Goal: Task Accomplishment & Management: Manage account settings

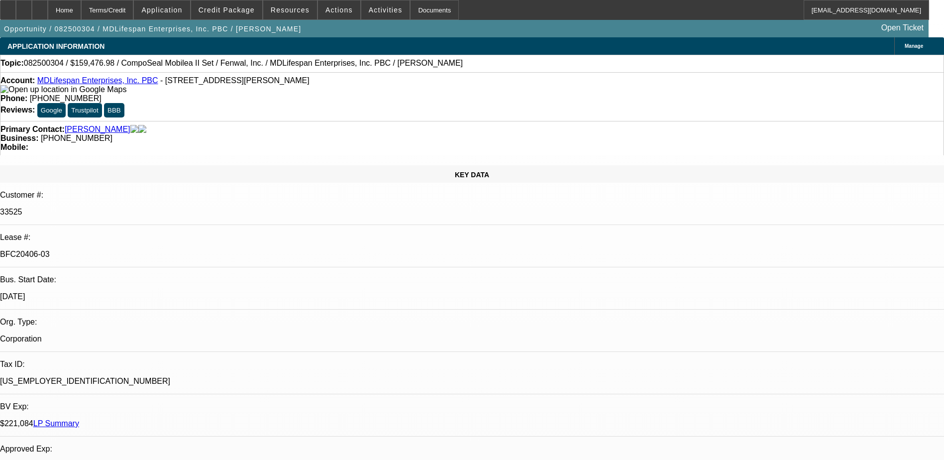
select select "0"
select select "2"
select select "0"
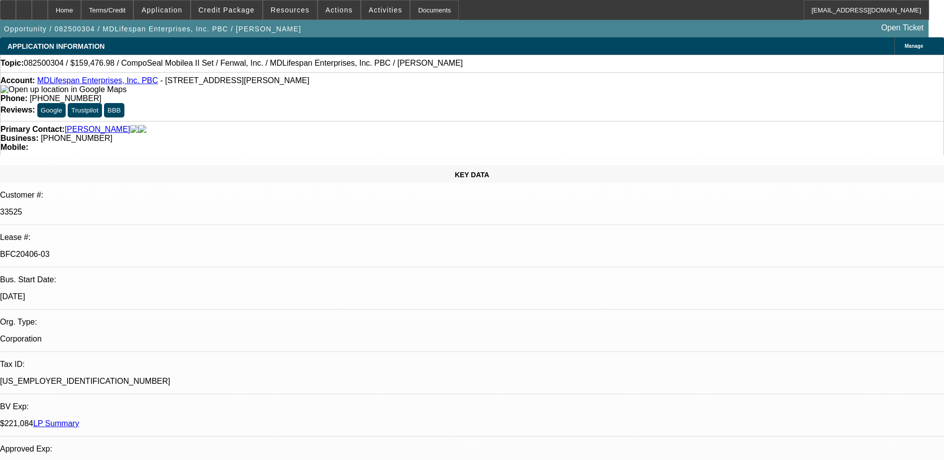
select select "0"
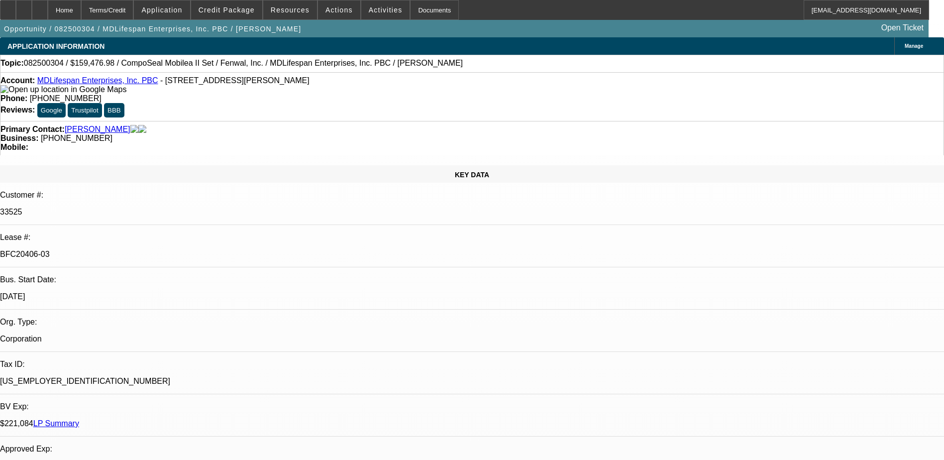
select select "2"
select select "0"
select select "1"
select select "2"
select select "6"
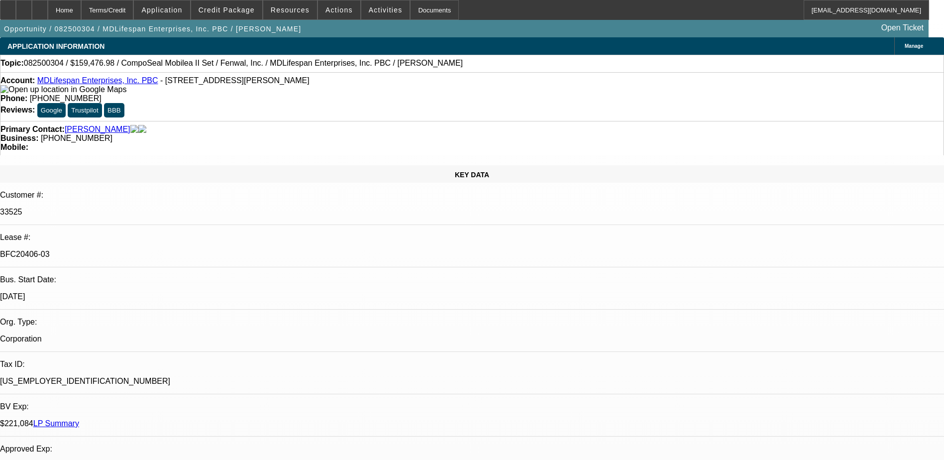
select select "1"
select select "6"
select select "1"
select select "3"
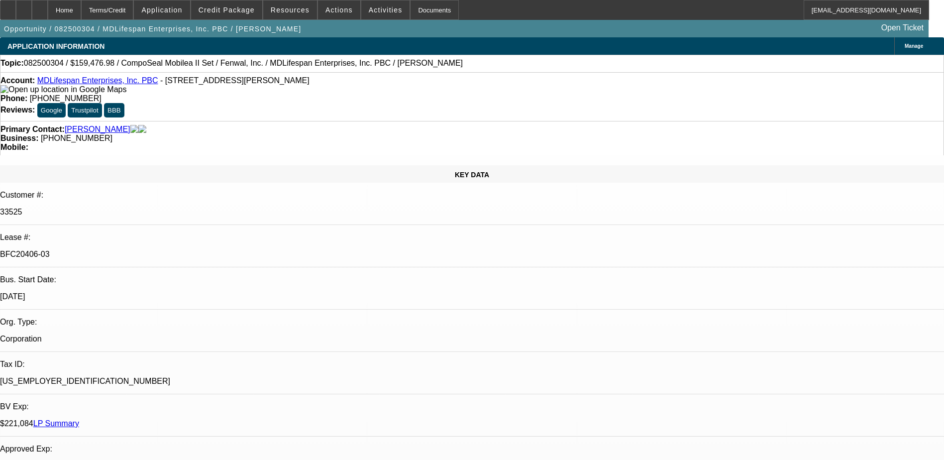
select select "6"
select select "1"
select select "2"
select select "6"
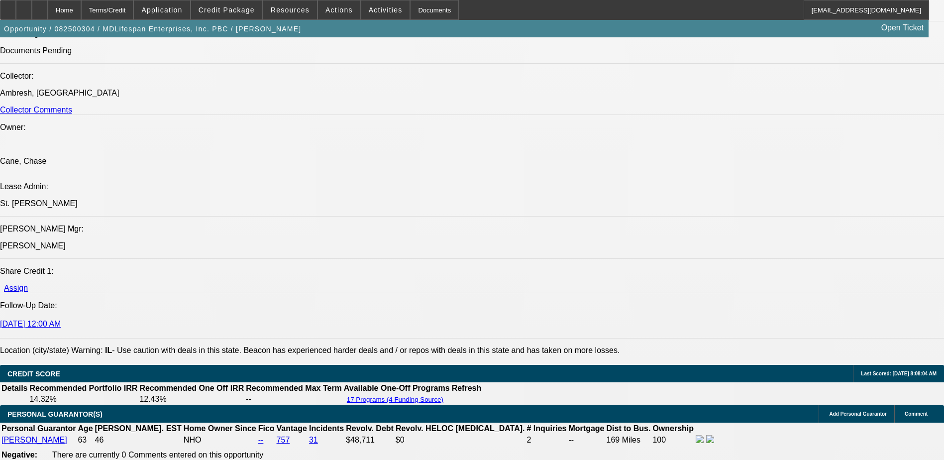
scroll to position [1095, 0]
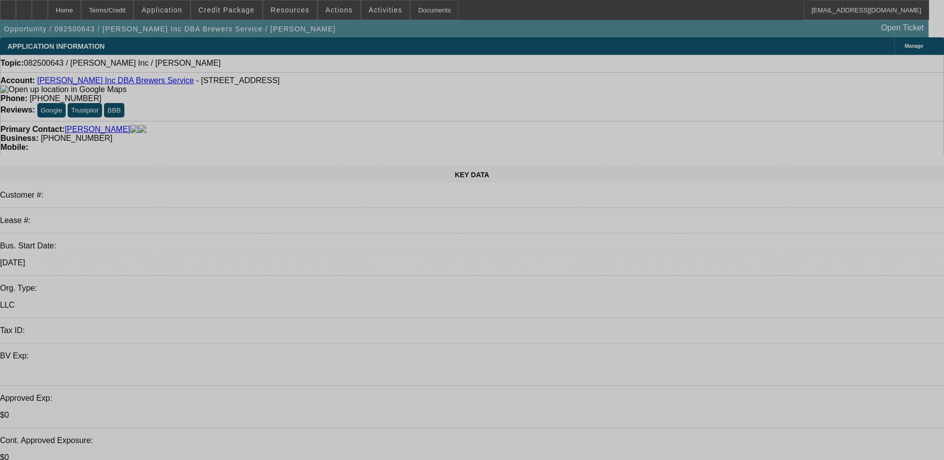
select select "0"
select select "2"
select select "0.1"
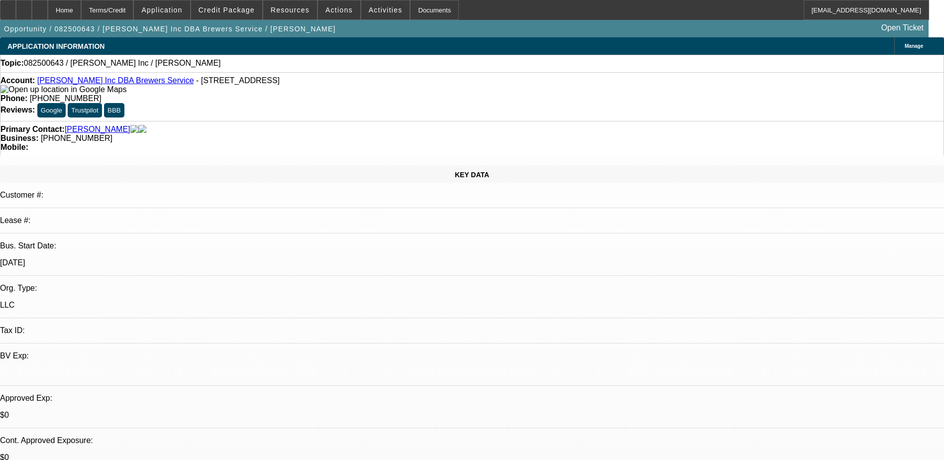
select select "1"
select select "2"
select select "4"
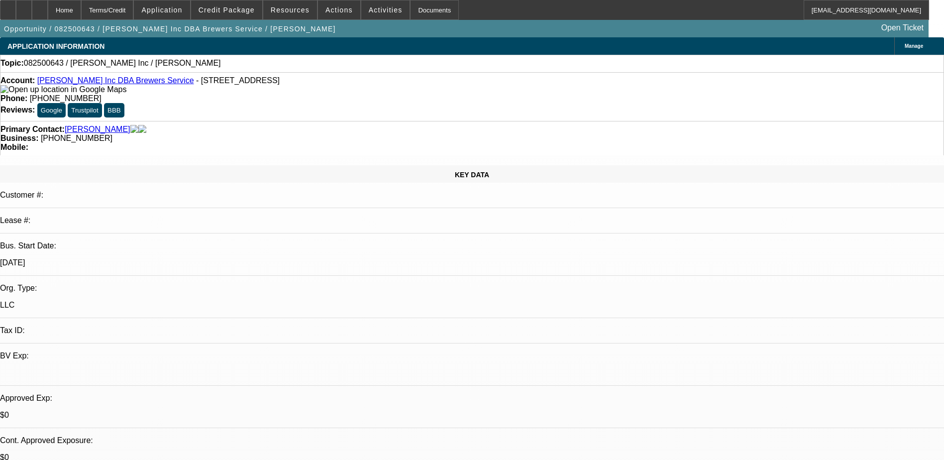
click at [88, 79] on div "Account: TL Brewer Inc DBA Brewers Service - 32 Main St, Mars Hill, ME 04758" at bounding box center [471, 85] width 943 height 18
click at [88, 82] on link "TL Brewer Inc DBA Brewers Service" at bounding box center [115, 80] width 157 height 8
click at [111, 85] on link "TL Brewer Inc DBA Brewers Service" at bounding box center [115, 80] width 157 height 8
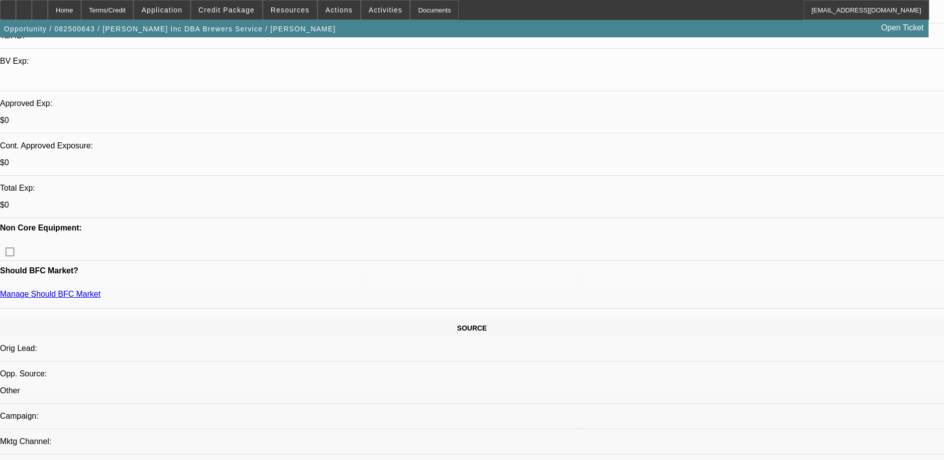
scroll to position [299, 0]
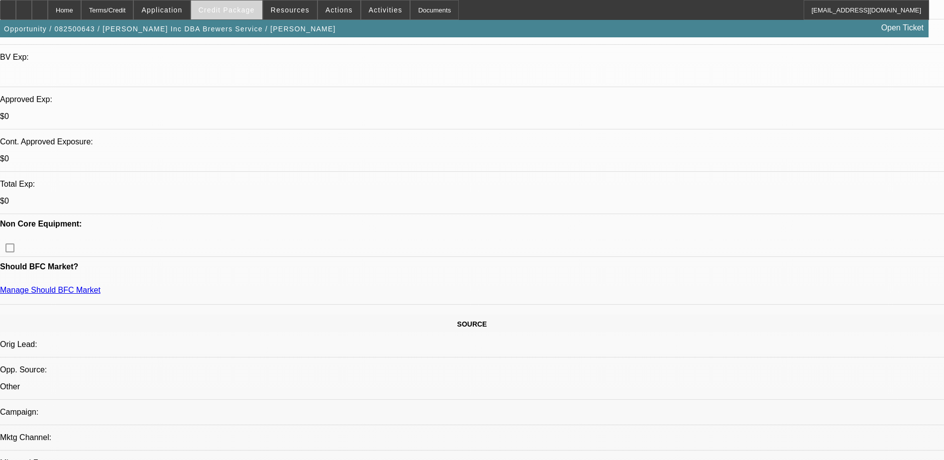
click at [258, 17] on span at bounding box center [226, 10] width 71 height 24
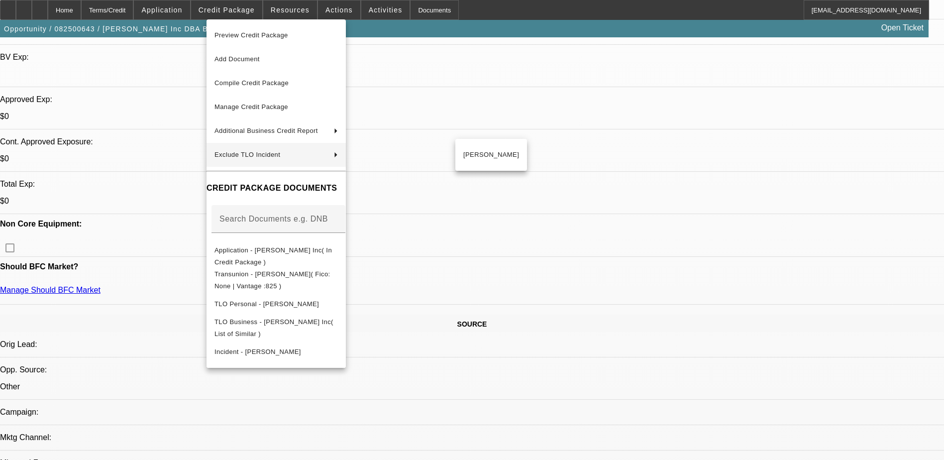
click at [582, 236] on div at bounding box center [472, 230] width 944 height 460
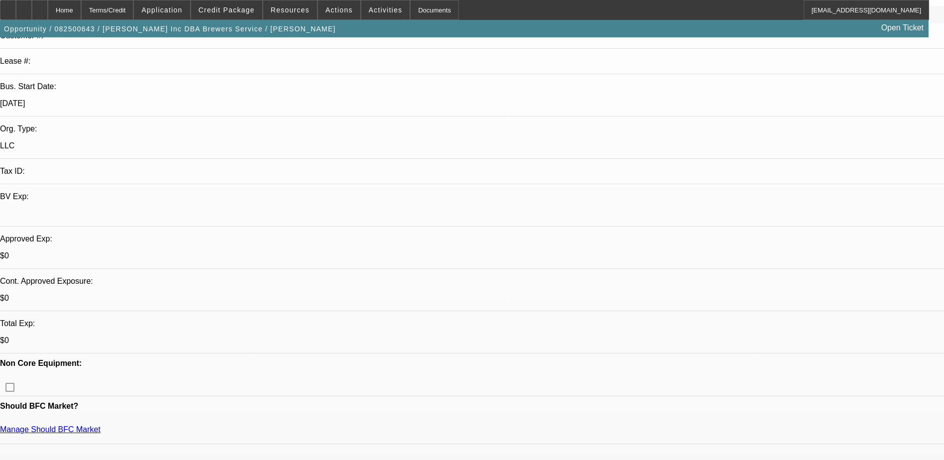
scroll to position [0, 0]
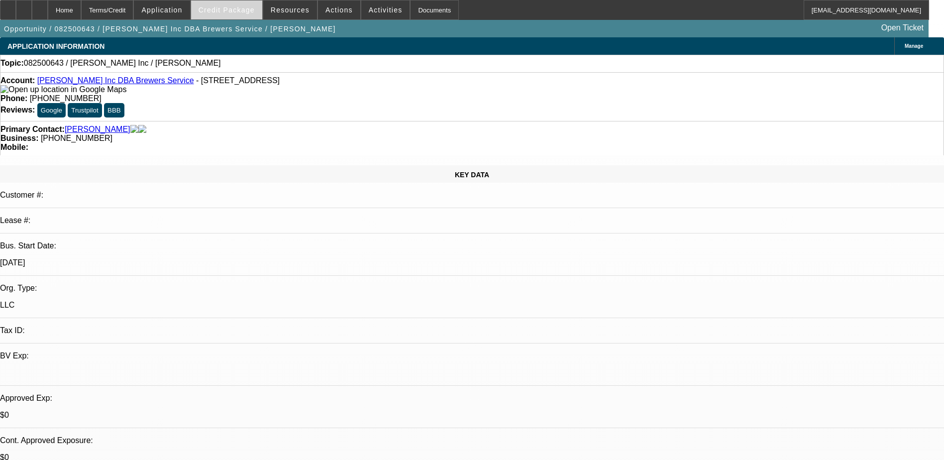
click at [222, 11] on span "Credit Package" at bounding box center [227, 10] width 56 height 8
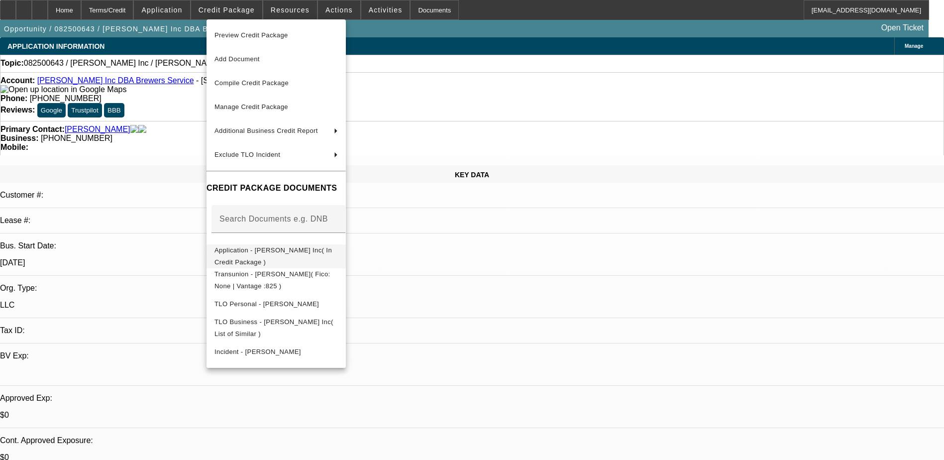
click at [270, 254] on span "Application - TL Brewer Inc( In Credit Package )" at bounding box center [273, 255] width 117 height 19
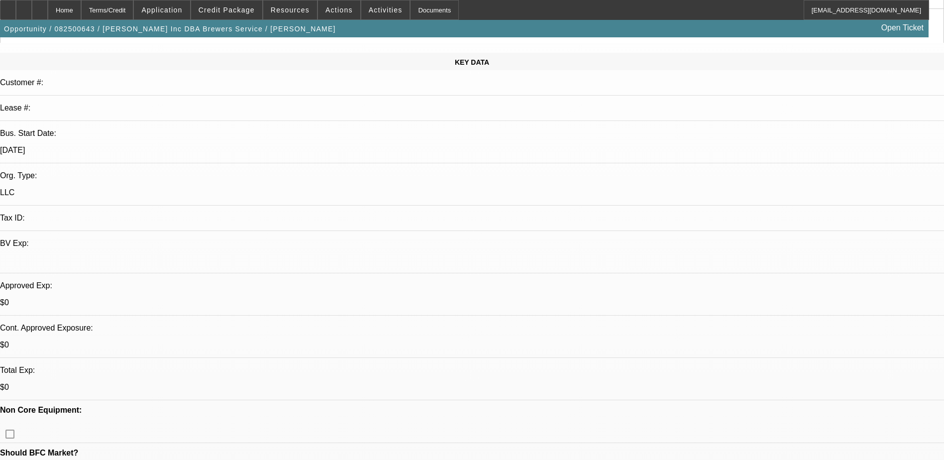
scroll to position [249, 0]
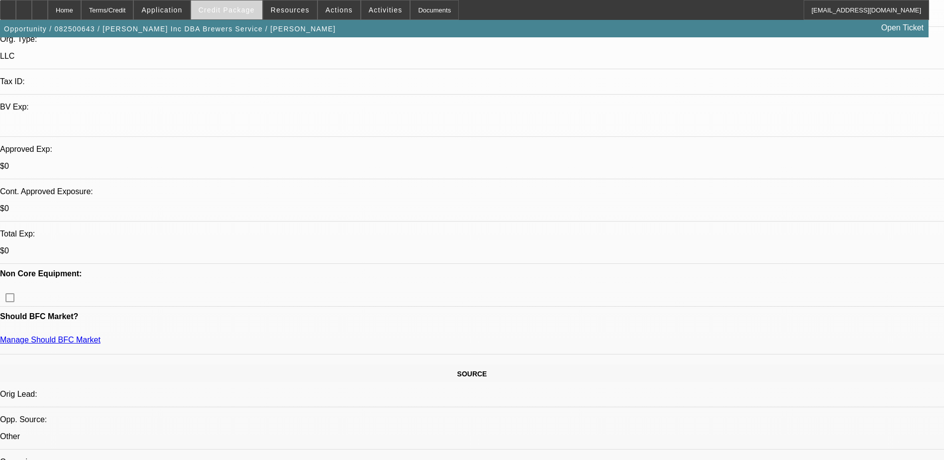
click at [254, 13] on span "Credit Package" at bounding box center [227, 10] width 56 height 8
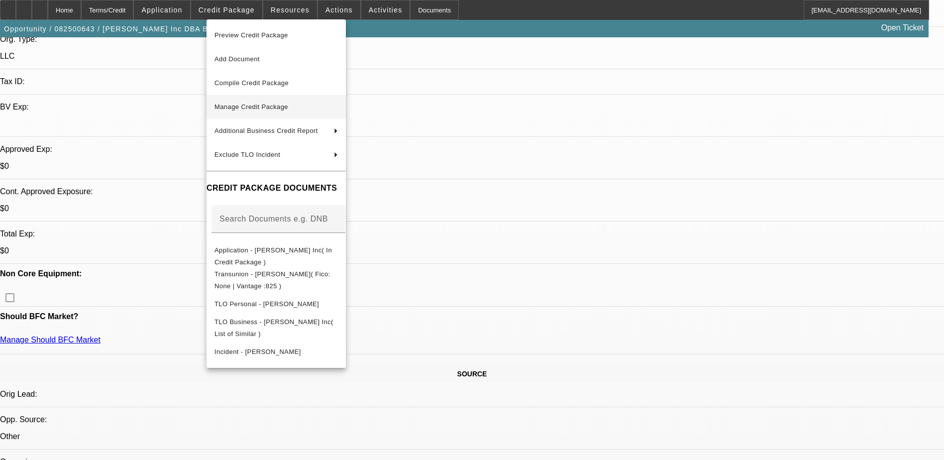
click at [272, 109] on span "Manage Credit Package" at bounding box center [252, 106] width 74 height 7
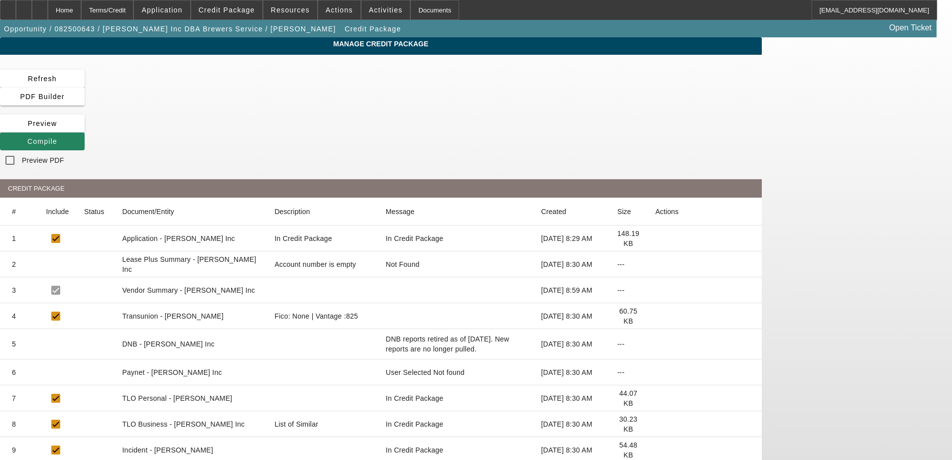
click at [655, 372] on icon at bounding box center [655, 372] width 0 height 0
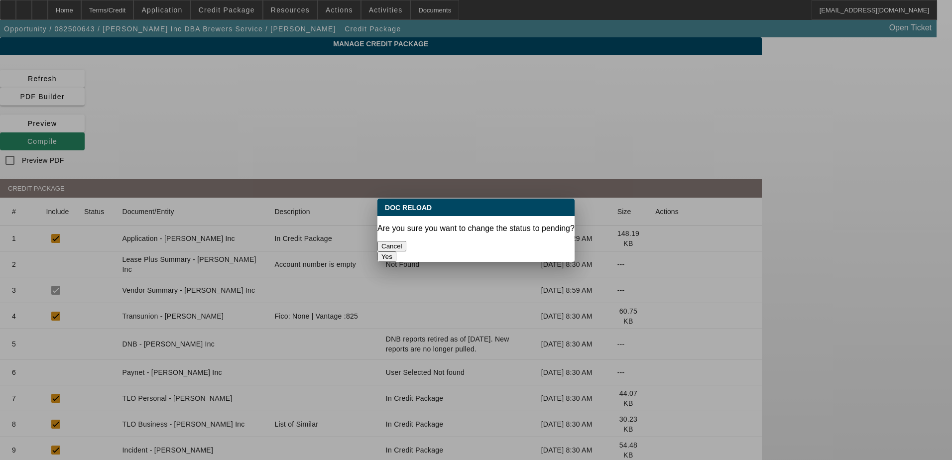
click at [396, 251] on button "Yes" at bounding box center [386, 256] width 19 height 10
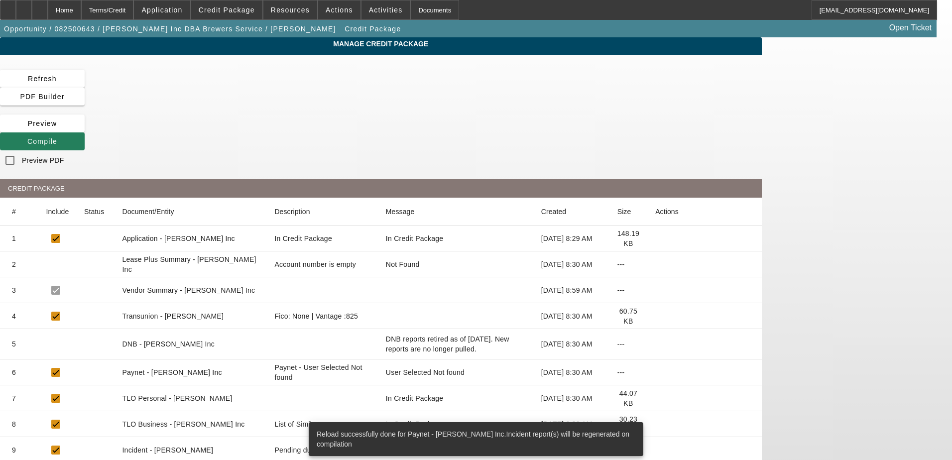
click at [27, 137] on icon at bounding box center [27, 141] width 0 height 8
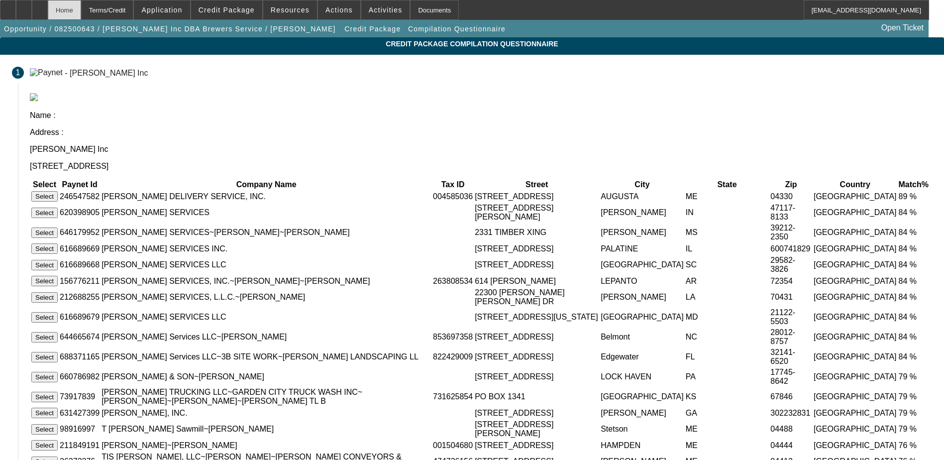
click at [79, 15] on div "Home" at bounding box center [64, 10] width 33 height 20
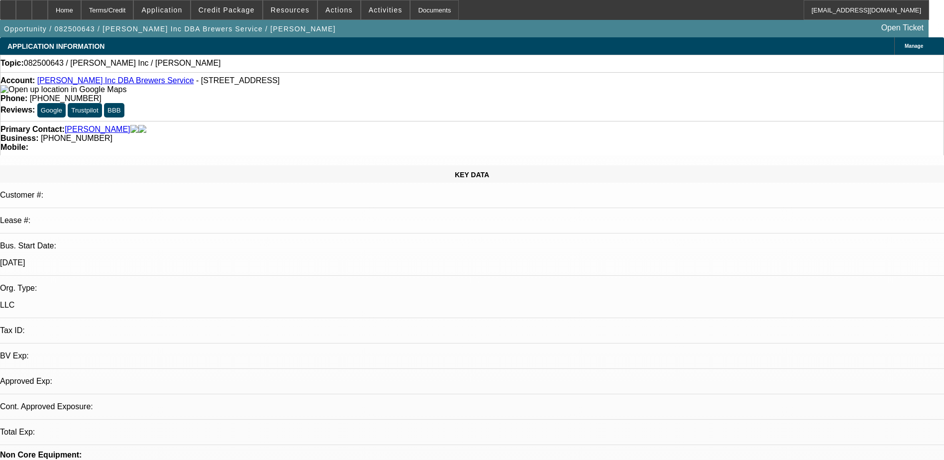
select select "0"
select select "2"
select select "0.1"
select select "4"
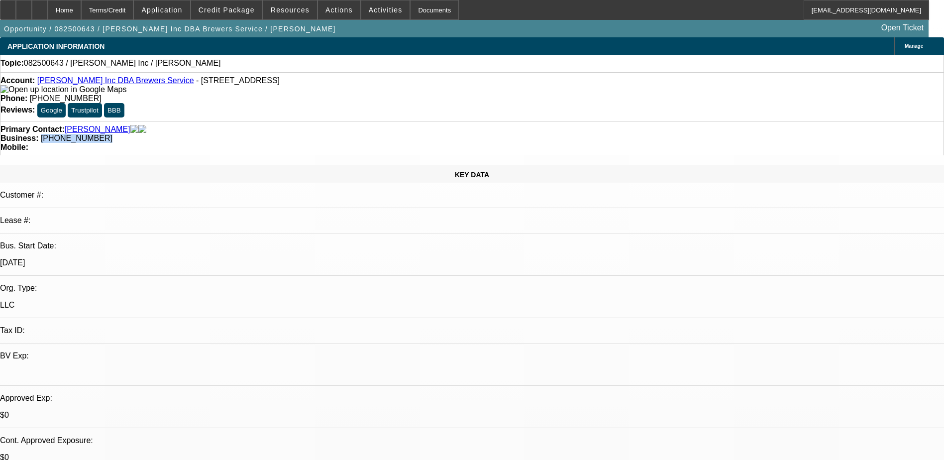
drag, startPoint x: 411, startPoint y: 108, endPoint x: 356, endPoint y: 110, distance: 55.3
click at [356, 134] on div "Business: (207) 551-8784" at bounding box center [471, 138] width 943 height 9
drag, startPoint x: 356, startPoint y: 110, endPoint x: 365, endPoint y: 109, distance: 9.5
copy span "(207) 551-8784"
click at [245, 12] on span "Credit Package" at bounding box center [227, 10] width 56 height 8
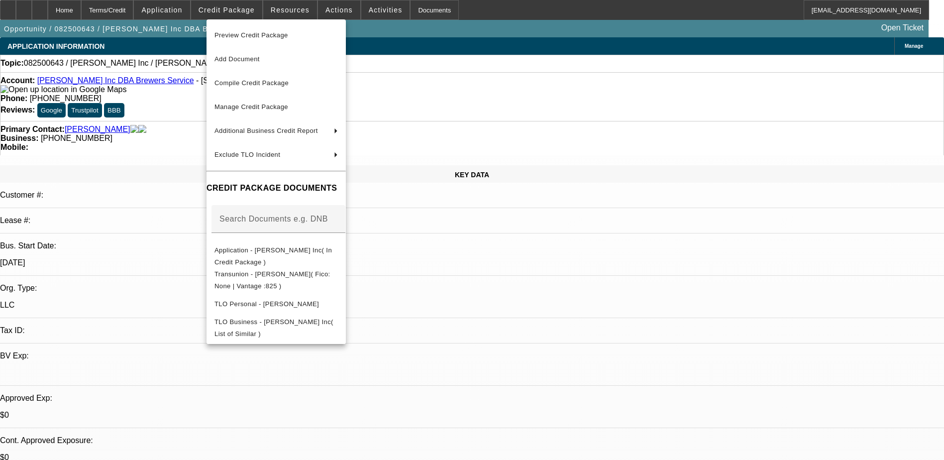
click at [628, 288] on div at bounding box center [472, 230] width 944 height 460
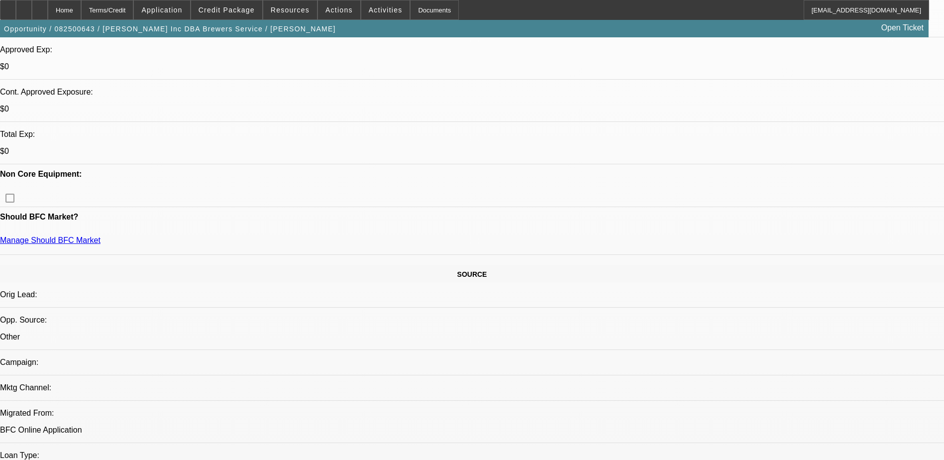
scroll to position [647, 0]
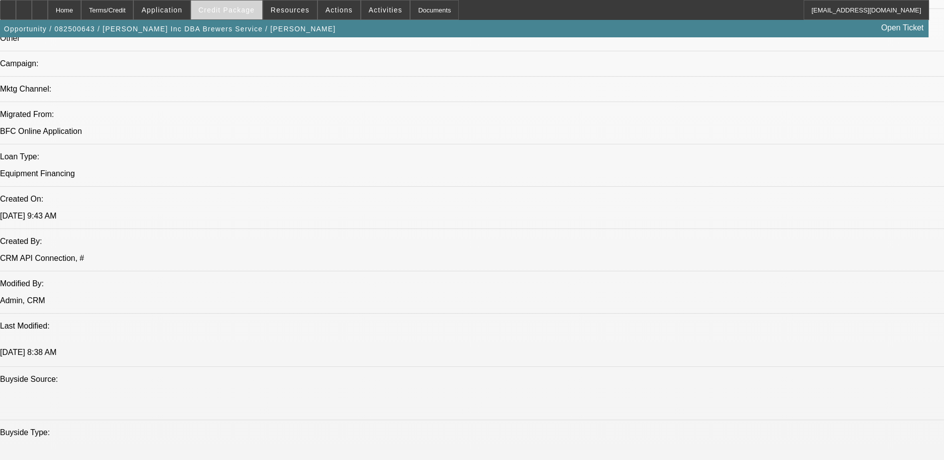
click at [254, 4] on span at bounding box center [226, 10] width 71 height 24
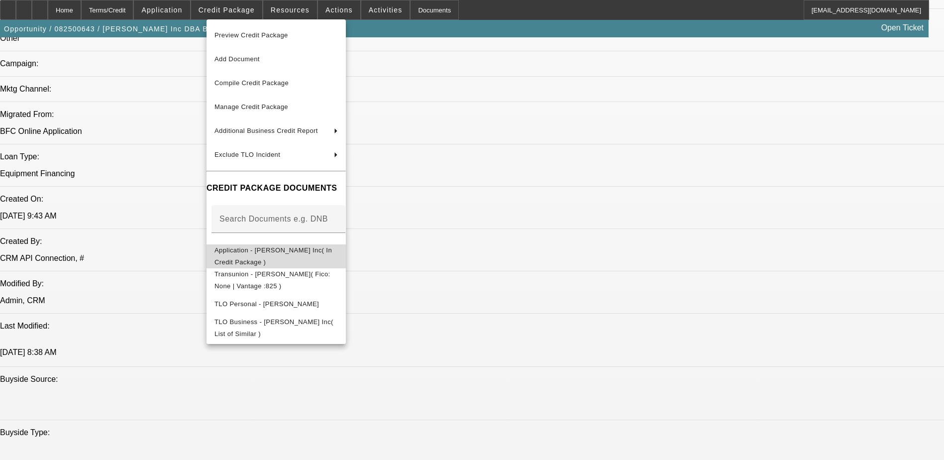
click at [281, 252] on span "Application - TL Brewer Inc( In Credit Package )" at bounding box center [273, 255] width 117 height 19
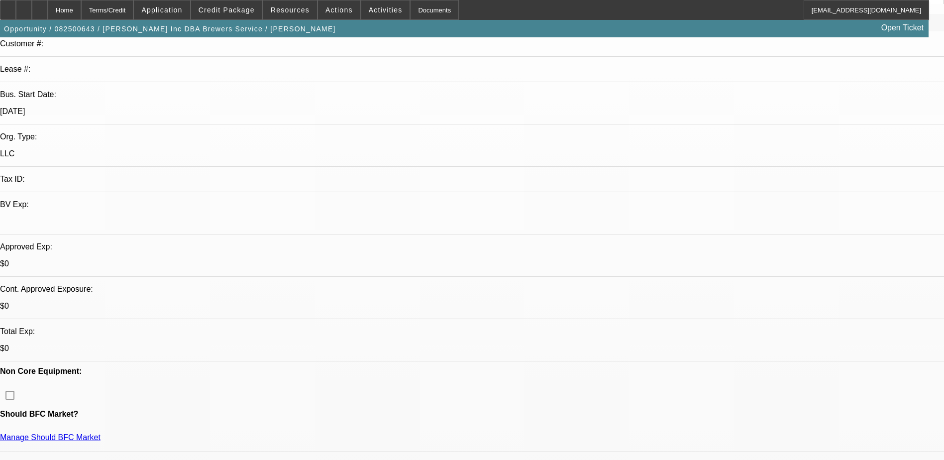
scroll to position [299, 0]
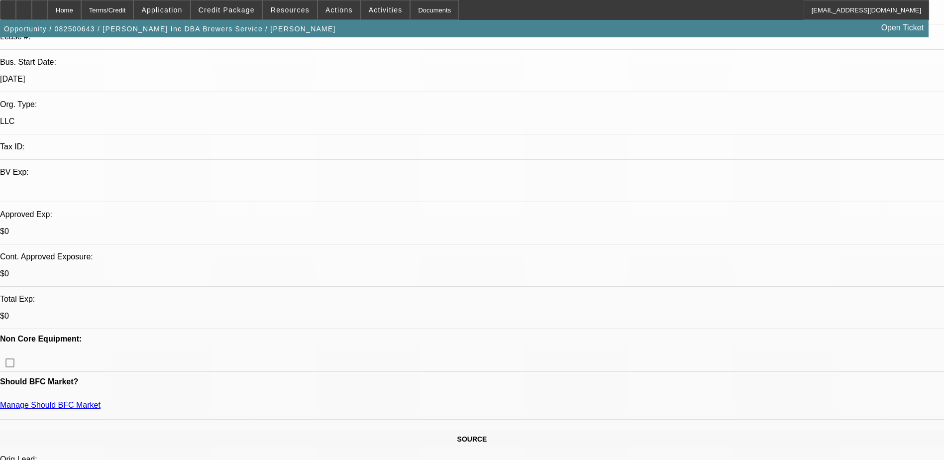
scroll to position [0, 0]
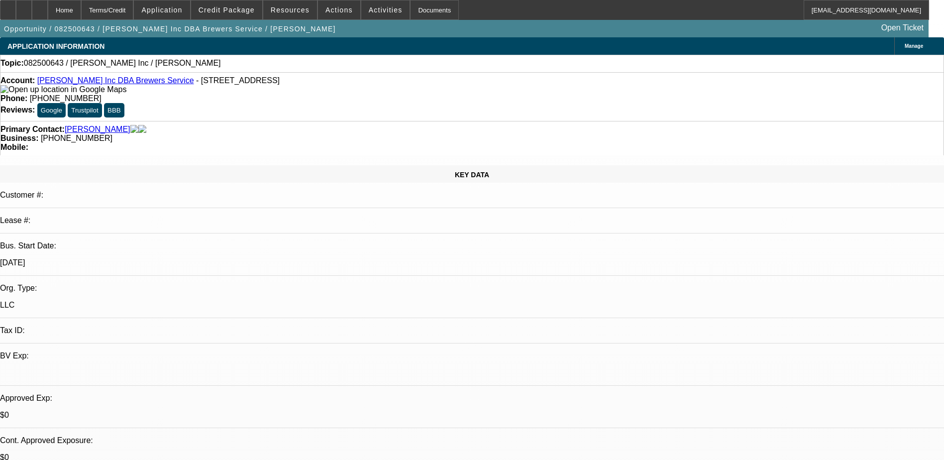
click at [894, 47] on div "Manage" at bounding box center [919, 45] width 50 height 17
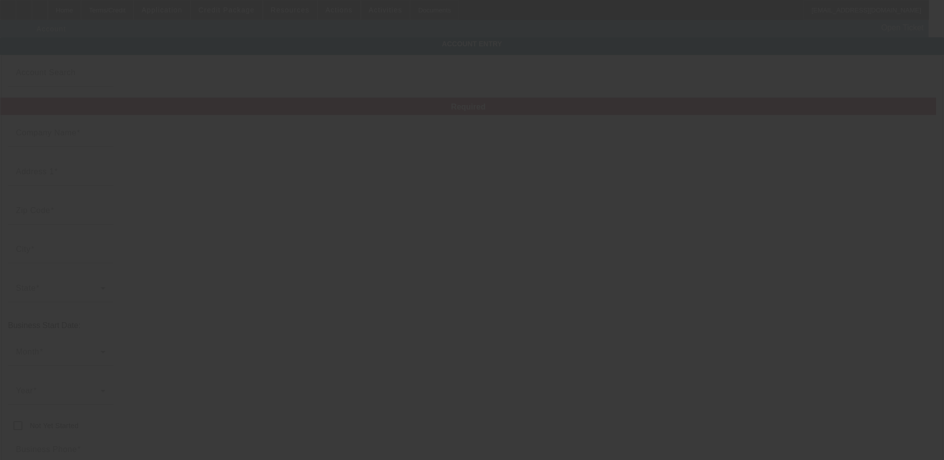
type input "8/23/2025"
type input "TL Brewer Inc"
type input "32 Main St"
type input "04758"
type input "Mars Hill"
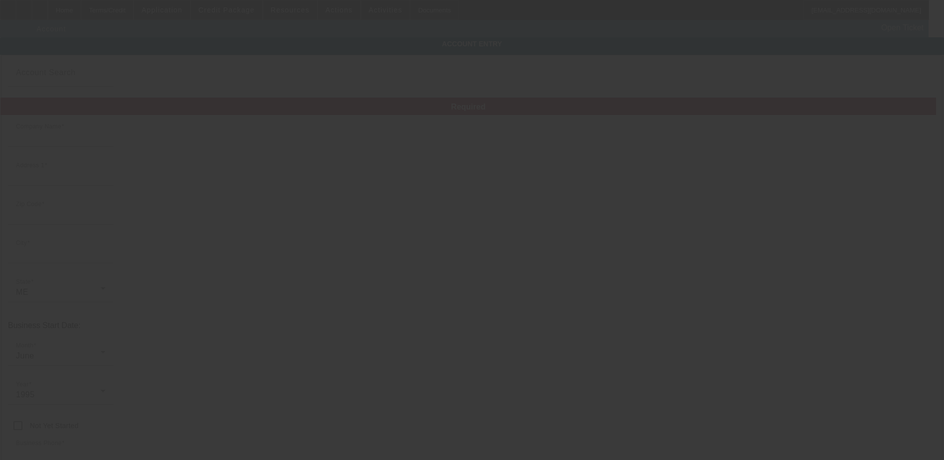
type input "(207) 551-8784"
type input "Brewers Service"
type input "tbrewer43@yahoo.com"
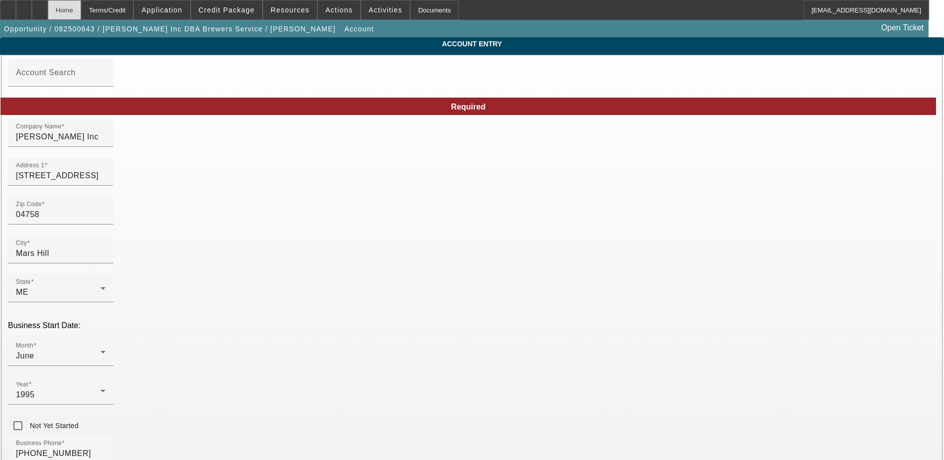
click at [81, 10] on div "Home" at bounding box center [64, 10] width 33 height 20
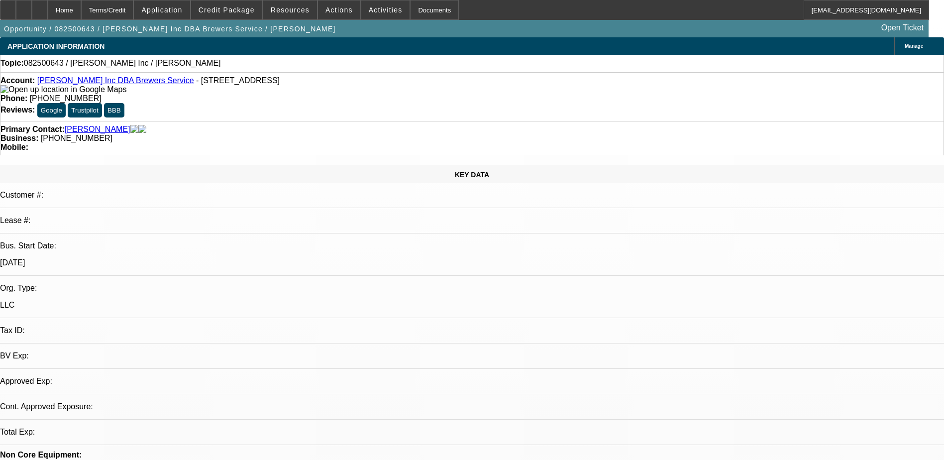
select select "0"
select select "2"
select select "0.1"
select select "4"
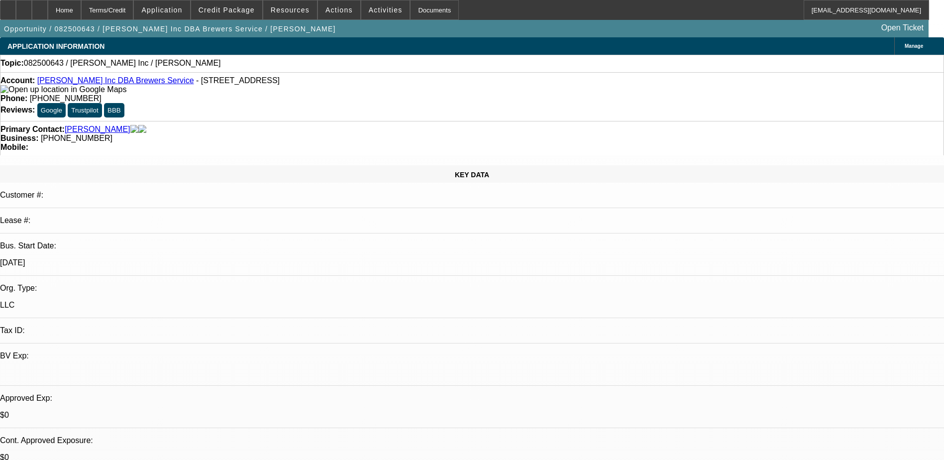
click at [894, 41] on div "Manage" at bounding box center [919, 45] width 50 height 17
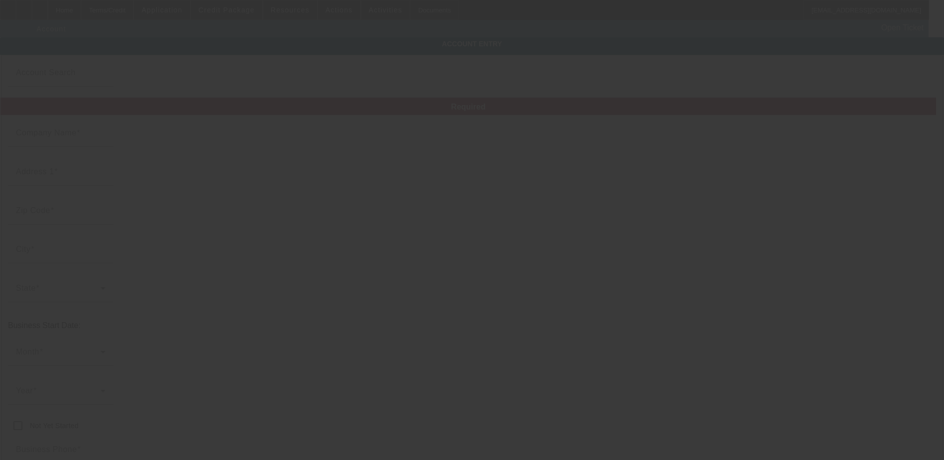
type input "8/23/2025"
type input "TL Brewer Inc"
type input "32 Main St"
type input "04758"
type input "Mars Hill"
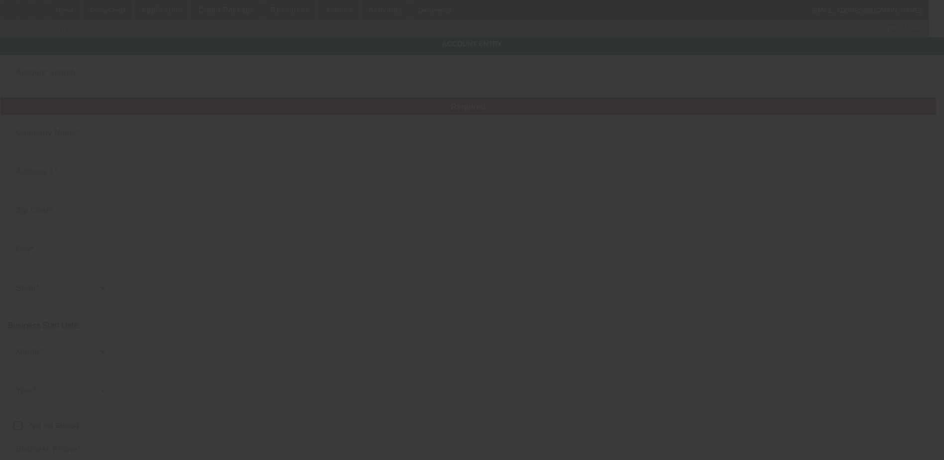
type input "(207) 551-8784"
type input "Brewers Service"
type input "tbrewer43@yahoo.com"
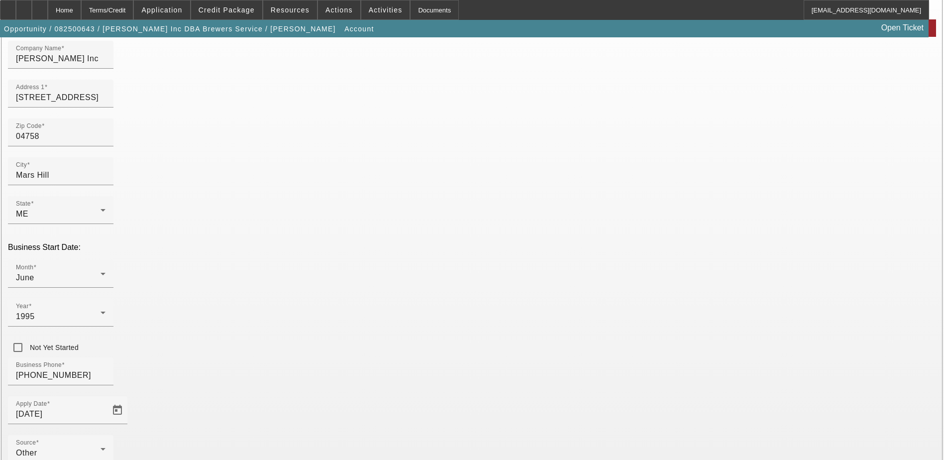
scroll to position [100, 0]
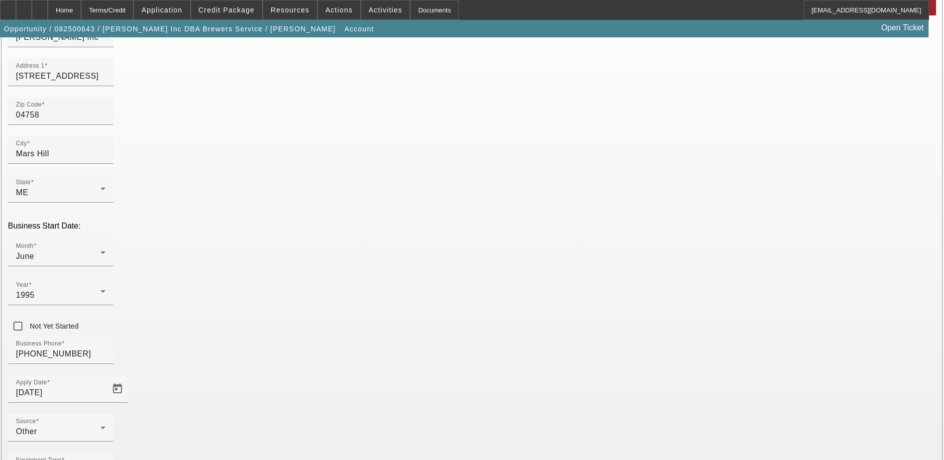
type input "010500348"
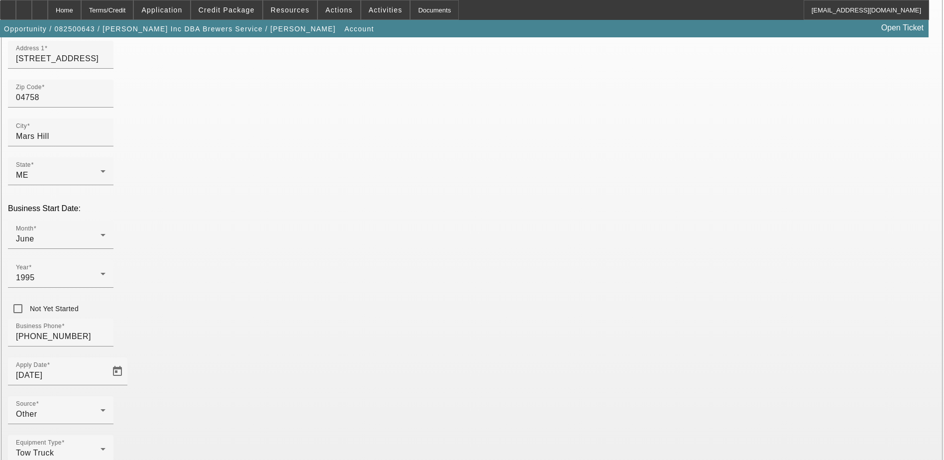
scroll to position [127, 0]
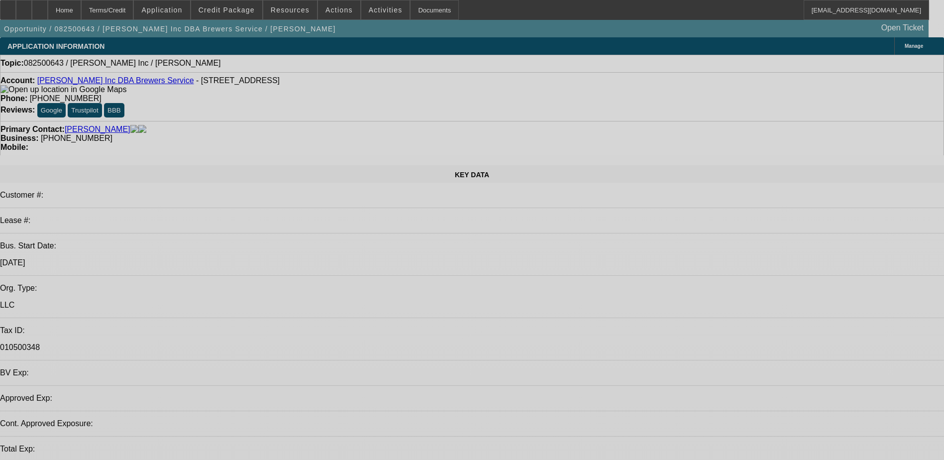
select select "0"
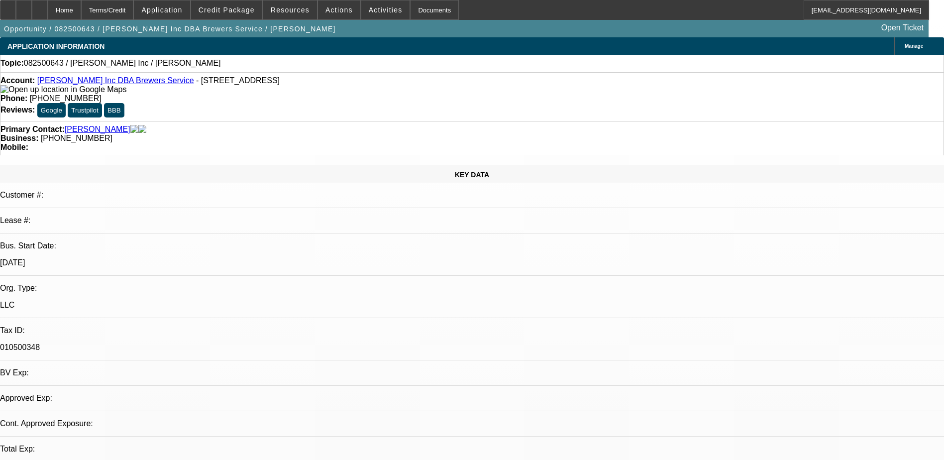
select select "2"
select select "0.1"
select select "4"
click at [229, 8] on span "Credit Package" at bounding box center [227, 10] width 56 height 8
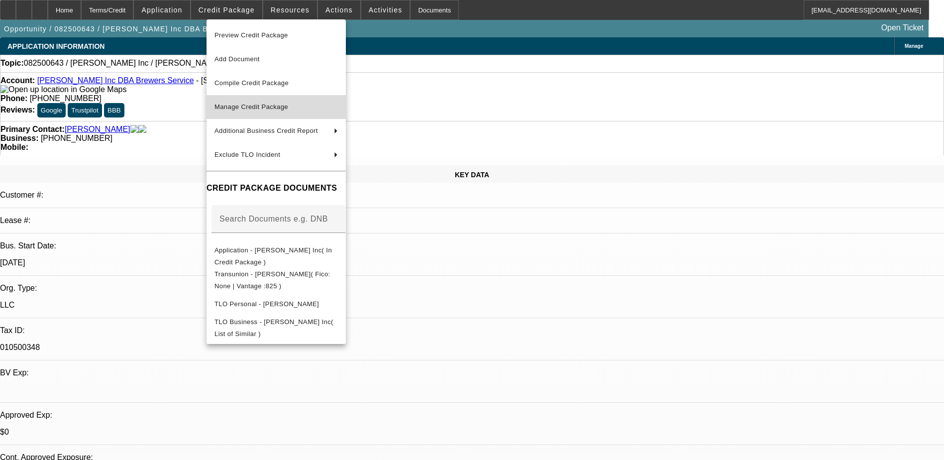
click at [282, 102] on span "Manage Credit Package" at bounding box center [276, 107] width 123 height 12
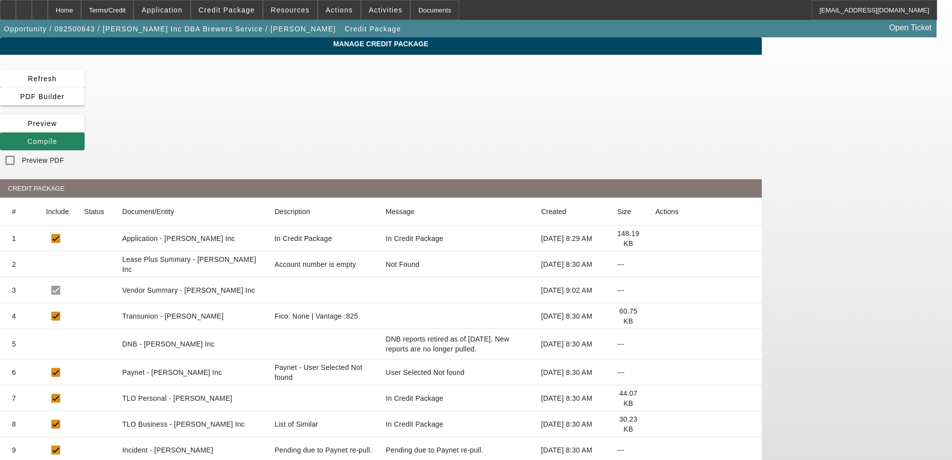
click at [629, 94] on div "Refresh PDF Builder Preview Compile Preview PDF CREDIT PACKAGE # Include Status…" at bounding box center [380, 296] width 761 height 452
click at [27, 137] on icon at bounding box center [27, 141] width 0 height 8
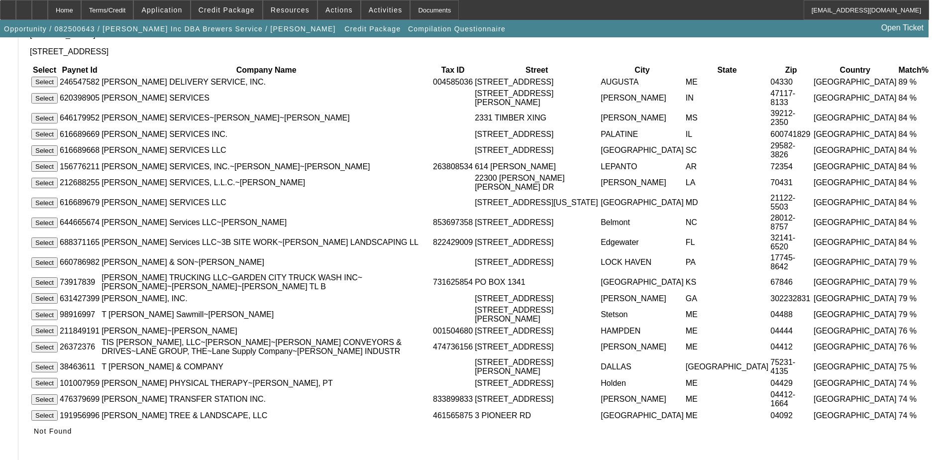
scroll to position [164, 0]
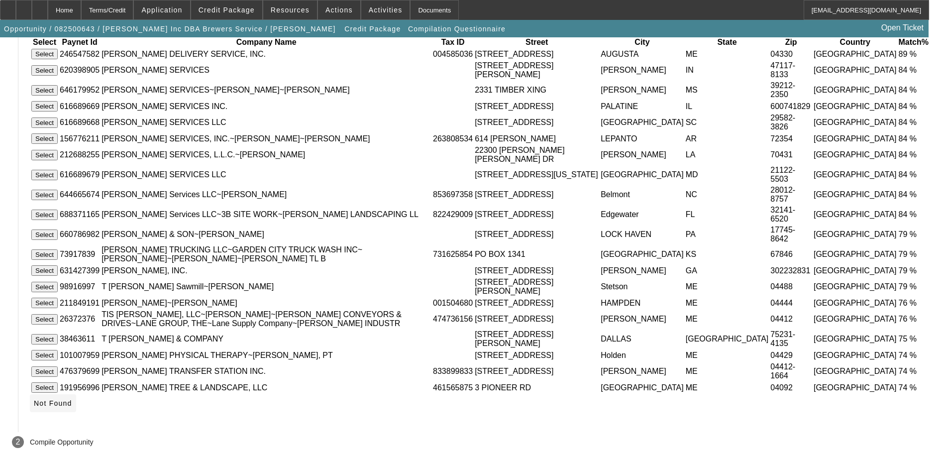
click at [34, 399] on icon at bounding box center [34, 403] width 0 height 8
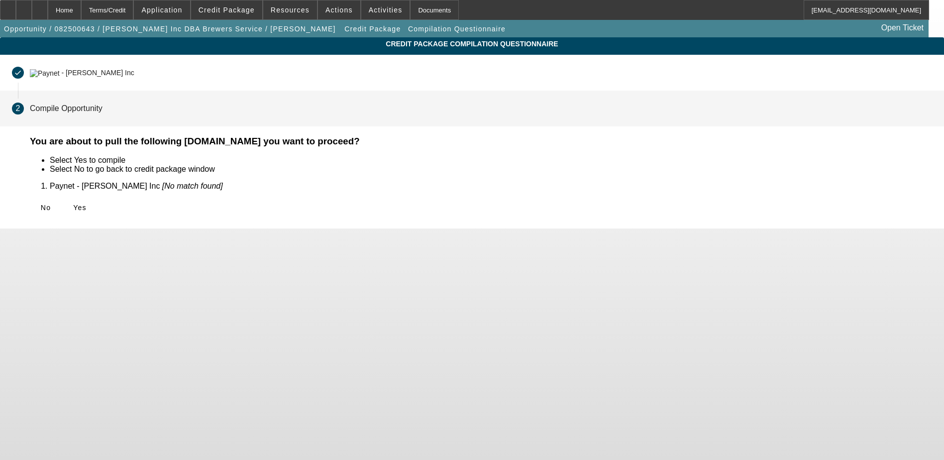
scroll to position [0, 0]
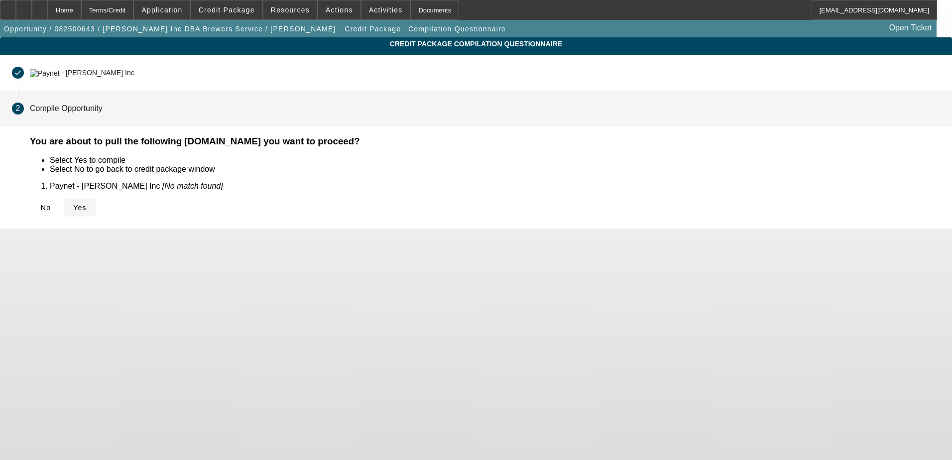
click at [73, 204] on icon at bounding box center [73, 208] width 0 height 8
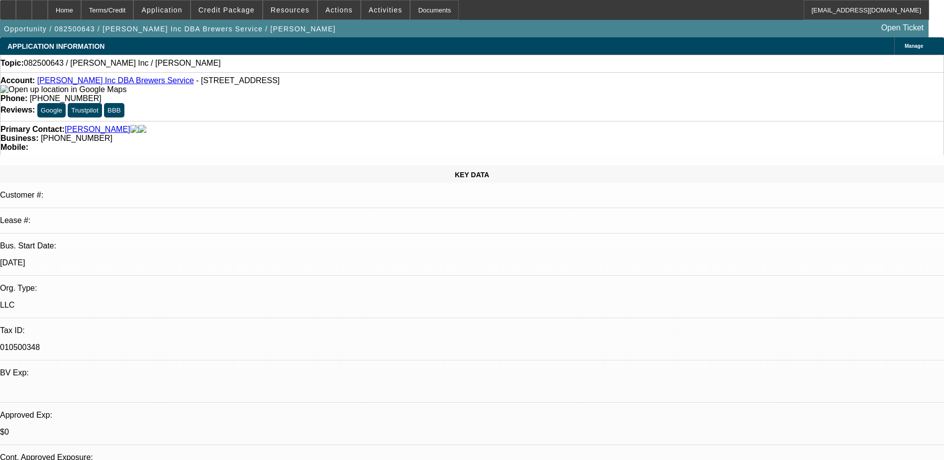
select select "0"
select select "2"
select select "0.1"
select select "4"
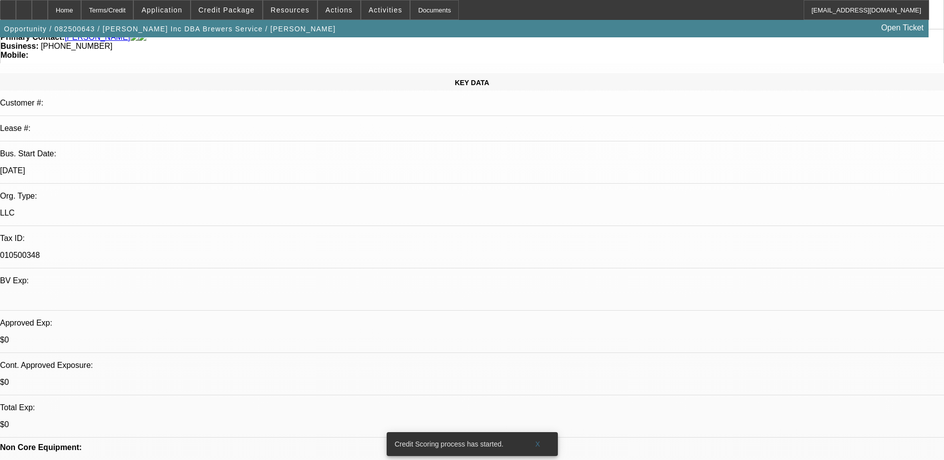
scroll to position [199, 0]
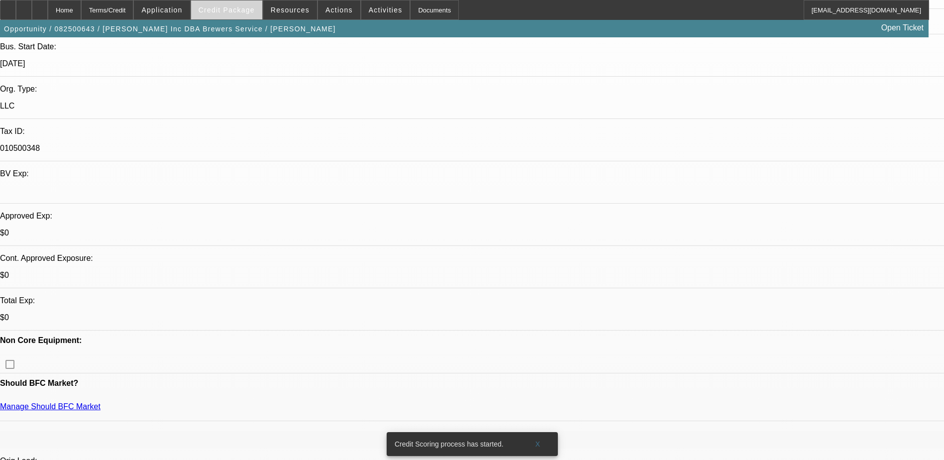
click at [238, 7] on span "Credit Package" at bounding box center [227, 10] width 56 height 8
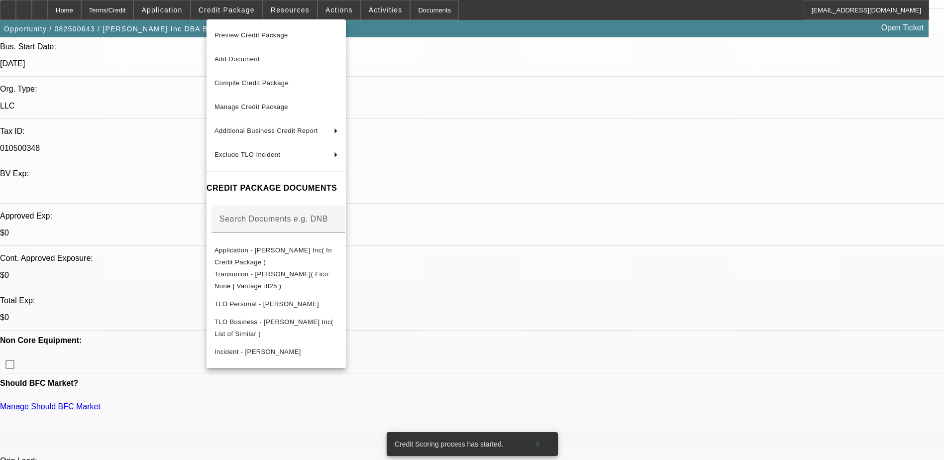
click at [545, 120] on div at bounding box center [472, 230] width 944 height 460
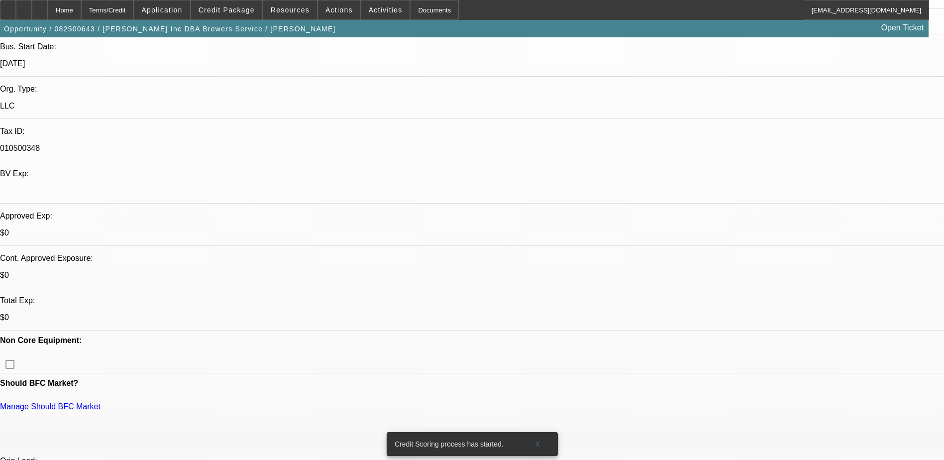
scroll to position [0, 0]
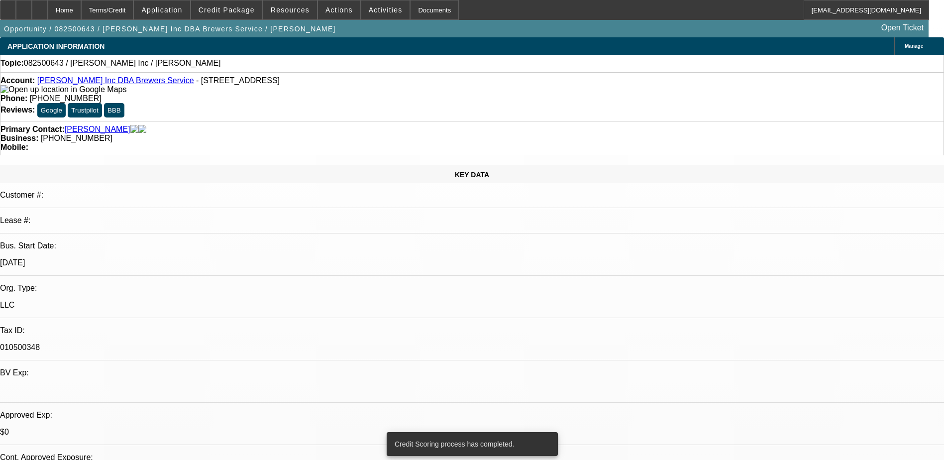
click at [902, 46] on icon at bounding box center [902, 46] width 0 height 0
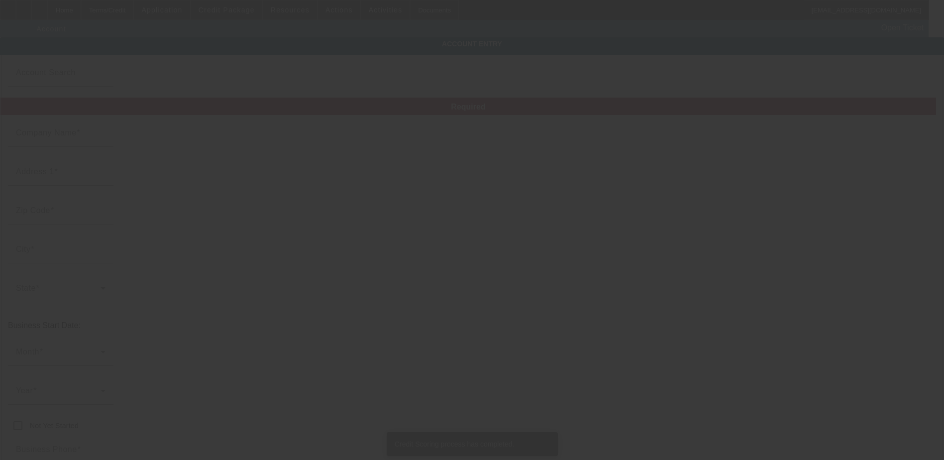
type input "TL Brewer Inc"
type input "32 Main St"
type input "04758"
type input "Mars Hill"
type input "(207) 551-8784"
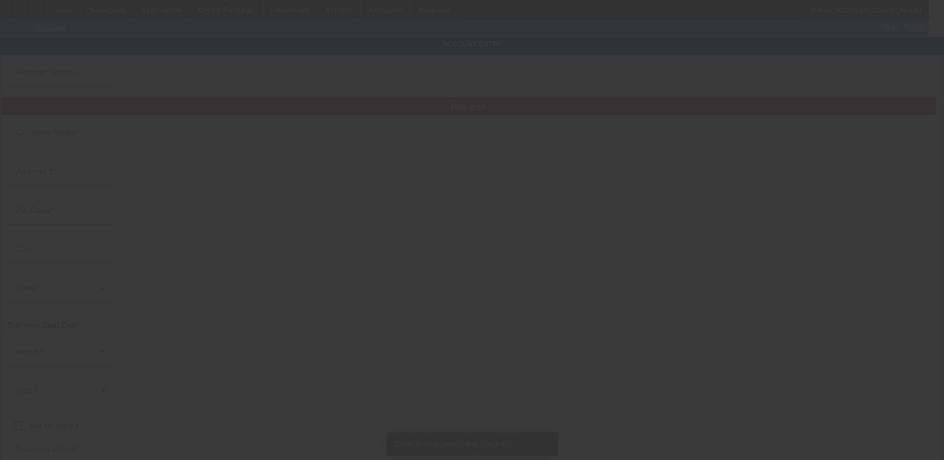
type input "Brewers Service"
type input "tbrewer43@yahoo.com"
type input "010500348"
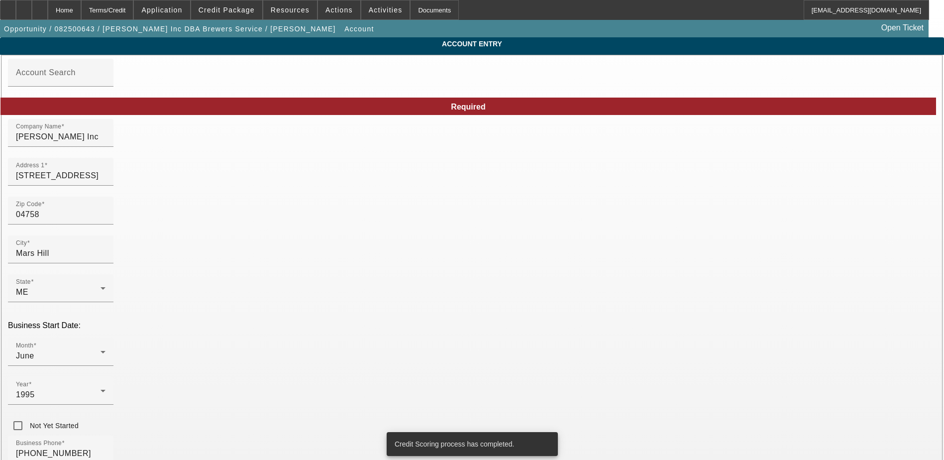
type input "8/23/2025"
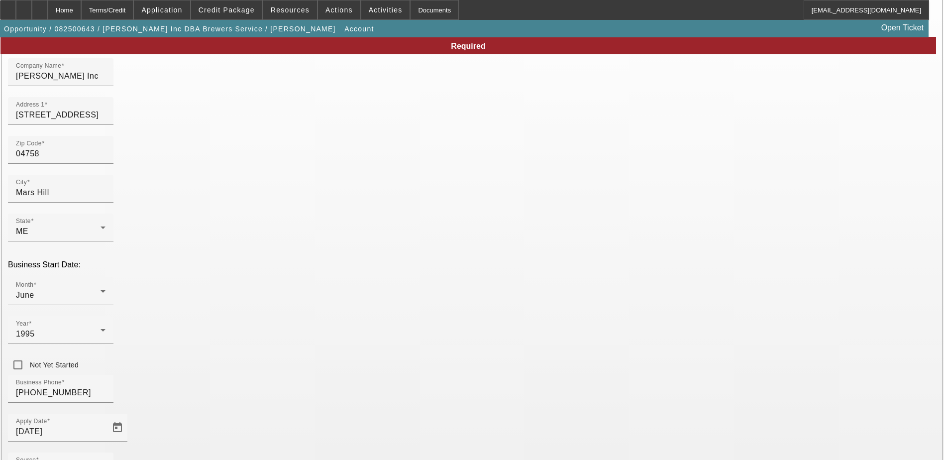
scroll to position [127, 0]
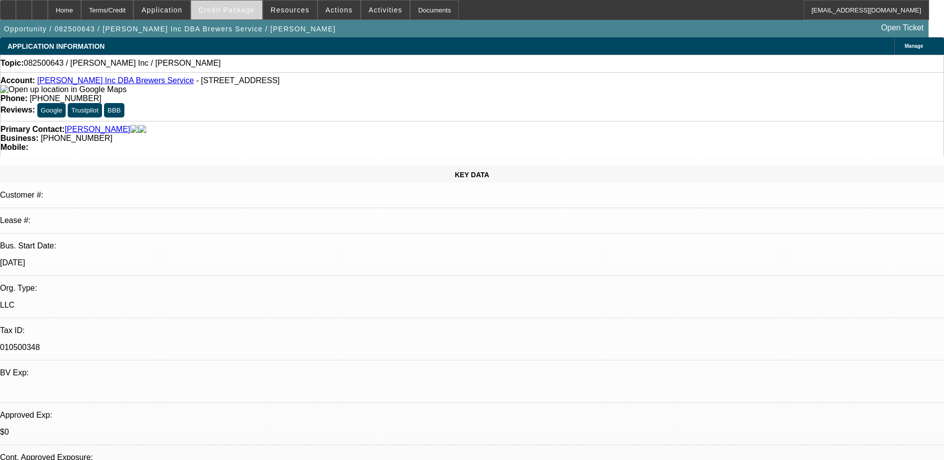
select select "0"
select select "2"
select select "0.1"
select select "4"
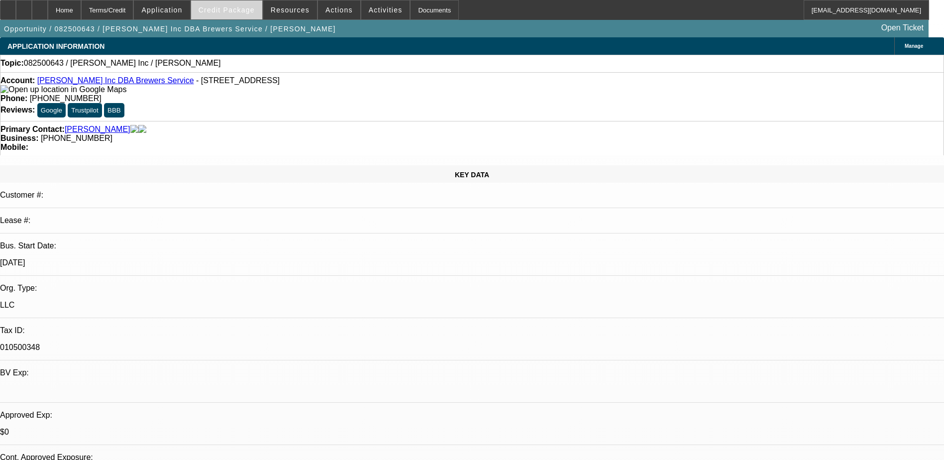
click at [235, 14] on span at bounding box center [226, 10] width 71 height 24
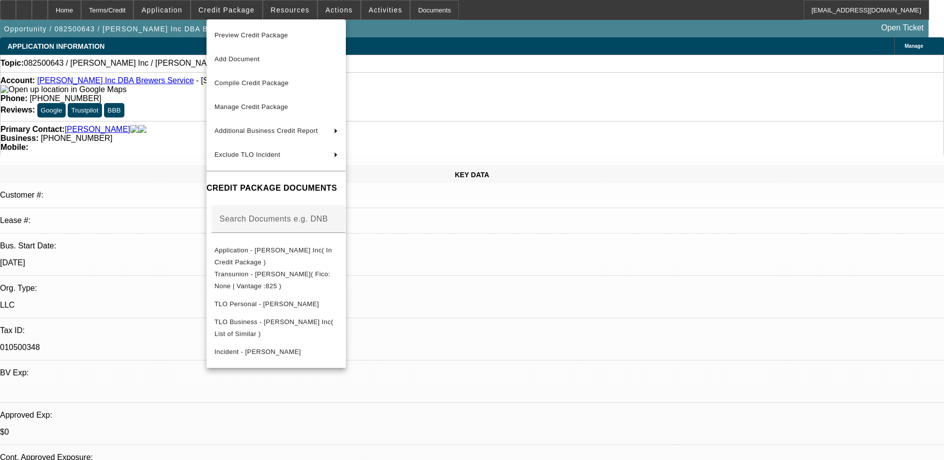
click at [496, 304] on div at bounding box center [472, 230] width 944 height 460
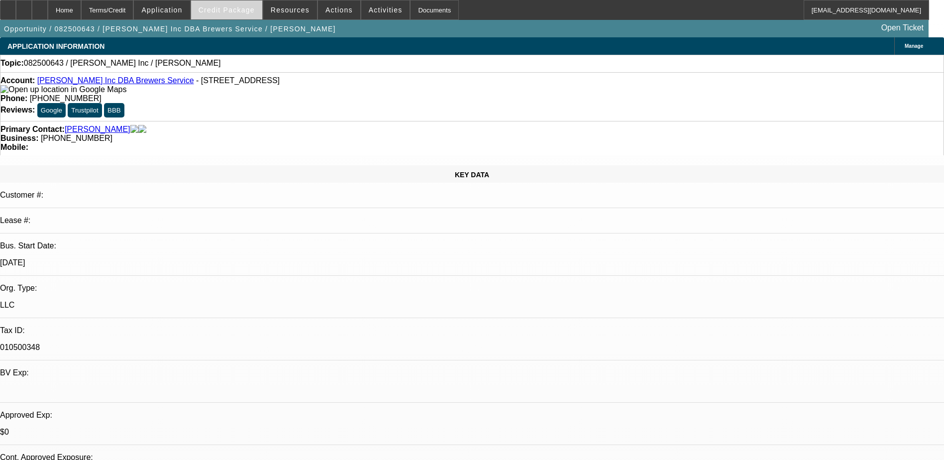
click at [237, 5] on span at bounding box center [226, 10] width 71 height 24
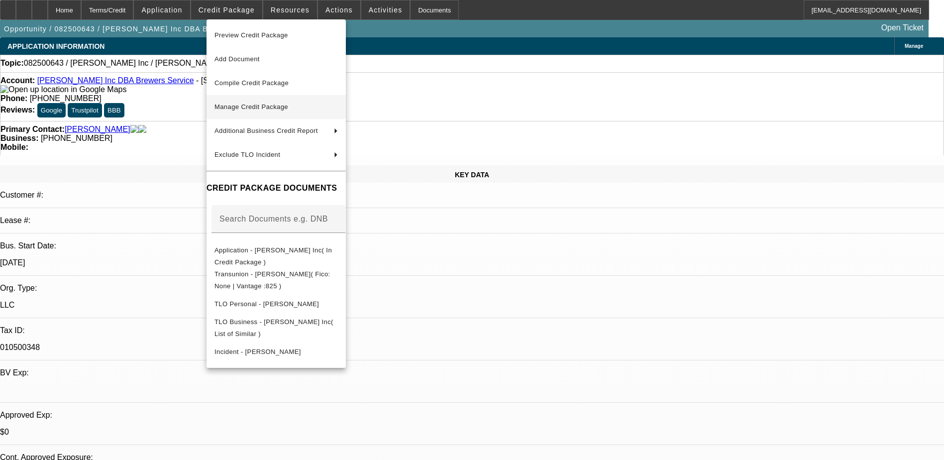
click at [294, 104] on span "Manage Credit Package" at bounding box center [276, 107] width 123 height 12
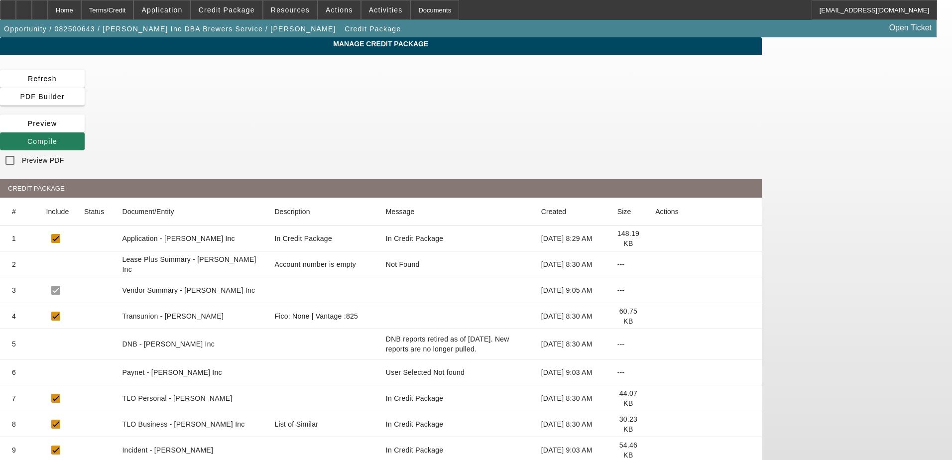
click at [57, 137] on span "Compile" at bounding box center [42, 141] width 30 height 8
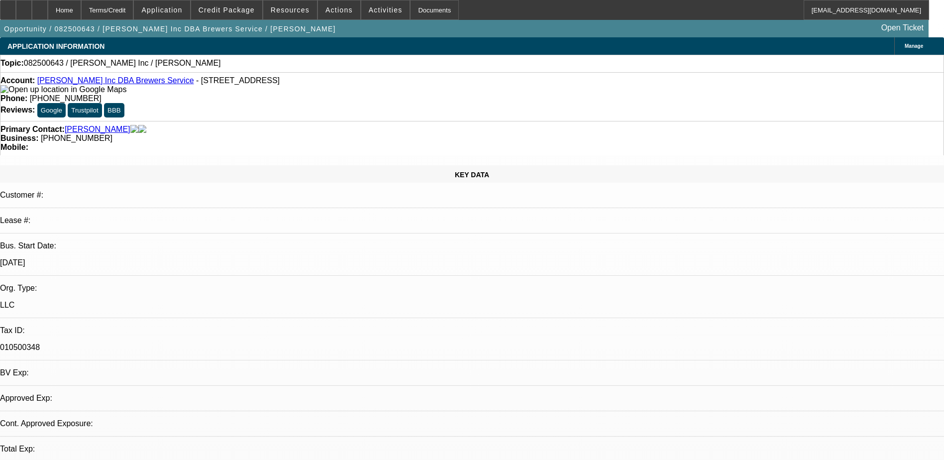
select select "0"
select select "2"
select select "0.1"
select select "4"
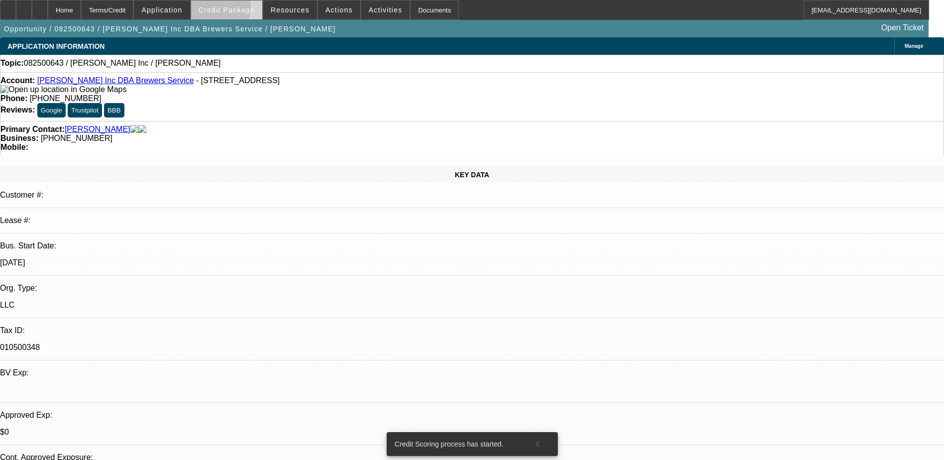
click at [234, 10] on span "Credit Package" at bounding box center [227, 10] width 56 height 8
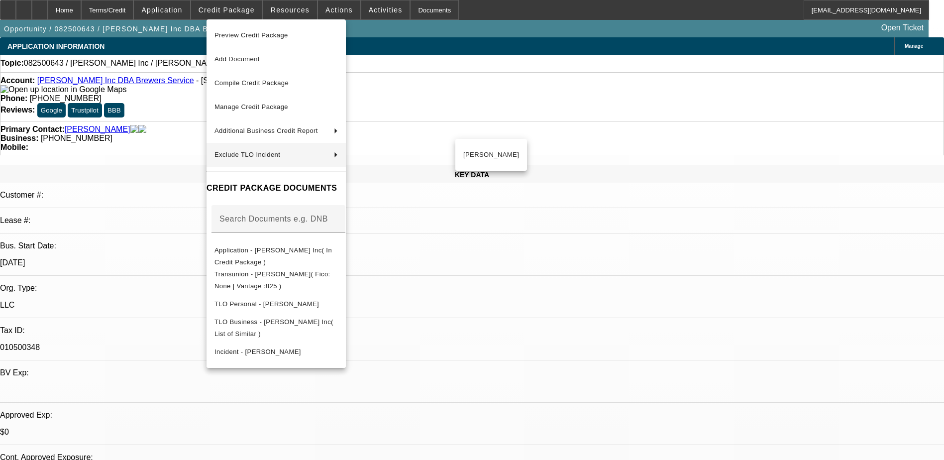
click at [733, 275] on div at bounding box center [472, 230] width 944 height 460
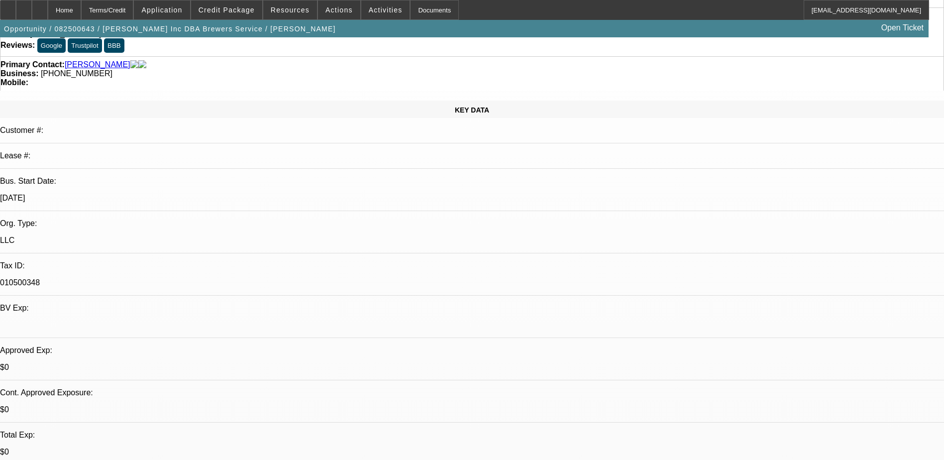
scroll to position [149, 0]
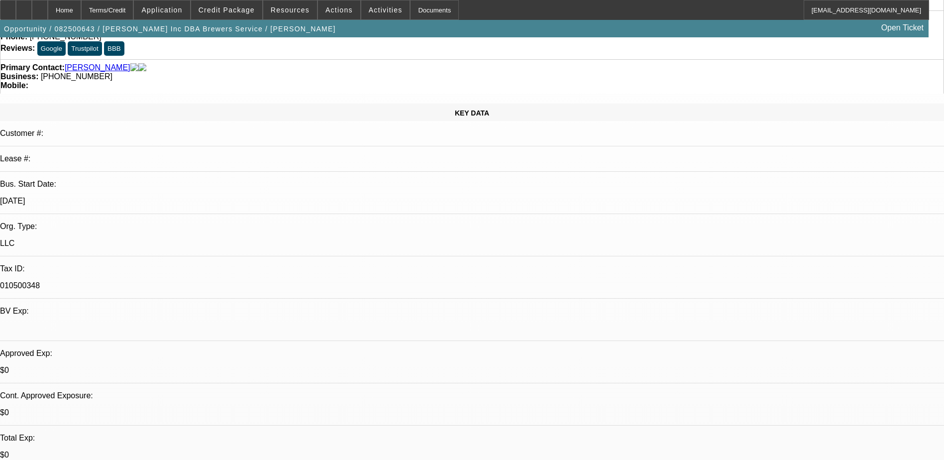
scroll to position [0, 0]
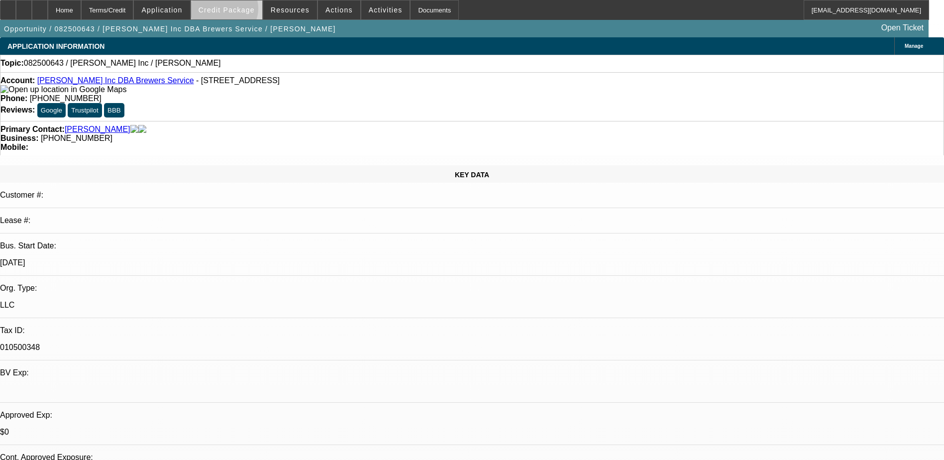
click at [240, 11] on span "Credit Package" at bounding box center [227, 10] width 56 height 8
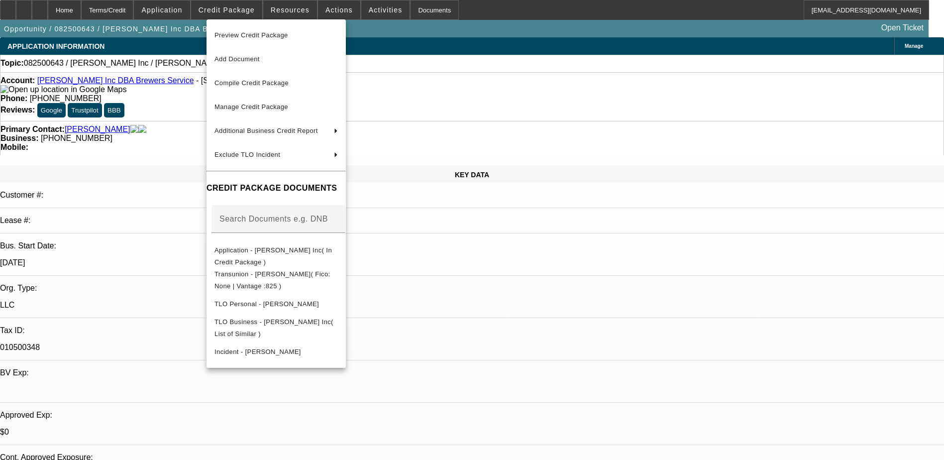
click at [531, 296] on div at bounding box center [472, 230] width 944 height 460
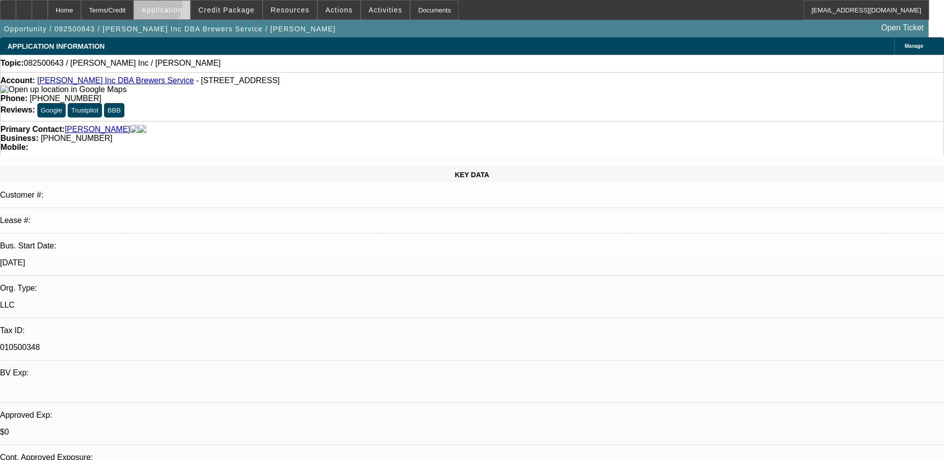
click at [175, 6] on span "Application" at bounding box center [161, 10] width 41 height 8
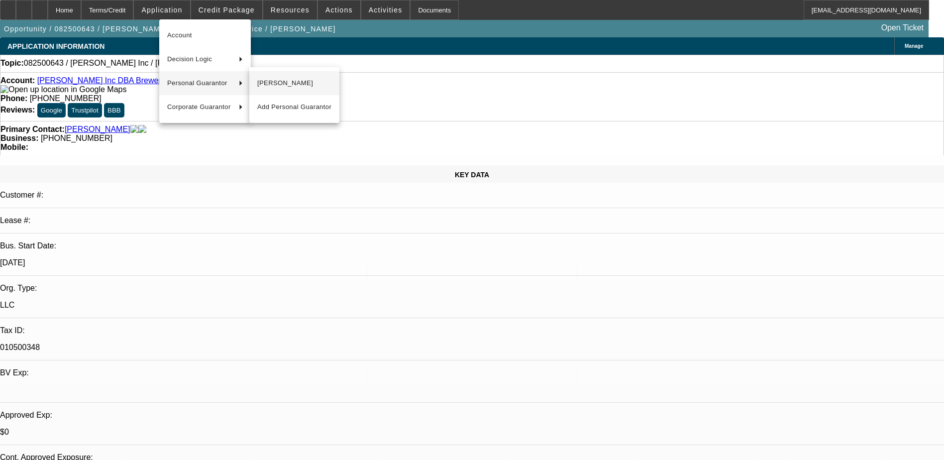
click at [293, 85] on span "[PERSON_NAME]" at bounding box center [294, 83] width 74 height 12
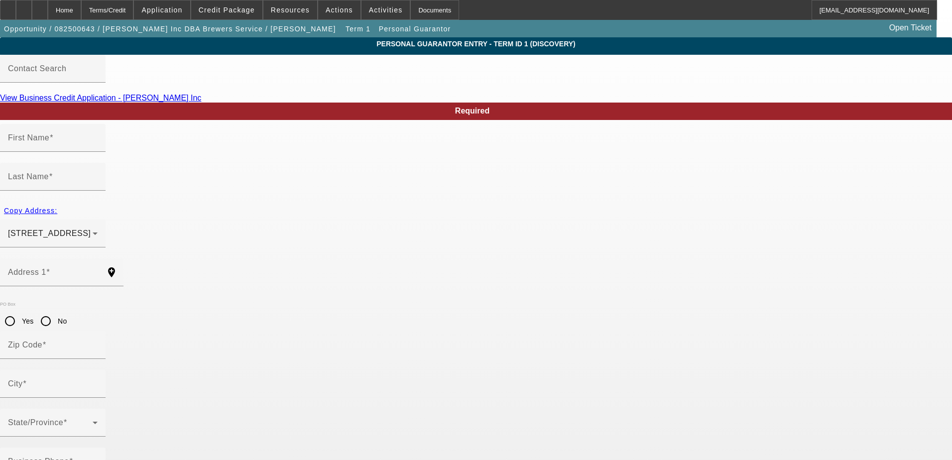
type input "Terry"
type input "Brewer"
type input "17 Grove St"
radio input "true"
type input "04758"
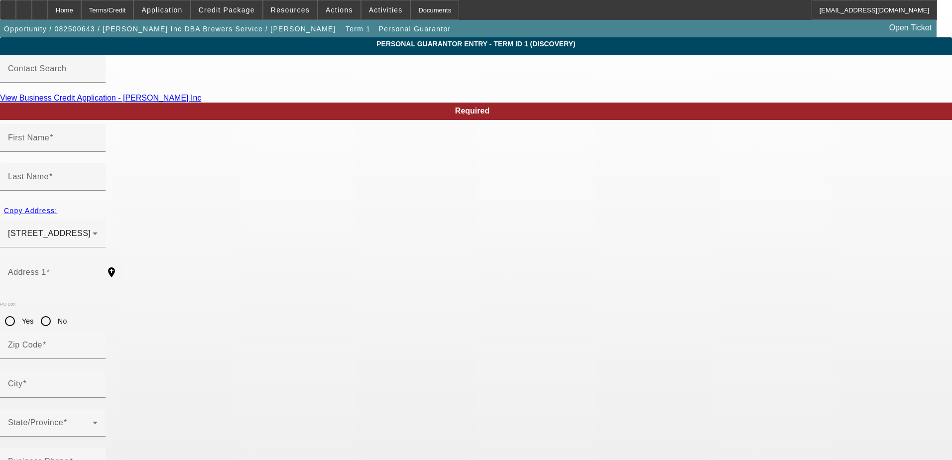
type input "Mars Hill"
type input "[PHONE_NUMBER]"
type input "100"
type input "006-56-7338"
type input "tbrewer43@yahoo.com"
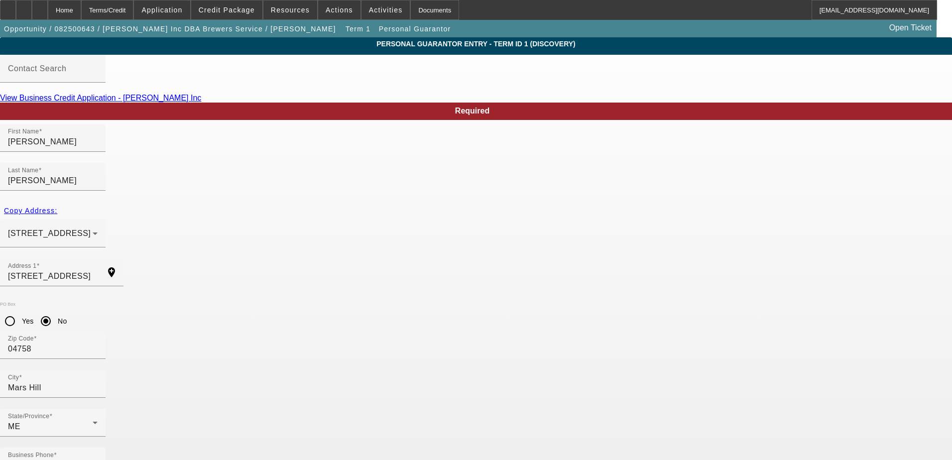
click at [81, 12] on div "Home" at bounding box center [64, 10] width 33 height 20
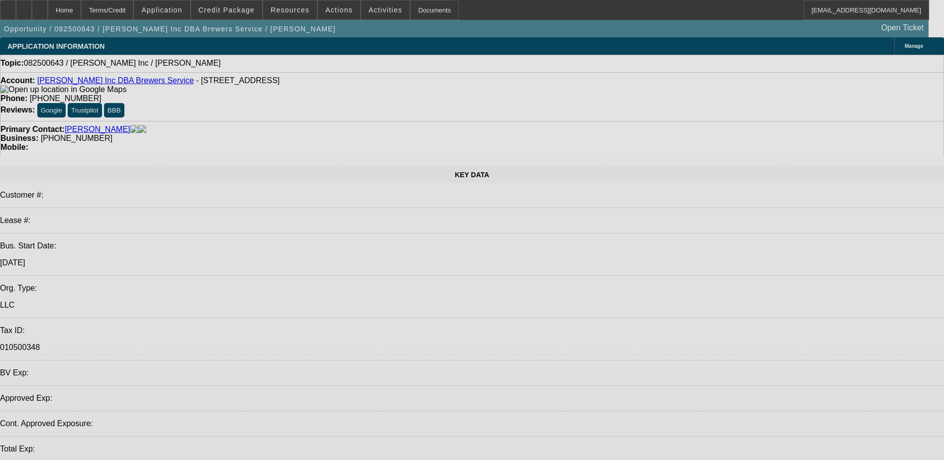
select select "0"
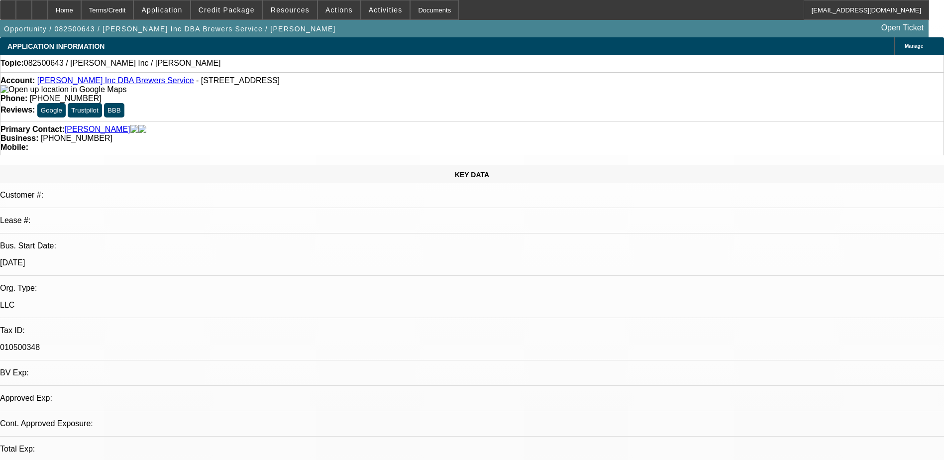
select select "2"
select select "0.1"
select select "4"
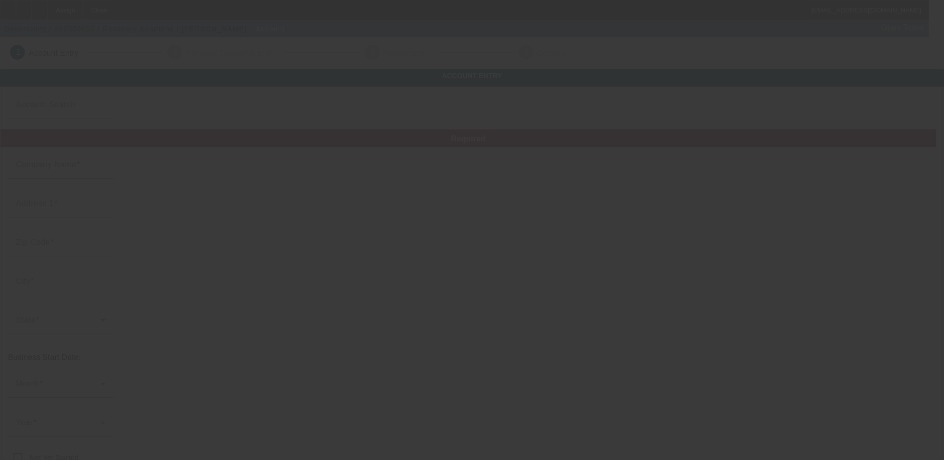
type input "Recovery Solutions"
type input "PO Box 1404"
type input "03038"
type input "Derry"
type input "[PHONE_NUMBER]"
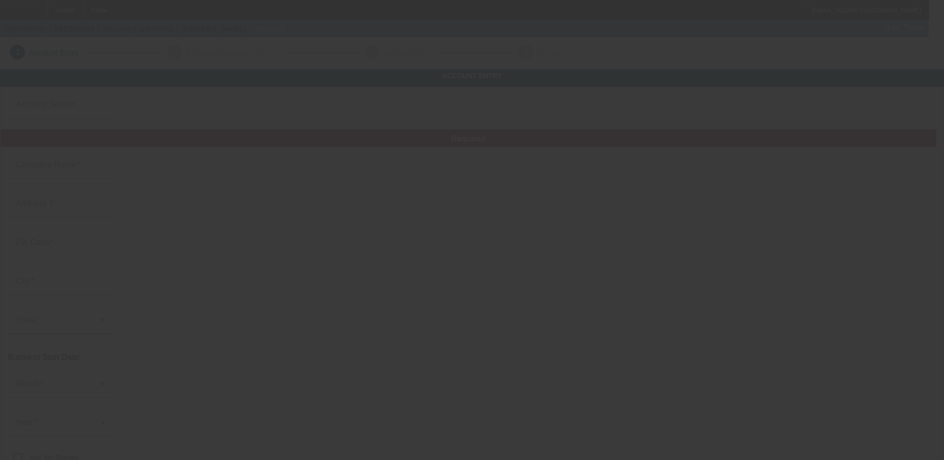
type input "recoverysolutions@comcast.net"
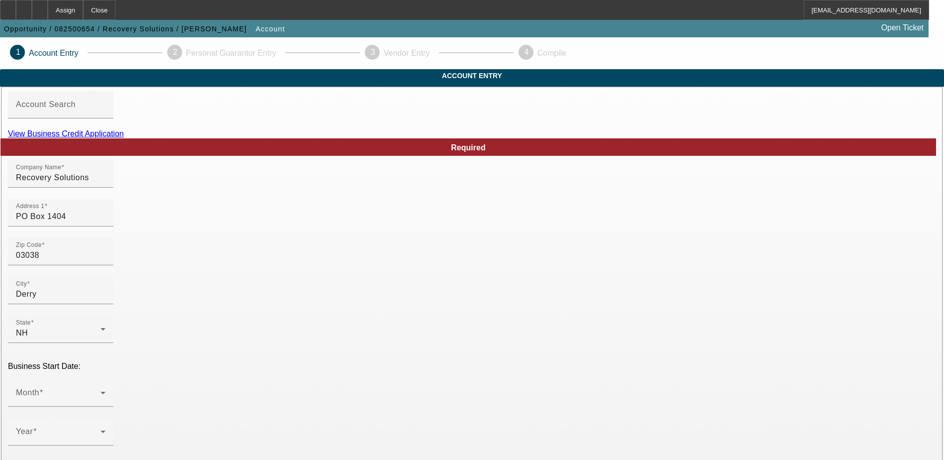
click at [124, 138] on link "View Business Credit Application" at bounding box center [66, 133] width 116 height 8
click at [106, 179] on div "Company Name Recovery Solutions" at bounding box center [61, 174] width 90 height 28
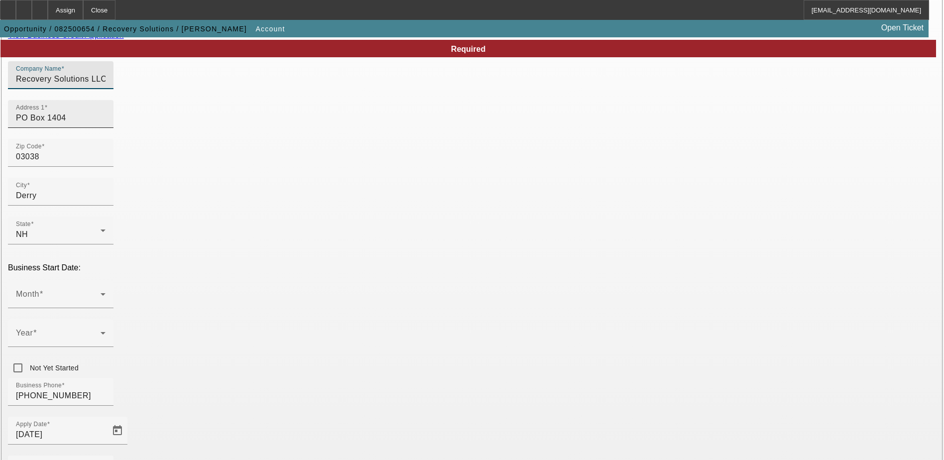
scroll to position [100, 0]
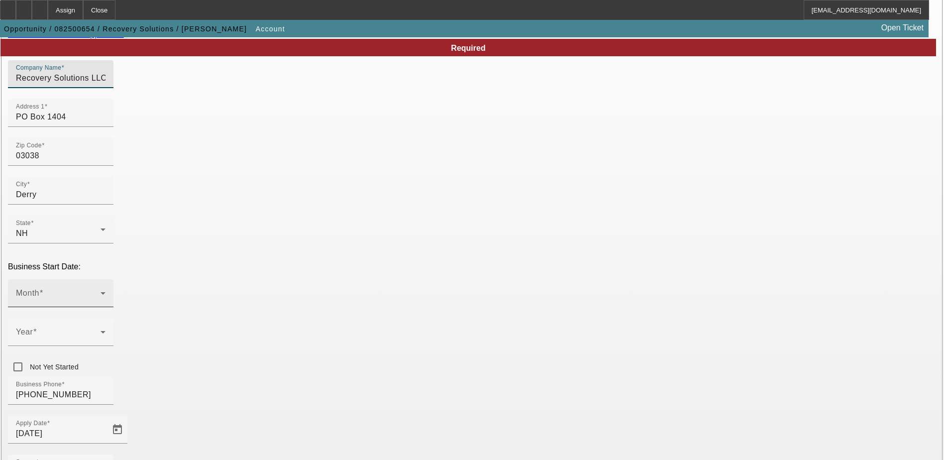
type input "Recovery Solutions LLC"
click at [101, 291] on span at bounding box center [58, 297] width 85 height 12
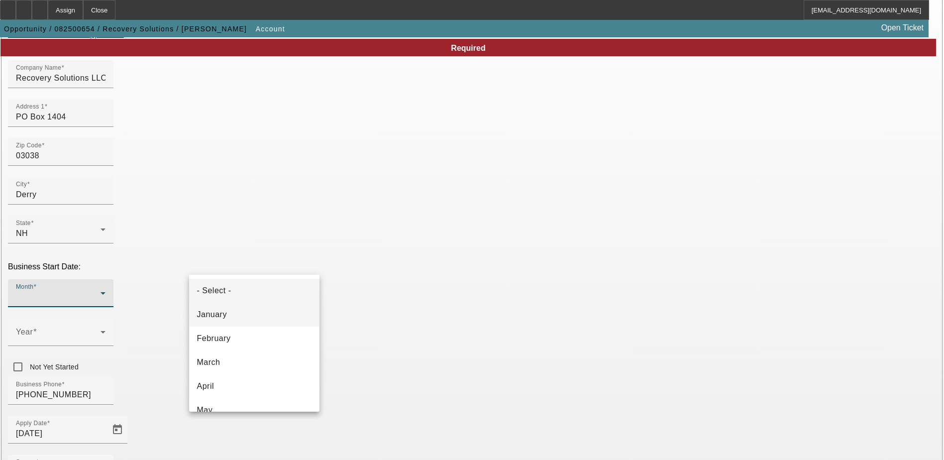
click at [242, 317] on mat-option "January" at bounding box center [254, 315] width 130 height 24
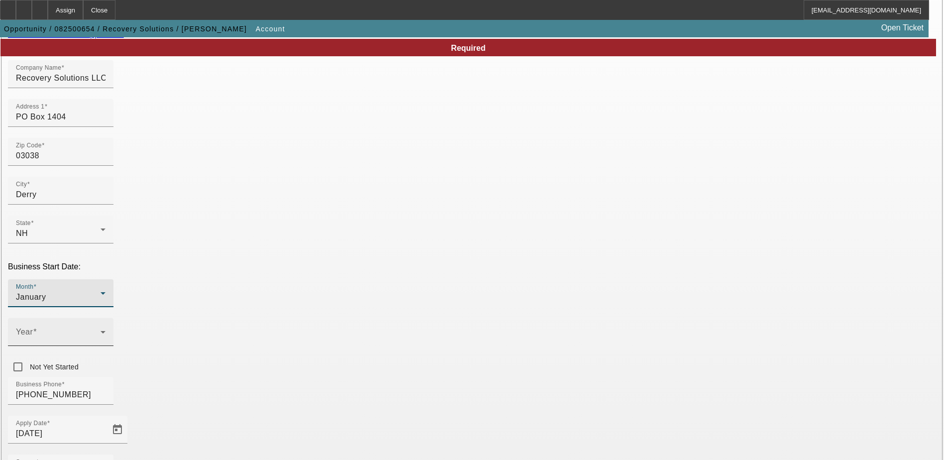
click at [101, 330] on span at bounding box center [58, 336] width 85 height 12
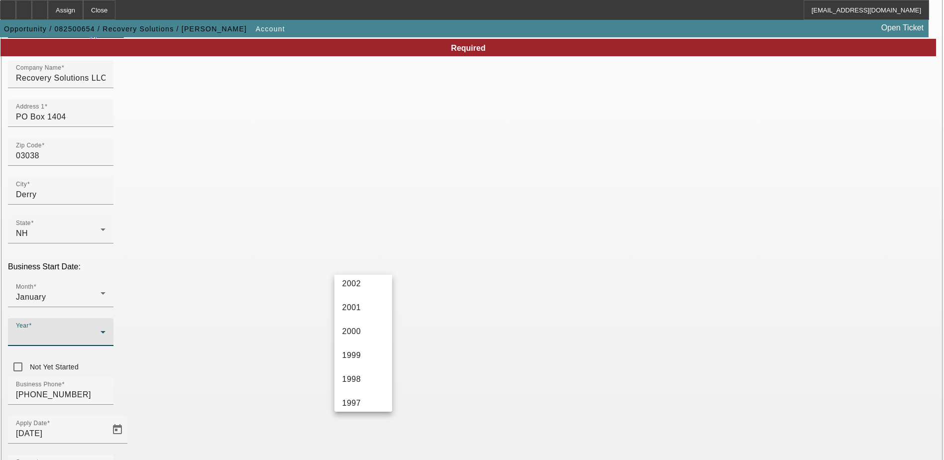
scroll to position [846, 0]
click at [359, 350] on span "1990" at bounding box center [351, 352] width 19 height 12
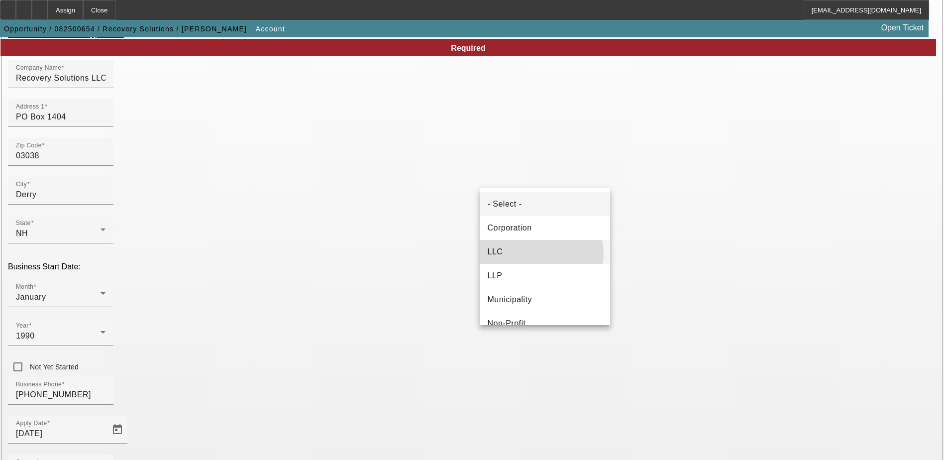
click at [533, 254] on mat-option "LLC" at bounding box center [545, 252] width 130 height 24
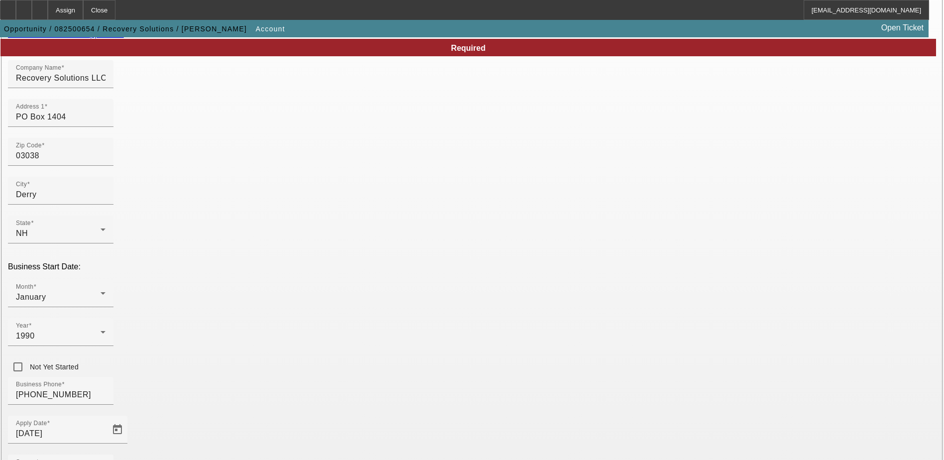
type input "844084009"
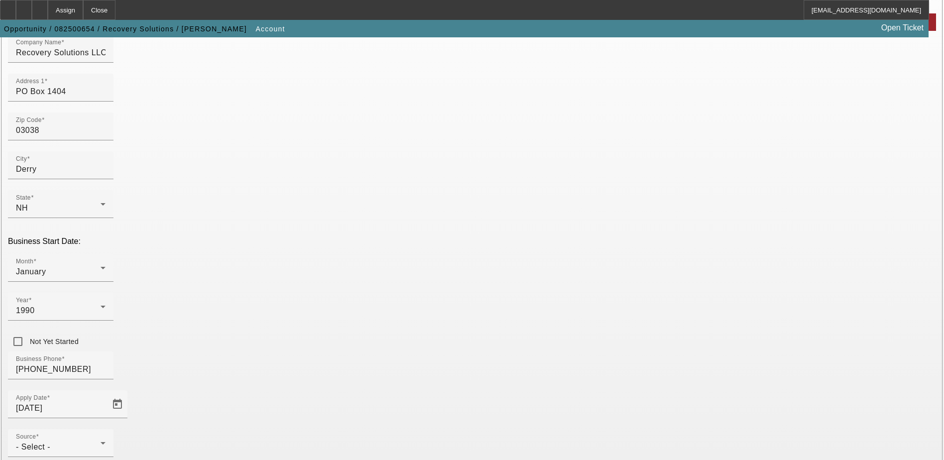
scroll to position [149, 0]
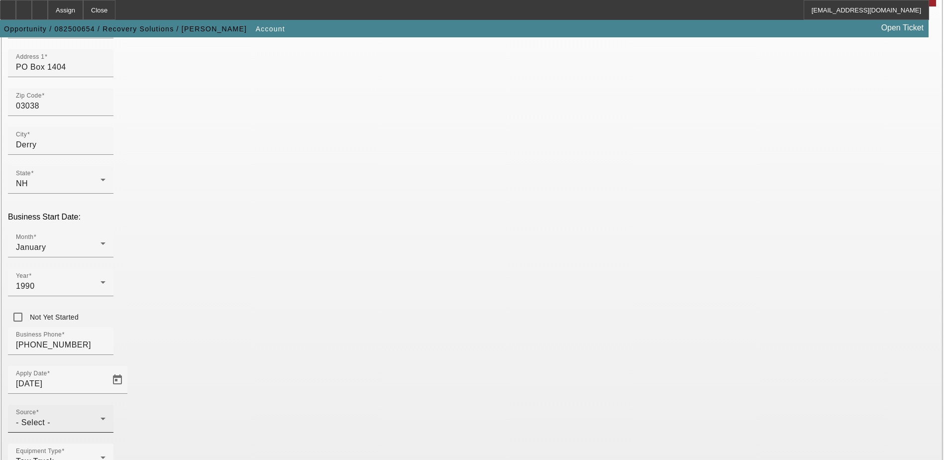
click at [106, 405] on div "Source - Select -" at bounding box center [61, 419] width 90 height 28
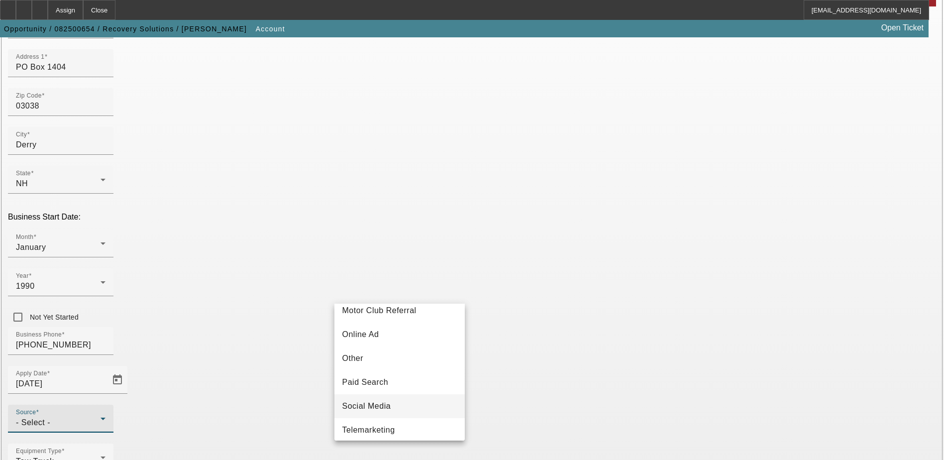
scroll to position [249, 0]
click at [381, 365] on mat-option "Online Ad" at bounding box center [399, 357] width 130 height 24
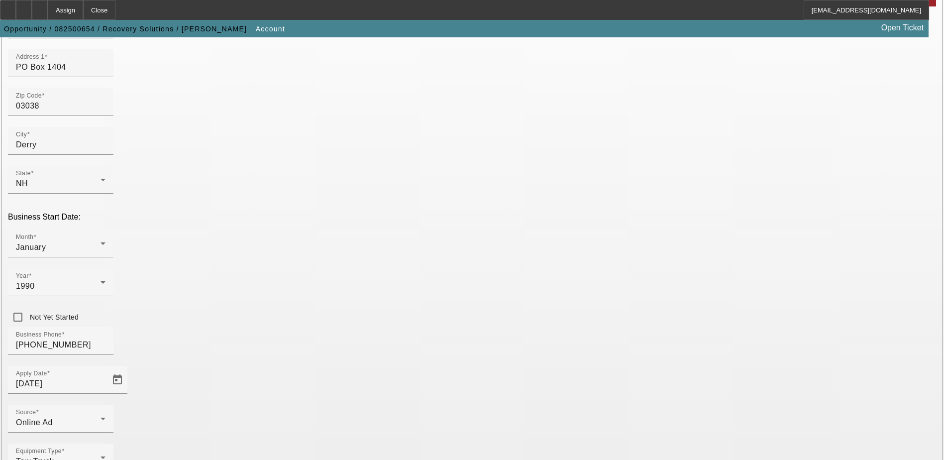
click at [390, 443] on div "Equipment Type Tow Truck" at bounding box center [472, 462] width 928 height 39
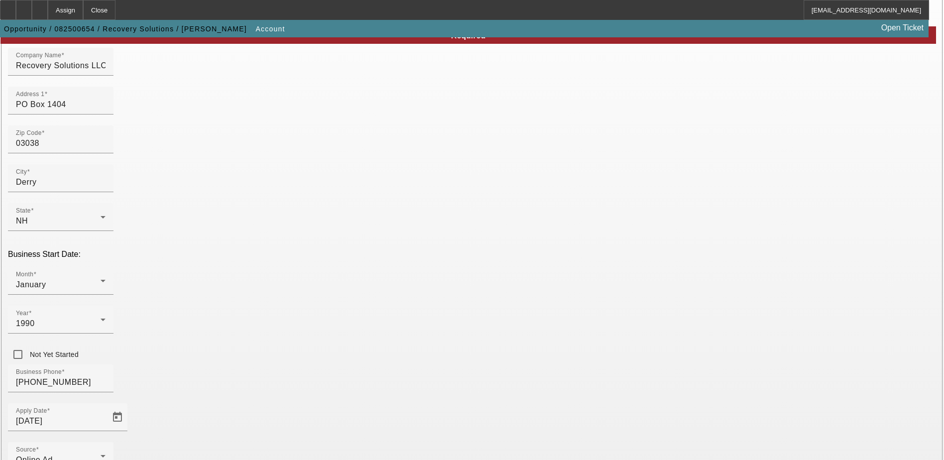
scroll to position [177, 0]
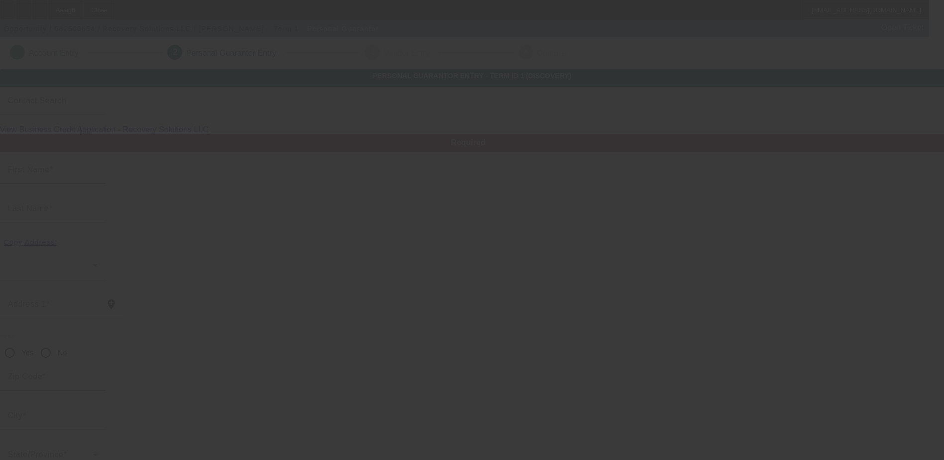
type input "Richard"
type input "Murray"
radio input "true"
type input "026-56-0671"
type input "recoverysolutions@comcast.net"
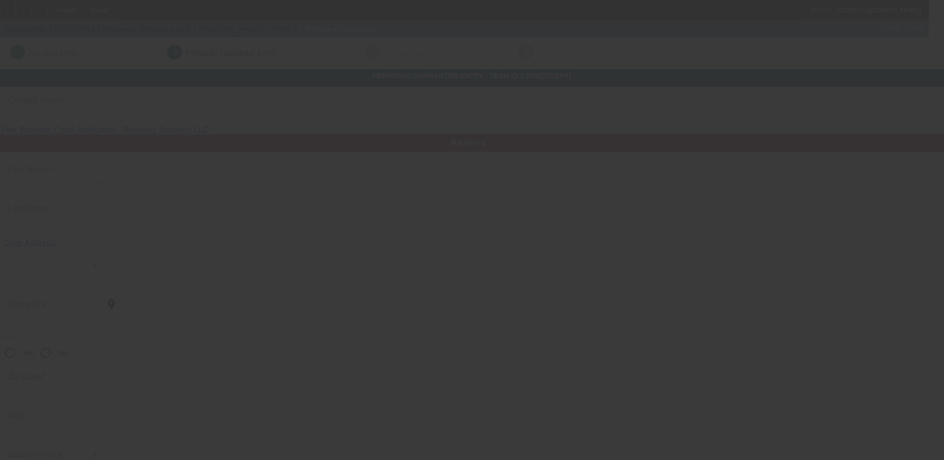
type input "(603) 425-6860"
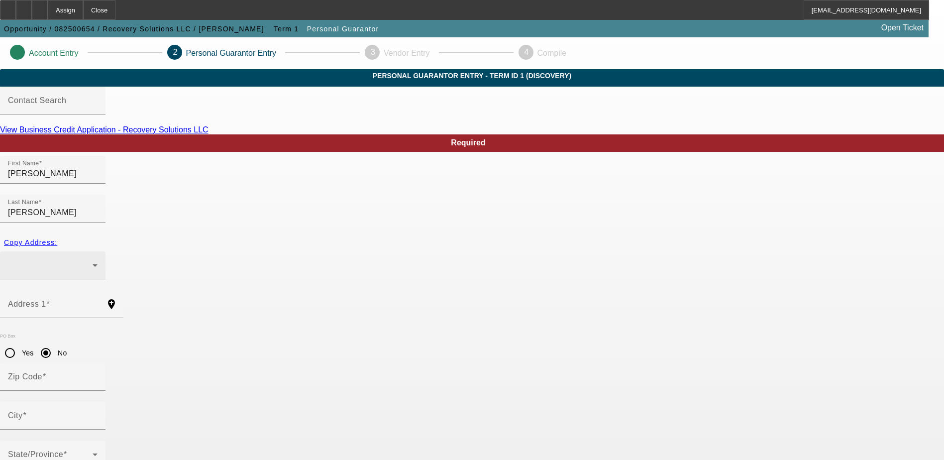
click at [98, 251] on div at bounding box center [53, 265] width 90 height 28
click at [203, 273] on div at bounding box center [472, 230] width 944 height 460
click at [46, 300] on mat-label "Address 1" at bounding box center [27, 304] width 38 height 8
click at [98, 302] on input "Address 1" at bounding box center [53, 308] width 90 height 12
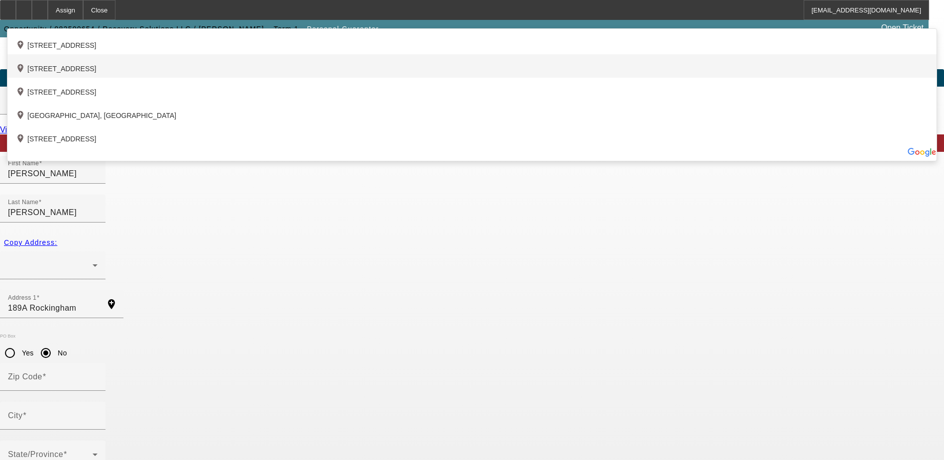
click at [287, 78] on div "add_location 189 Rockingham Road, Derry, NH 03038, US" at bounding box center [471, 65] width 929 height 23
type input "189 Rockingham Road"
type input "03038"
type input "Derry"
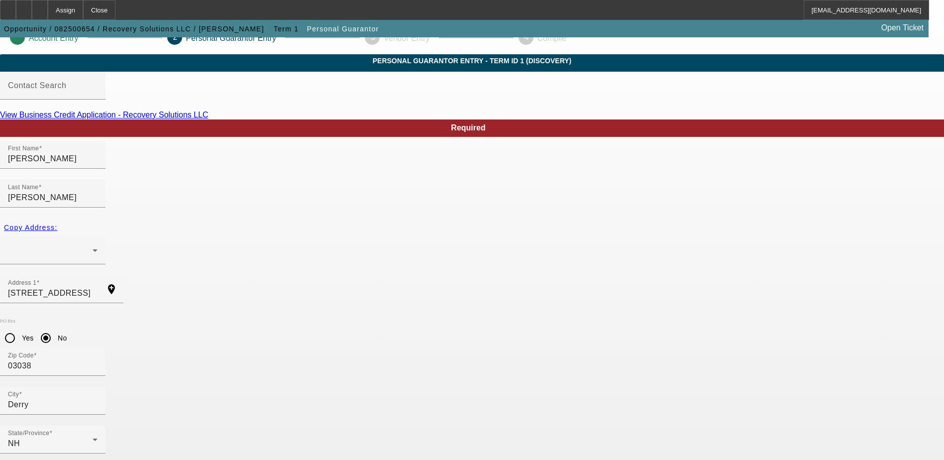
scroll to position [27, 0]
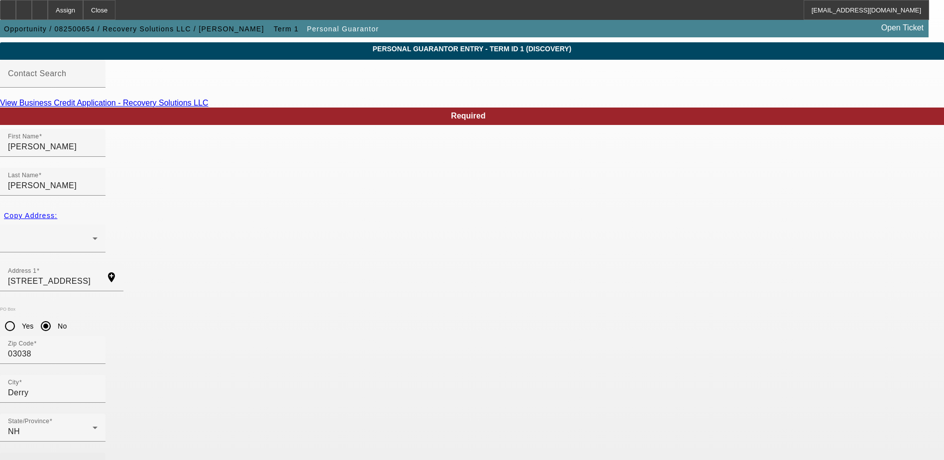
type input "[PHONE_NUMBER]"
type input "(603) 534-9631"
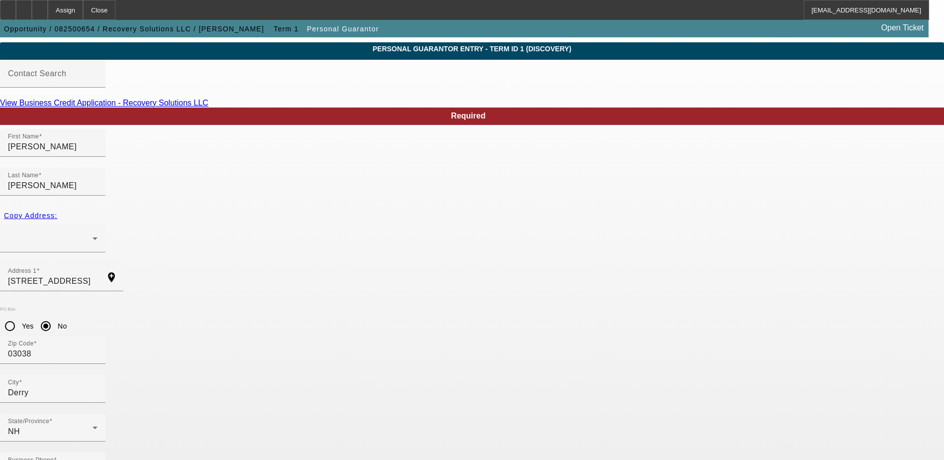
type input "100"
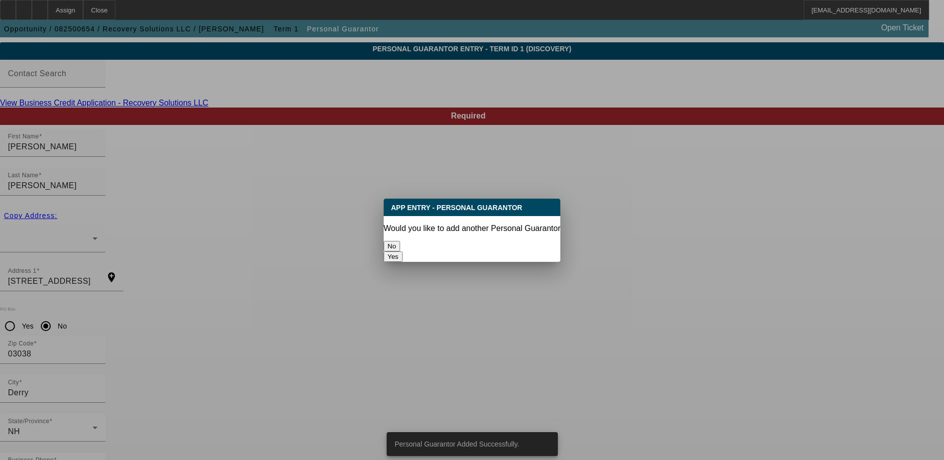
scroll to position [0, 0]
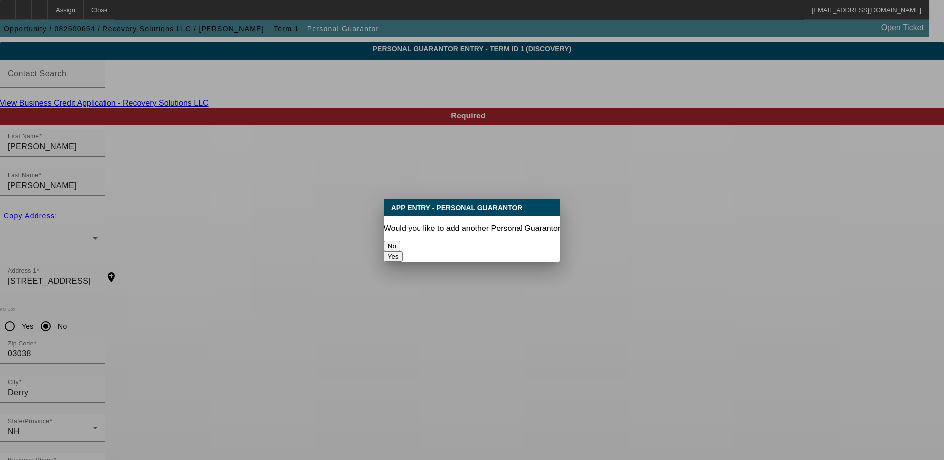
click at [400, 241] on button "No" at bounding box center [392, 246] width 16 height 10
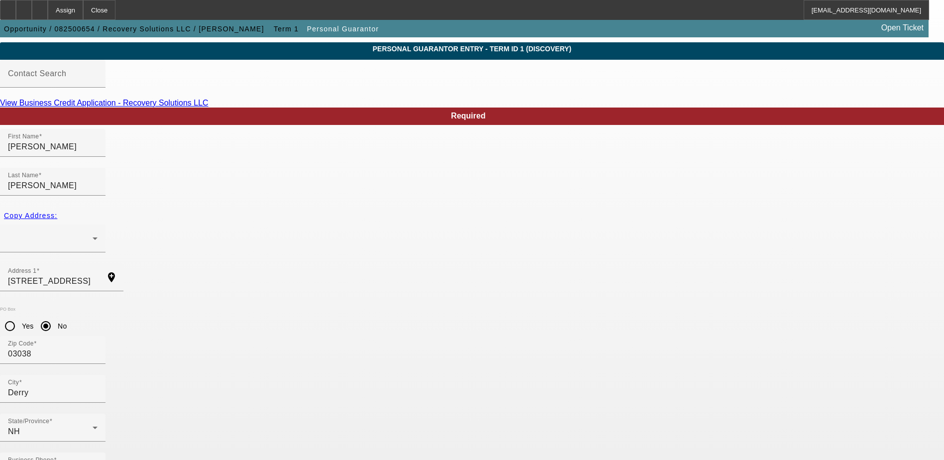
scroll to position [27, 0]
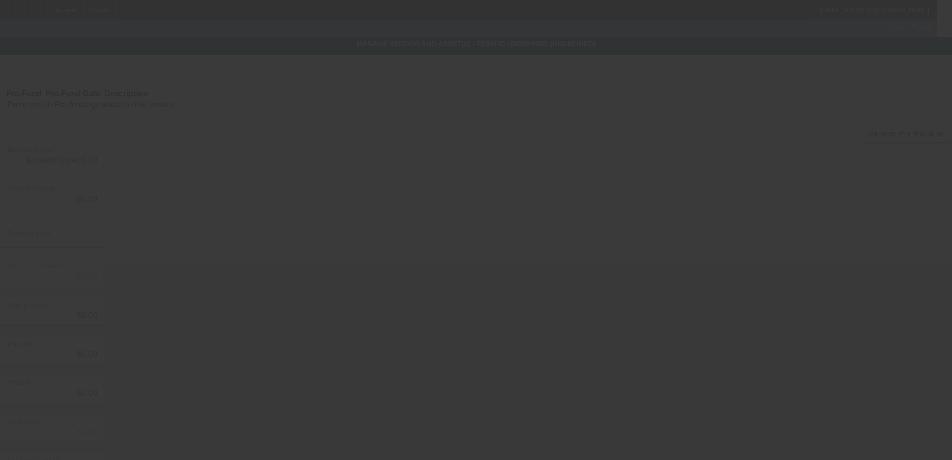
type input "$100,000.00"
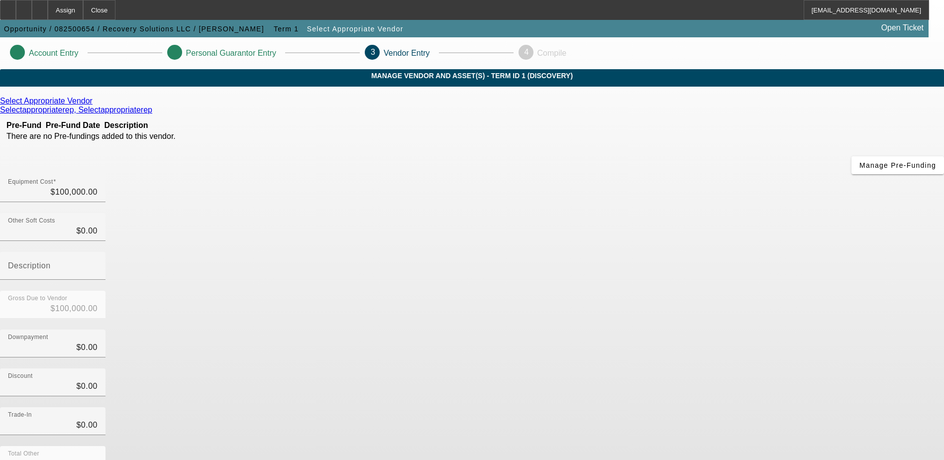
click at [686, 443] on form "Select Appropriate Vendor Selectappropriaterep, Selectappropriaterep Pre-Fund P…" at bounding box center [472, 340] width 944 height 487
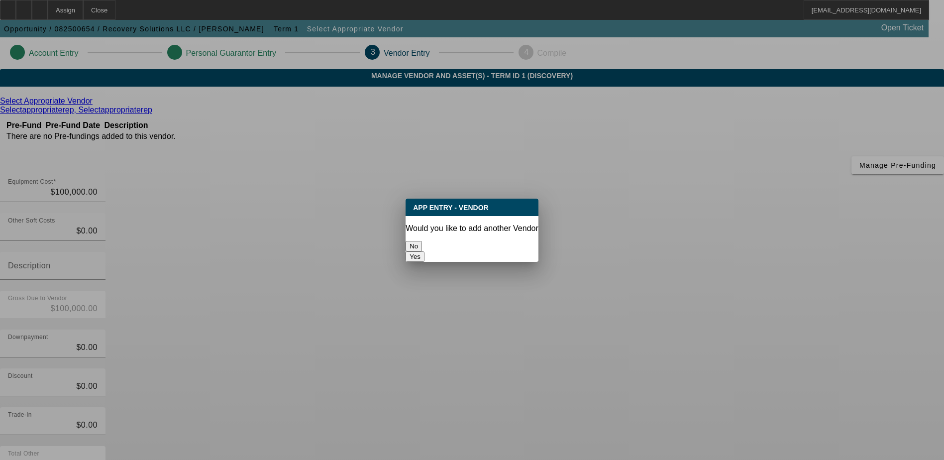
click at [422, 245] on button "No" at bounding box center [414, 246] width 16 height 10
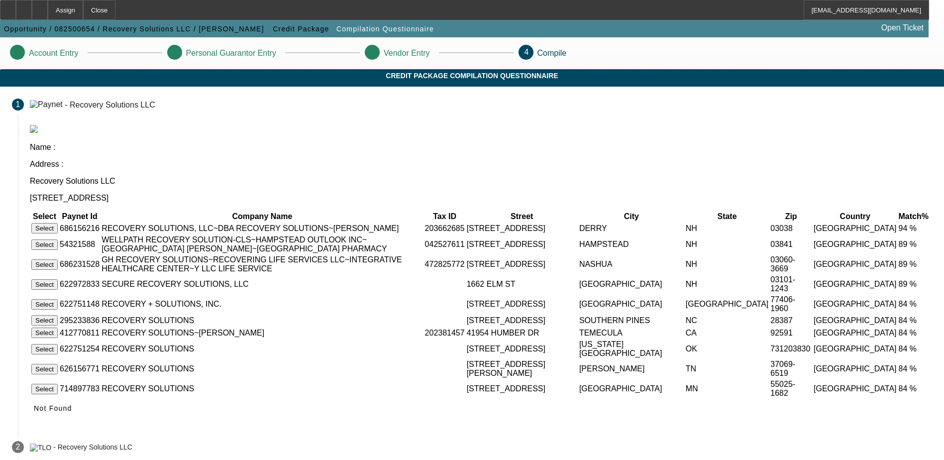
click at [58, 223] on button "Select" at bounding box center [44, 228] width 26 height 10
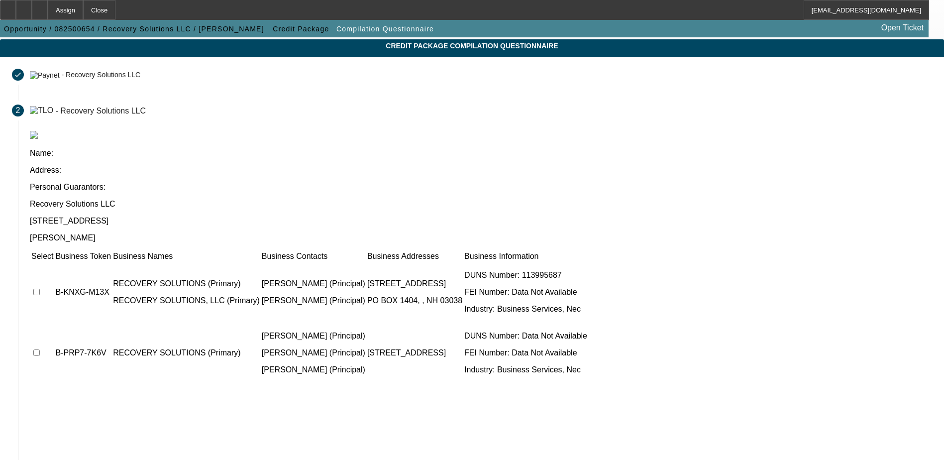
click at [40, 289] on input "checkbox" at bounding box center [36, 292] width 6 height 6
checkbox input "true"
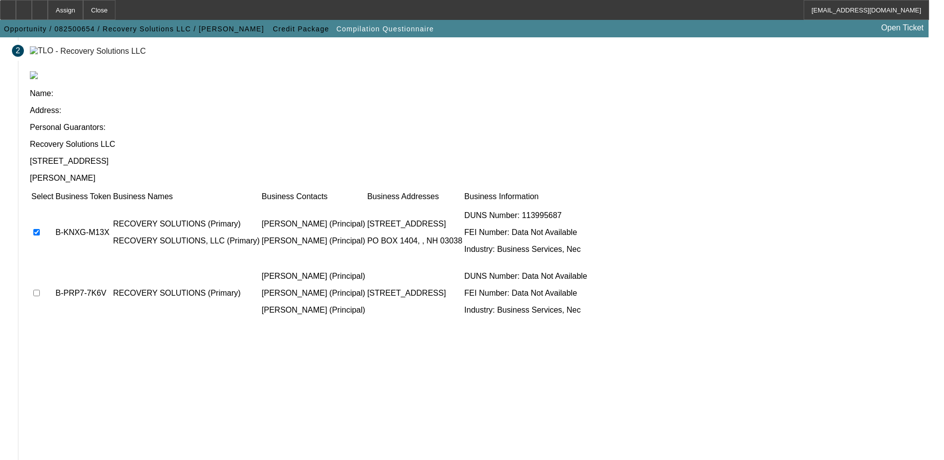
scroll to position [91, 0]
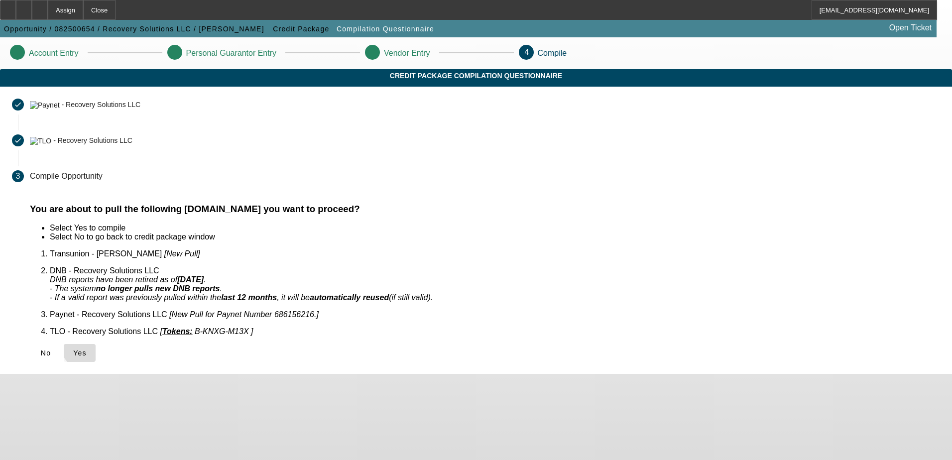
click at [87, 349] on span "Yes" at bounding box center [79, 353] width 13 height 8
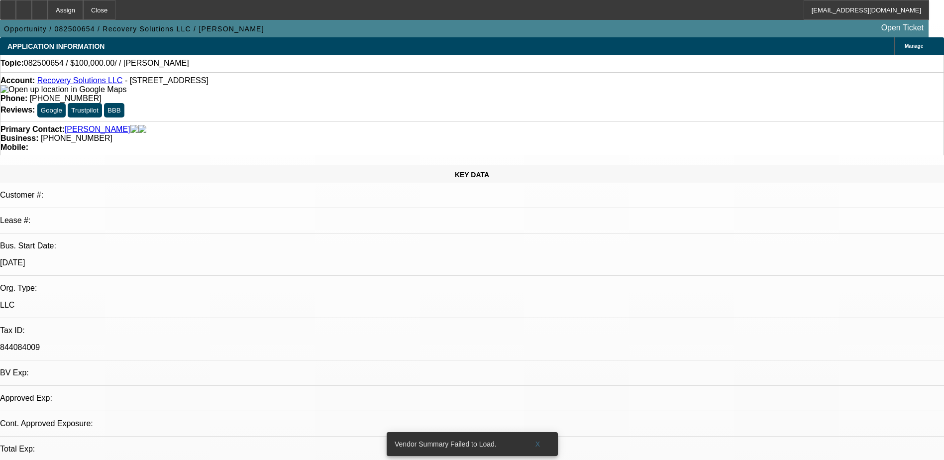
select select "0"
select select "2"
select select "0.1"
select select "1"
select select "2"
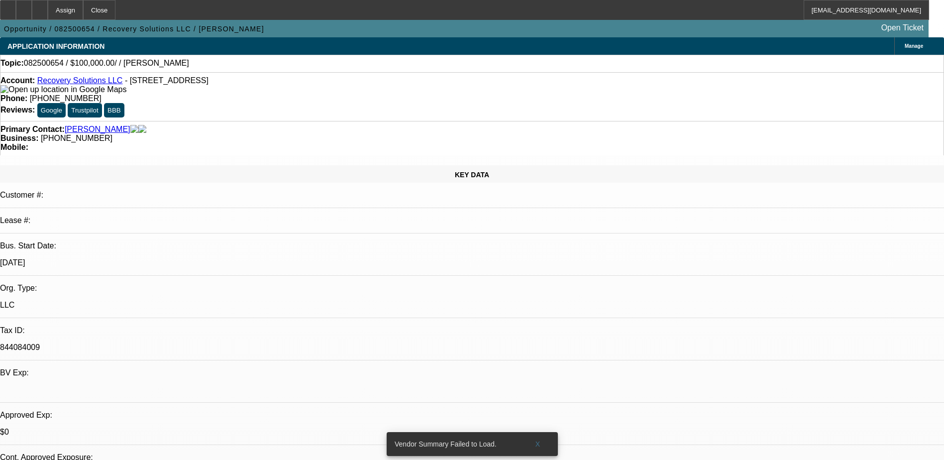
select select "4"
click at [48, 8] on div at bounding box center [40, 10] width 16 height 20
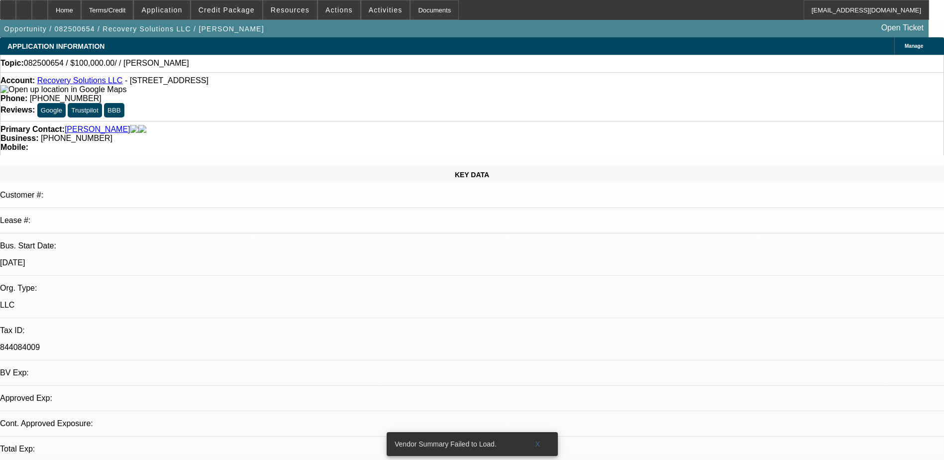
select select "0"
select select "2"
select select "0.1"
select select "1"
select select "2"
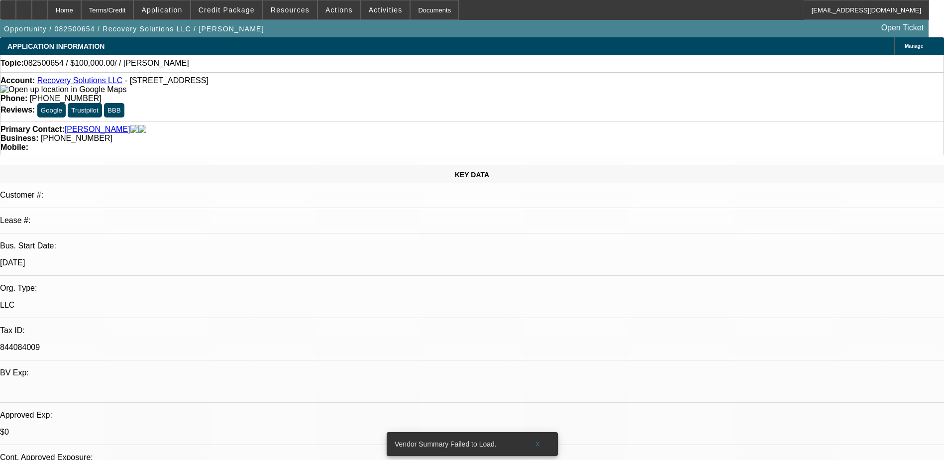
select select "4"
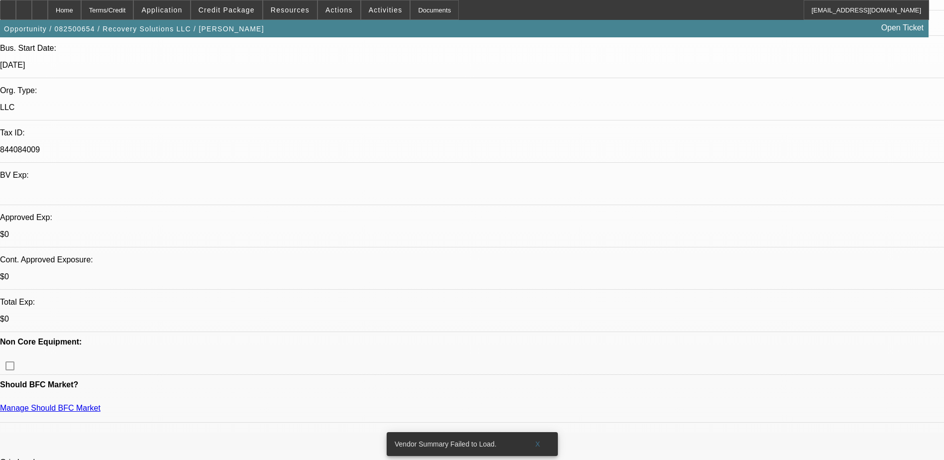
scroll to position [199, 0]
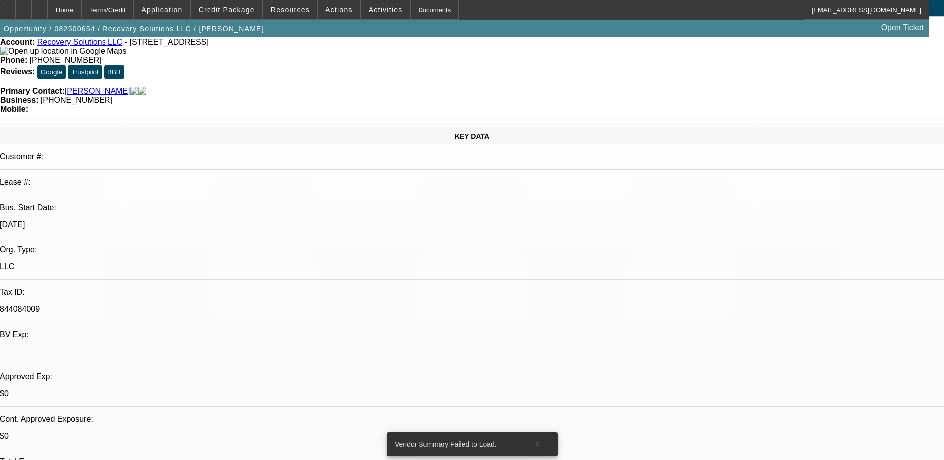
scroll to position [0, 0]
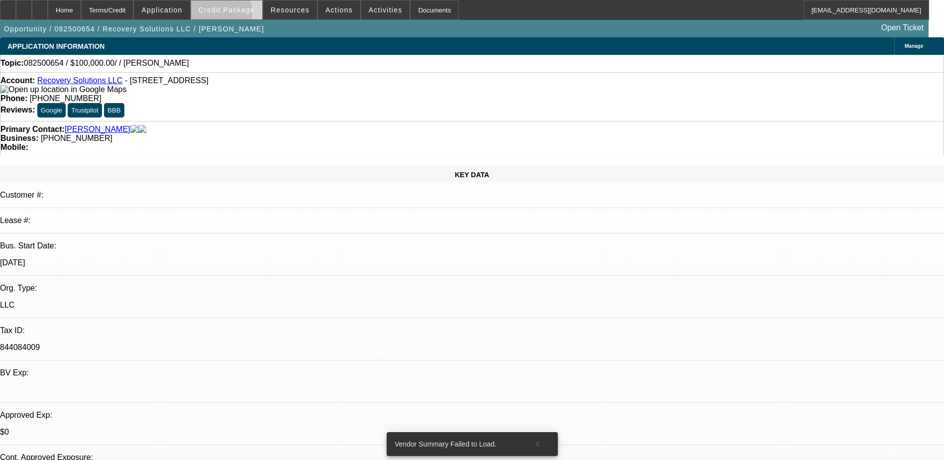
click at [230, 16] on span at bounding box center [226, 10] width 71 height 24
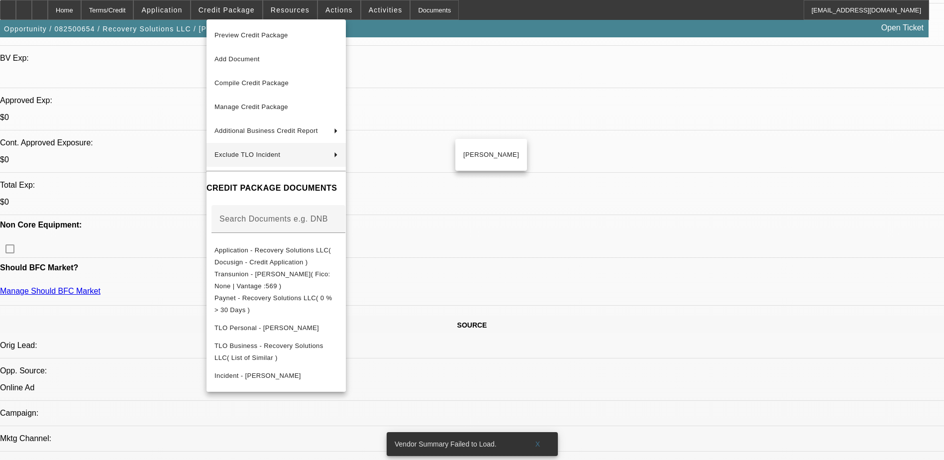
scroll to position [348, 0]
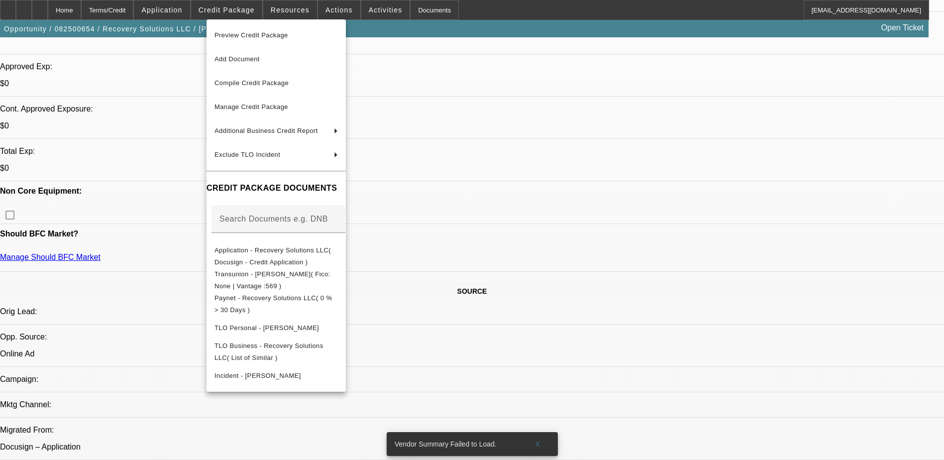
drag, startPoint x: 658, startPoint y: 252, endPoint x: 555, endPoint y: 218, distance: 108.4
click at [660, 252] on div at bounding box center [472, 230] width 944 height 460
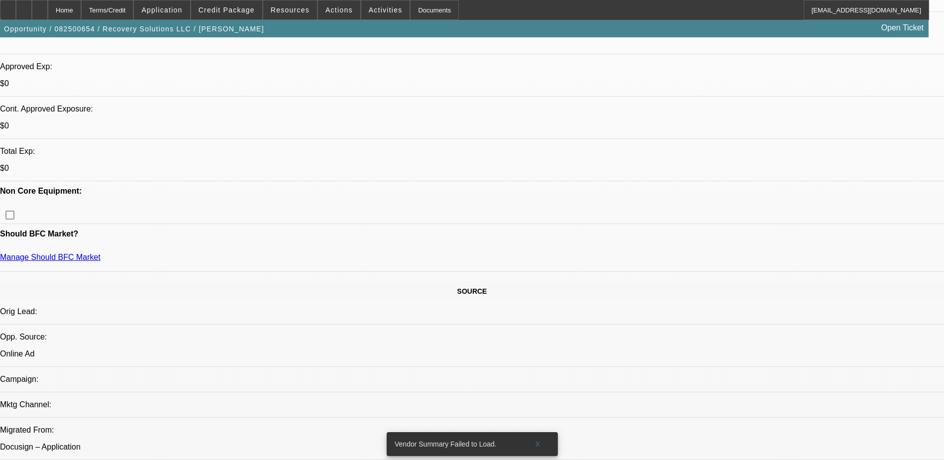
click at [32, 14] on div at bounding box center [24, 10] width 16 height 20
click at [48, 13] on div at bounding box center [40, 10] width 16 height 20
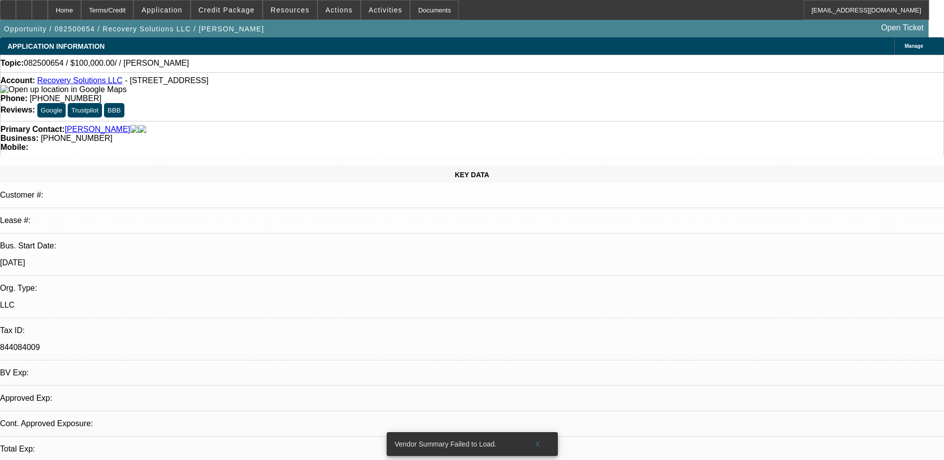
select select "0"
select select "2"
select select "0.1"
select select "4"
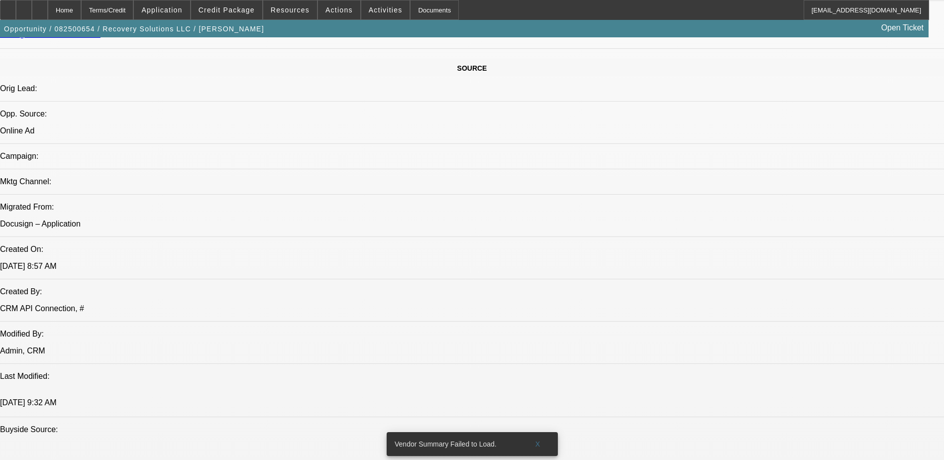
scroll to position [597, 0]
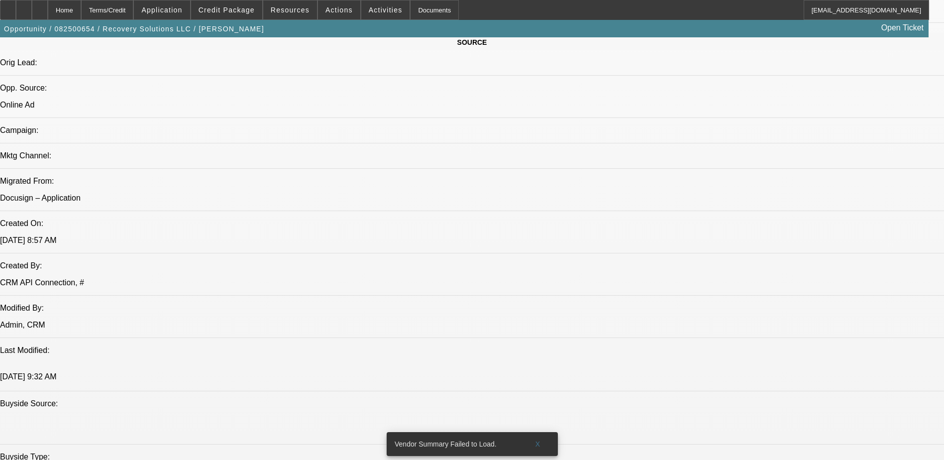
click at [48, 5] on div at bounding box center [40, 10] width 16 height 20
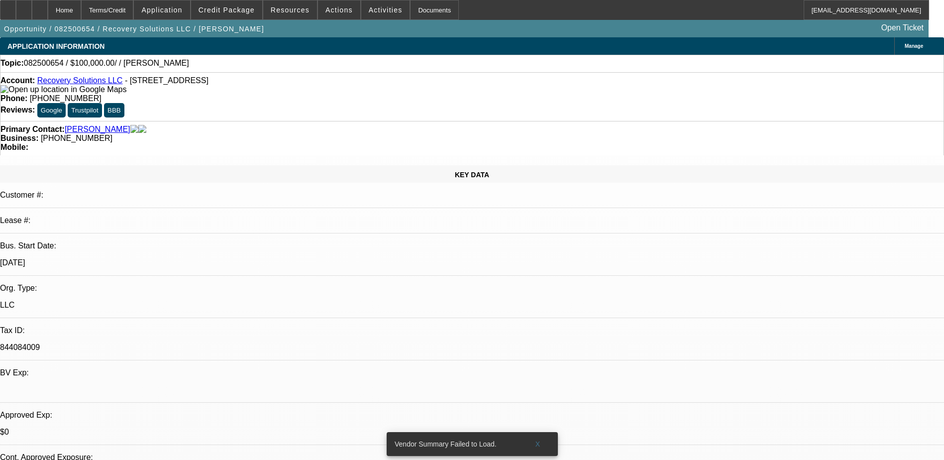
select select "0"
select select "2"
select select "0.1"
select select "4"
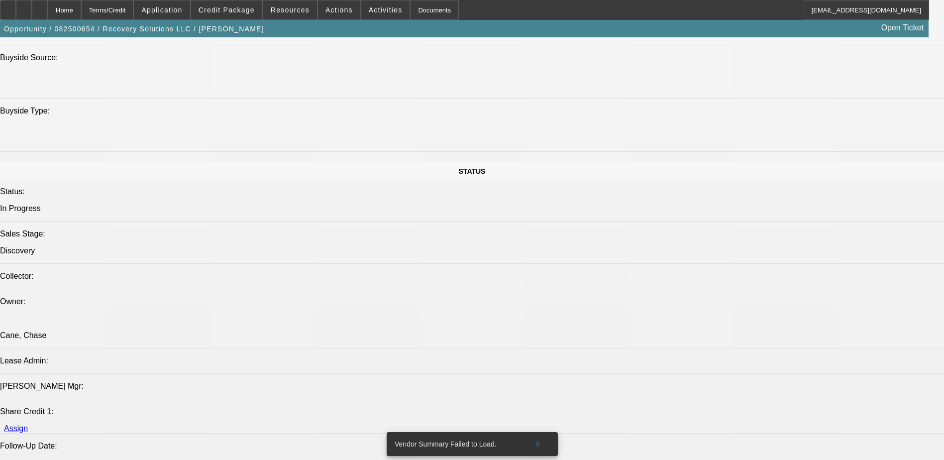
scroll to position [946, 0]
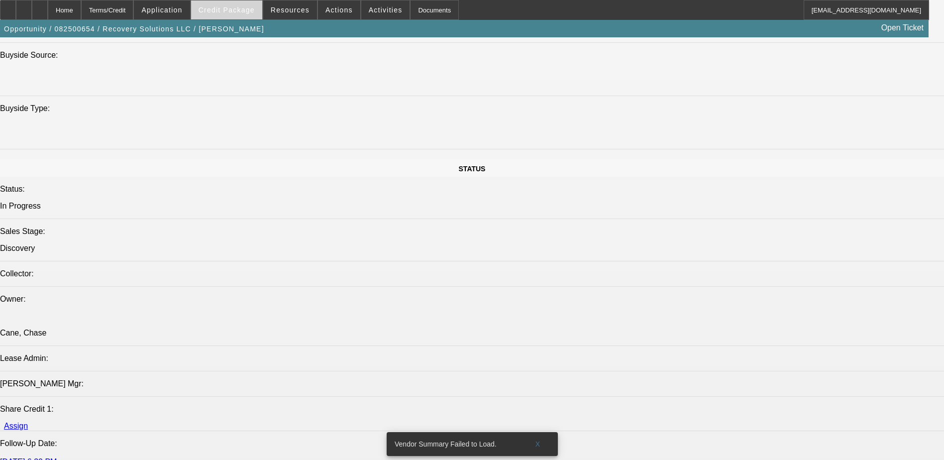
click at [246, 19] on span at bounding box center [226, 10] width 71 height 24
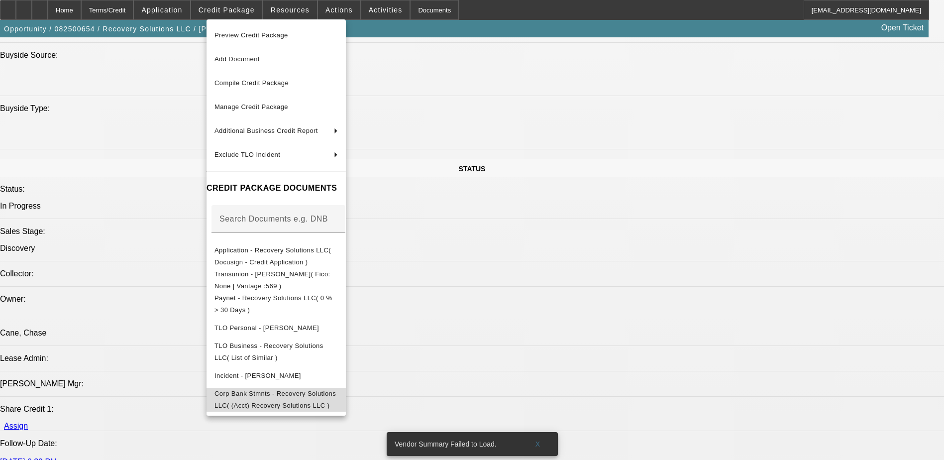
click at [335, 391] on span "Corp Bank Stmnts - Recovery Solutions LLC( (Acct) Recovery Solutions LLC )" at bounding box center [276, 400] width 123 height 24
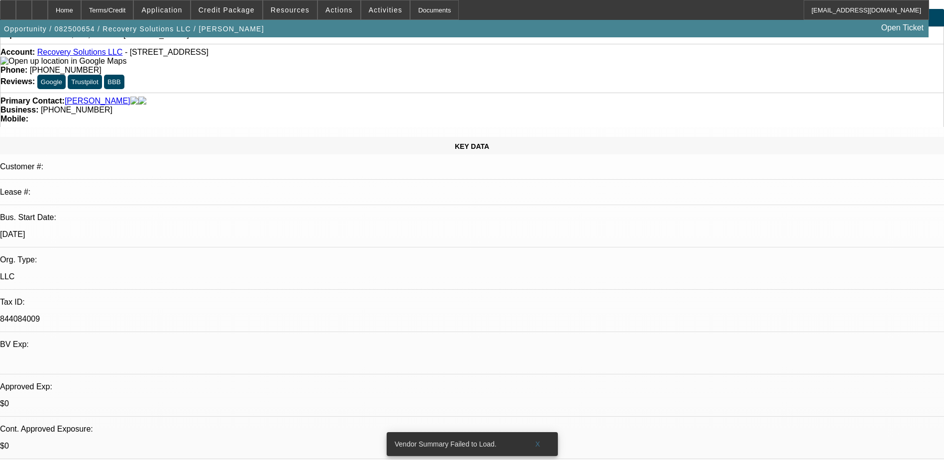
scroll to position [100, 0]
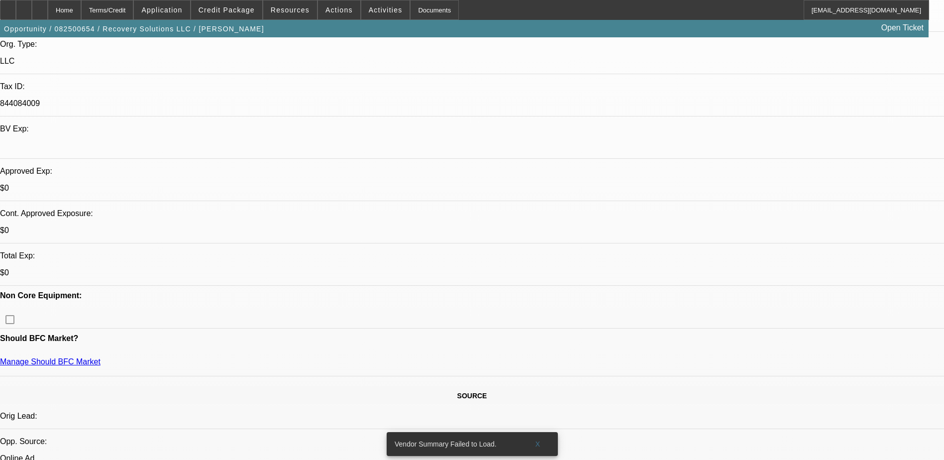
scroll to position [249, 0]
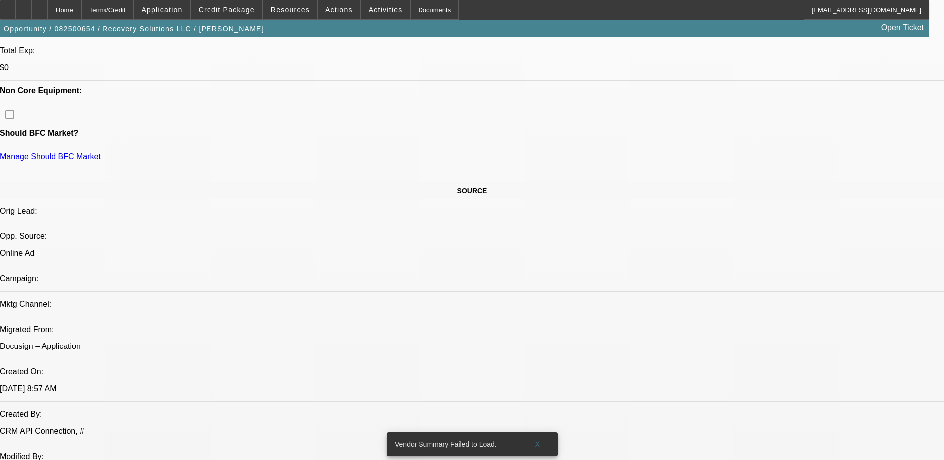
scroll to position [448, 0]
click at [48, 13] on div at bounding box center [40, 10] width 16 height 20
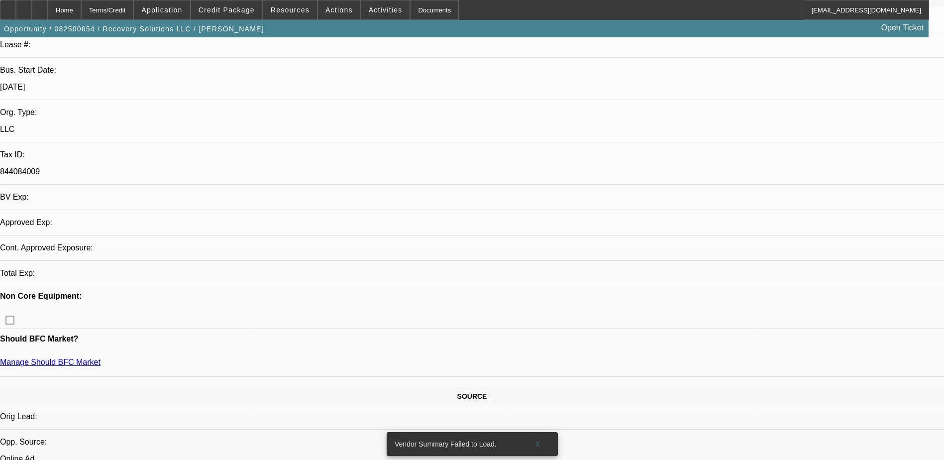
select select "0"
select select "2"
select select "0.1"
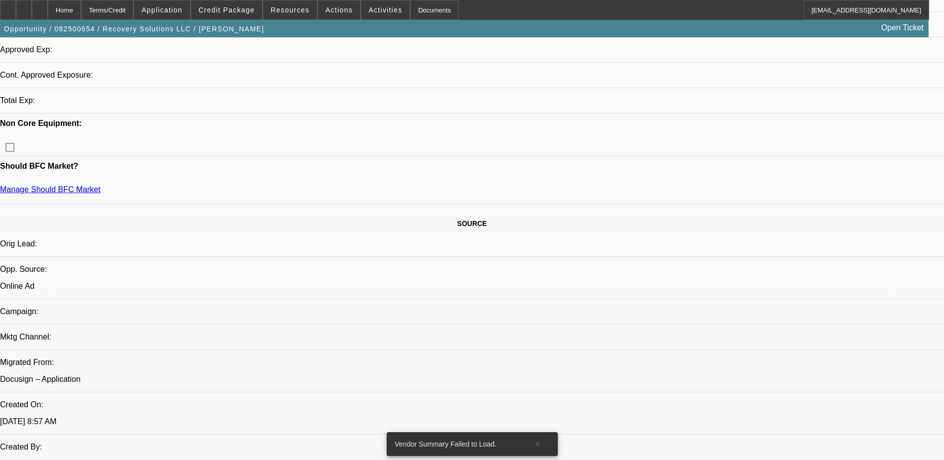
select select "1"
select select "2"
select select "4"
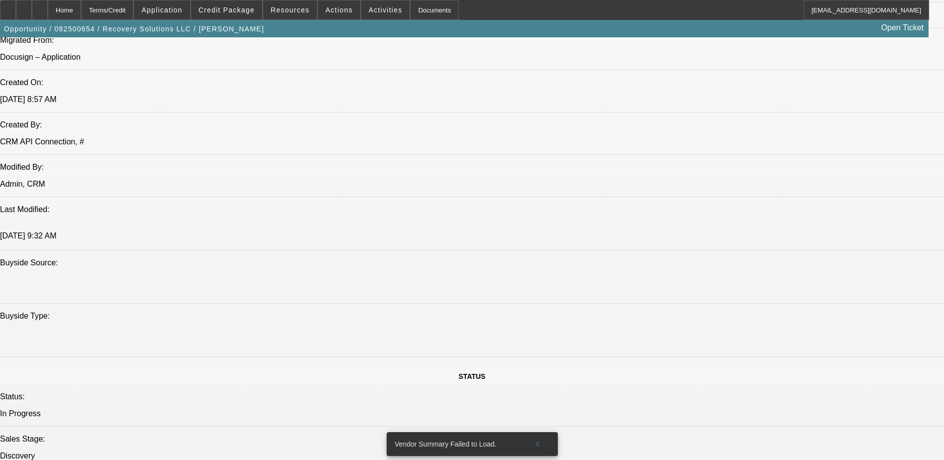
scroll to position [739, 0]
click at [226, 9] on span "Credit Package" at bounding box center [227, 10] width 56 height 8
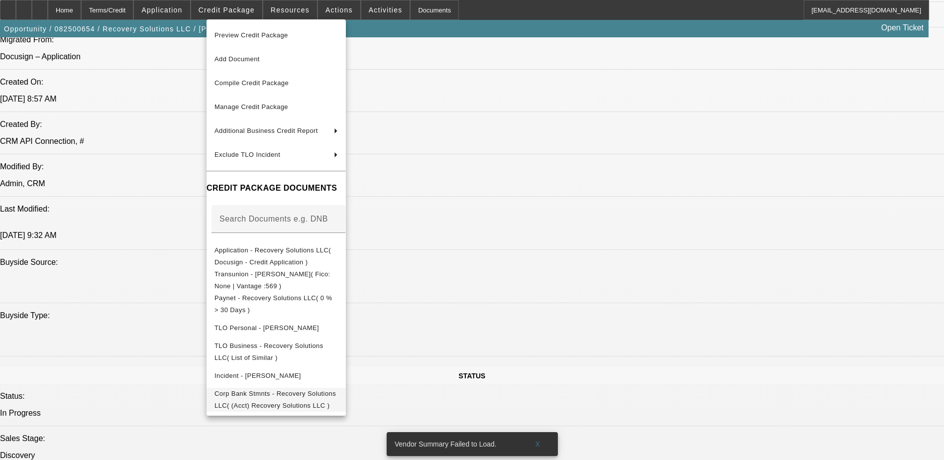
click at [335, 390] on span "Corp Bank Stmnts - Recovery Solutions LLC( (Acct) Recovery Solutions LLC )" at bounding box center [276, 400] width 123 height 24
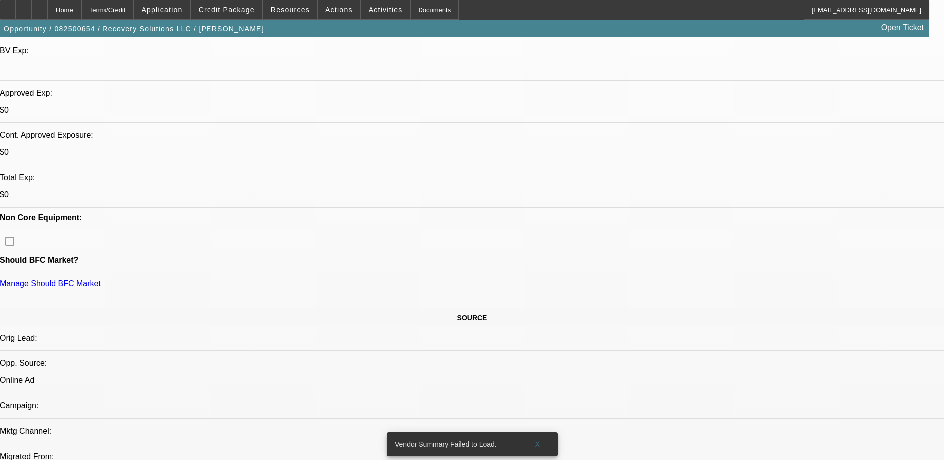
scroll to position [0, 0]
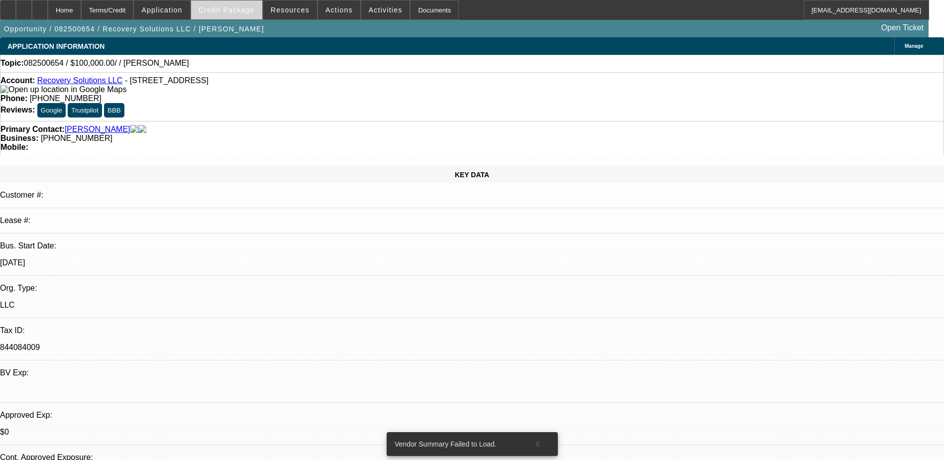
click at [228, 7] on span "Credit Package" at bounding box center [227, 10] width 56 height 8
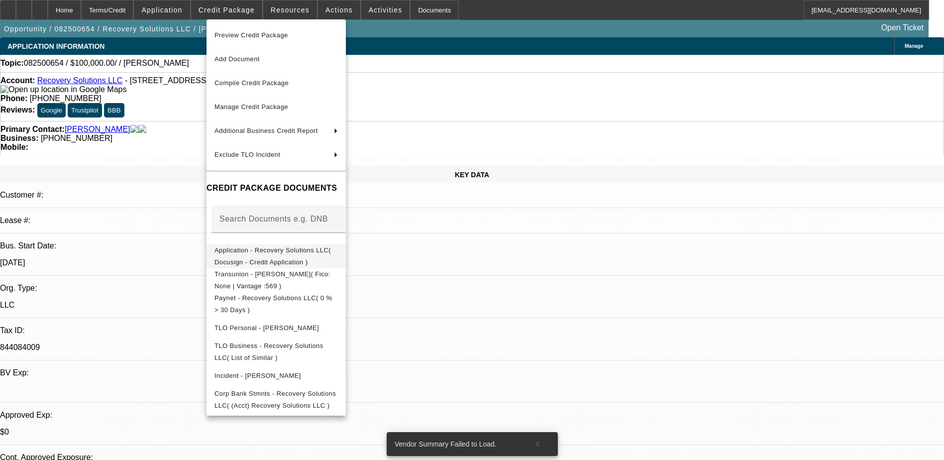
click at [277, 251] on span "Application - Recovery Solutions LLC( Docusign - Credit Application )" at bounding box center [273, 255] width 116 height 19
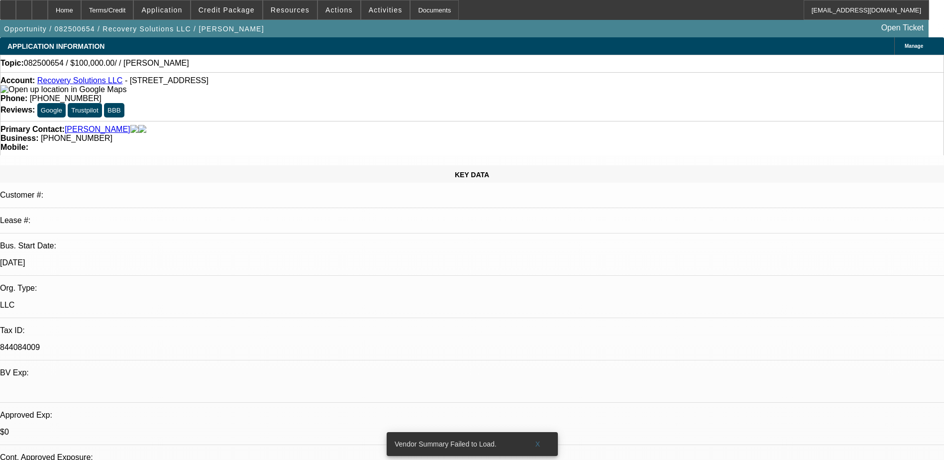
click at [87, 80] on link "Recovery Solutions LLC" at bounding box center [80, 80] width 86 height 8
click at [240, 9] on span "Credit Package" at bounding box center [227, 10] width 56 height 8
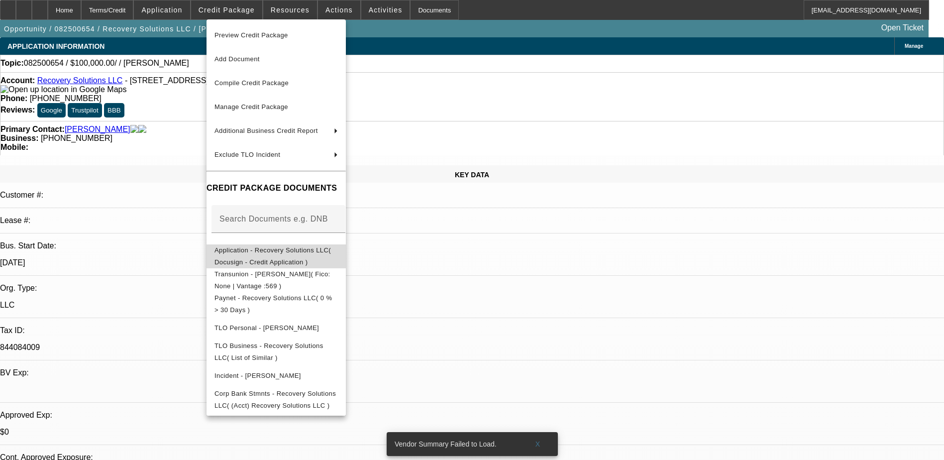
click at [290, 255] on span "Application - Recovery Solutions LLC( Docusign - Credit Application )" at bounding box center [273, 255] width 116 height 19
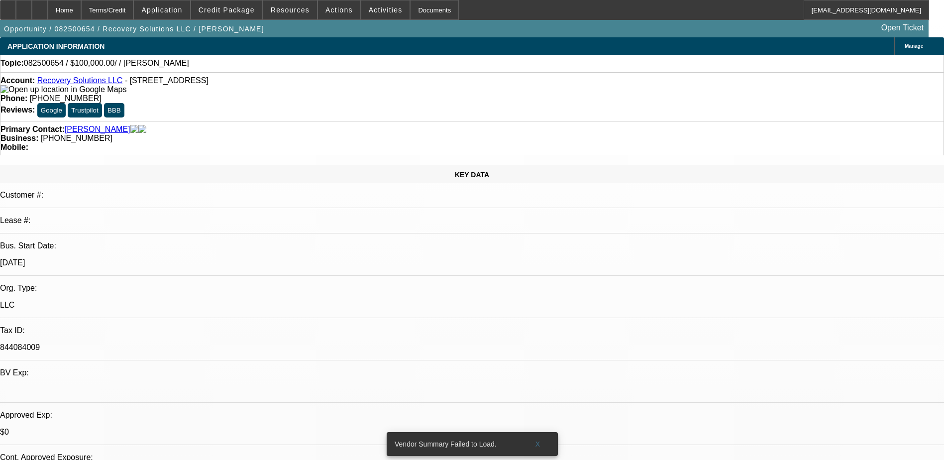
click at [90, 82] on link "Recovery Solutions LLC" at bounding box center [80, 80] width 86 height 8
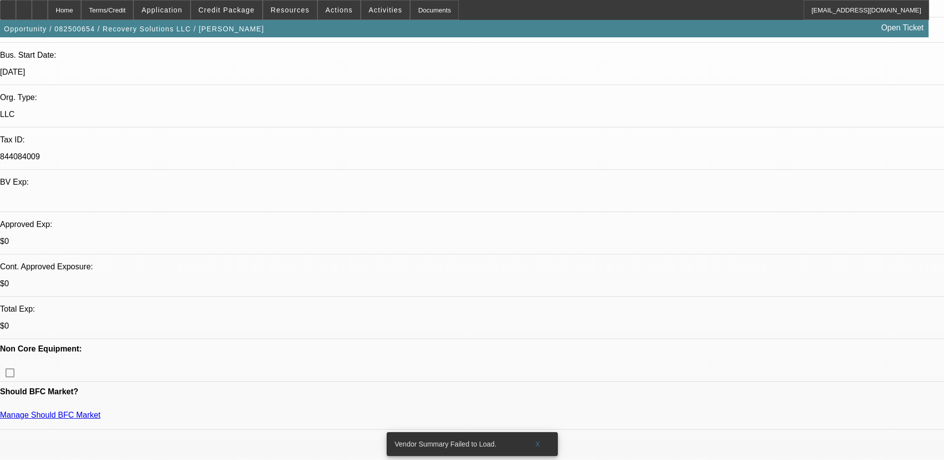
scroll to position [199, 0]
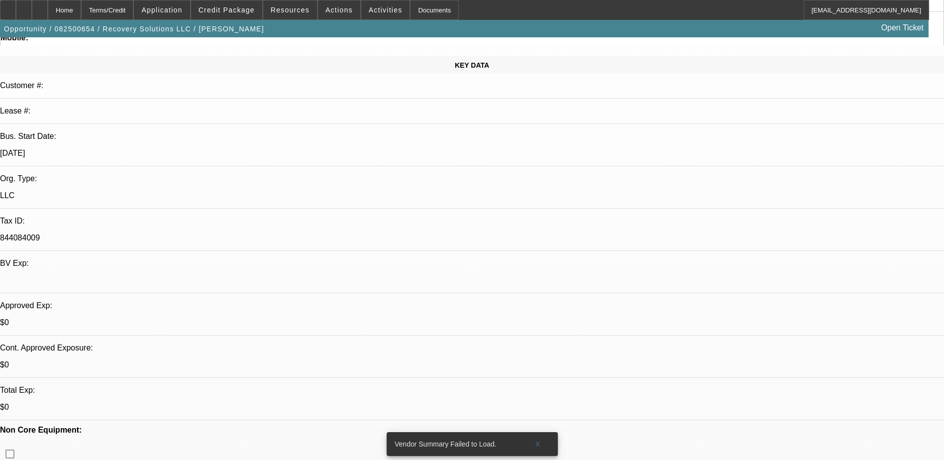
scroll to position [348, 0]
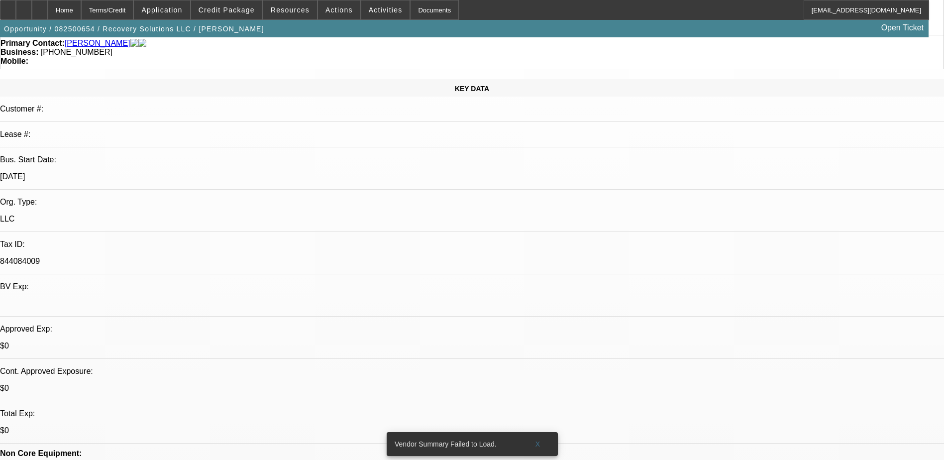
scroll to position [0, 0]
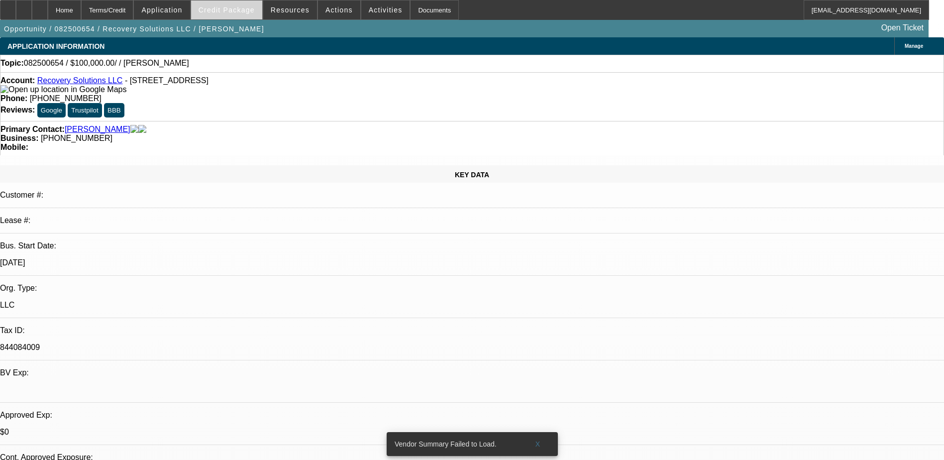
click at [247, 15] on span at bounding box center [226, 10] width 71 height 24
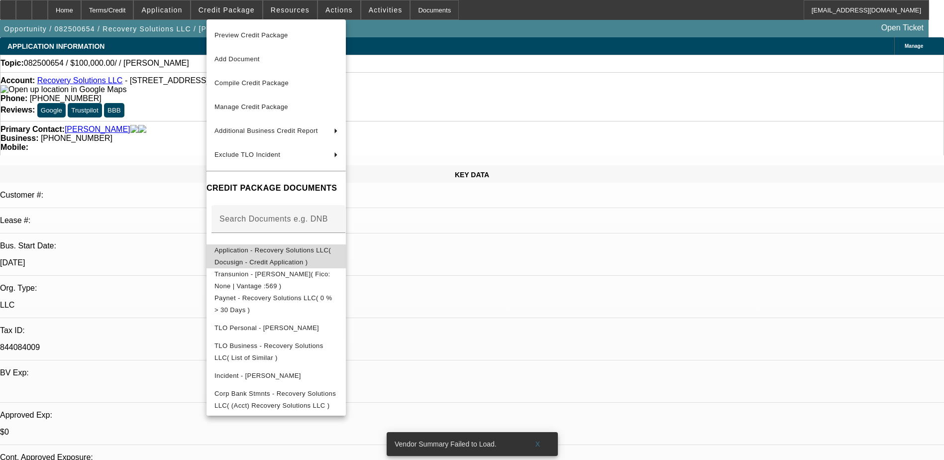
click at [318, 258] on span "Application - Recovery Solutions LLC( Docusign - Credit Application )" at bounding box center [276, 256] width 123 height 24
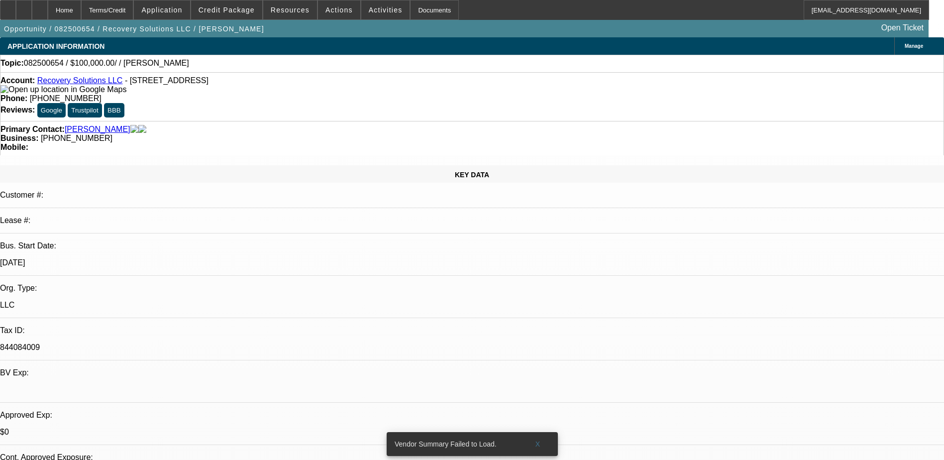
click at [905, 45] on span "Manage" at bounding box center [914, 45] width 18 height 5
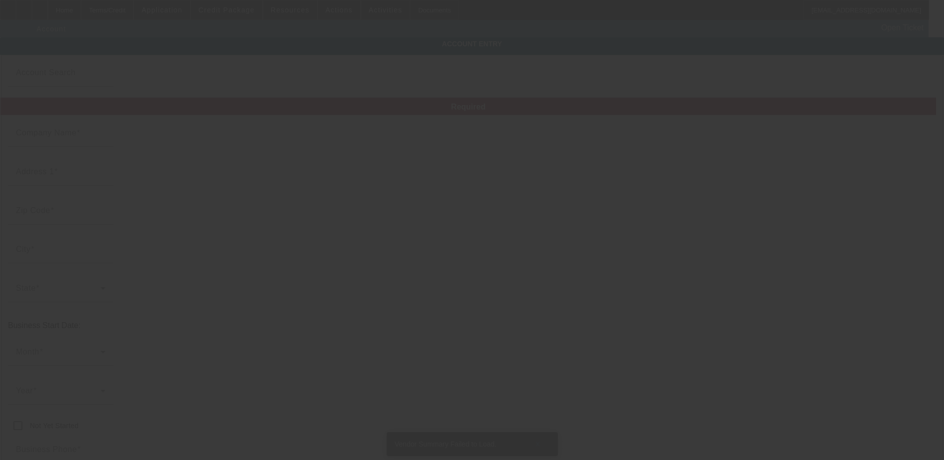
type input "Recovery Solutions LLC"
type input "PO Box 1404"
type input "03038"
type input "Derry"
type input "[PHONE_NUMBER]"
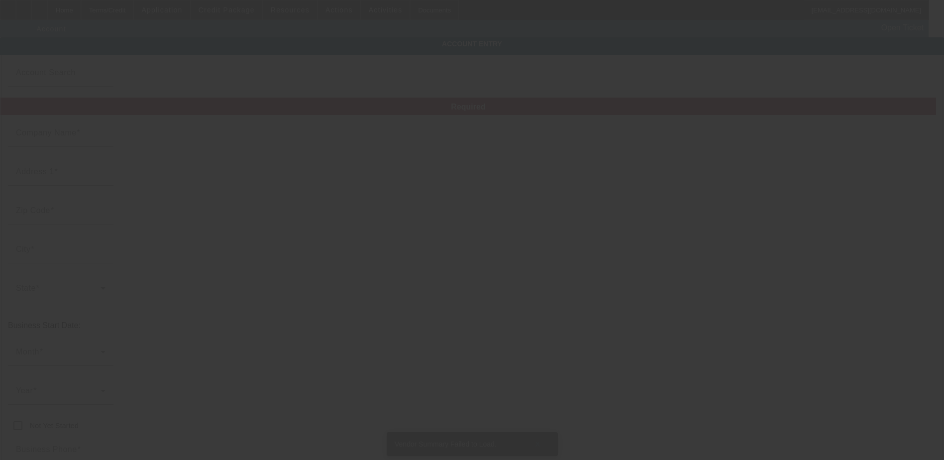
type input "[EMAIL_ADDRESS][DOMAIN_NAME]"
type input "844084009"
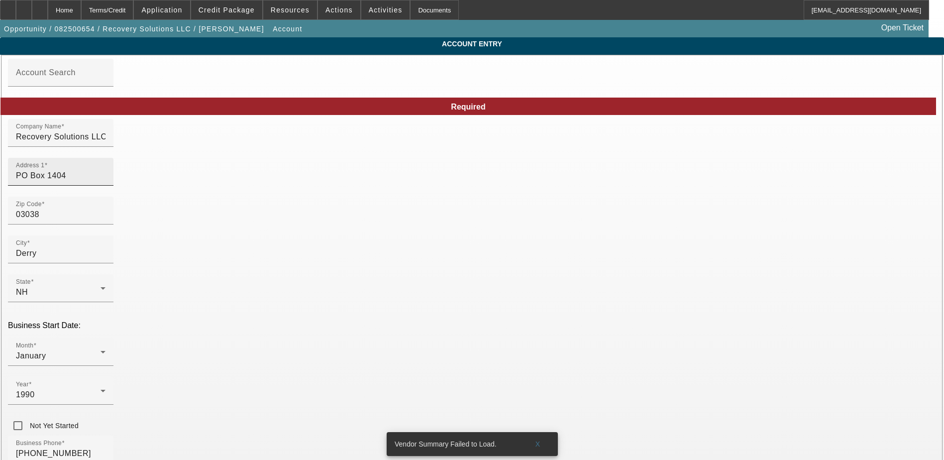
click at [106, 181] on input "PO Box 1404" at bounding box center [61, 176] width 90 height 12
type input "[STREET_ADDRESS]"
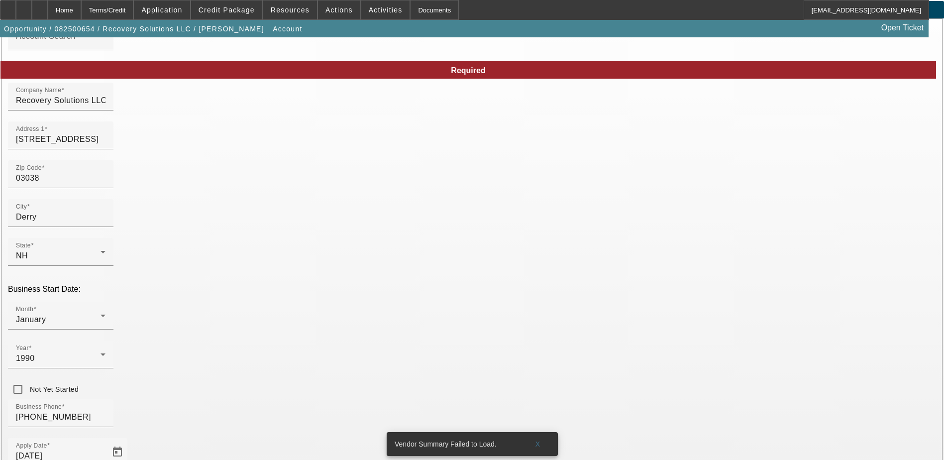
scroll to position [127, 0]
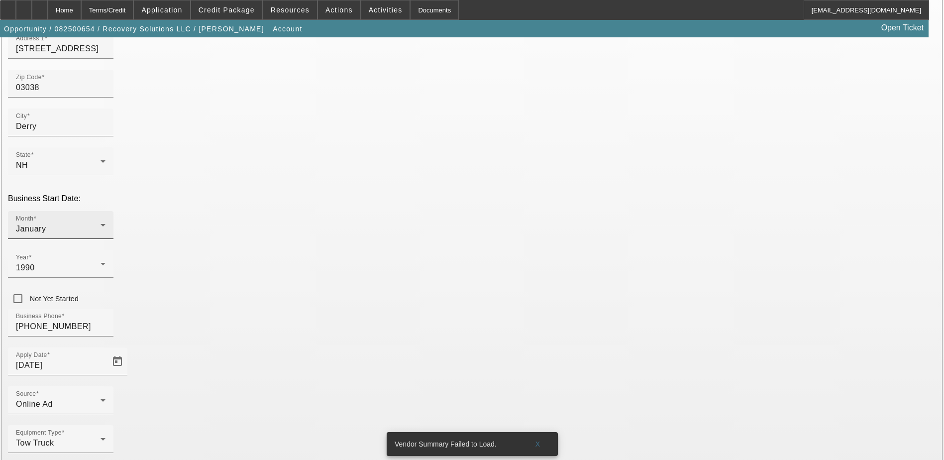
click at [106, 211] on div "Month January" at bounding box center [61, 225] width 90 height 28
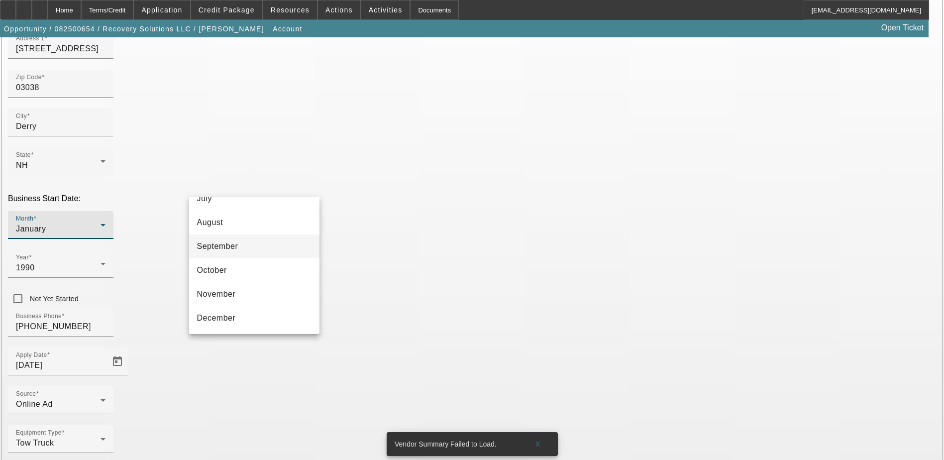
scroll to position [132, 0]
click at [229, 247] on mat-option "July" at bounding box center [254, 248] width 130 height 24
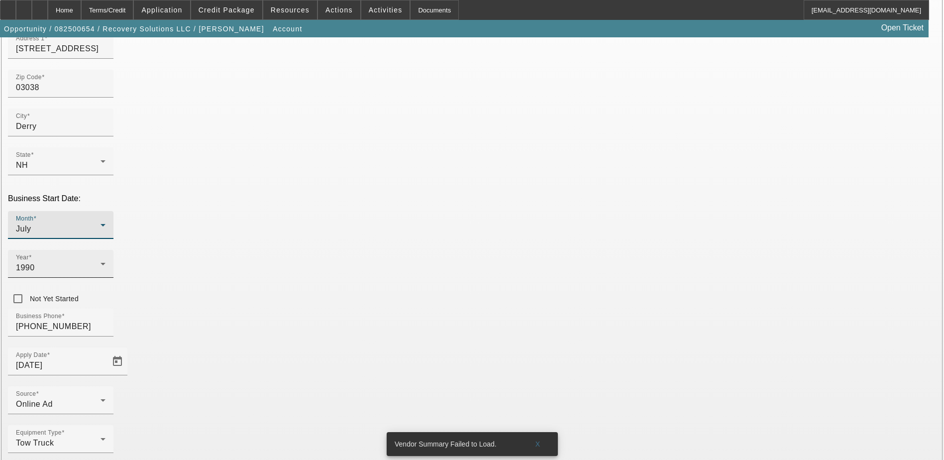
click at [101, 262] on div "1990" at bounding box center [58, 268] width 85 height 12
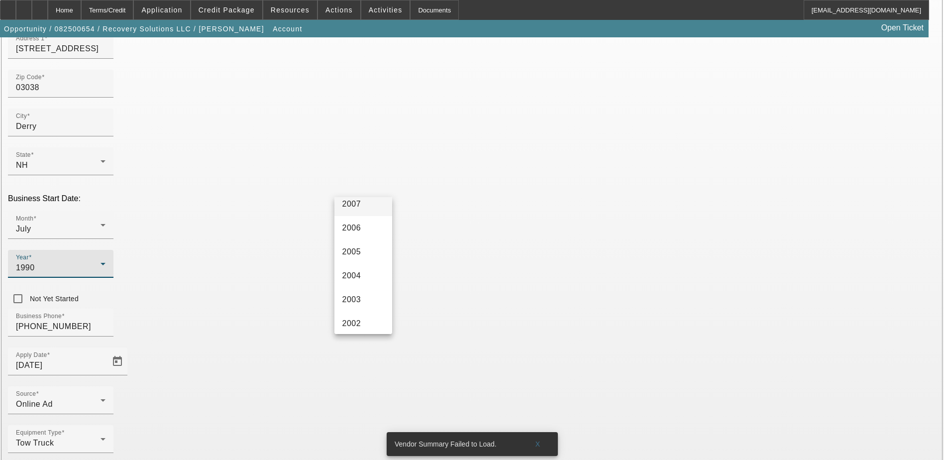
scroll to position [500, 0]
click at [356, 258] on span "2005" at bounding box center [351, 262] width 19 height 12
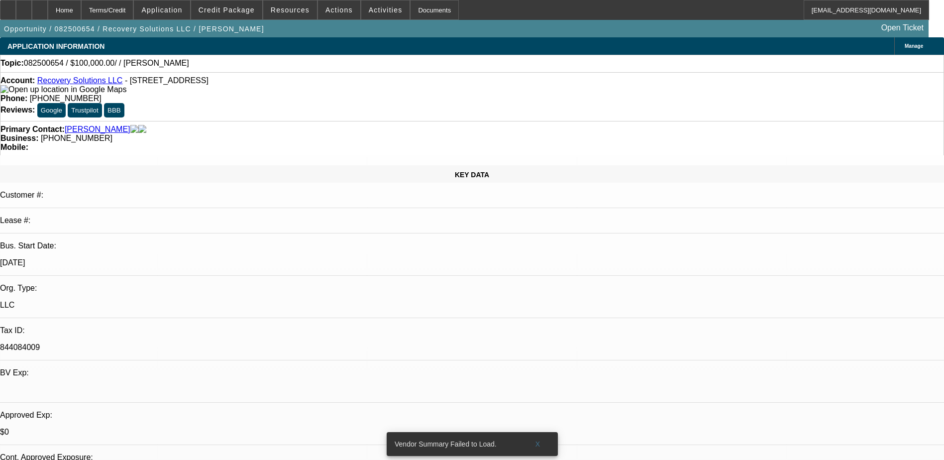
select select "0"
select select "2"
select select "0.1"
select select "4"
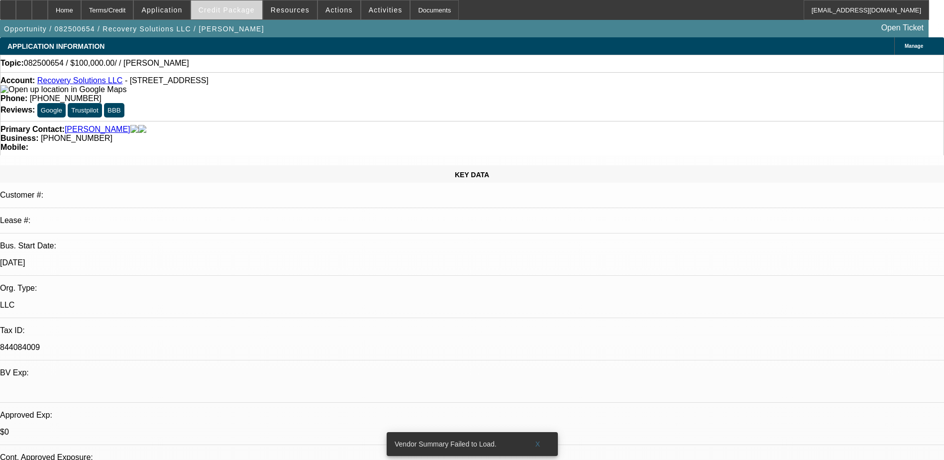
click at [225, 10] on span "Credit Package" at bounding box center [227, 10] width 56 height 8
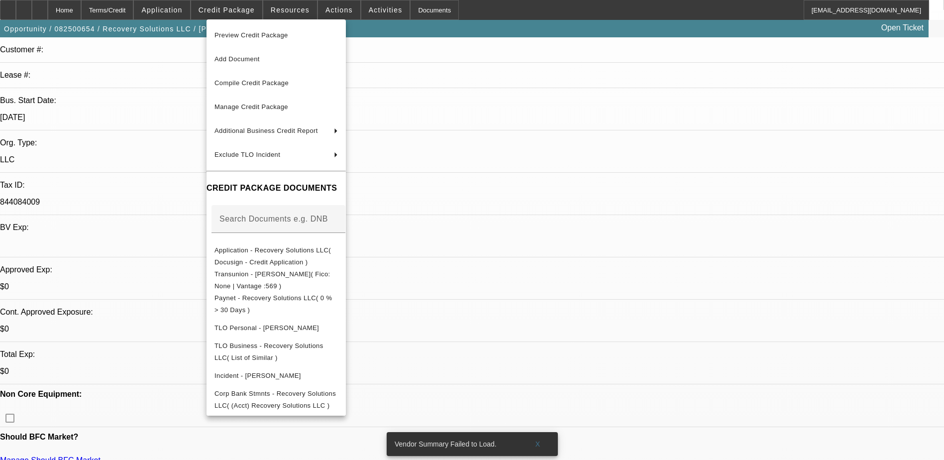
scroll to position [149, 0]
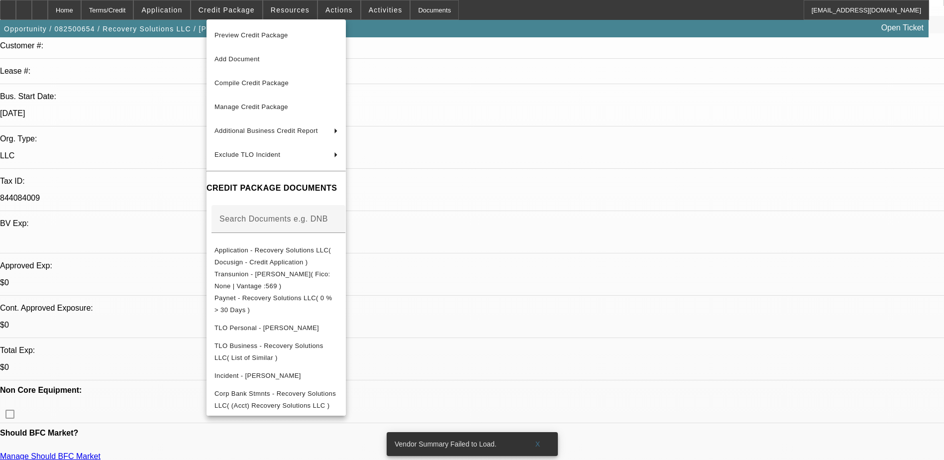
click at [718, 295] on div at bounding box center [472, 230] width 944 height 460
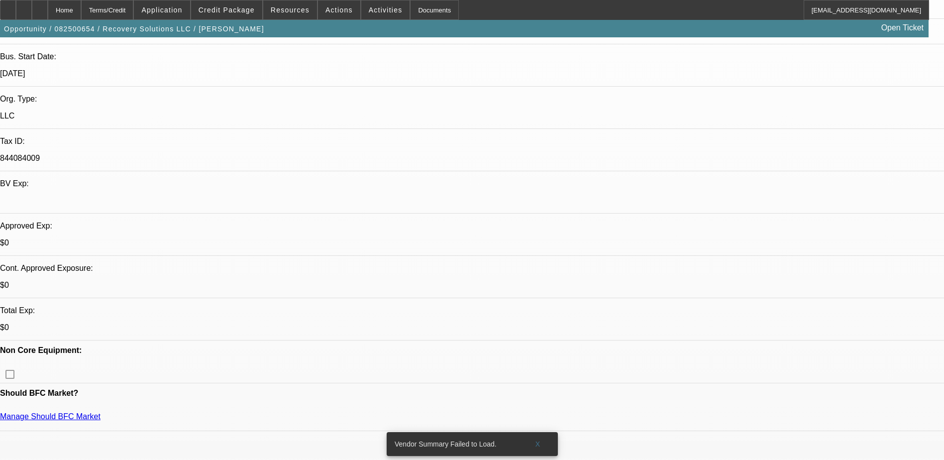
scroll to position [348, 0]
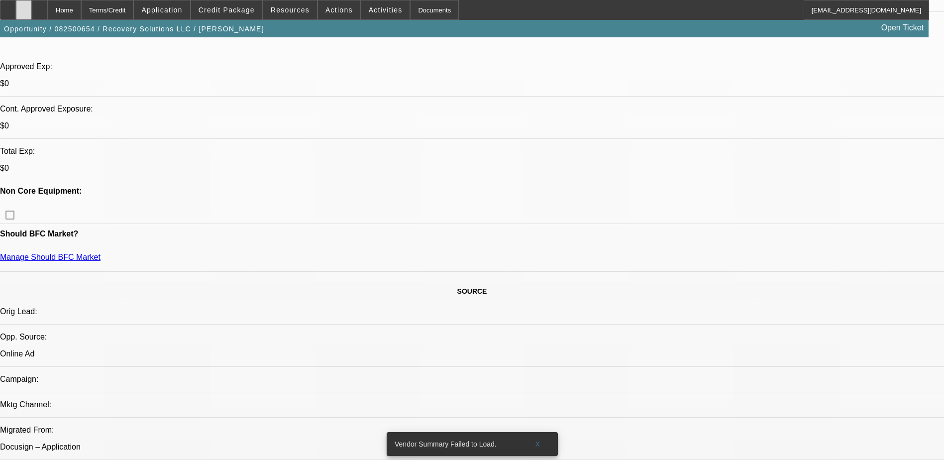
click at [24, 6] on icon at bounding box center [24, 6] width 0 height 0
click at [242, 10] on span "Credit Package" at bounding box center [227, 10] width 56 height 8
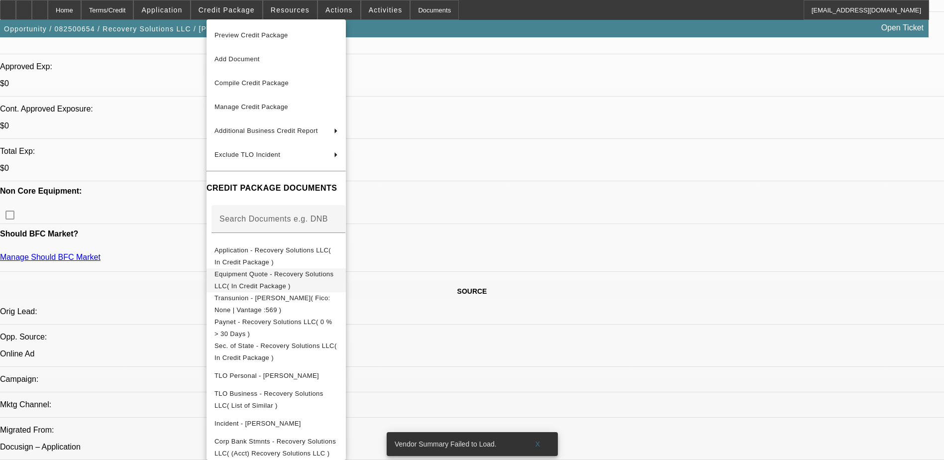
click at [273, 278] on span "Equipment Quote - Recovery Solutions LLC( In Credit Package )" at bounding box center [274, 279] width 119 height 19
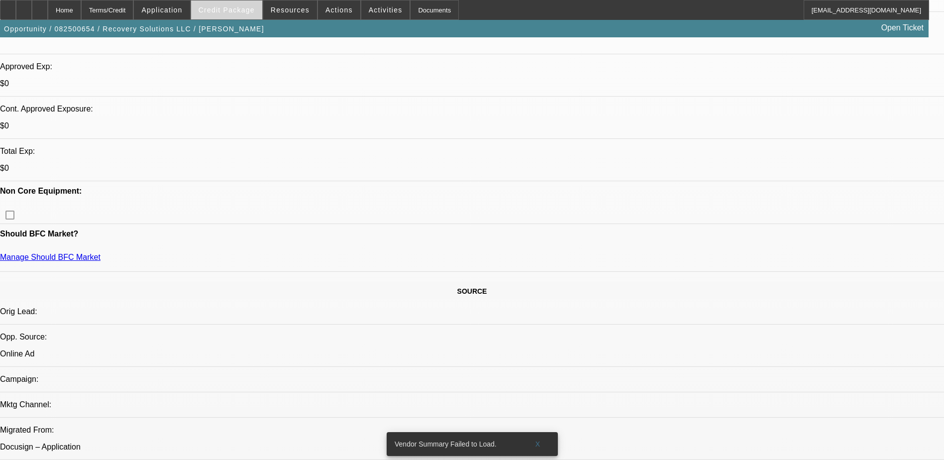
click at [228, 16] on span at bounding box center [226, 10] width 71 height 24
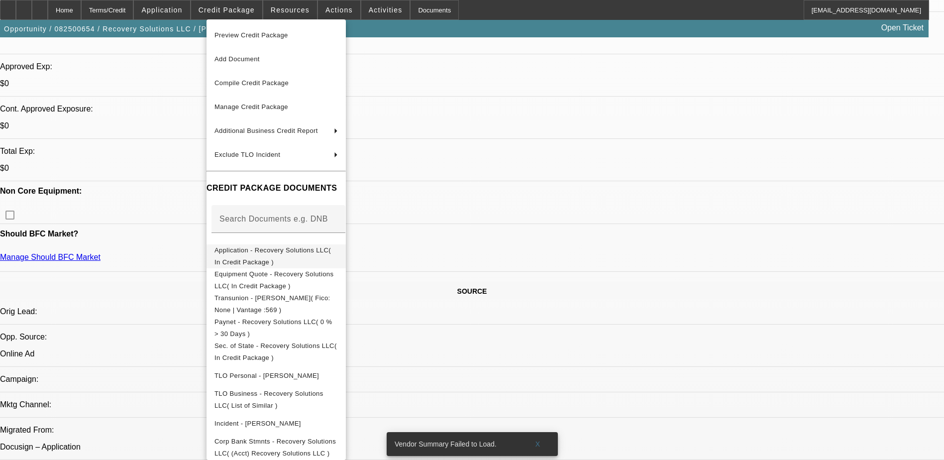
click at [255, 254] on span "Application - Recovery Solutions LLC( In Credit Package )" at bounding box center [273, 255] width 116 height 19
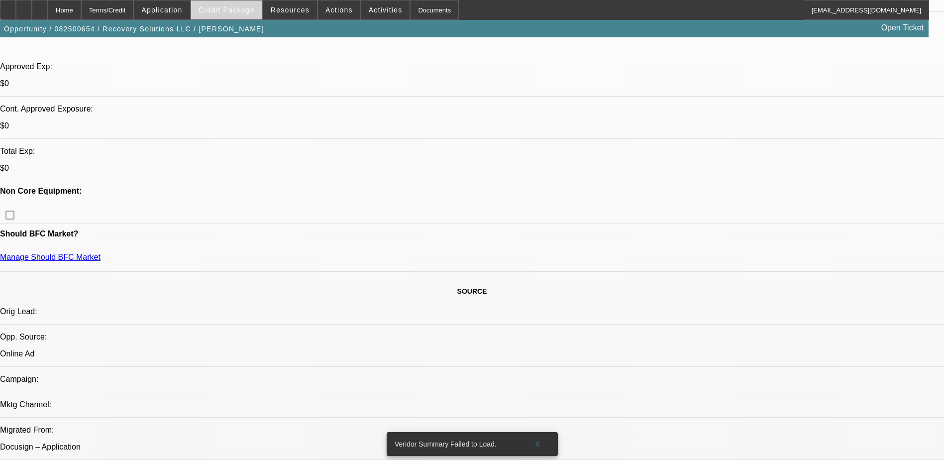
click at [232, 7] on span "Credit Package" at bounding box center [227, 10] width 56 height 8
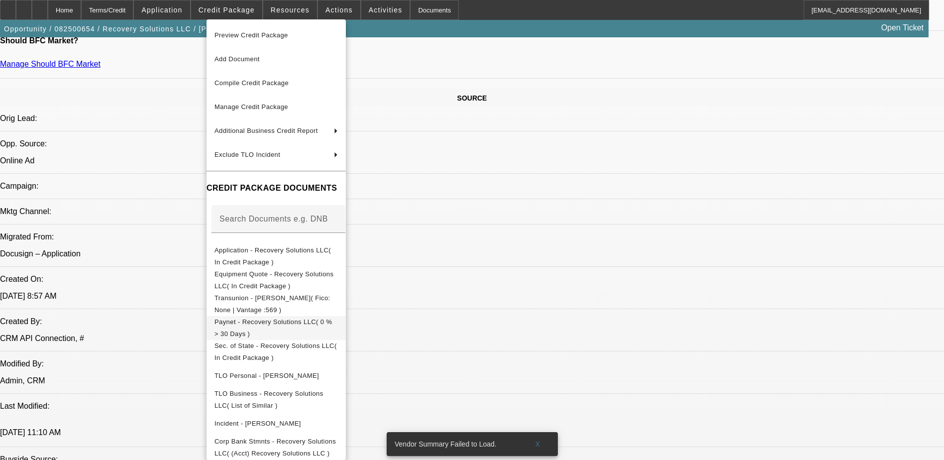
scroll to position [547, 0]
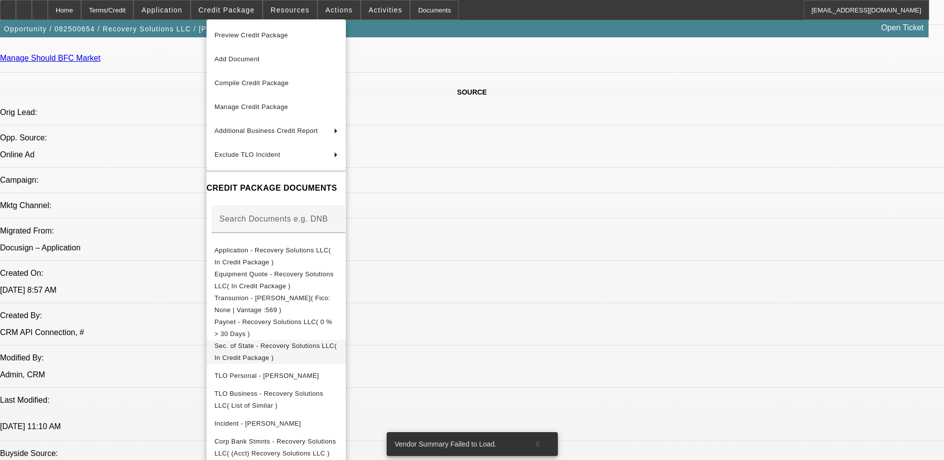
click at [273, 351] on span "Sec. of State - Recovery Solutions LLC( In Credit Package )" at bounding box center [276, 351] width 122 height 19
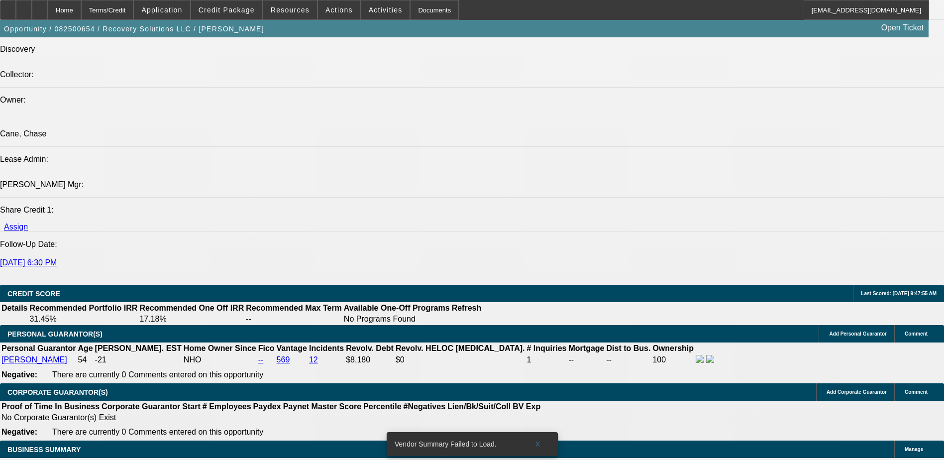
scroll to position [1344, 0]
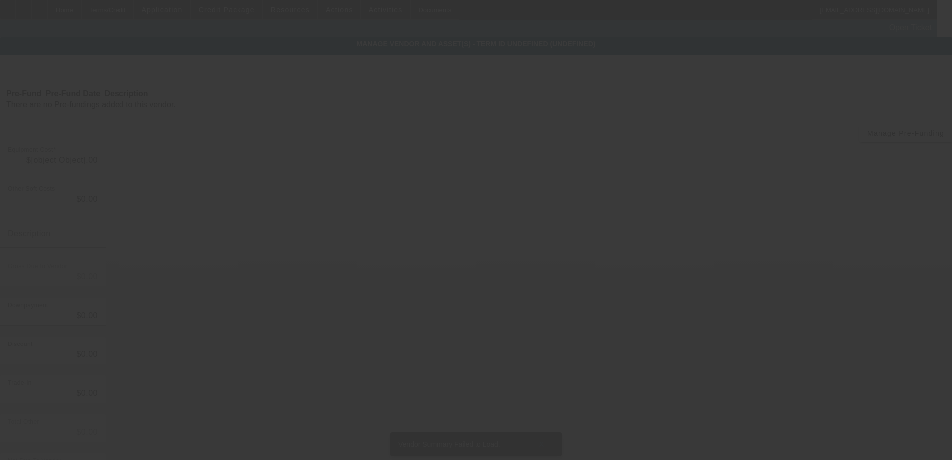
type input "$100,000.00"
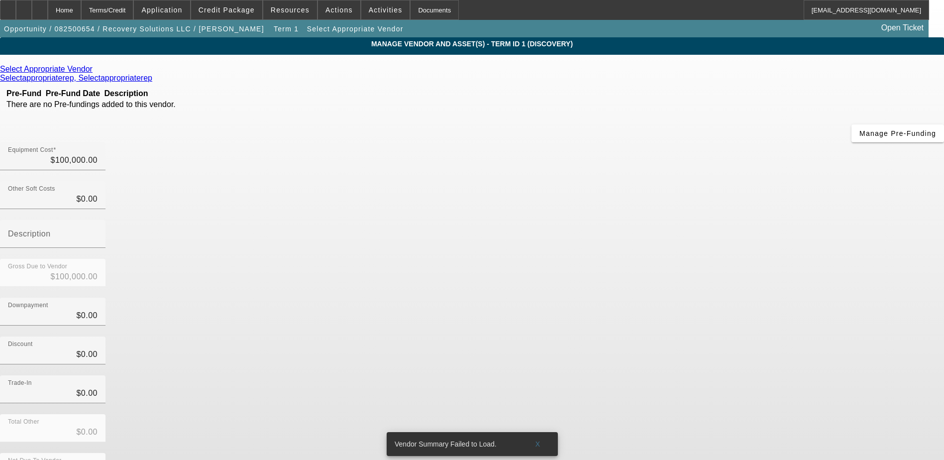
click at [274, 72] on div "Select Appropriate Vendor" at bounding box center [472, 69] width 944 height 9
click at [95, 72] on icon at bounding box center [95, 69] width 0 height 8
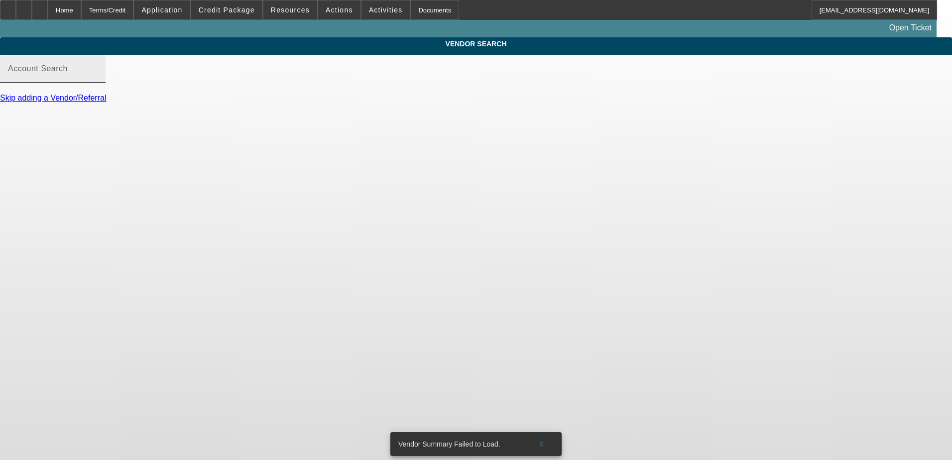
click at [98, 79] on input "Account Search" at bounding box center [53, 73] width 90 height 12
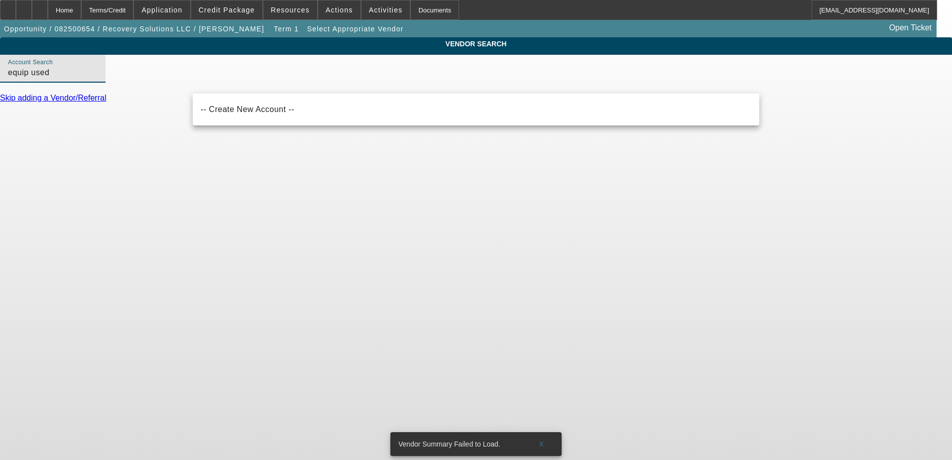
click at [98, 79] on input "equip used" at bounding box center [53, 73] width 90 height 12
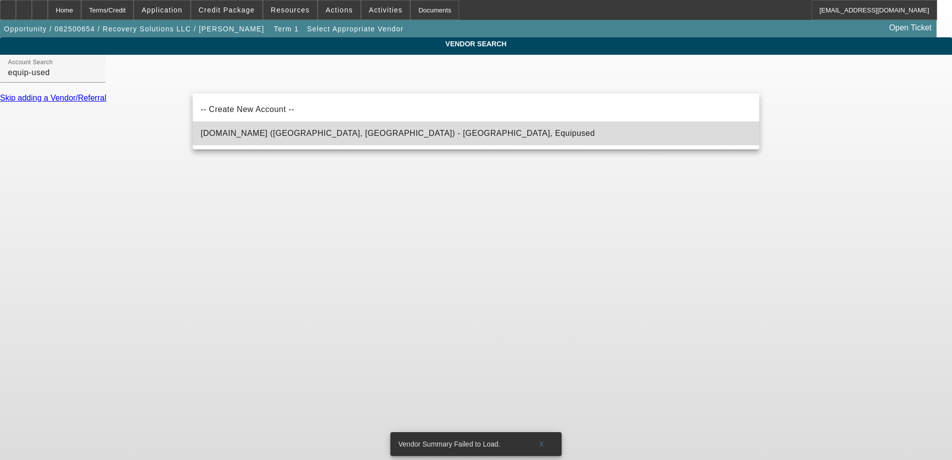
click at [305, 133] on span "Equip-Used.com (Northbrook, IL) - Equipused, Equipused" at bounding box center [398, 133] width 394 height 8
type input "Equip-Used.com (Northbrook, IL) - Equipused, Equipused"
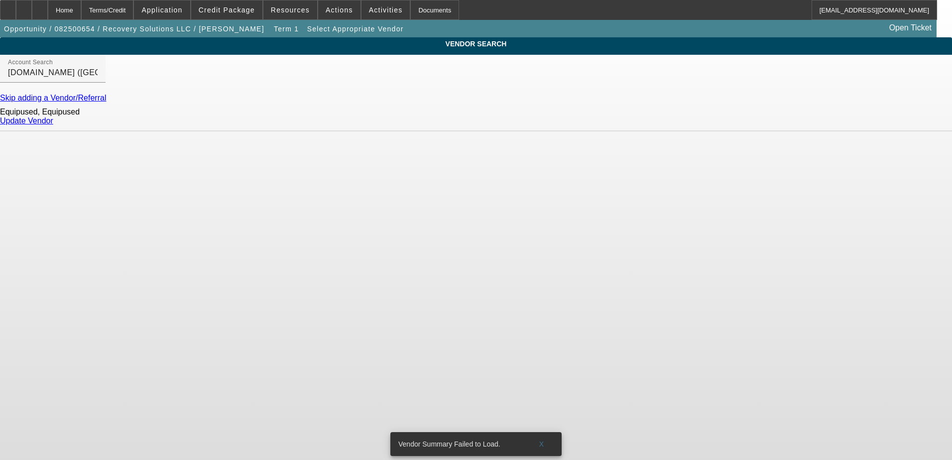
click at [53, 125] on link "Update Vendor" at bounding box center [26, 120] width 53 height 8
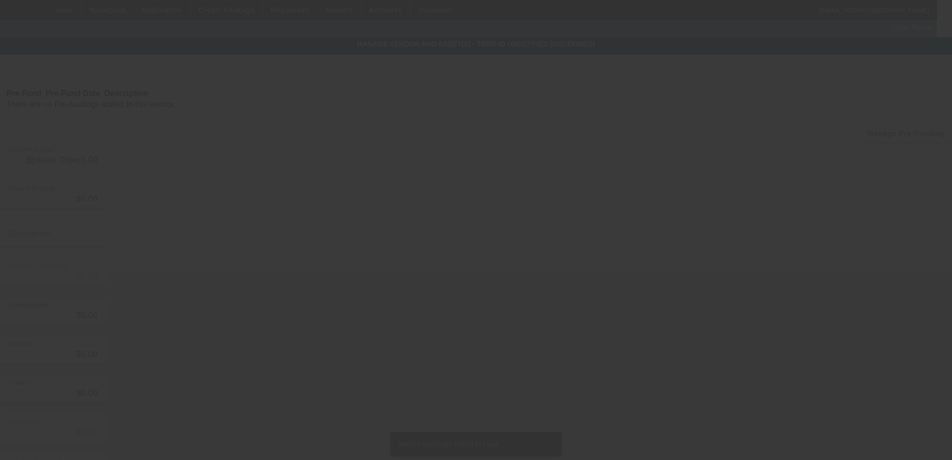
type input "$100,000.00"
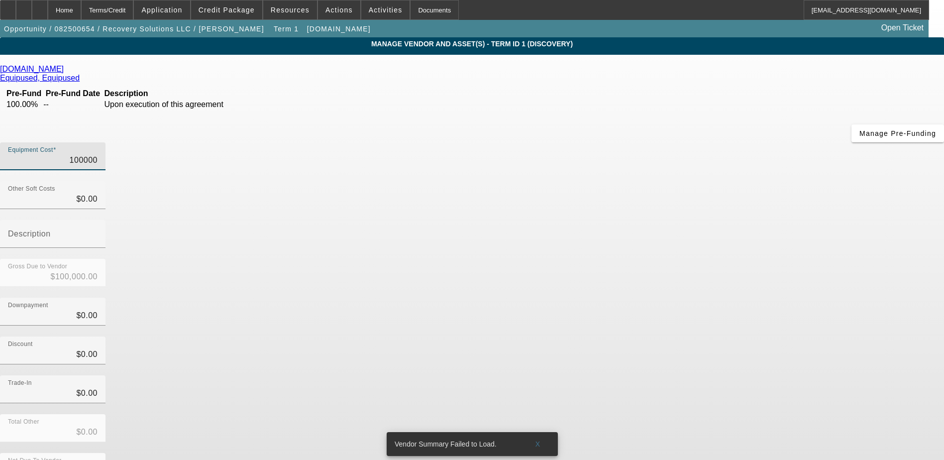
click at [98, 154] on input "100000" at bounding box center [53, 160] width 90 height 12
type input "9"
type input "$9.00"
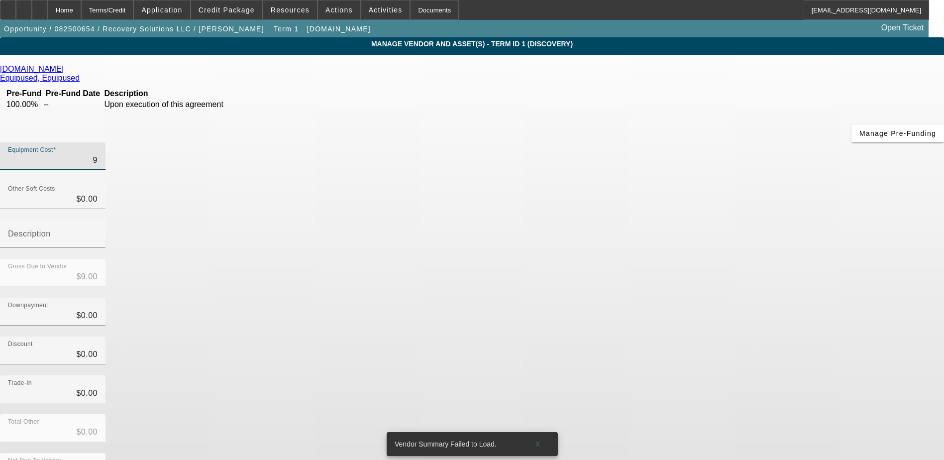
type input "94"
type input "$94.00"
type input "949"
type input "$949.00"
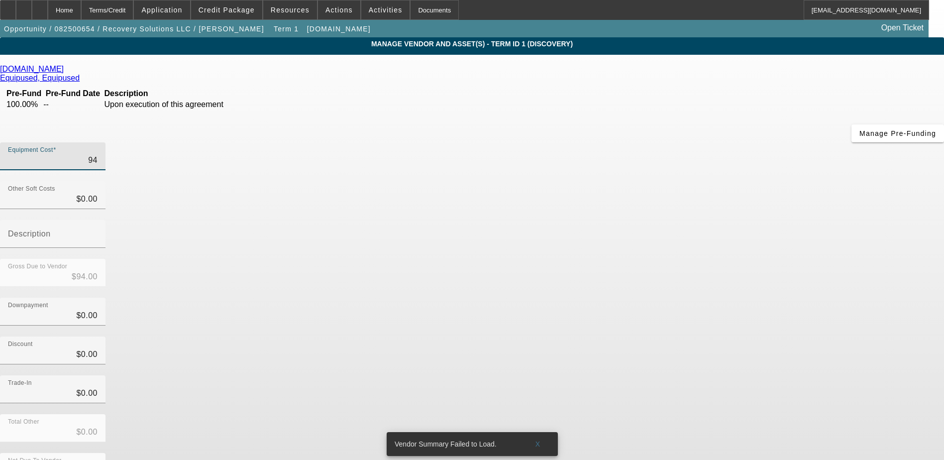
type input "$949.00"
type input "9499"
type input "$9,499.00"
type input "94995"
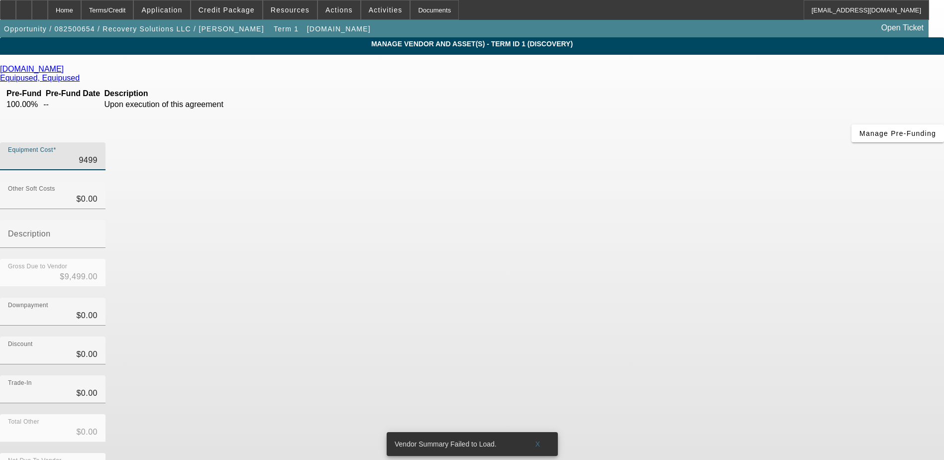
type input "$94,995.00"
click at [793, 238] on app-vendor-asset-manage "MANAGE VENDOR AND ASSET(S) - Term ID 1 (Discovery) Remove Vendor Equip-Used.com…" at bounding box center [472, 304] width 944 height 535
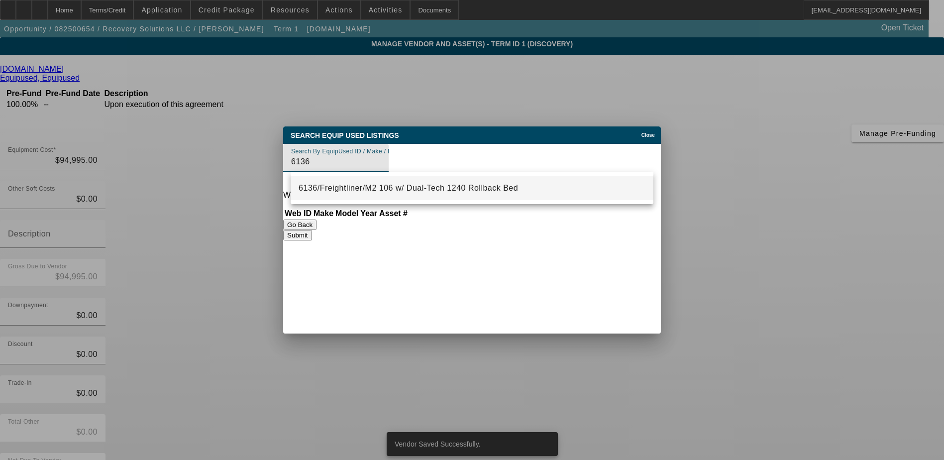
click at [412, 189] on span "6136/Freightliner/M2 106 w/ Dual-Tech 1240 Rollback Bed" at bounding box center [408, 188] width 219 height 8
type input "6136/Freightliner/M2 106 w/ Dual-Tech 1240 Rollback Bed"
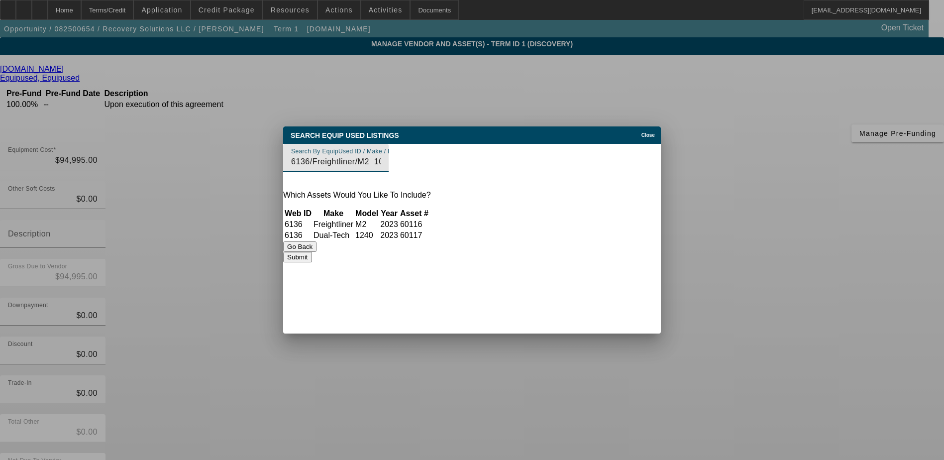
click at [312, 262] on button "Submit" at bounding box center [297, 257] width 28 height 10
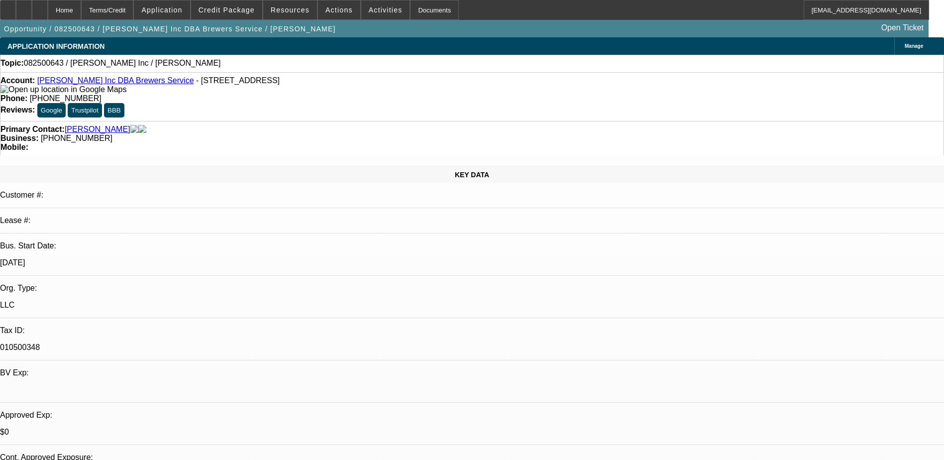
select select "0"
select select "2"
select select "0.1"
select select "4"
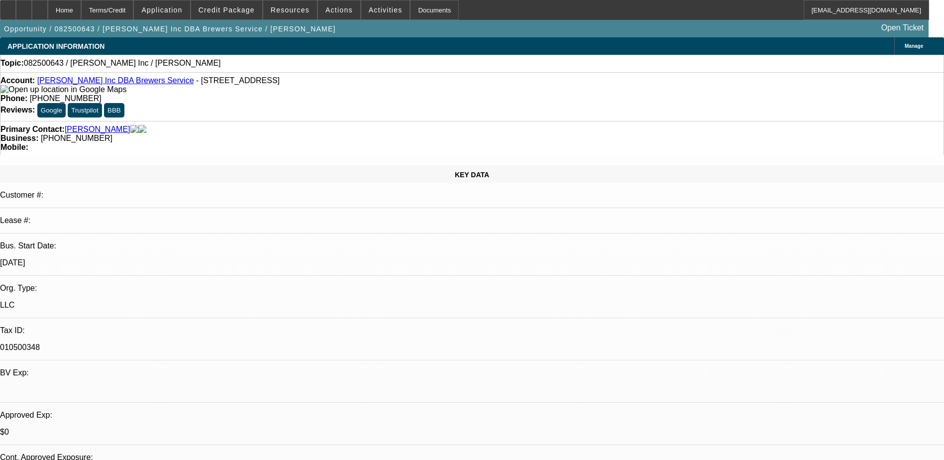
radio input "true"
type textarea "requested banks, truck info, proof of biz credit"
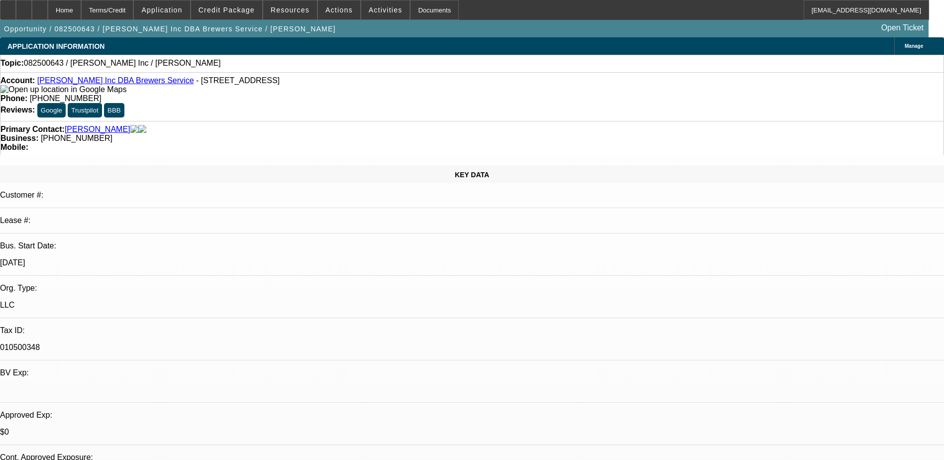
radio input "true"
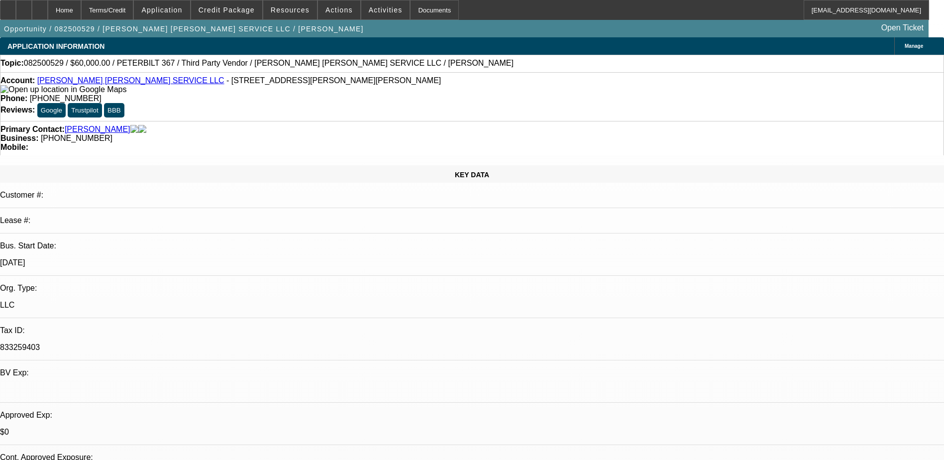
select select "0"
select select "2"
select select "0"
select select "6"
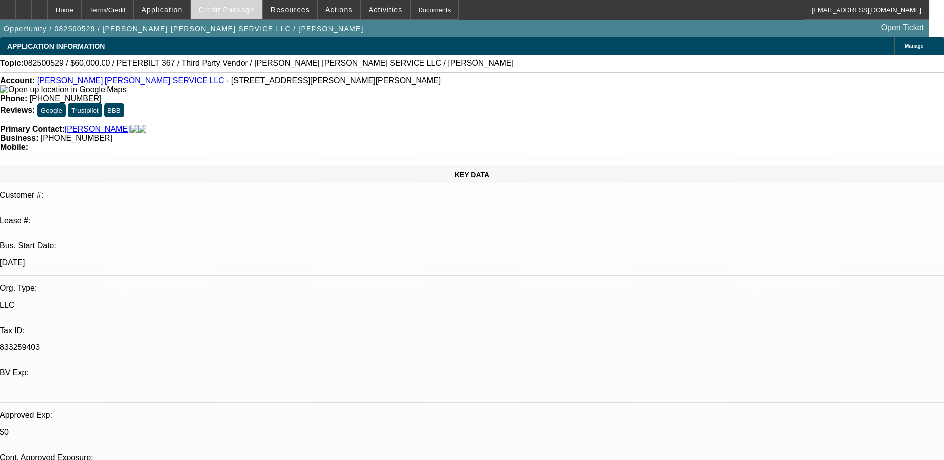
click at [247, 9] on span "Credit Package" at bounding box center [227, 10] width 56 height 8
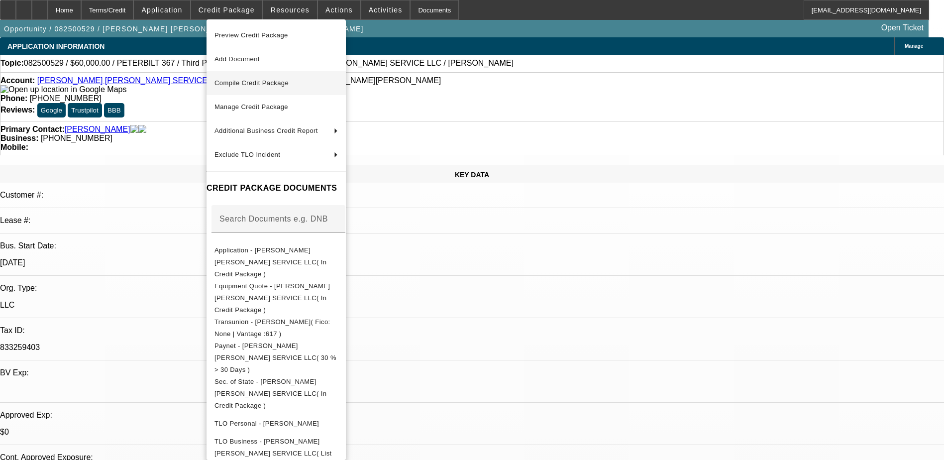
click at [277, 86] on span "Compile Credit Package" at bounding box center [252, 82] width 74 height 7
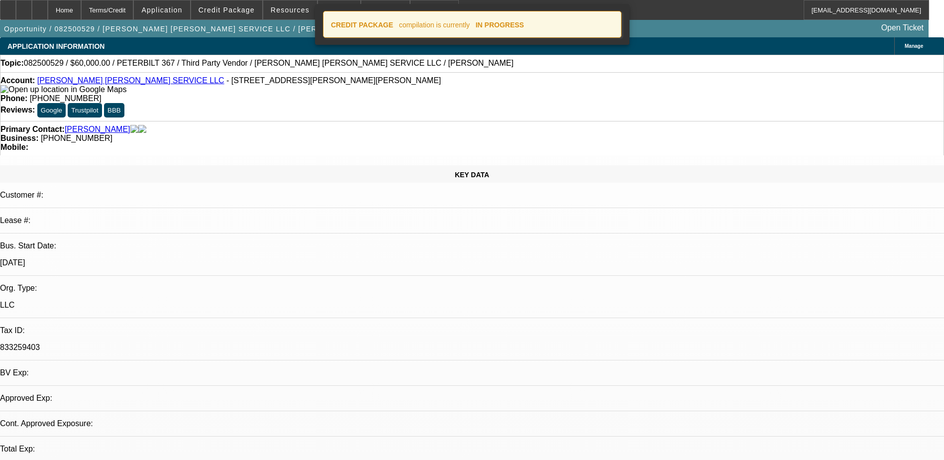
select select "0"
select select "2"
select select "0"
select select "6"
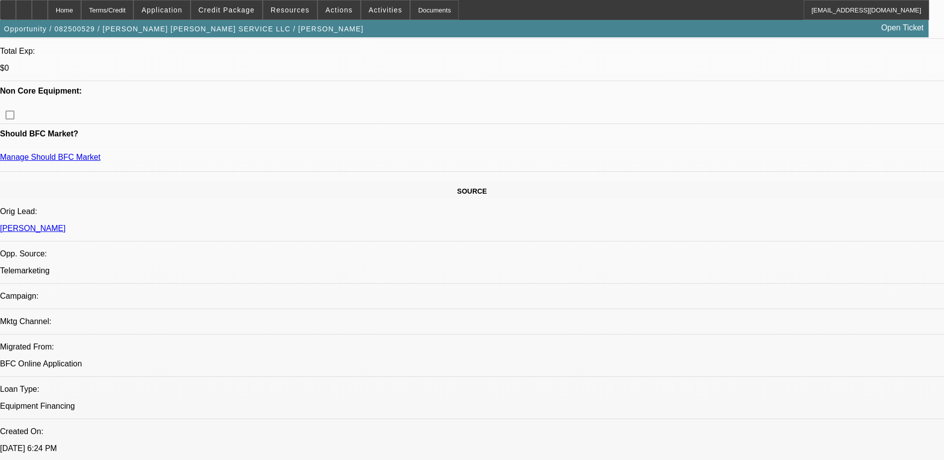
scroll to position [448, 0]
click at [225, 8] on span "Credit Package" at bounding box center [227, 10] width 56 height 8
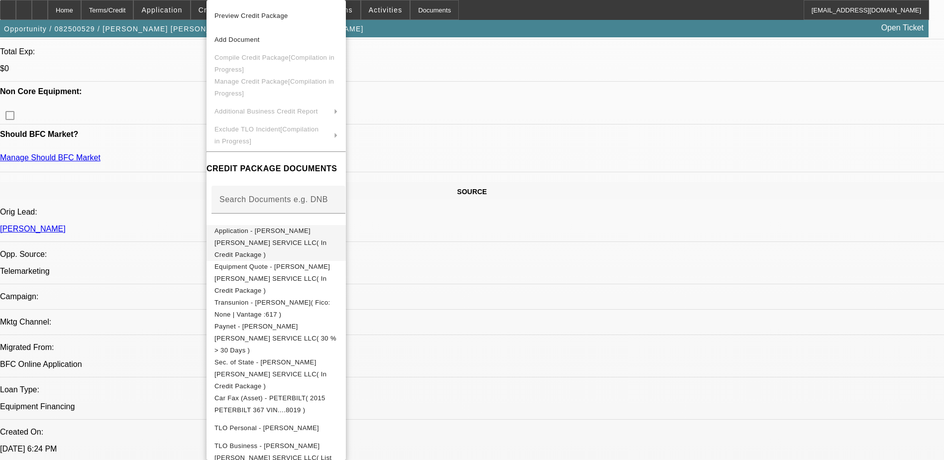
click at [325, 241] on button "Application - [PERSON_NAME] [PERSON_NAME] SERVICE LLC( In Credit Package )" at bounding box center [276, 243] width 139 height 36
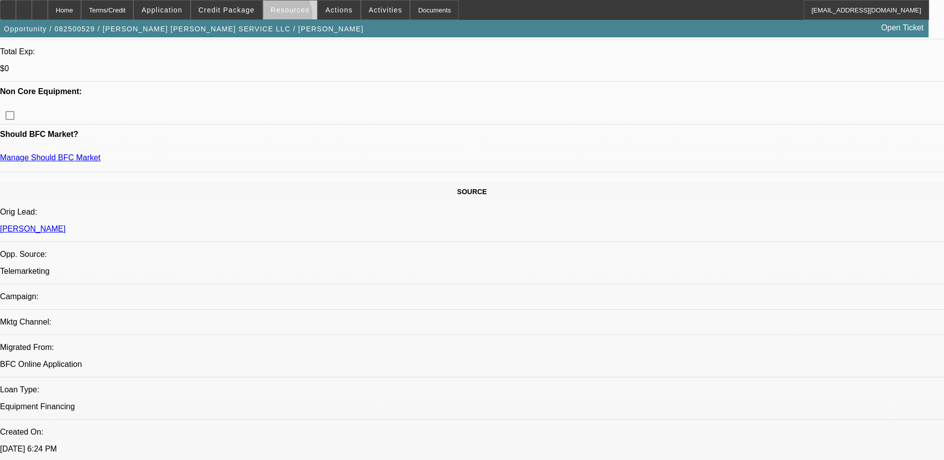
click at [284, 17] on span at bounding box center [290, 10] width 54 height 24
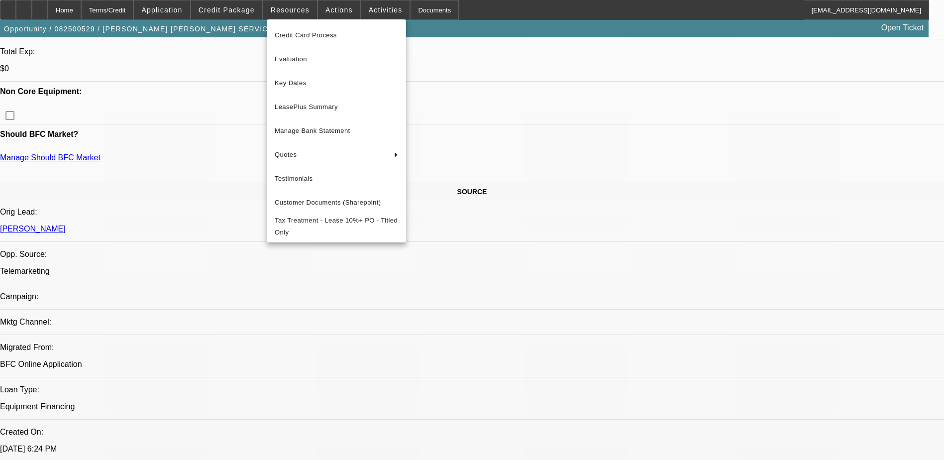
click at [253, 11] on div at bounding box center [472, 230] width 944 height 460
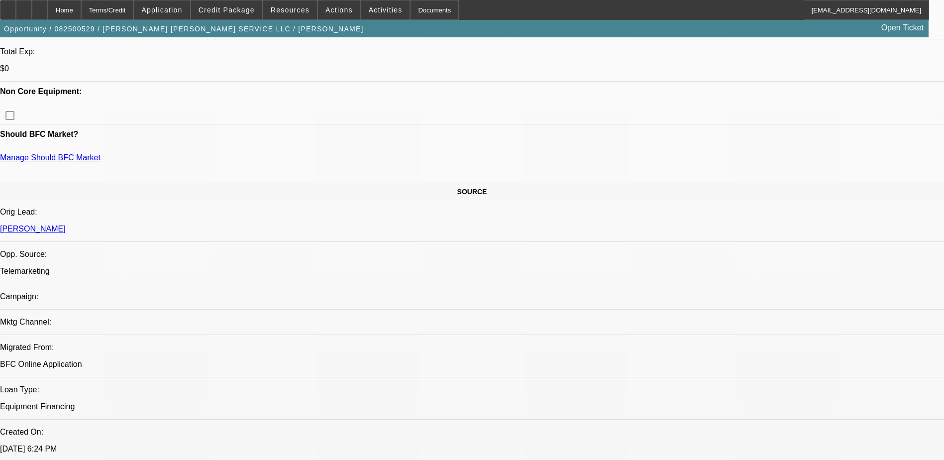
click at [253, 11] on span "Credit Package" at bounding box center [227, 10] width 56 height 8
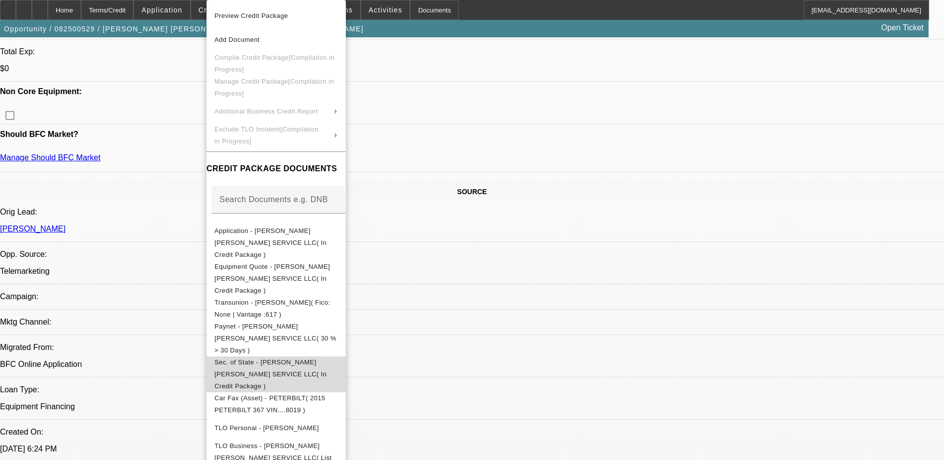
click at [307, 356] on button "Sec. of State - [PERSON_NAME] [PERSON_NAME] SERVICE LLC( In Credit Package )" at bounding box center [276, 374] width 139 height 36
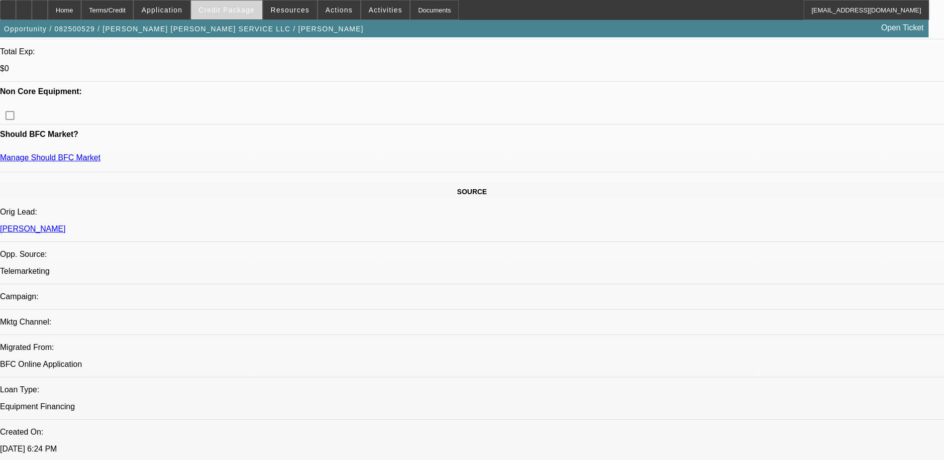
click at [243, 16] on span at bounding box center [226, 10] width 71 height 24
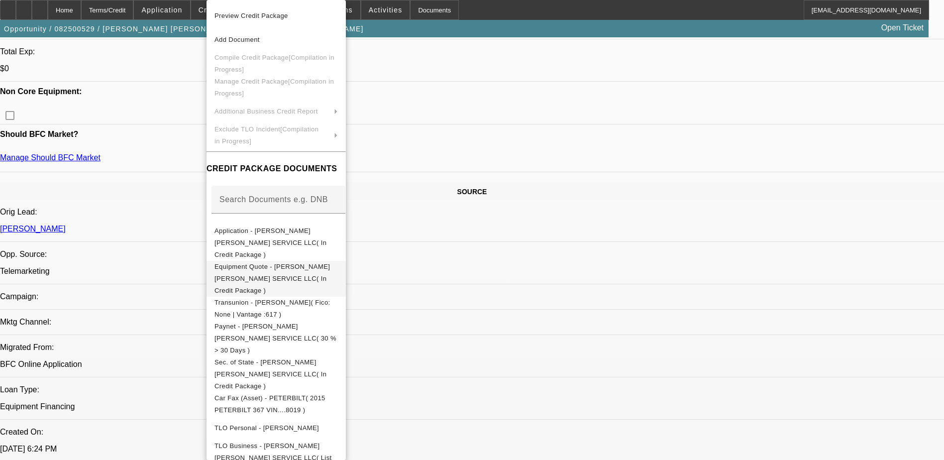
click at [274, 261] on span "Equipment Quote - [PERSON_NAME] [PERSON_NAME] SERVICE LLC( In Credit Package )" at bounding box center [276, 279] width 123 height 36
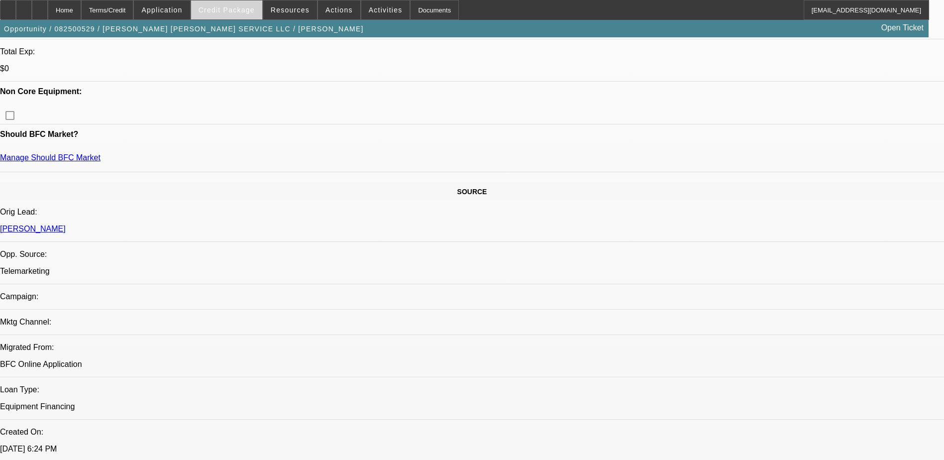
click at [214, 7] on span at bounding box center [226, 10] width 71 height 24
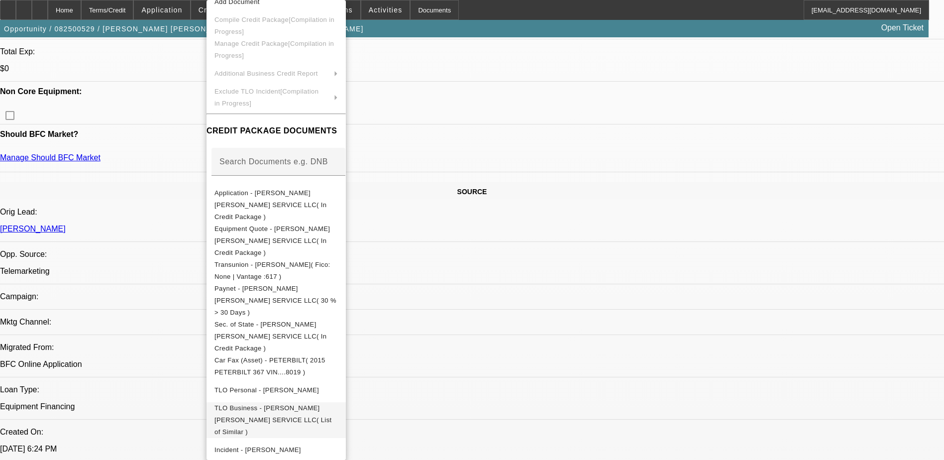
scroll to position [67, 0]
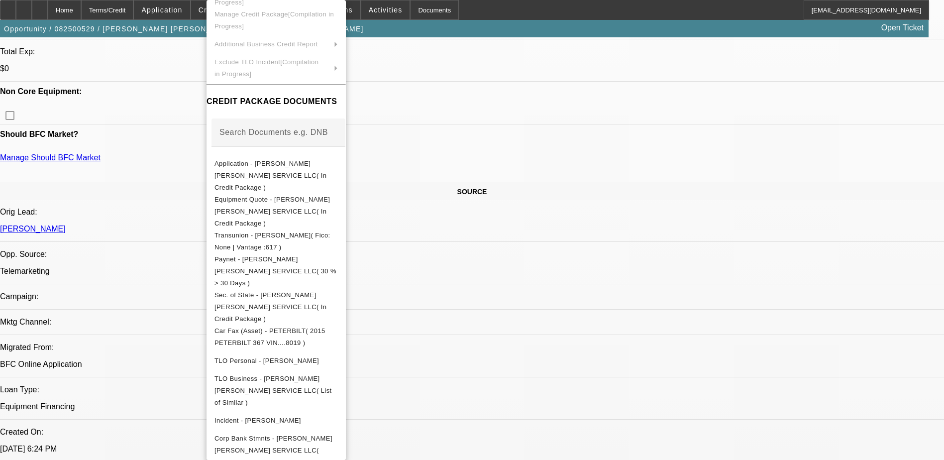
click at [63, 10] on div at bounding box center [472, 230] width 944 height 460
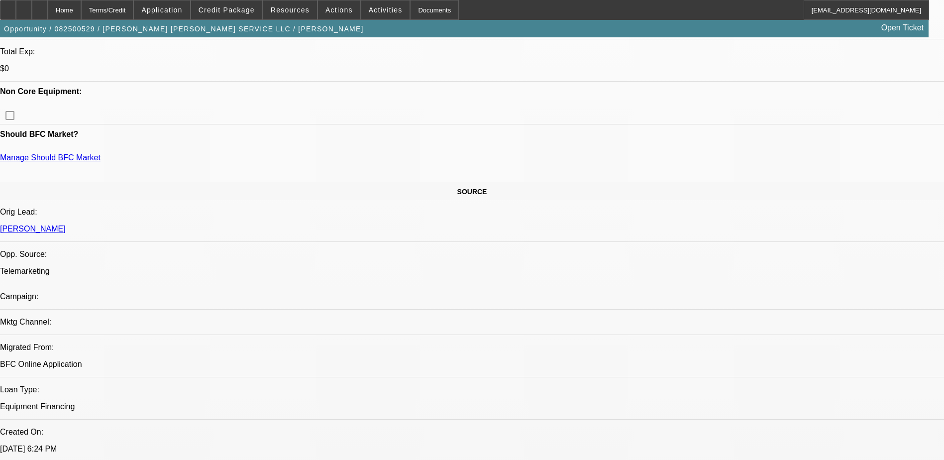
click at [40, 6] on icon at bounding box center [40, 6] width 0 height 0
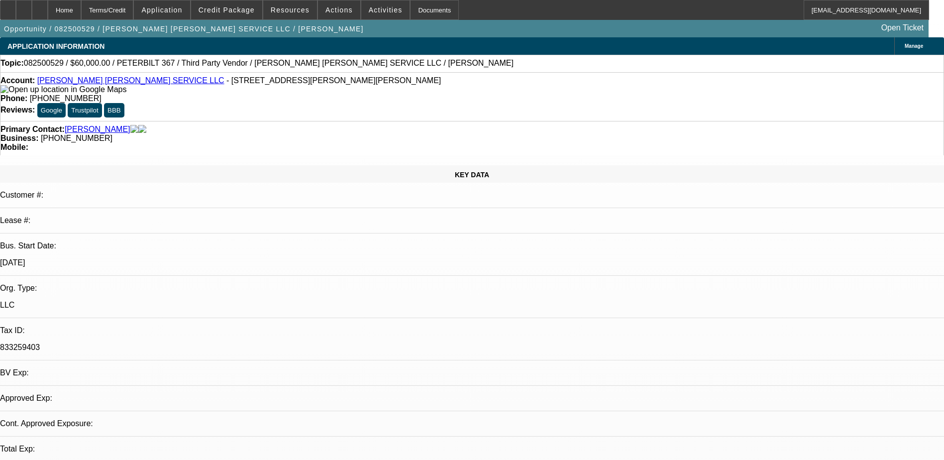
select select "0"
select select "2"
select select "0"
select select "6"
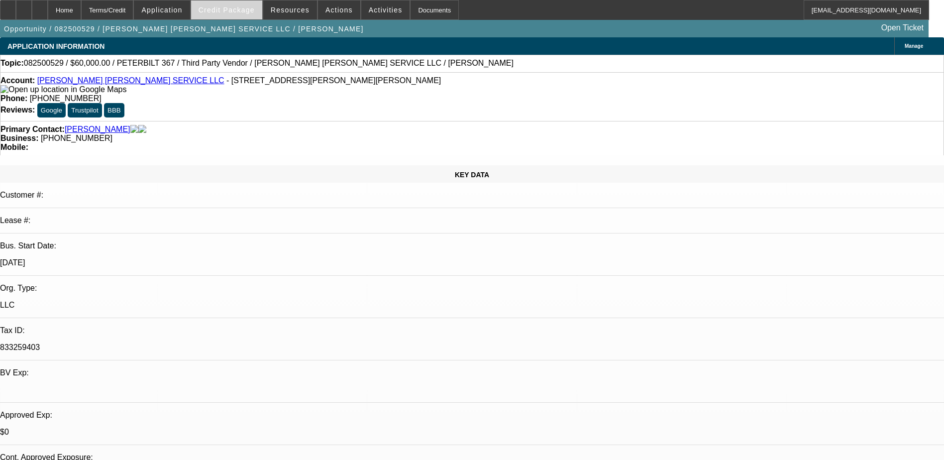
click at [242, 10] on span "Credit Package" at bounding box center [227, 10] width 56 height 8
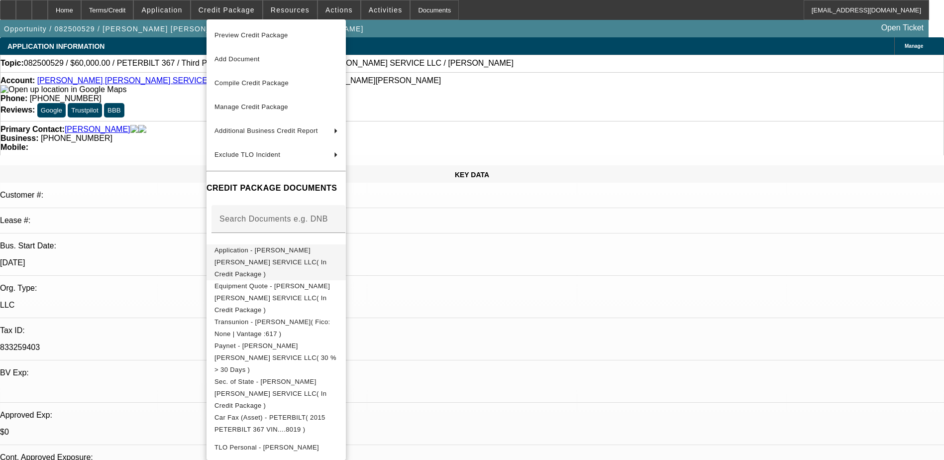
click at [296, 252] on span "Application - EVANS CRANE SERVICE LLC( In Credit Package )" at bounding box center [271, 261] width 112 height 31
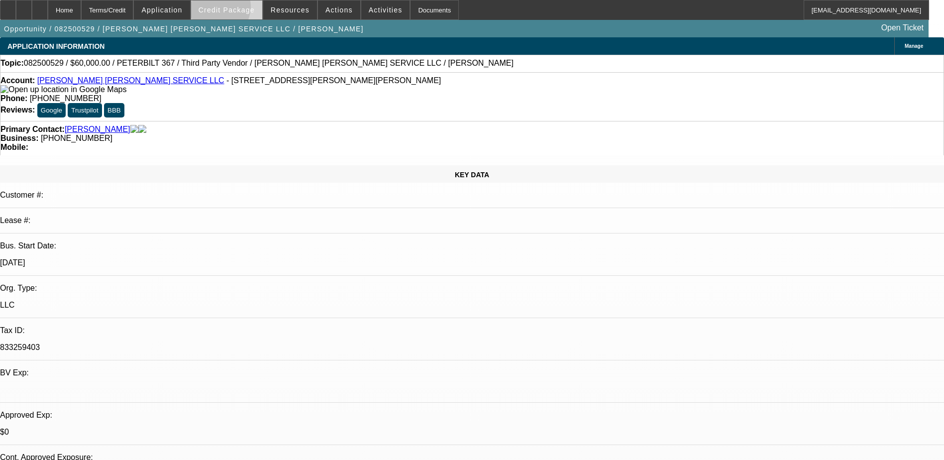
click at [231, 9] on span "Credit Package" at bounding box center [227, 10] width 56 height 8
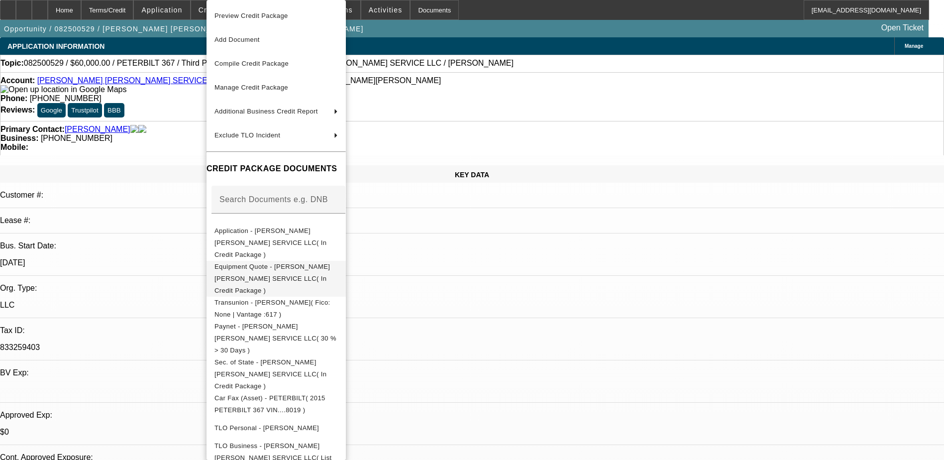
click at [277, 261] on span "Equipment Quote - EVANS CRANE SERVICE LLC( In Credit Package )" at bounding box center [276, 279] width 123 height 36
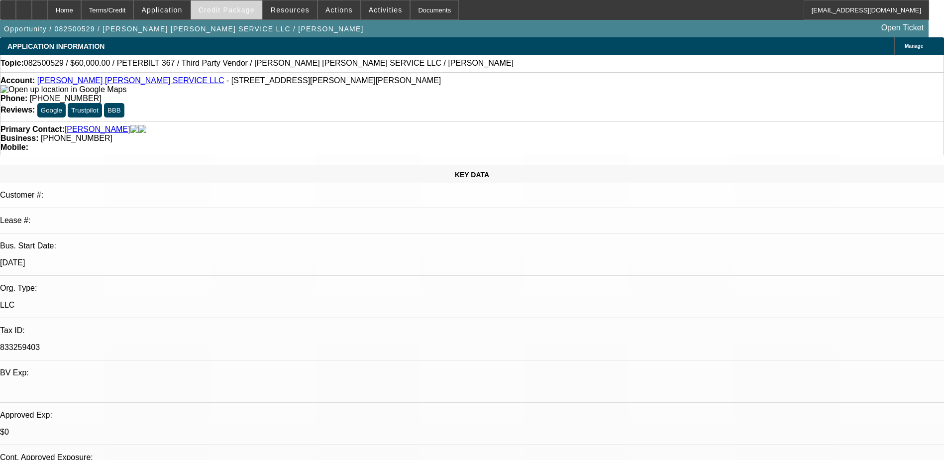
click at [232, 16] on span at bounding box center [226, 10] width 71 height 24
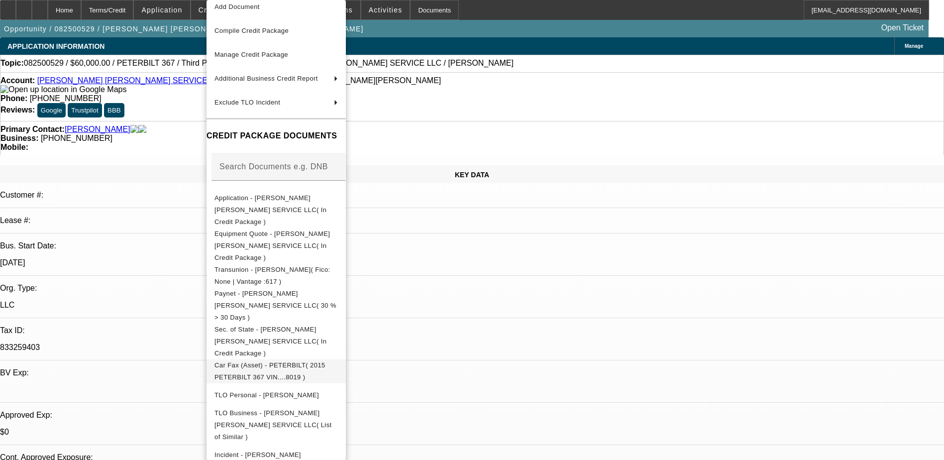
scroll to position [67, 0]
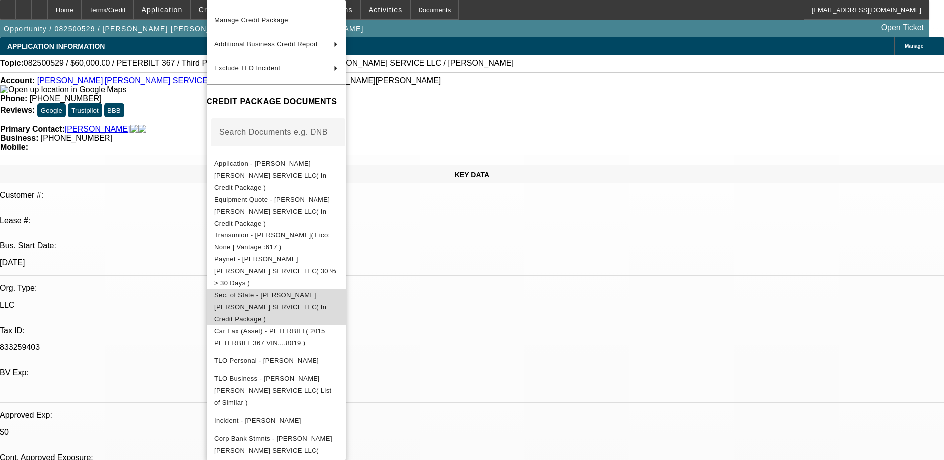
click at [282, 291] on span "Sec. of State - EVANS CRANE SERVICE LLC( In Credit Package )" at bounding box center [271, 306] width 112 height 31
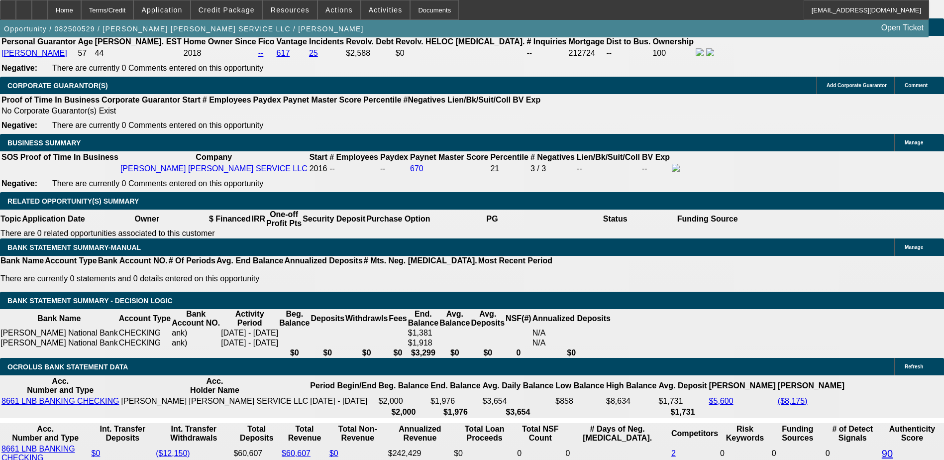
scroll to position [1493, 0]
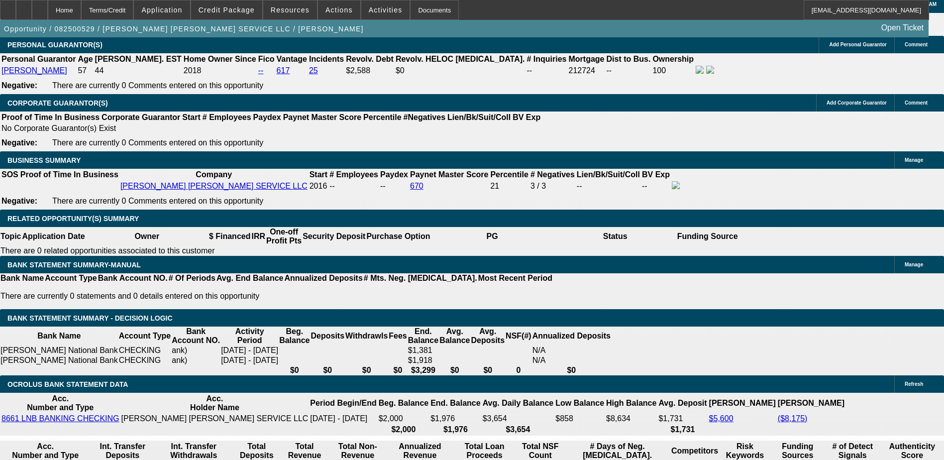
select select "0"
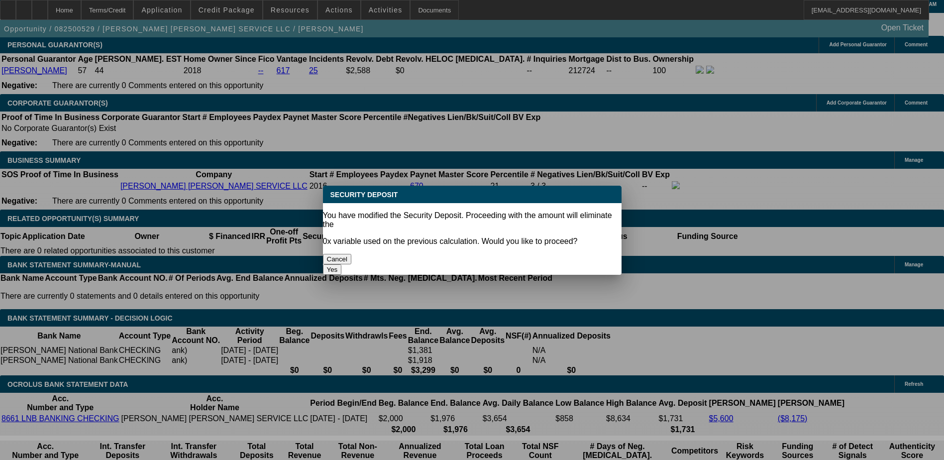
scroll to position [0, 0]
click at [342, 264] on button "Yes" at bounding box center [332, 269] width 19 height 10
type input "$0.00"
type input "UNKNOWN"
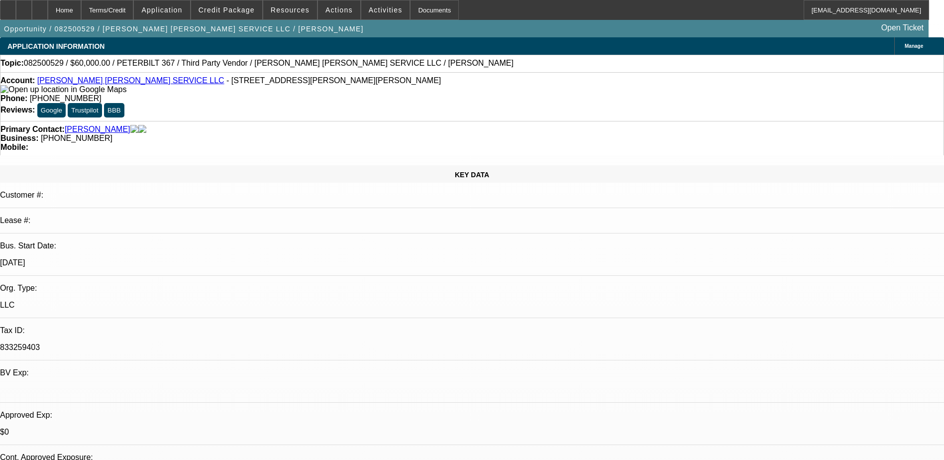
scroll to position [1493, 0]
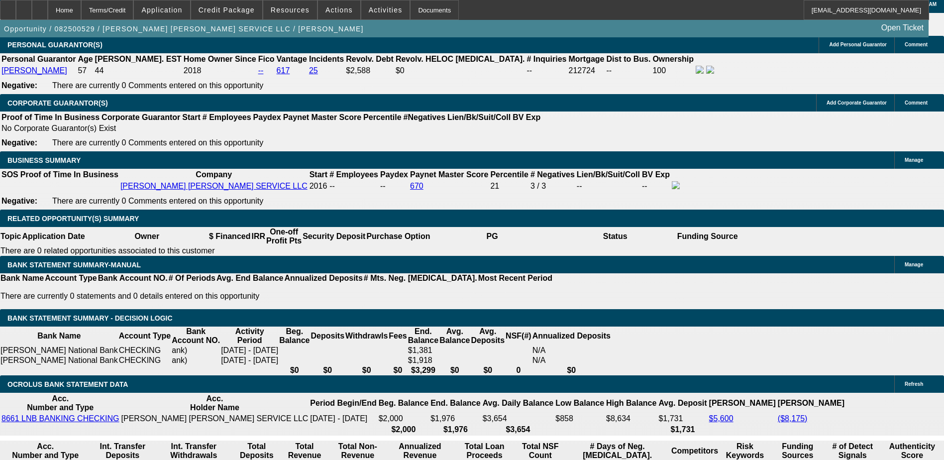
select select "1"
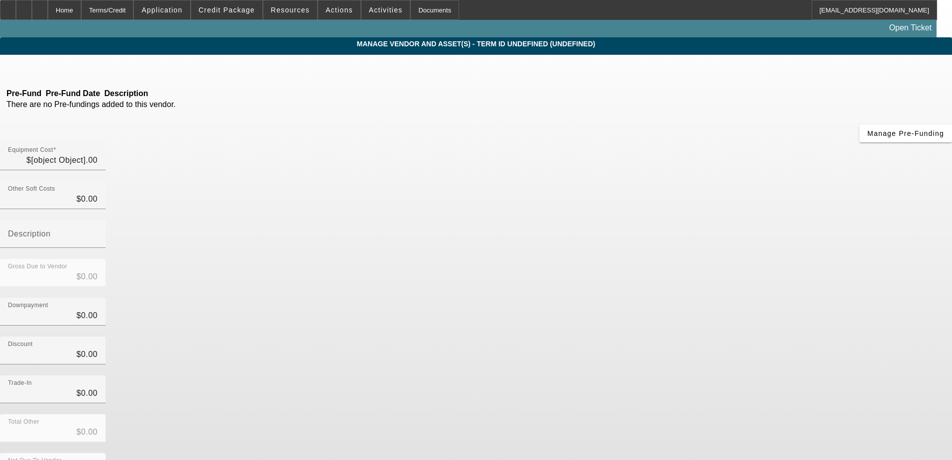
type input "$94,995.00"
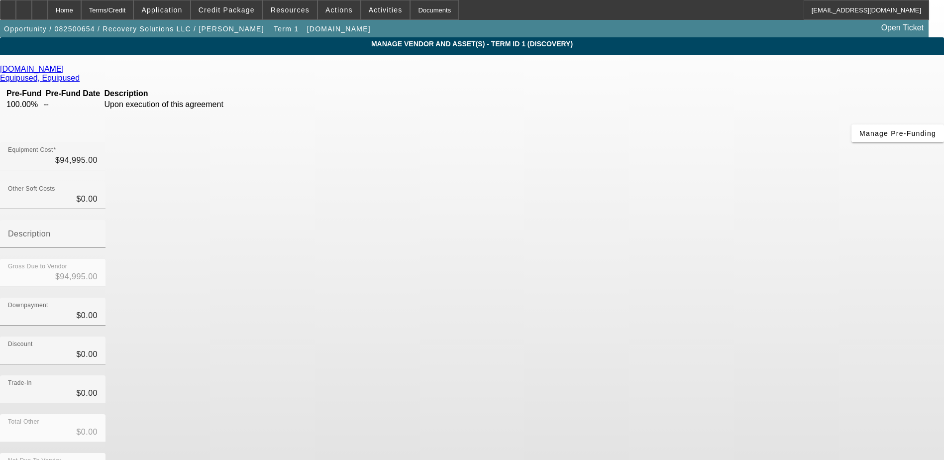
scroll to position [22, 0]
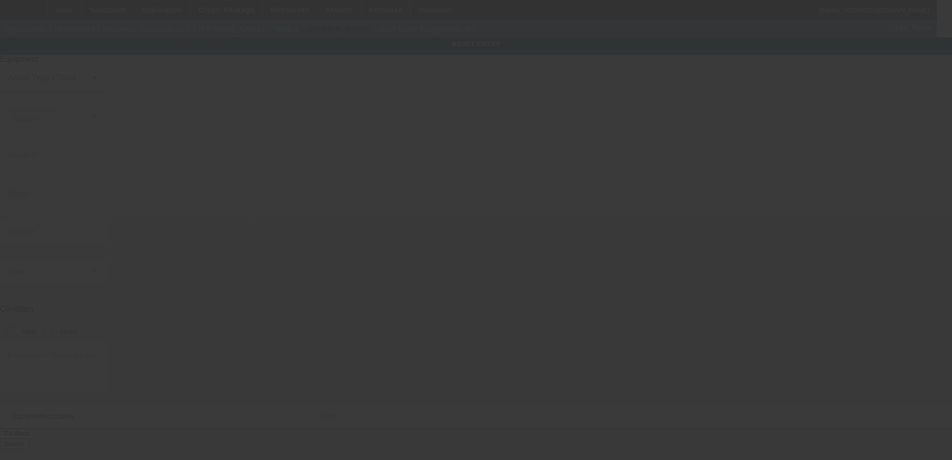
type input "[US_VEHICLE_IDENTIFICATION_NUMBER]"
type input "Freightliner"
type input "M2"
radio input "true"
type textarea "Freightliner M2"
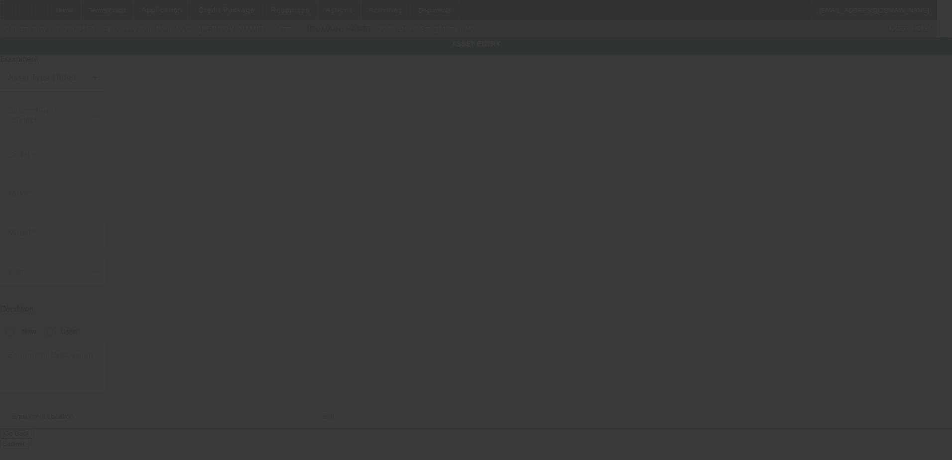
type input "[STREET_ADDRESS]"
type input "Derry"
type input "03038"
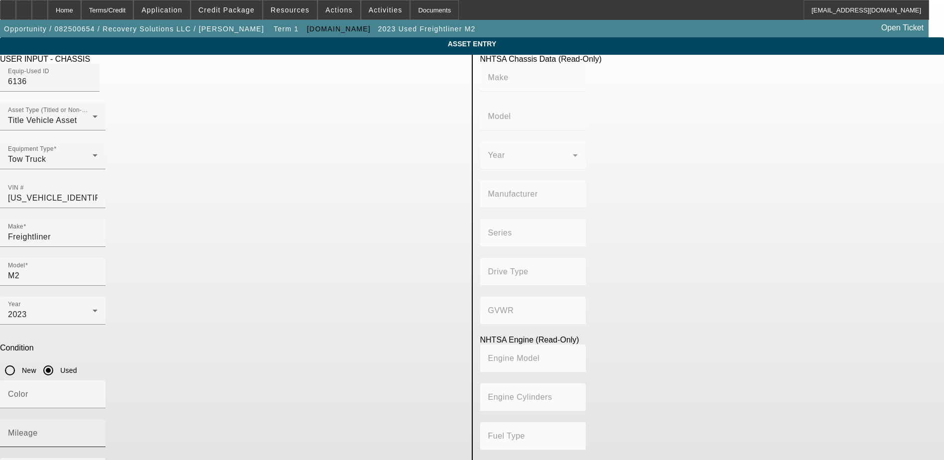
click at [38, 429] on mat-label "Mileage" at bounding box center [23, 433] width 30 height 8
click at [98, 431] on input "Mileage" at bounding box center [53, 437] width 90 height 12
type input "164235"
click at [98, 392] on input "Color" at bounding box center [53, 398] width 90 height 12
type input "black"
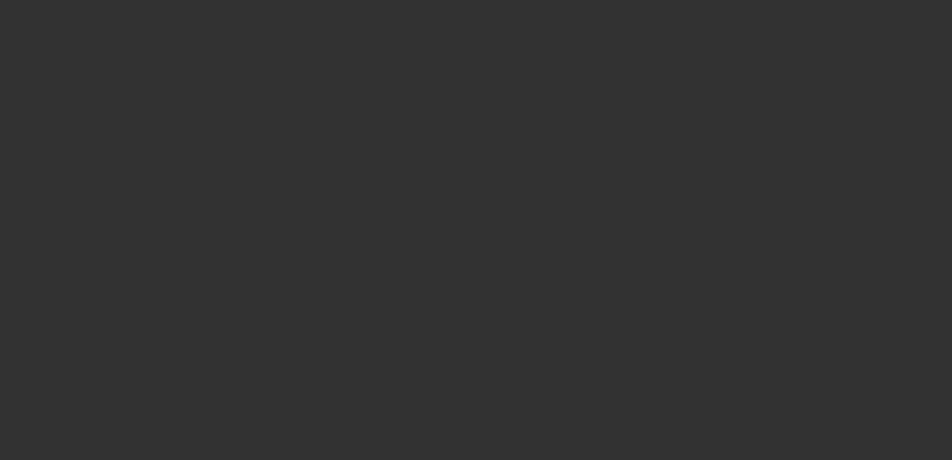
type input "$94,995.00"
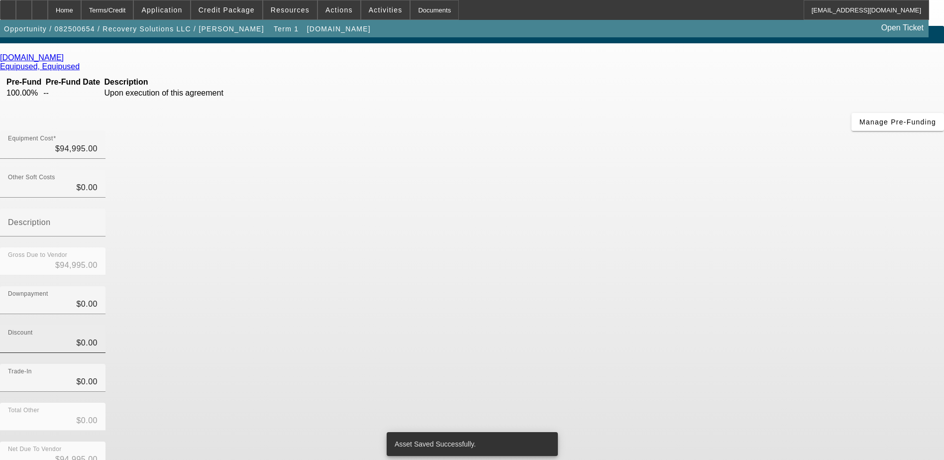
scroll to position [22, 0]
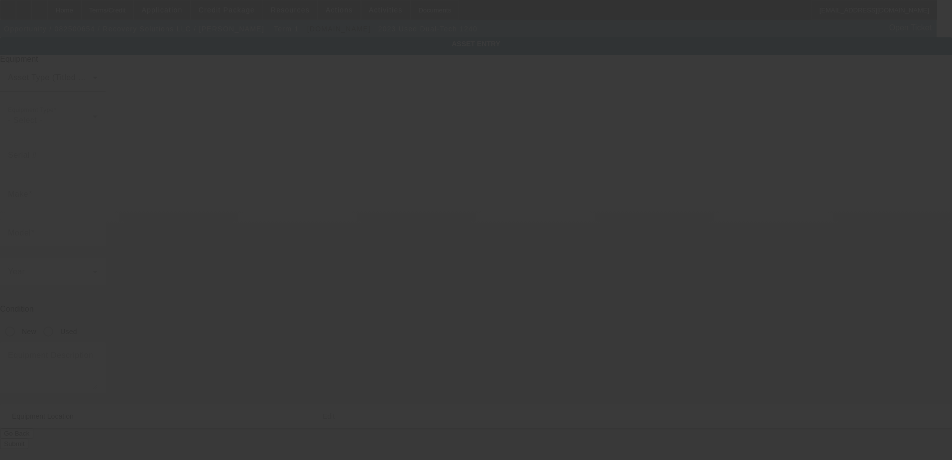
type input "Dual-Tech"
type input "1240"
radio input "true"
type textarea "Dual-Tech 1240"
type input "[STREET_ADDRESS]"
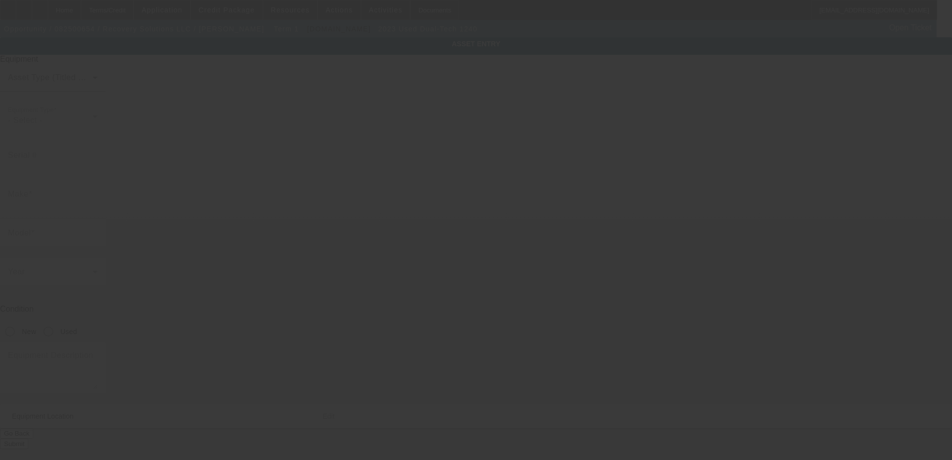
type input "Derry"
type input "03038"
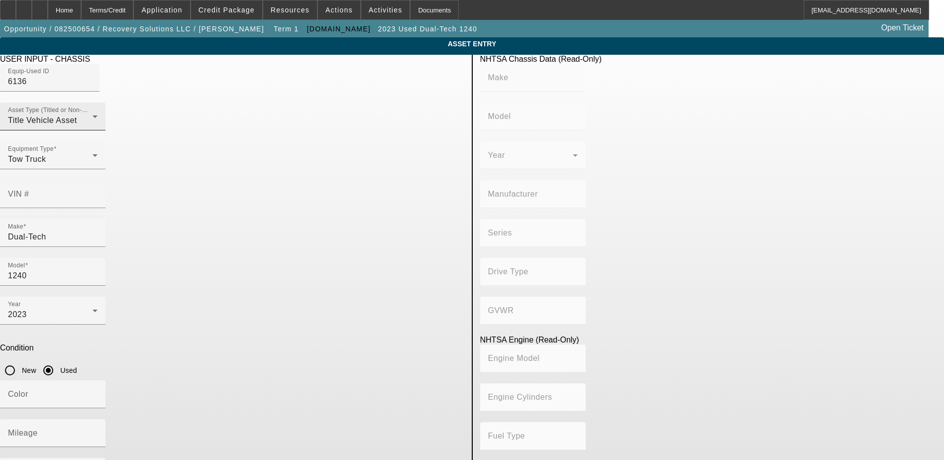
click at [93, 126] on div "Title Vehicle Asset" at bounding box center [50, 120] width 85 height 12
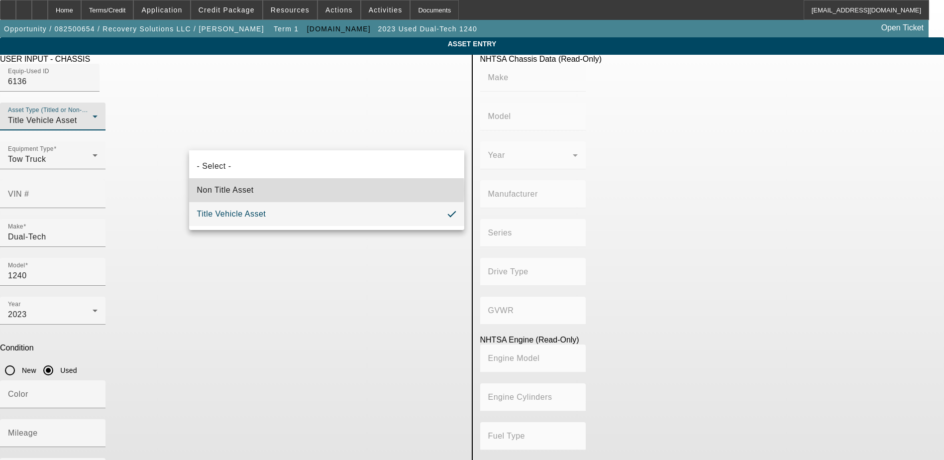
click at [291, 190] on mat-option "Non Title Asset" at bounding box center [326, 190] width 275 height 24
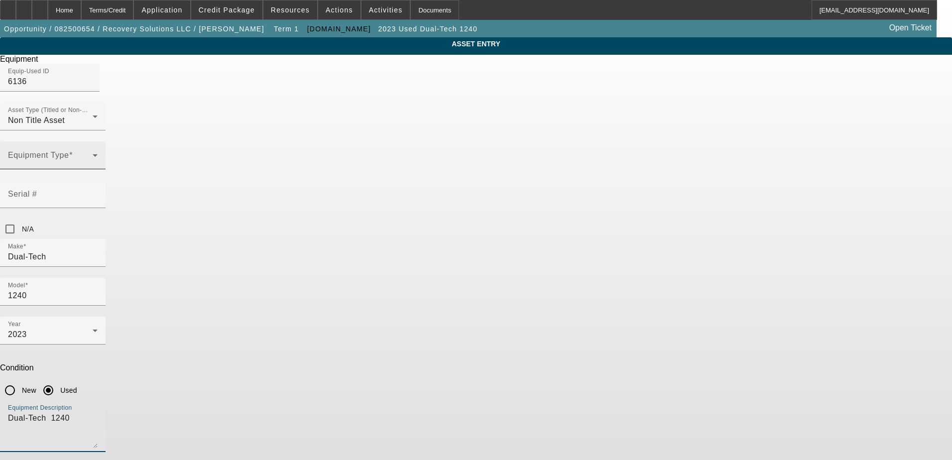
click at [73, 159] on span at bounding box center [71, 155] width 4 height 8
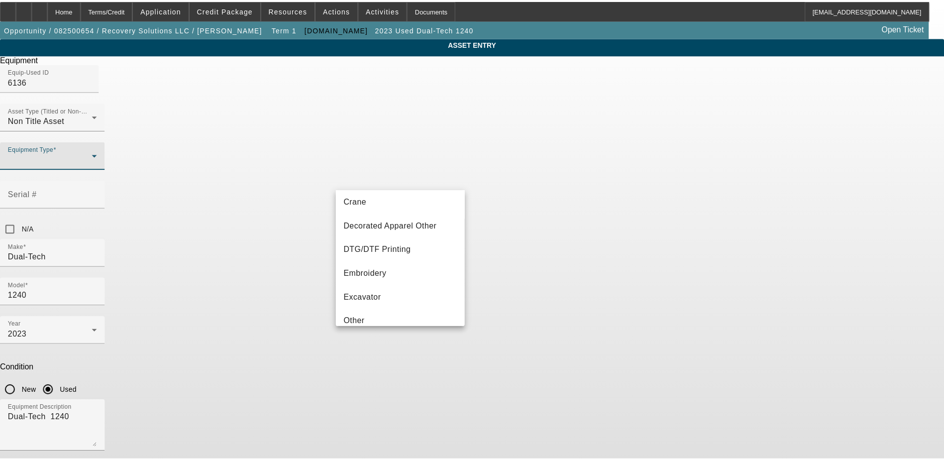
scroll to position [149, 0]
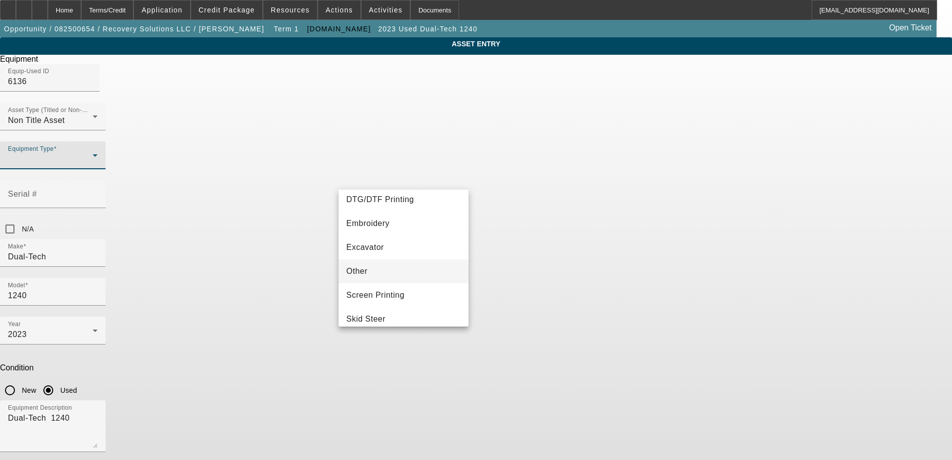
click at [396, 272] on mat-option "Other" at bounding box center [403, 271] width 130 height 24
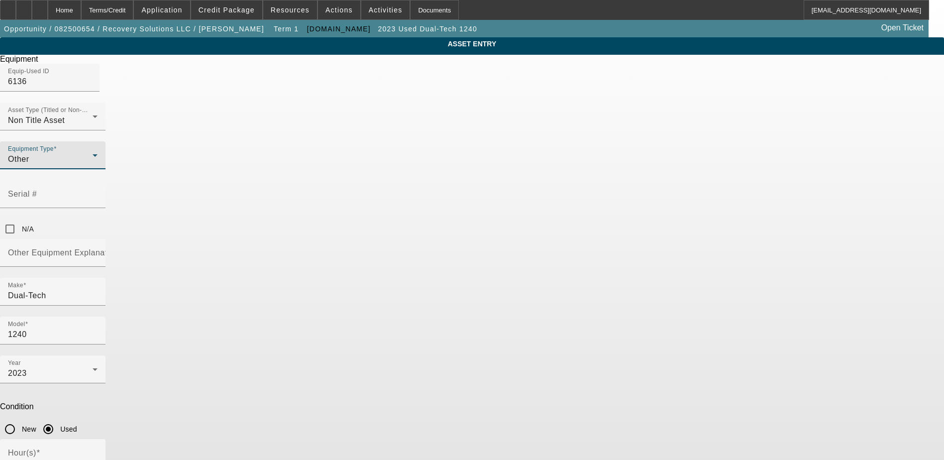
click at [660, 213] on div "ASSET ENTRY Delete asset Equipment Equip-Used ID 6136 Asset Type (Titled or Non…" at bounding box center [472, 321] width 944 height 568
click at [20, 219] on input "N/A" at bounding box center [10, 229] width 20 height 20
checkbox input "true"
click at [98, 239] on div "Other Equipment Explanation" at bounding box center [53, 253] width 90 height 28
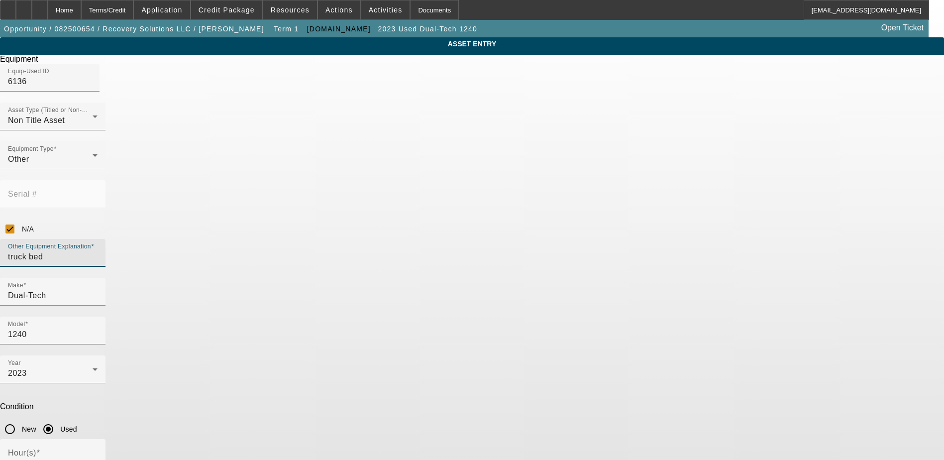
type input "truck bed"
click at [674, 268] on div "ASSET ENTRY Delete asset Equipment Equip-Used ID 6136 Asset Type (Titled or Non…" at bounding box center [472, 321] width 944 height 568
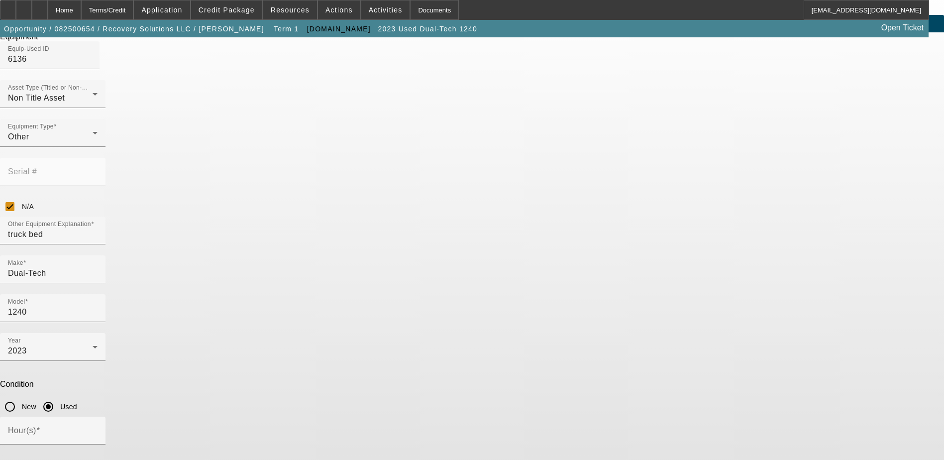
scroll to position [35, 0]
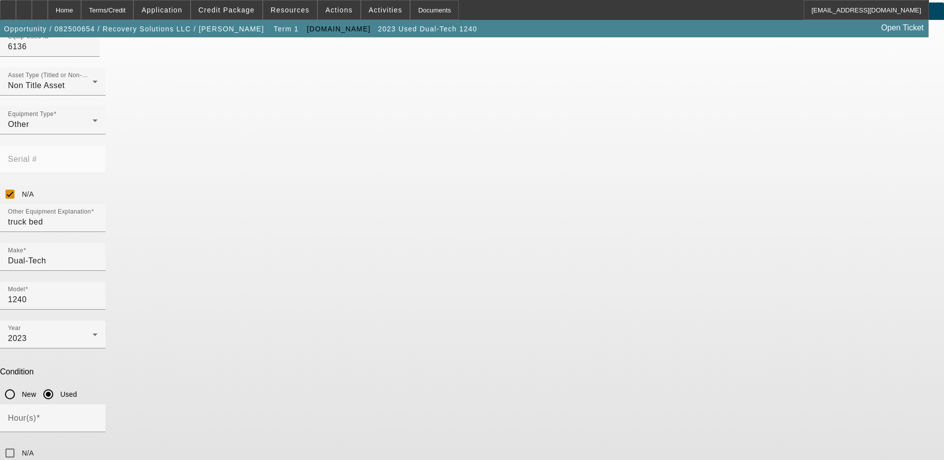
click at [20, 443] on input "N/A" at bounding box center [10, 453] width 20 height 20
checkbox input "true"
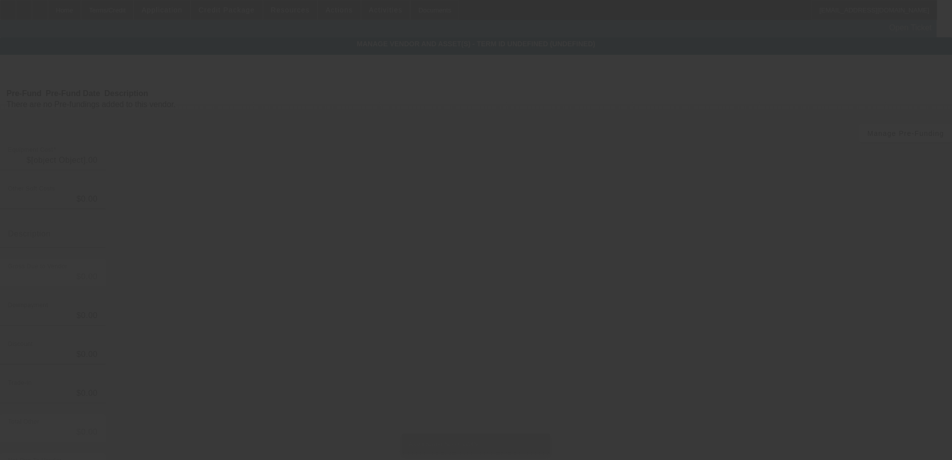
type input "$94,995.00"
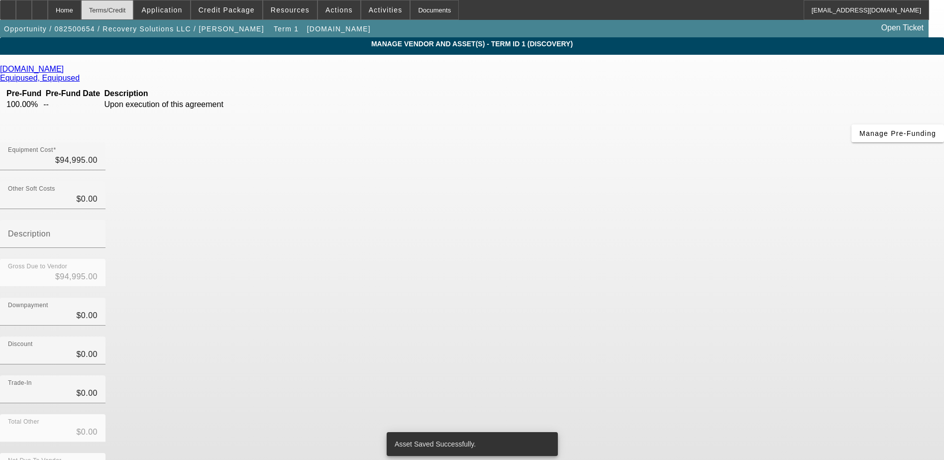
click at [130, 8] on div "Terms/Credit" at bounding box center [107, 10] width 53 height 20
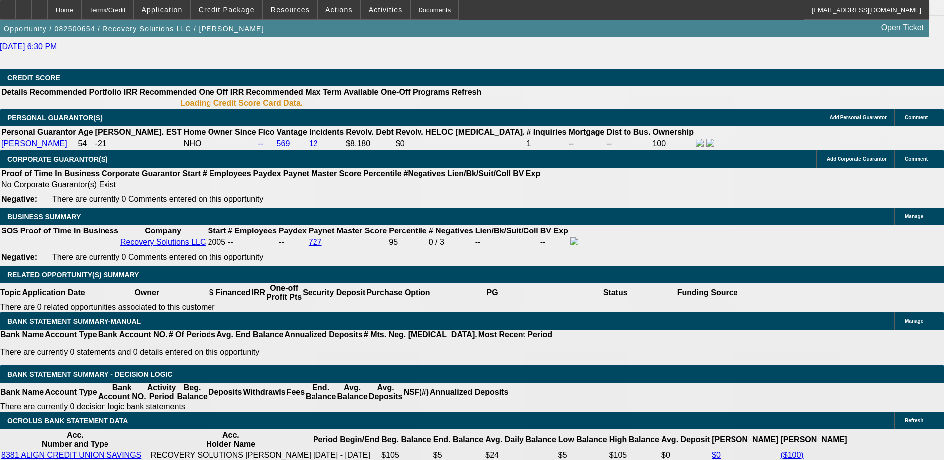
select select "0"
select select "2"
select select "0.1"
select select "4"
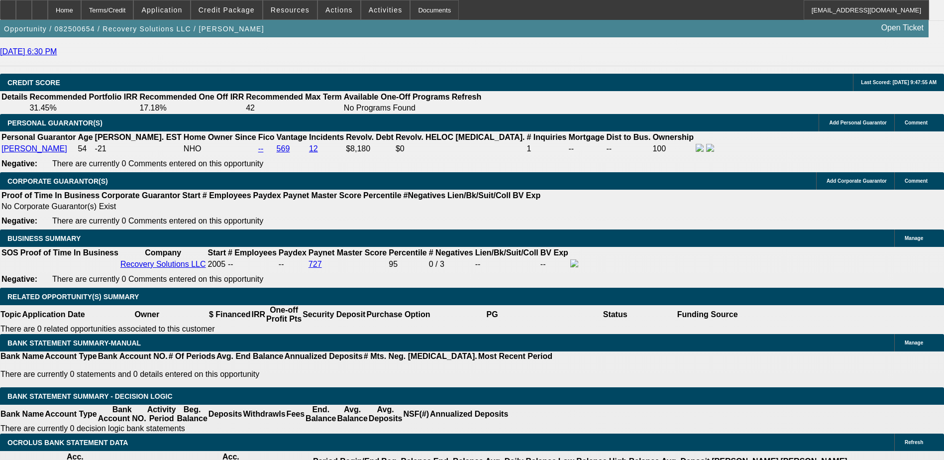
scroll to position [1455, 0]
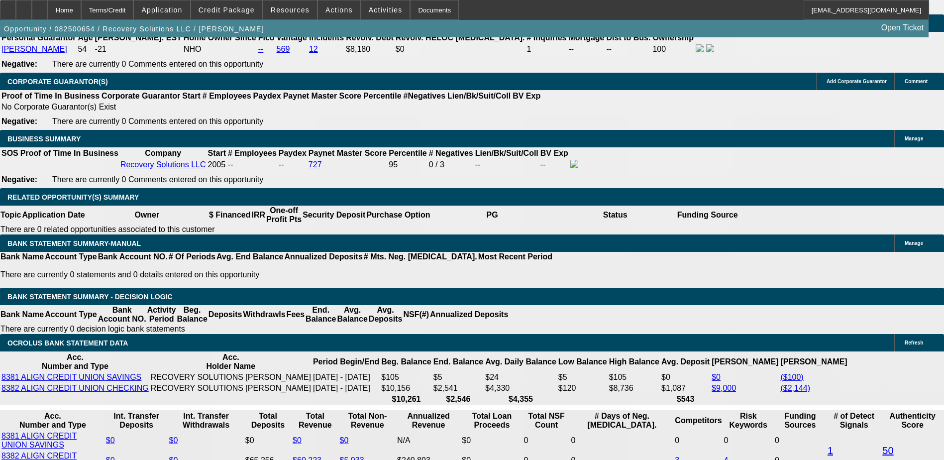
drag, startPoint x: 195, startPoint y: 266, endPoint x: 269, endPoint y: 266, distance: 74.2
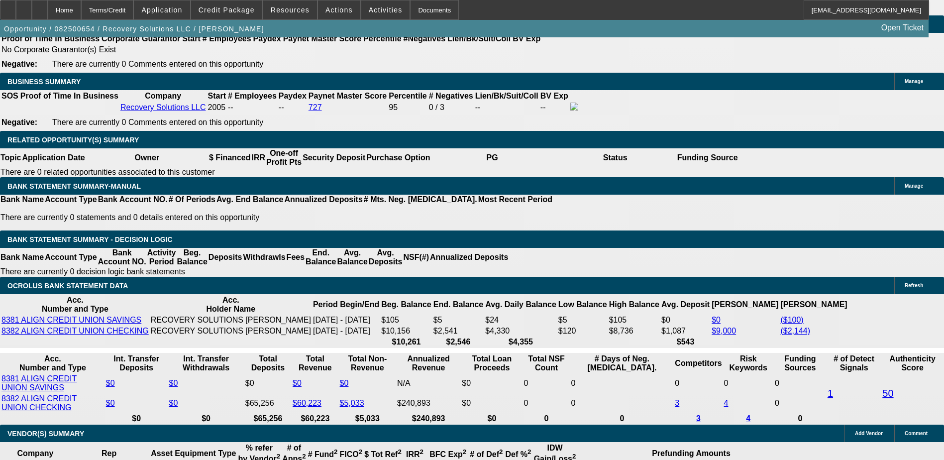
type input "UNKNOWN"
type input "54"
type input "$0.00"
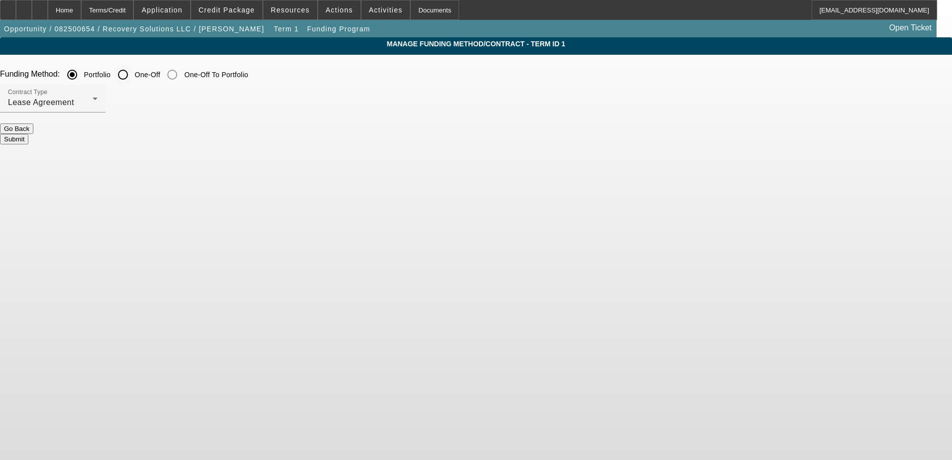
click at [133, 73] on input "One-Off" at bounding box center [123, 75] width 20 height 20
radio input "true"
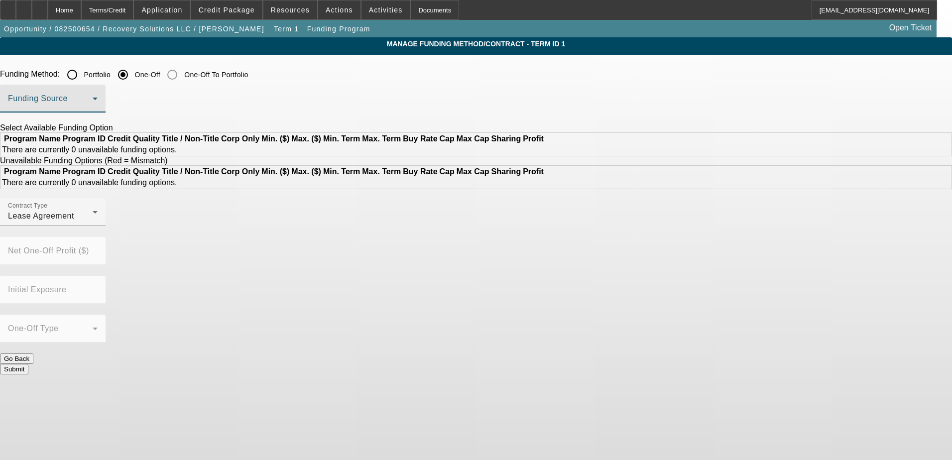
click at [93, 101] on span at bounding box center [50, 103] width 85 height 12
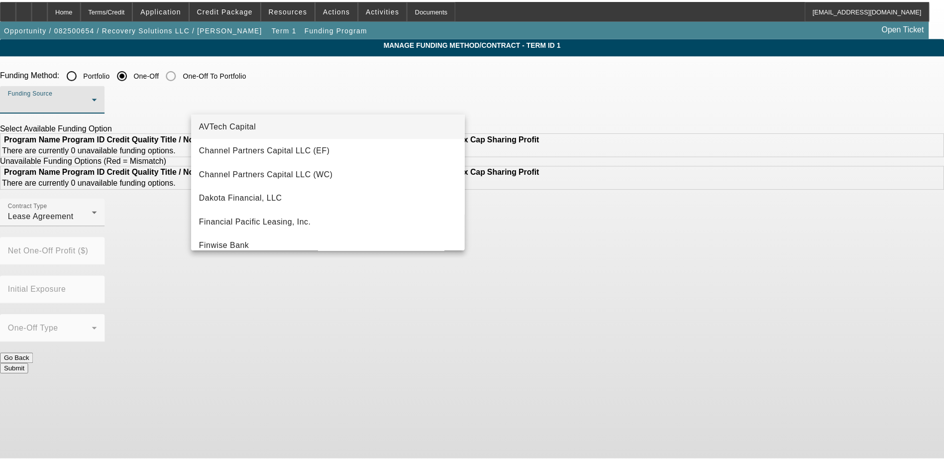
scroll to position [100, 0]
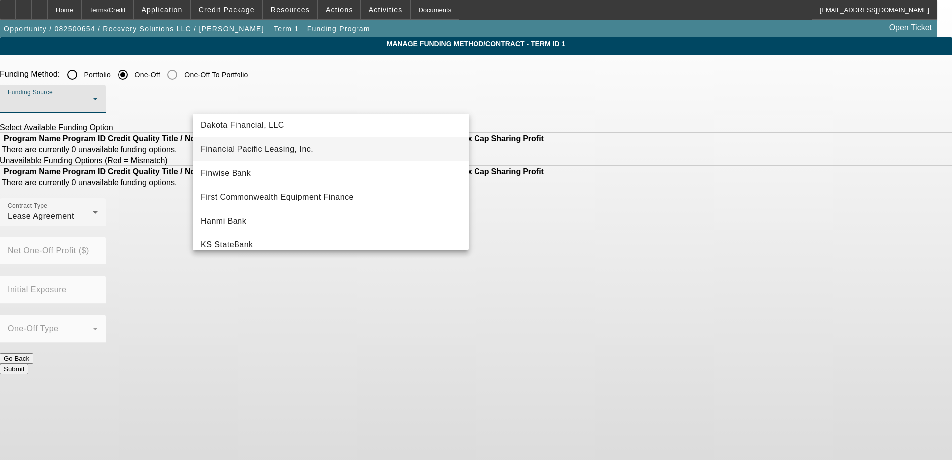
click at [280, 150] on span "Financial Pacific Leasing, Inc." at bounding box center [257, 149] width 112 height 12
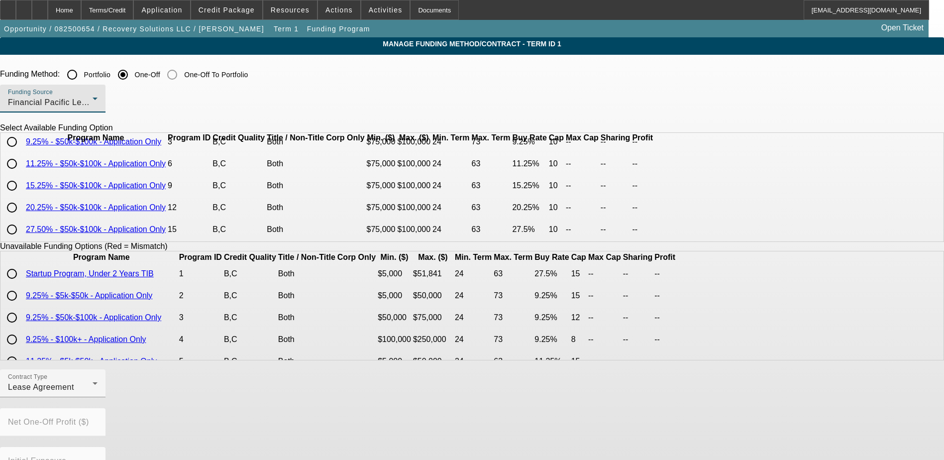
scroll to position [0, 0]
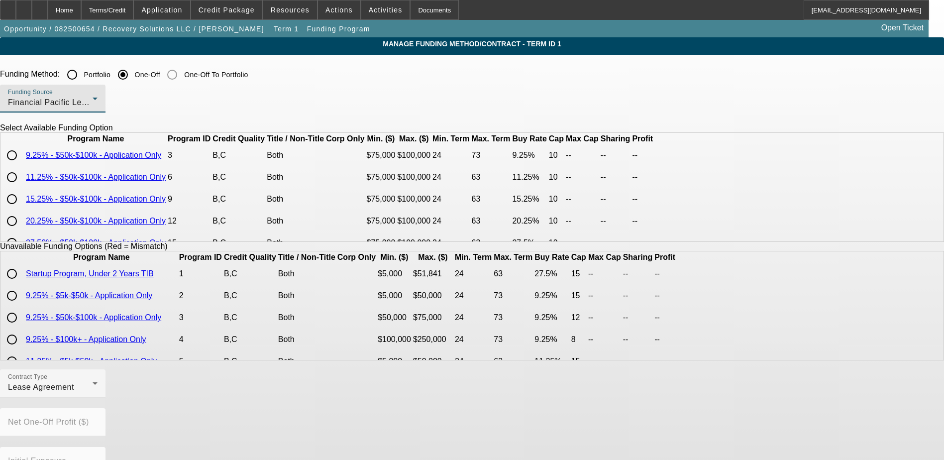
click at [93, 103] on div "Financial Pacific Leasing, Inc." at bounding box center [50, 103] width 85 height 12
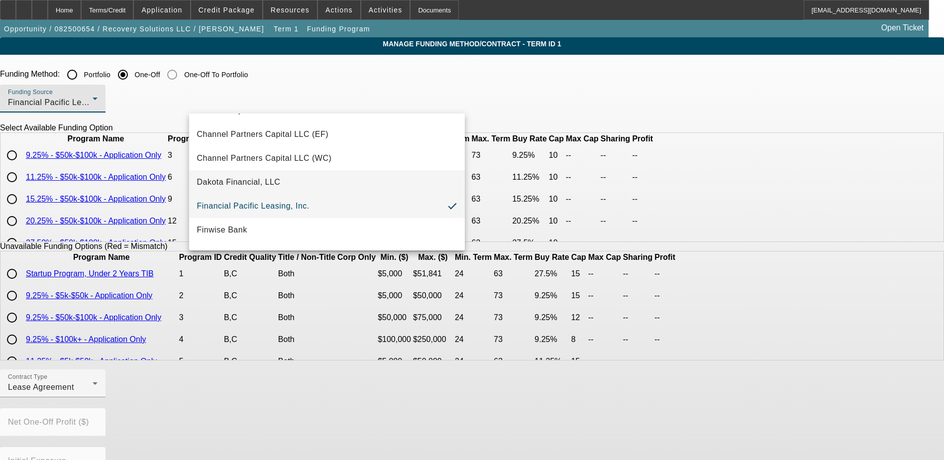
scroll to position [60, 0]
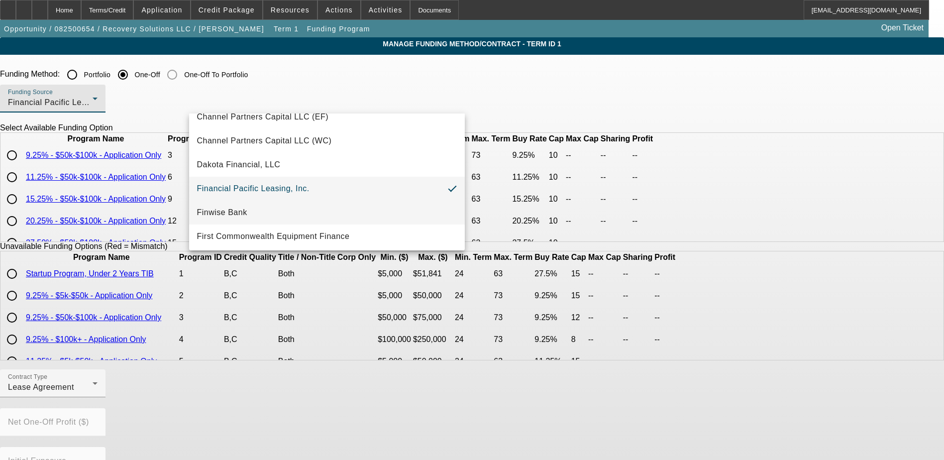
click at [278, 205] on mat-option "Finwise Bank" at bounding box center [327, 213] width 276 height 24
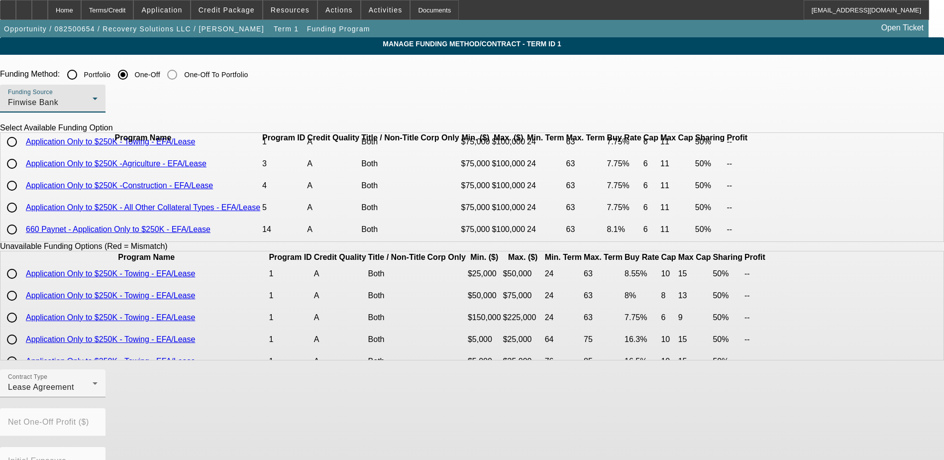
scroll to position [43, 0]
click at [93, 108] on div "Finwise Bank" at bounding box center [50, 103] width 85 height 12
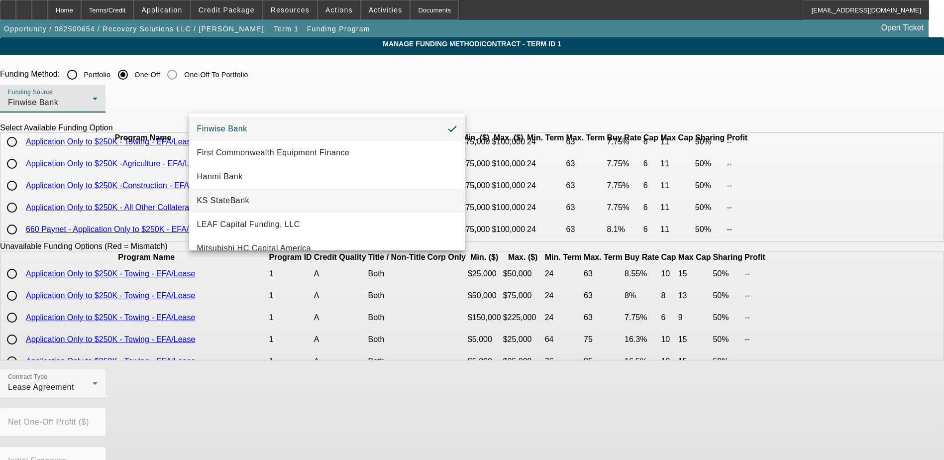
scroll to position [84, 0]
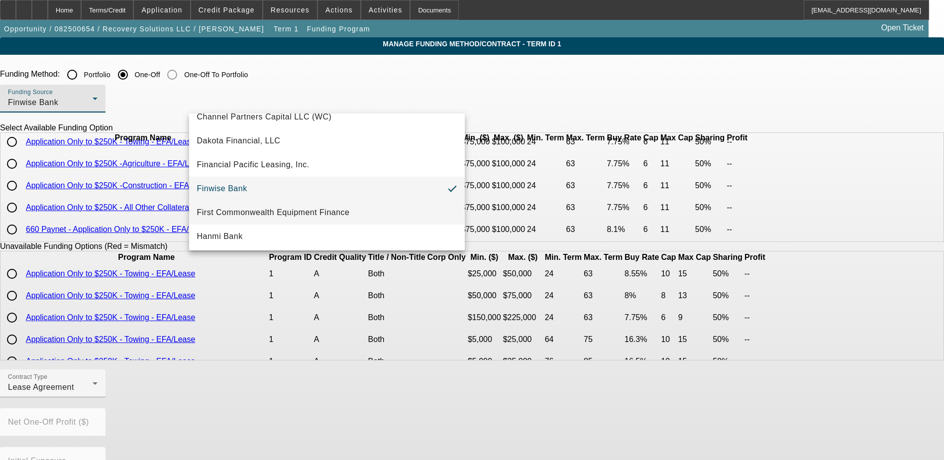
click at [288, 206] on mat-option "First Commonwealth Equipment Finance" at bounding box center [327, 213] width 276 height 24
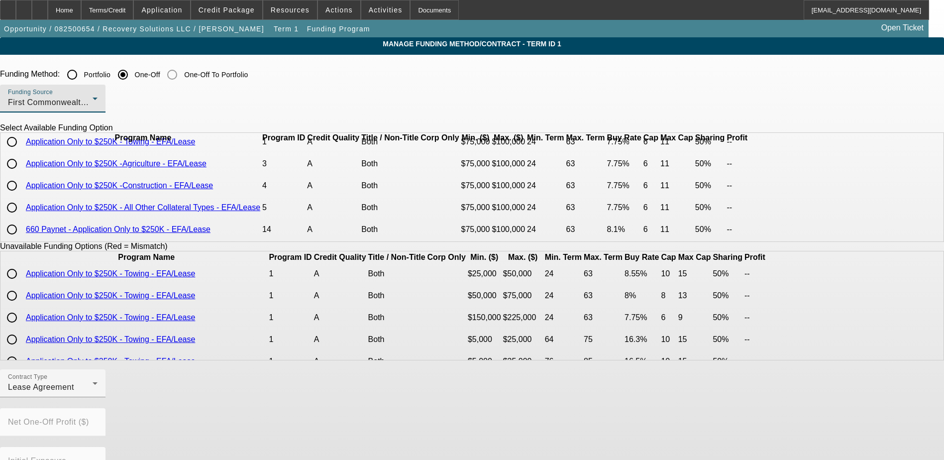
scroll to position [0, 0]
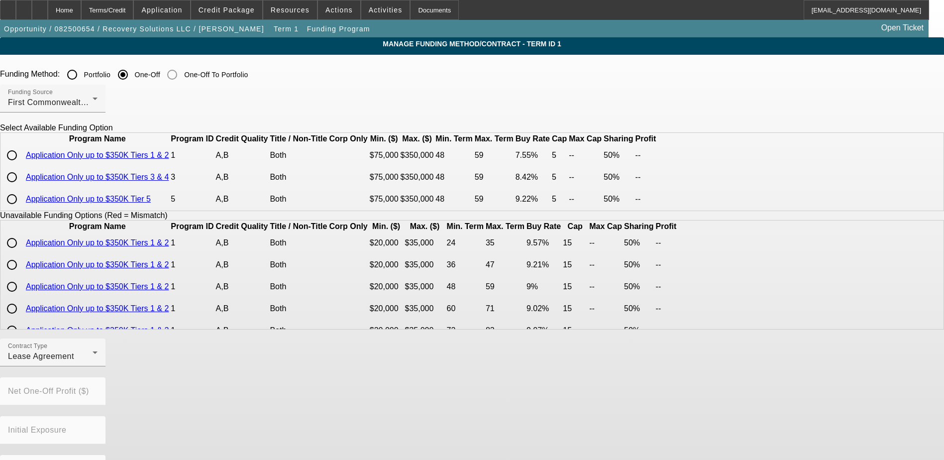
click at [22, 209] on input "radio" at bounding box center [12, 199] width 20 height 20
radio input "true"
click at [93, 100] on div "First Commonwealth Equipment Finance" at bounding box center [50, 103] width 85 height 12
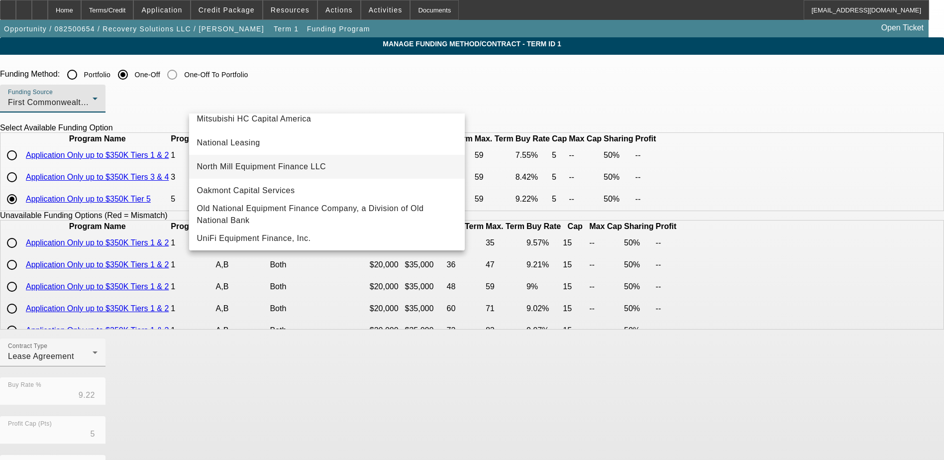
scroll to position [282, 0]
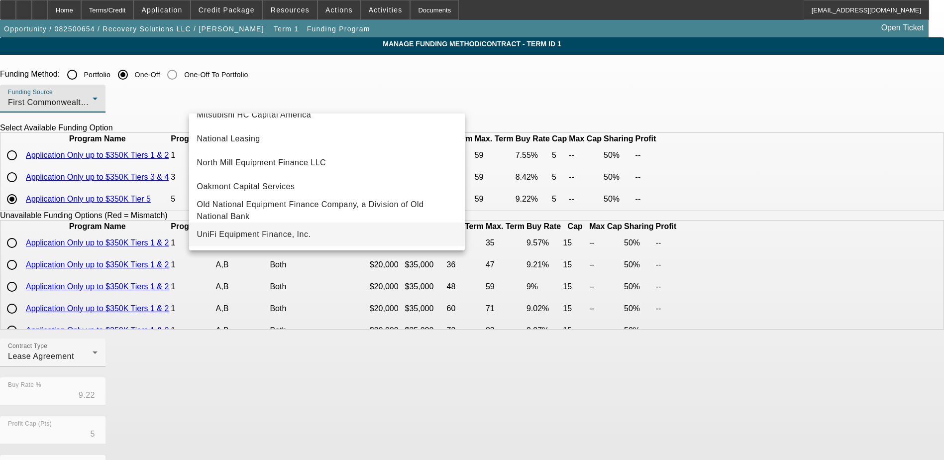
click at [306, 233] on span "UniFi Equipment Finance, Inc." at bounding box center [254, 234] width 114 height 12
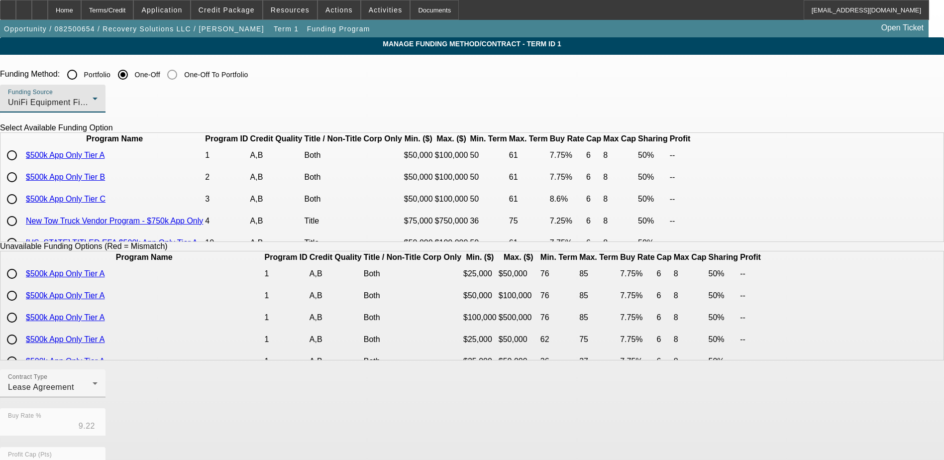
click at [122, 101] on span "UniFi Equipment Finance, Inc." at bounding box center [65, 102] width 114 height 8
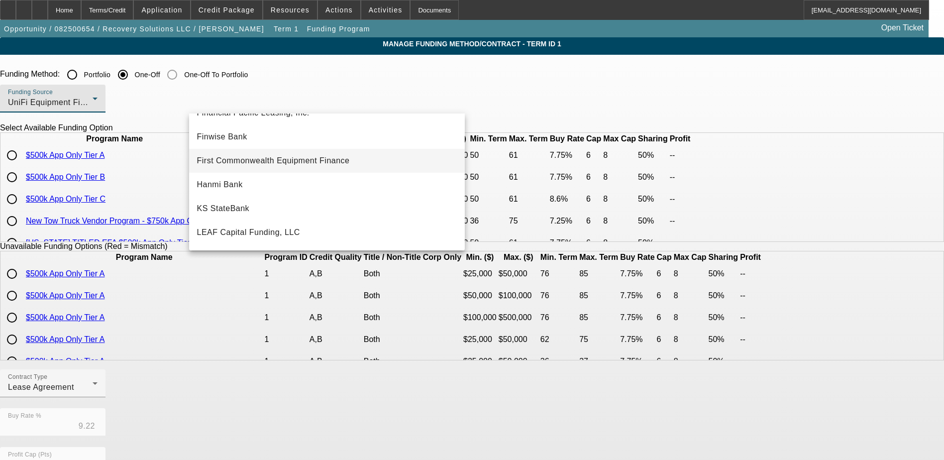
scroll to position [129, 0]
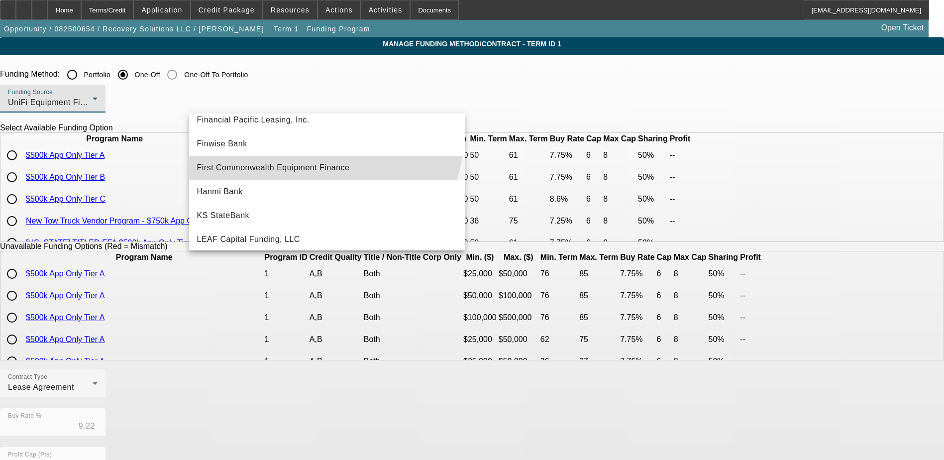
click at [281, 172] on span "First Commonwealth Equipment Finance" at bounding box center [273, 168] width 153 height 12
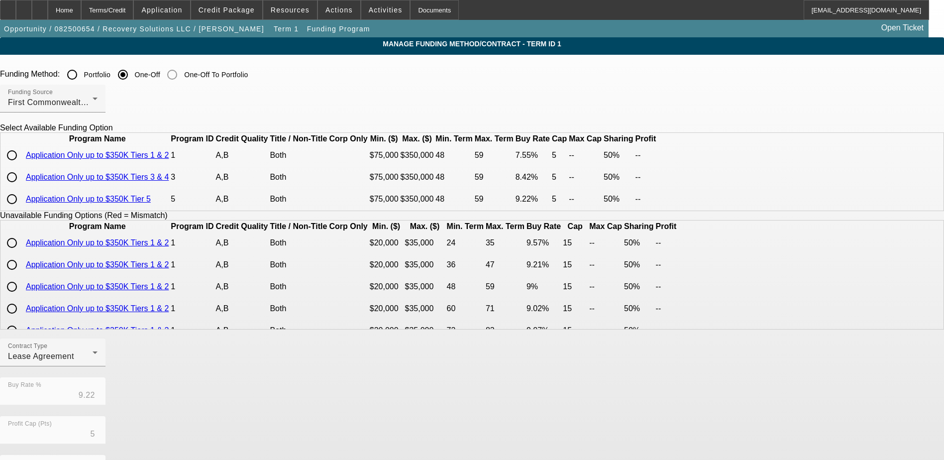
click at [22, 187] on input "radio" at bounding box center [12, 177] width 20 height 20
radio input "true"
type input "8.42"
click at [574, 80] on div "Funding Method: Portfolio One-Off One-Off To Portfolio" at bounding box center [472, 75] width 944 height 20
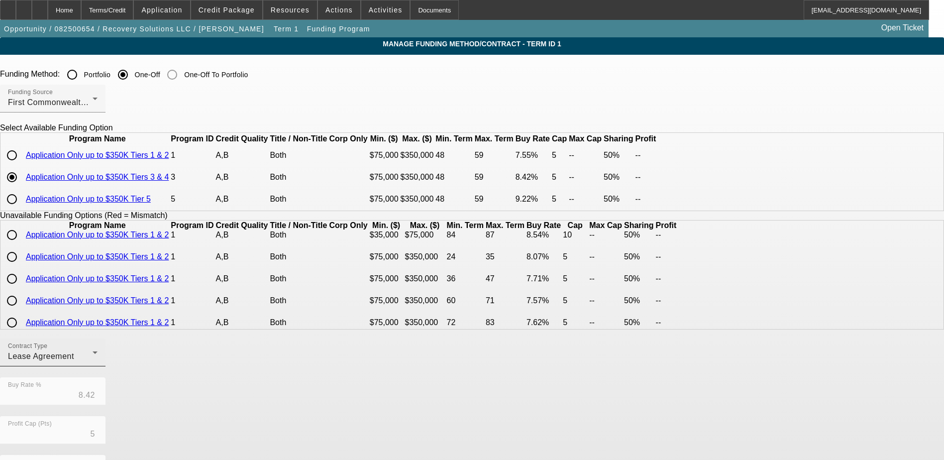
click at [93, 362] on div "Lease Agreement" at bounding box center [50, 356] width 85 height 12
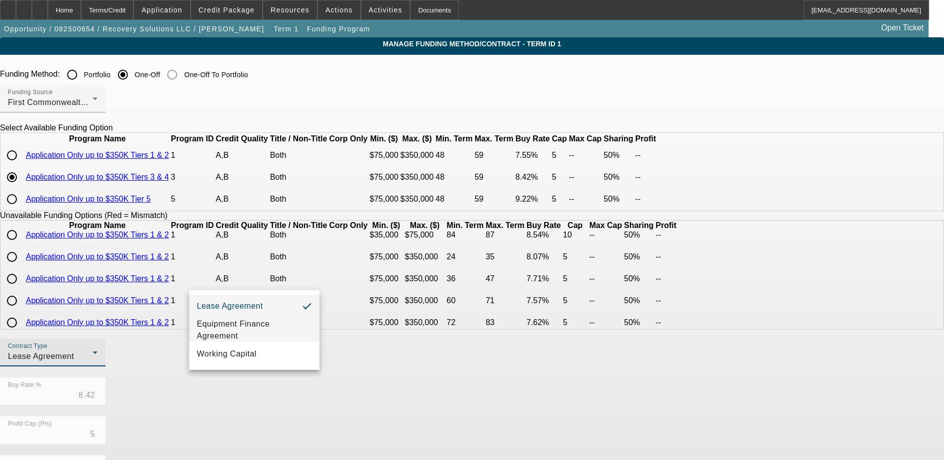
click at [245, 322] on span "Equipment Finance Agreement" at bounding box center [254, 330] width 114 height 24
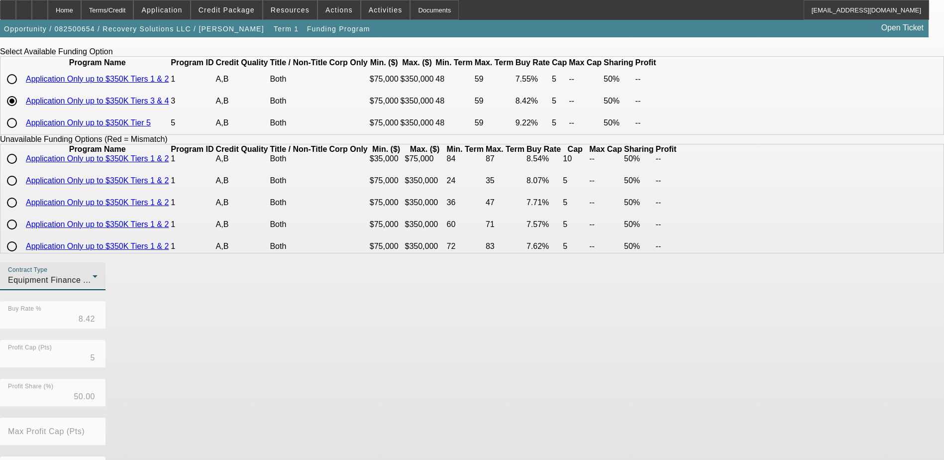
scroll to position [0, 0]
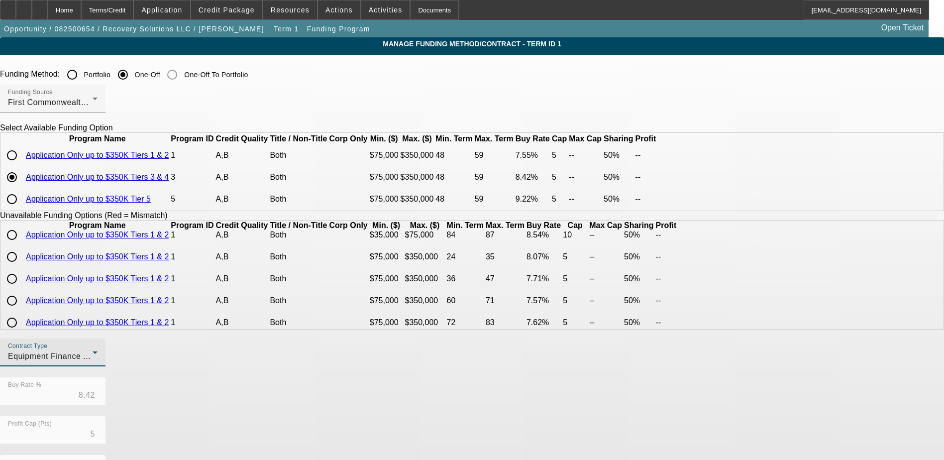
drag, startPoint x: 191, startPoint y: 161, endPoint x: 197, endPoint y: 179, distance: 18.6
click at [24, 144] on th at bounding box center [12, 139] width 23 height 10
click at [22, 165] on input "radio" at bounding box center [12, 155] width 20 height 20
radio input "true"
type input "7.55"
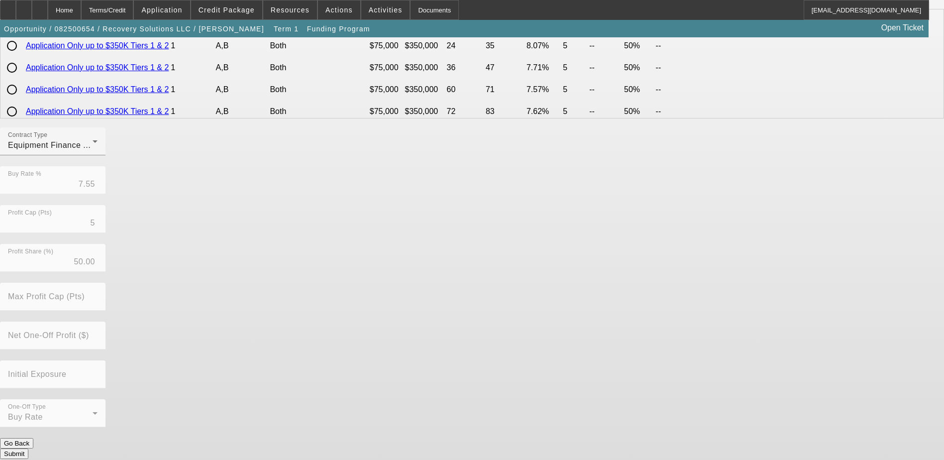
scroll to position [212, 0]
click at [28, 447] on button "Submit" at bounding box center [14, 452] width 28 height 10
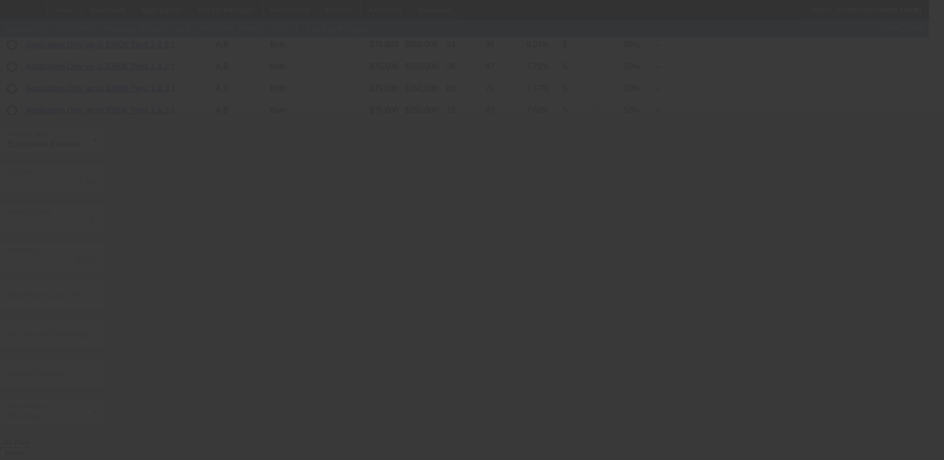
radio input "true"
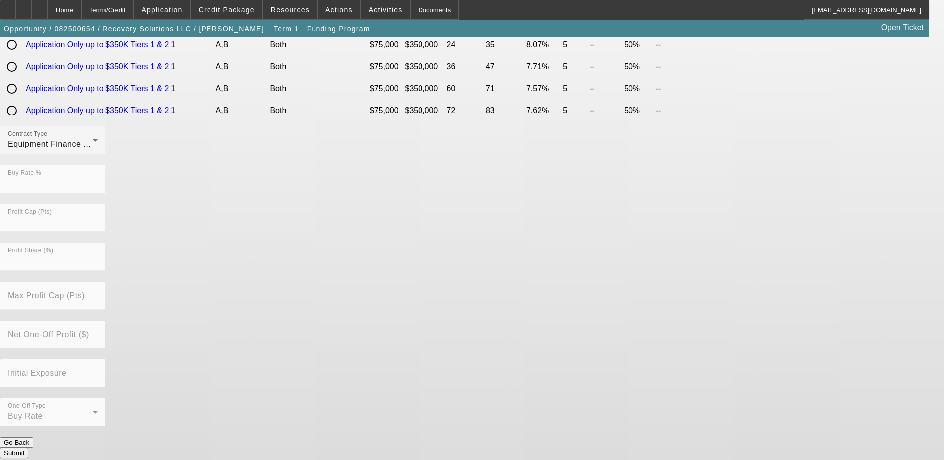
scroll to position [0, 0]
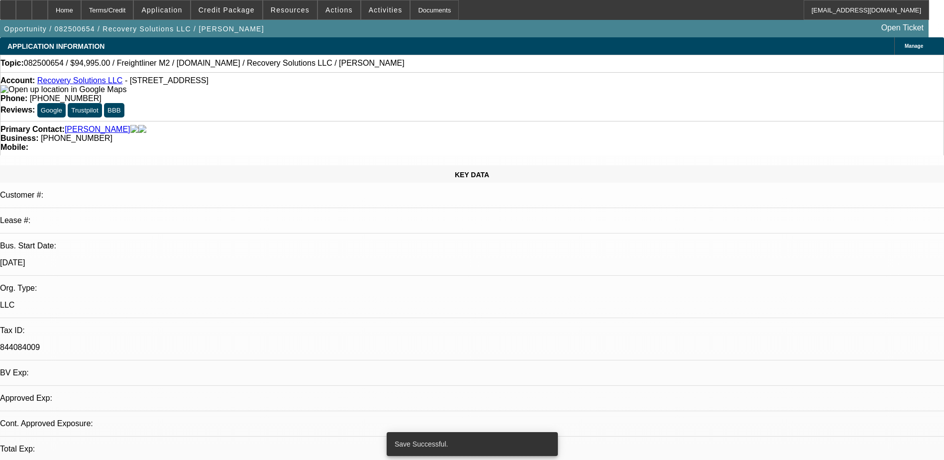
select select "0"
select select "2"
select select "0"
select select "6"
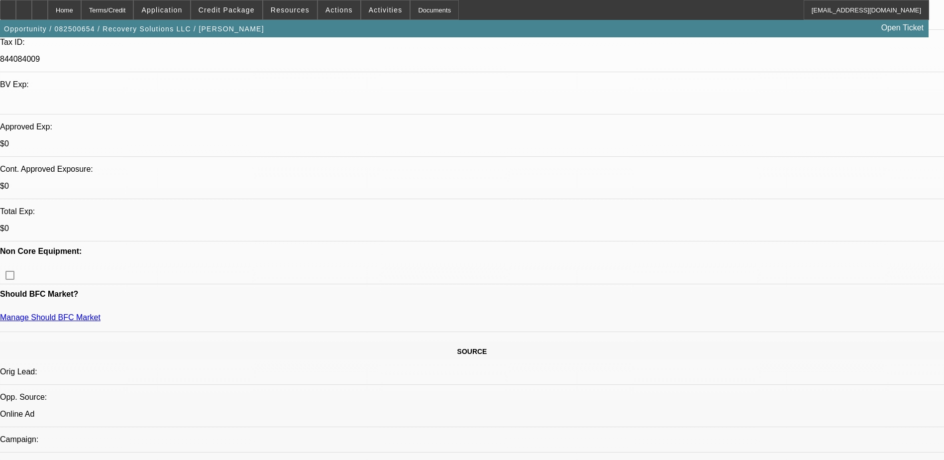
scroll to position [299, 0]
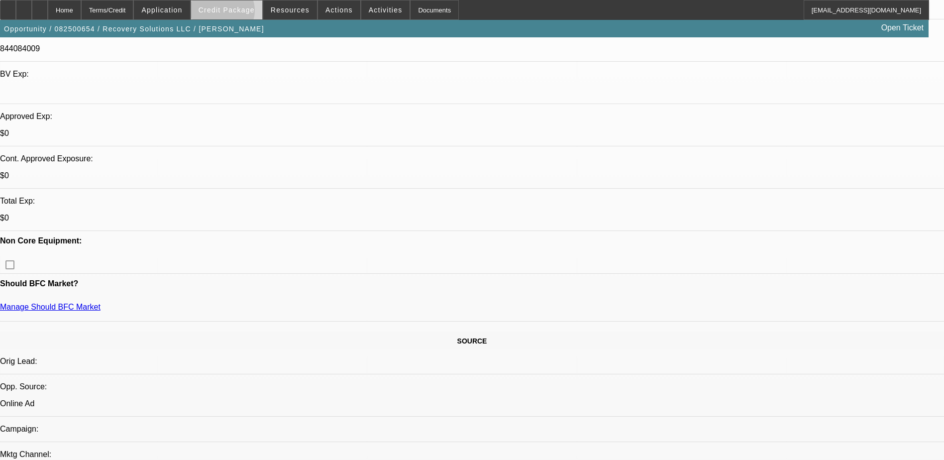
click at [238, 13] on span "Credit Package" at bounding box center [227, 10] width 56 height 8
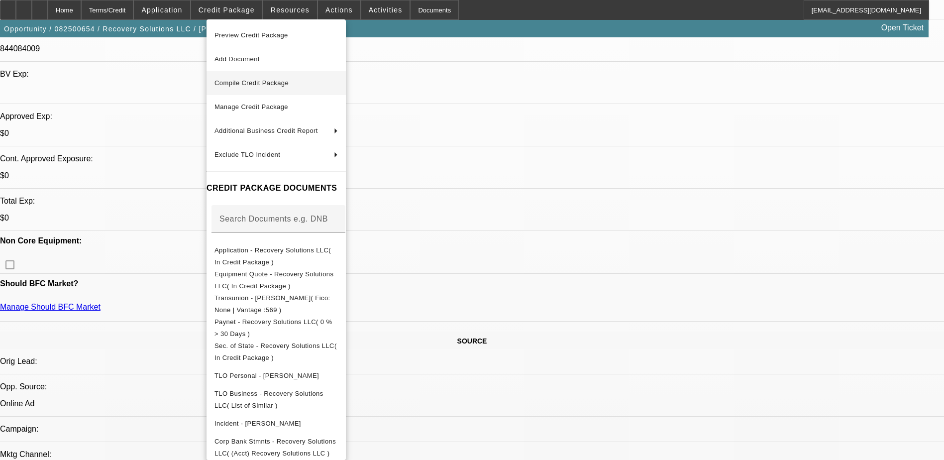
click at [242, 79] on span "Compile Credit Package" at bounding box center [276, 83] width 123 height 12
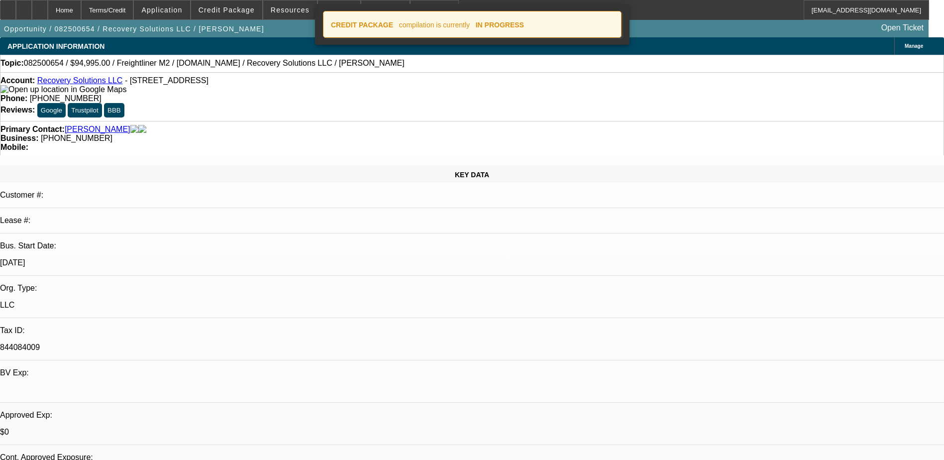
select select "0"
select select "2"
select select "0"
select select "6"
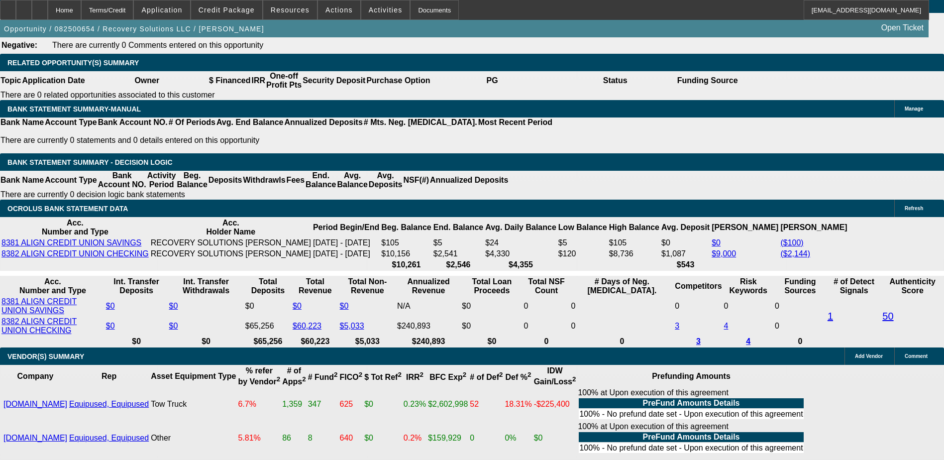
scroll to position [1593, 0]
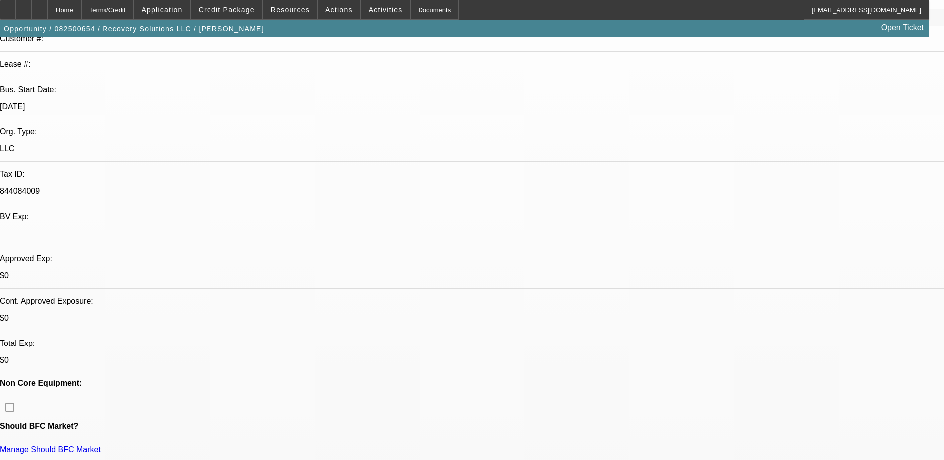
scroll to position [0, 0]
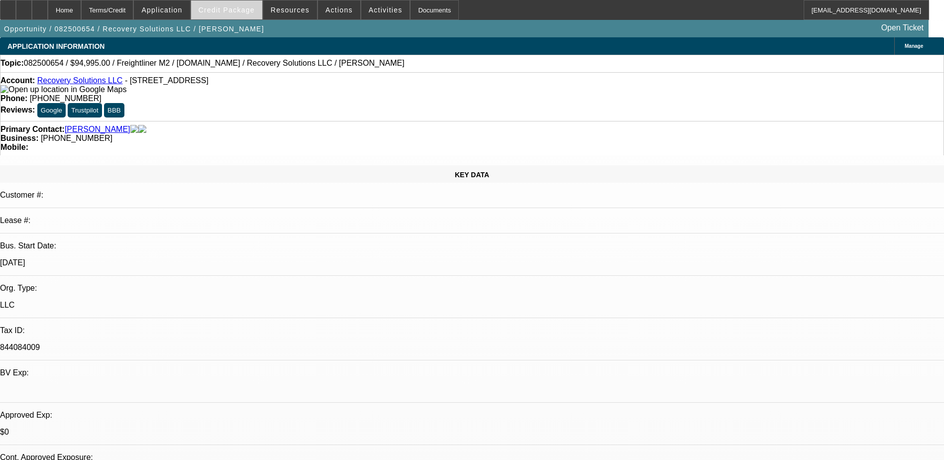
click at [232, 13] on span "Credit Package" at bounding box center [227, 10] width 56 height 8
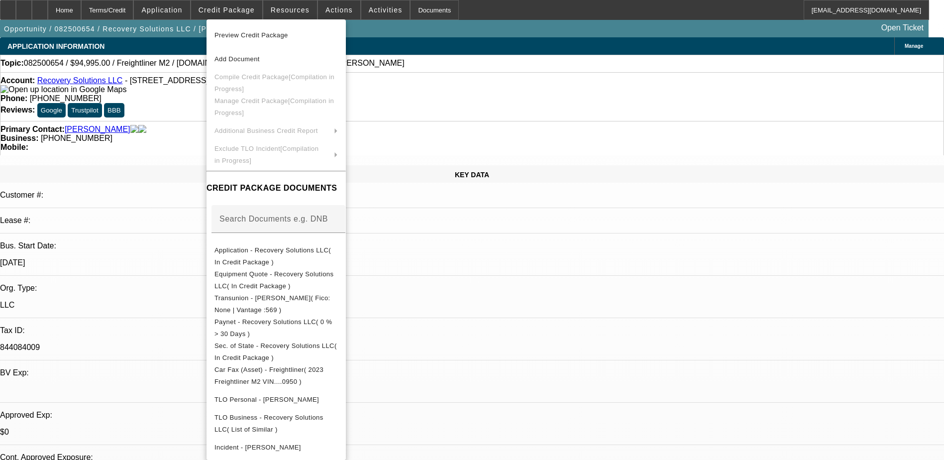
click at [781, 181] on div at bounding box center [472, 230] width 944 height 460
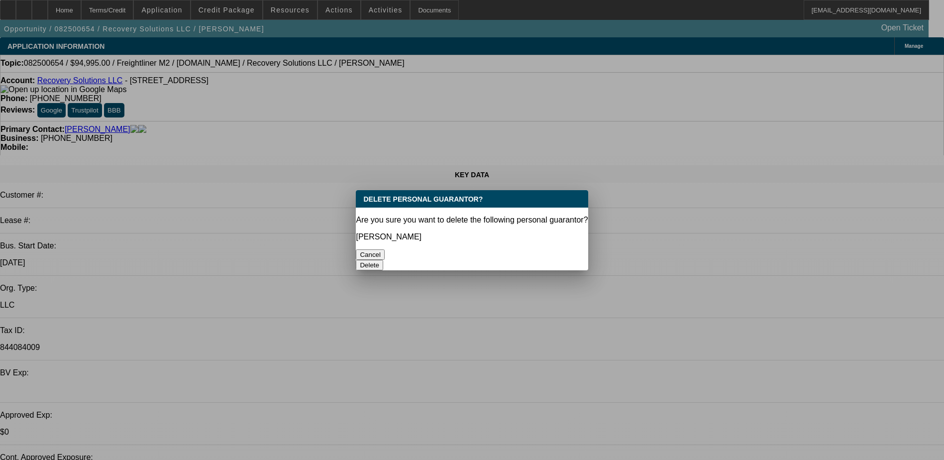
click at [383, 260] on button "Delete" at bounding box center [369, 265] width 27 height 10
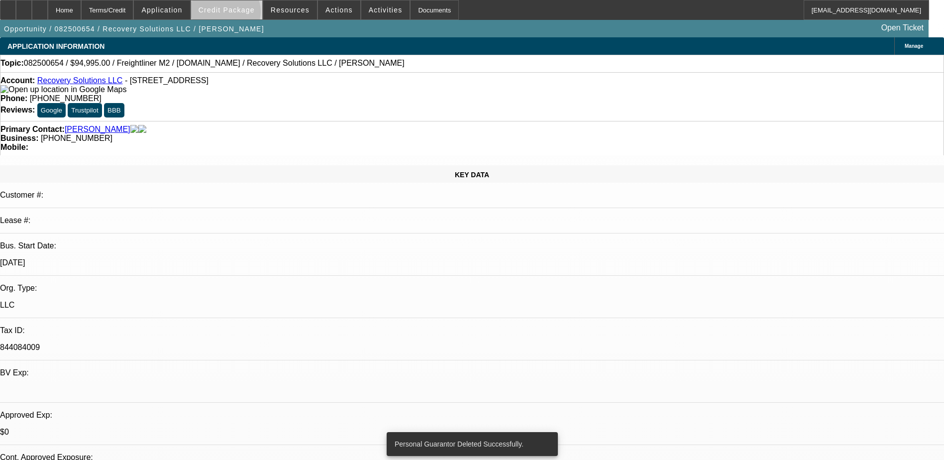
click at [240, 14] on span at bounding box center [226, 10] width 71 height 24
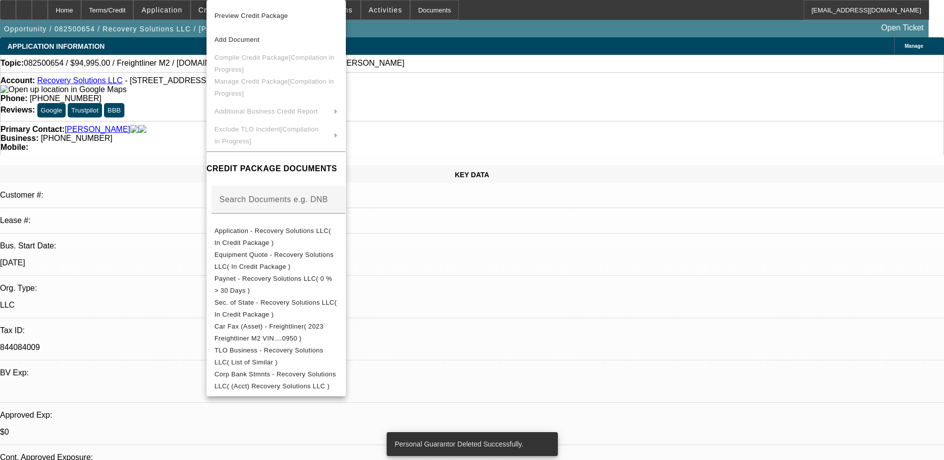
click at [664, 124] on div at bounding box center [472, 230] width 944 height 460
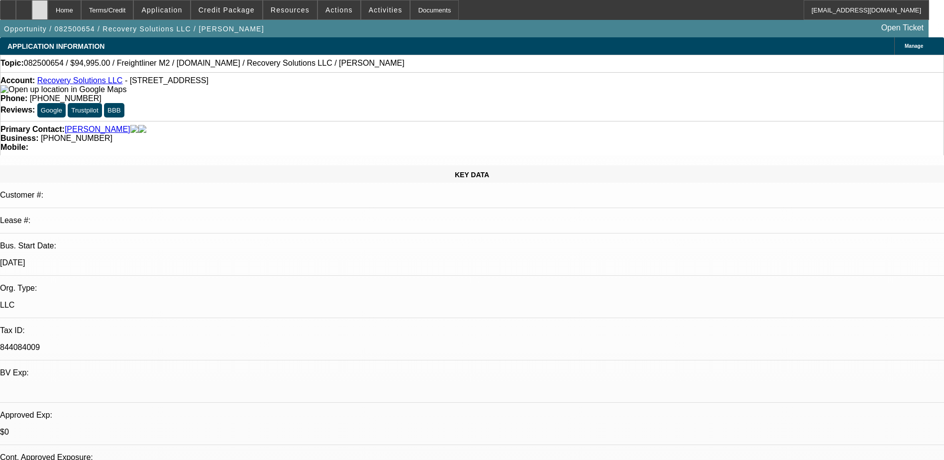
click at [48, 5] on div at bounding box center [40, 10] width 16 height 20
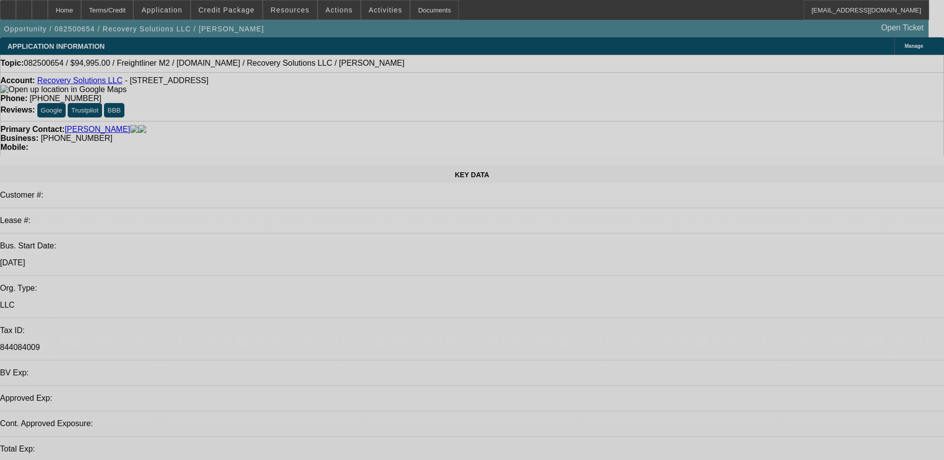
select select "0"
select select "2"
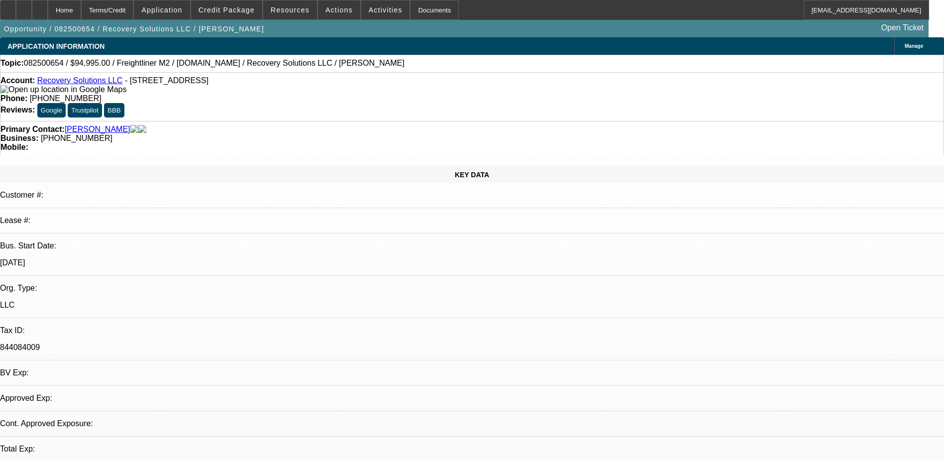
select select "2"
select select "0"
select select "6"
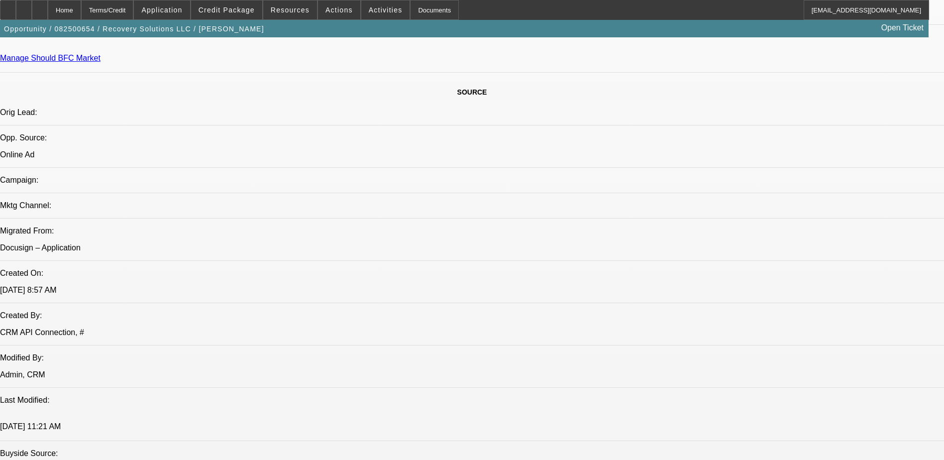
scroll to position [199, 0]
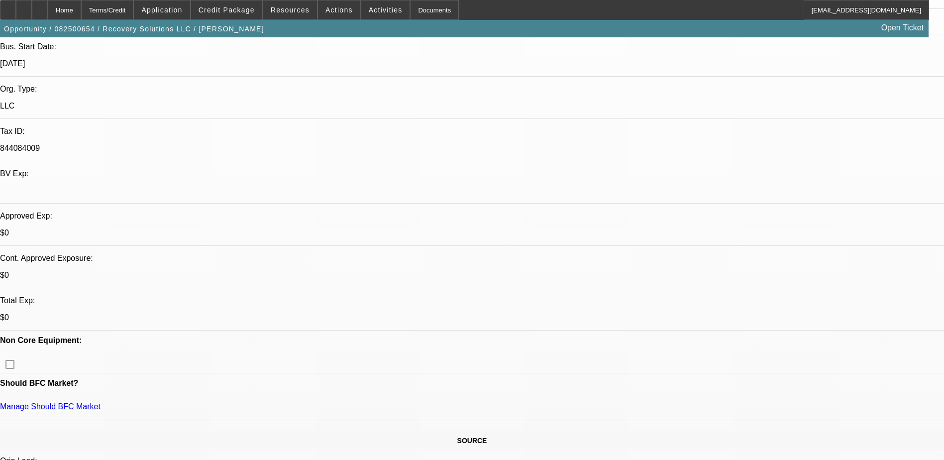
click at [246, 23] on div "Opportunity / 082500654 / Recovery Solutions LLC / [PERSON_NAME] Open Ticket" at bounding box center [464, 28] width 929 height 17
click at [239, 9] on span "Credit Package" at bounding box center [227, 10] width 56 height 8
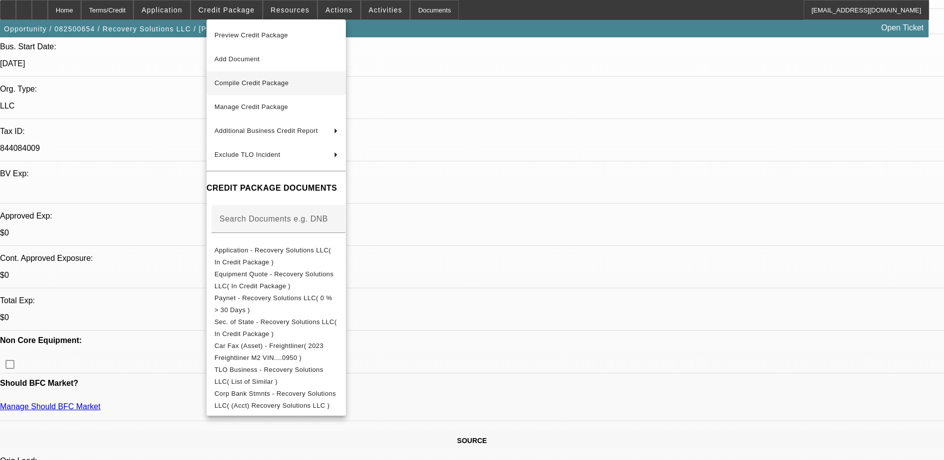
click at [298, 84] on span "Compile Credit Package" at bounding box center [276, 83] width 123 height 12
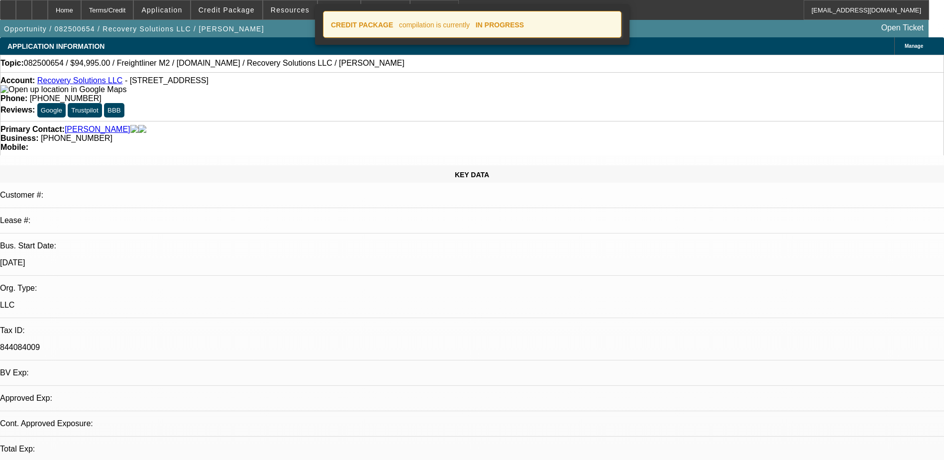
select select "0"
select select "2"
select select "0"
select select "6"
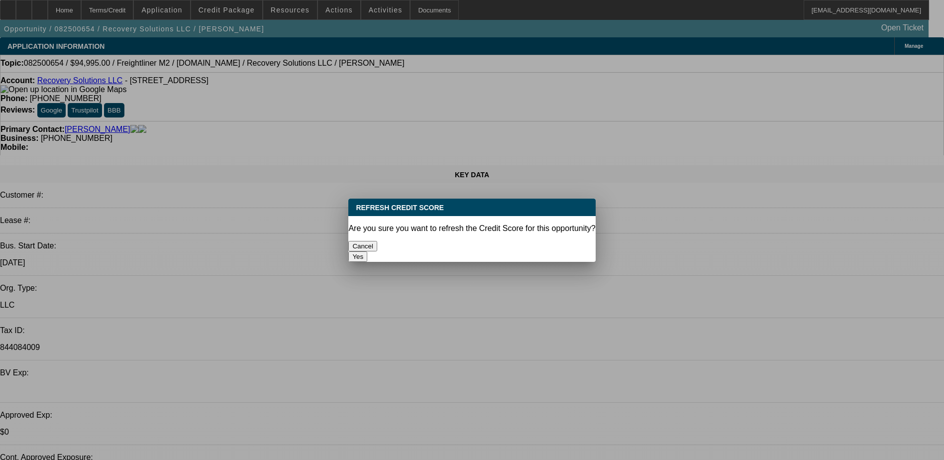
click at [367, 251] on button "Yes" at bounding box center [357, 256] width 19 height 10
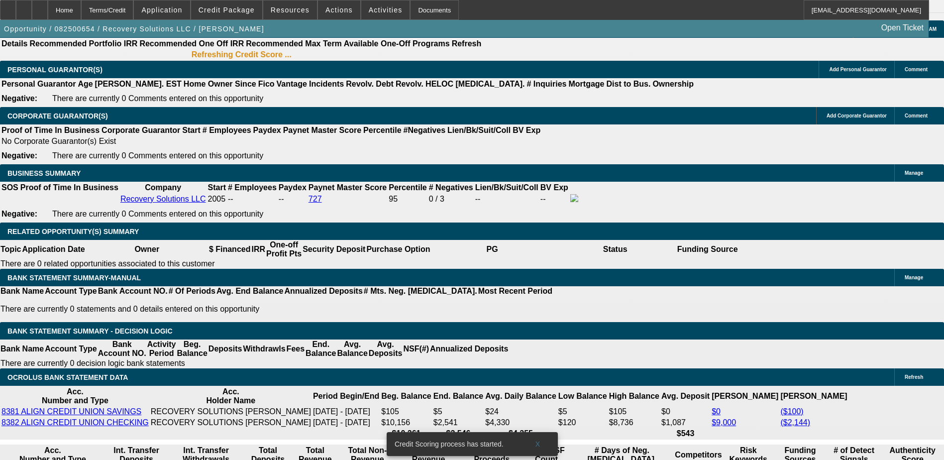
scroll to position [1493, 0]
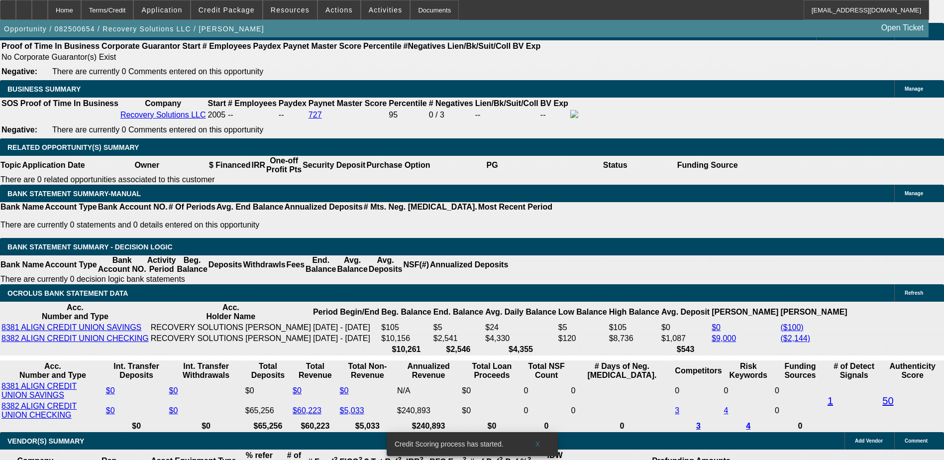
type input "48"
type input "1"
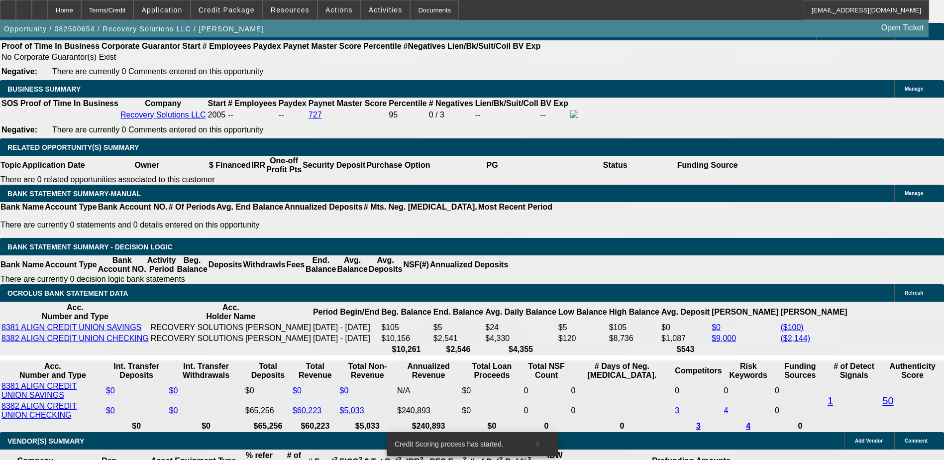
type input "$2,019.73"
type input "$4,039.46"
type input "12"
type input "$2,501.58"
type input "$5,003.16"
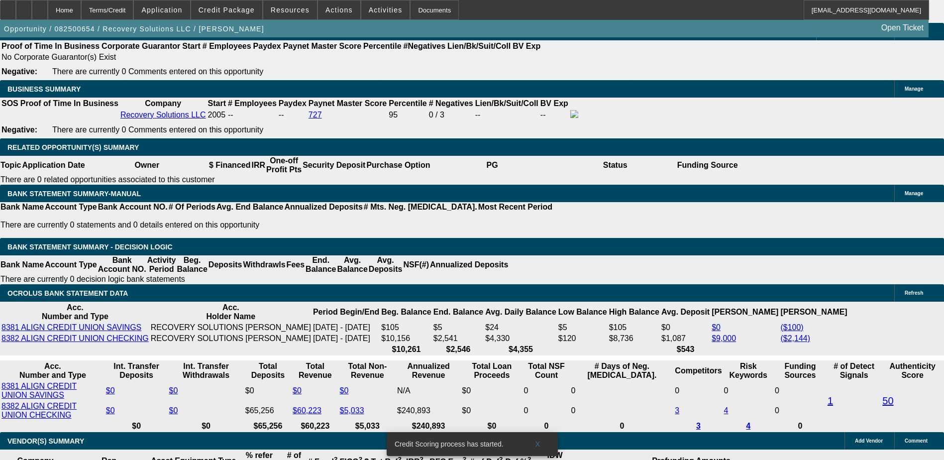
type input "12"
type input "21"
type input "$42.00"
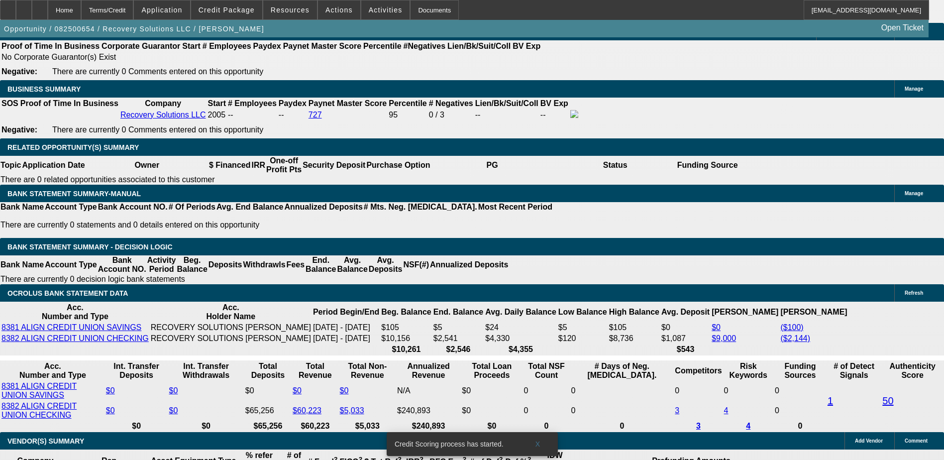
type input "2163"
type input "4.4"
type input "$4,326.00"
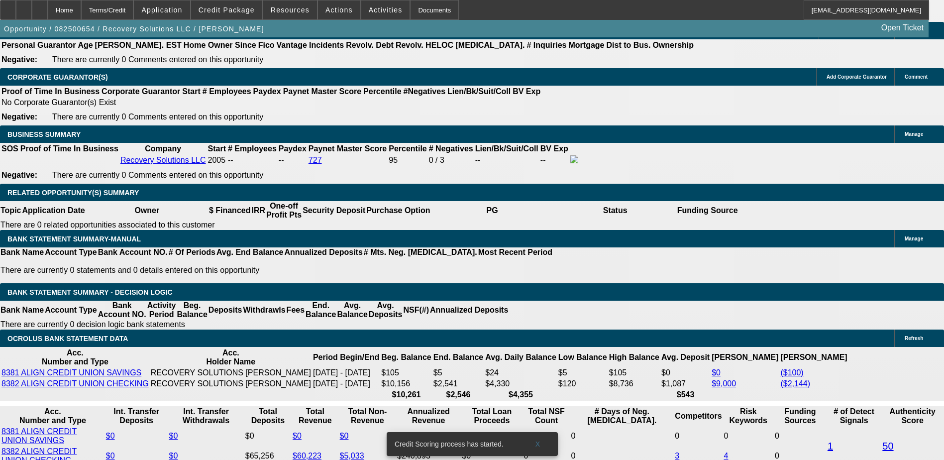
scroll to position [1394, 0]
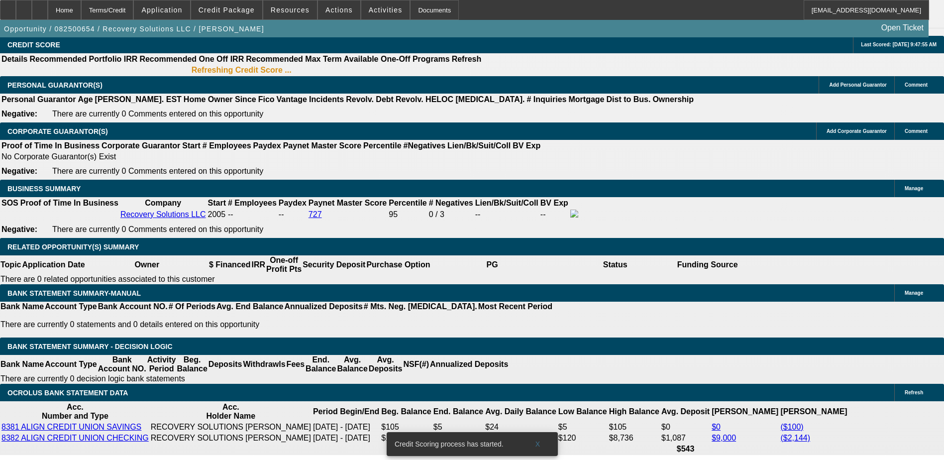
type input "$2,163.00"
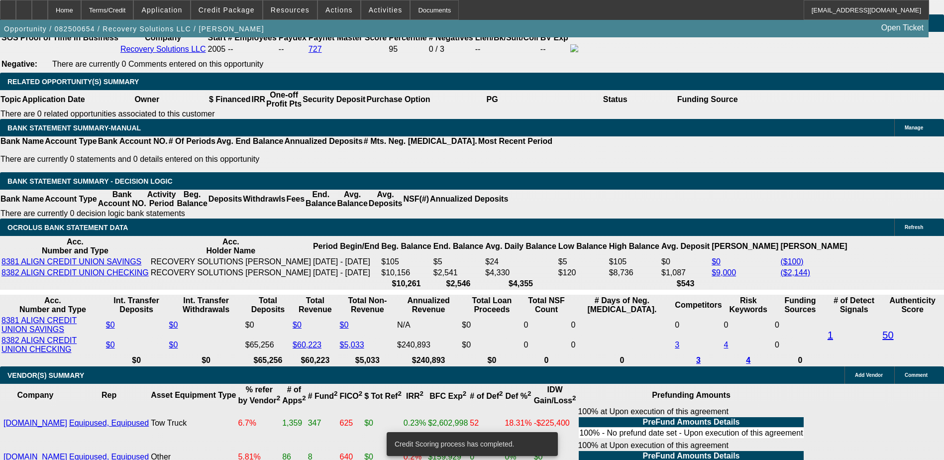
scroll to position [1555, 0]
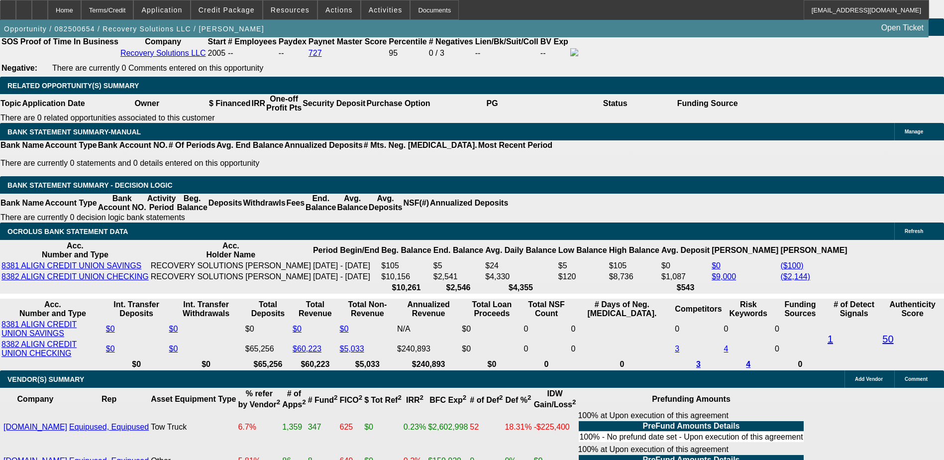
click at [913, 259] on div "APPLICATION INFORMATION Manage Topic: 082500654 / $94,995.00 / Freightliner M2 …" at bounding box center [472, 194] width 944 height 3423
type input "1"
type input "$2,019.73"
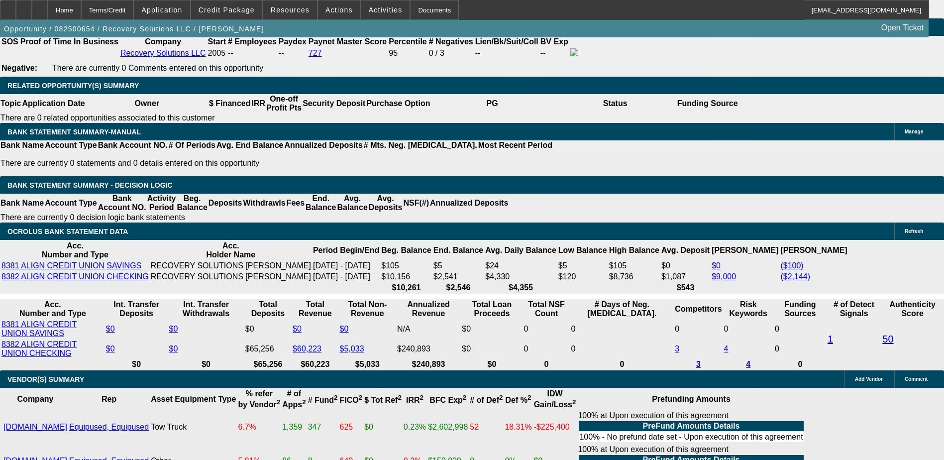
type input "$4,039.46"
type input "11"
type input "$2,455.20"
type input "$4,910.40"
type input "11"
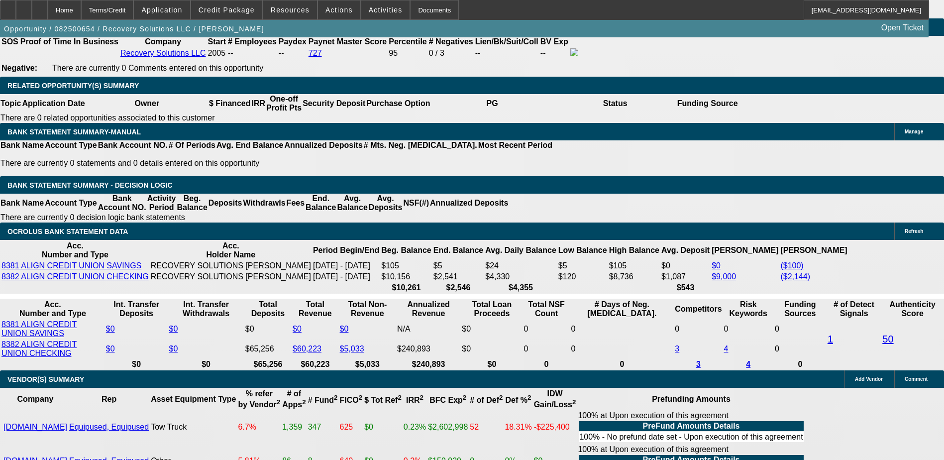
type input "2"
type input "$4.00"
type input "2449"
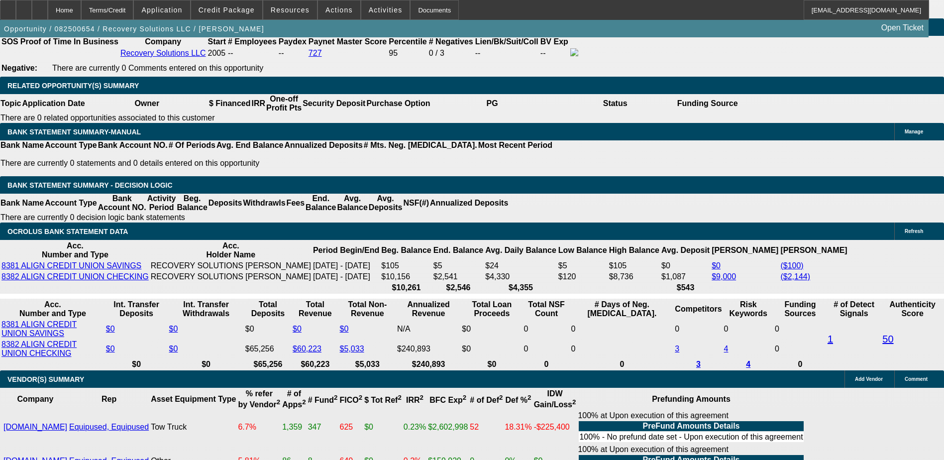
type input "10.9"
type input "$4,898.00"
type input "$2,449.00"
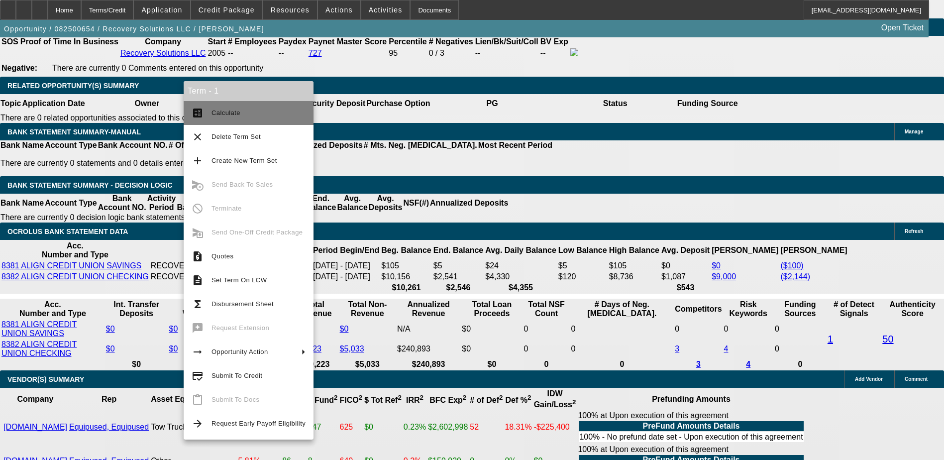
click at [230, 108] on span "Calculate" at bounding box center [259, 113] width 94 height 12
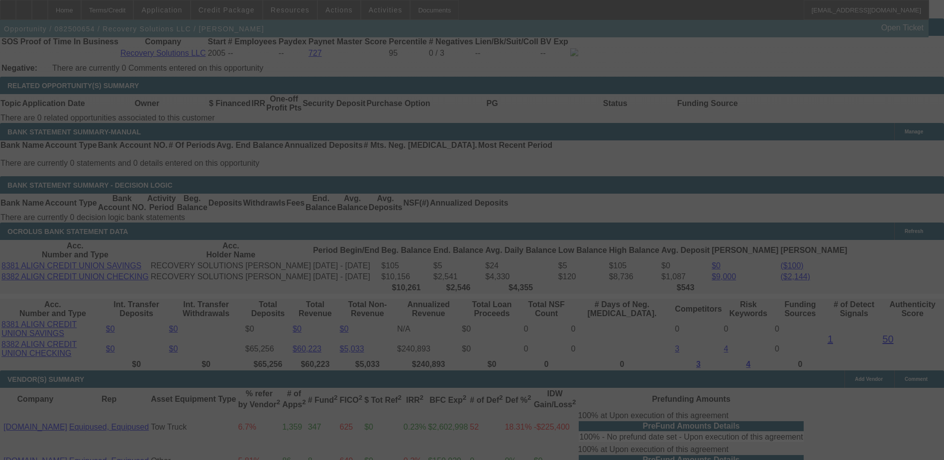
select select "0"
select select "2"
select select "0"
select select "6"
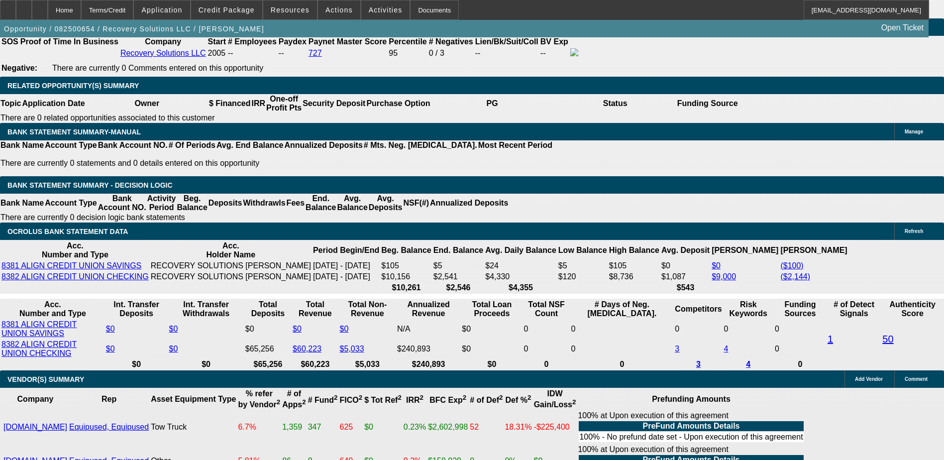
select select "0"
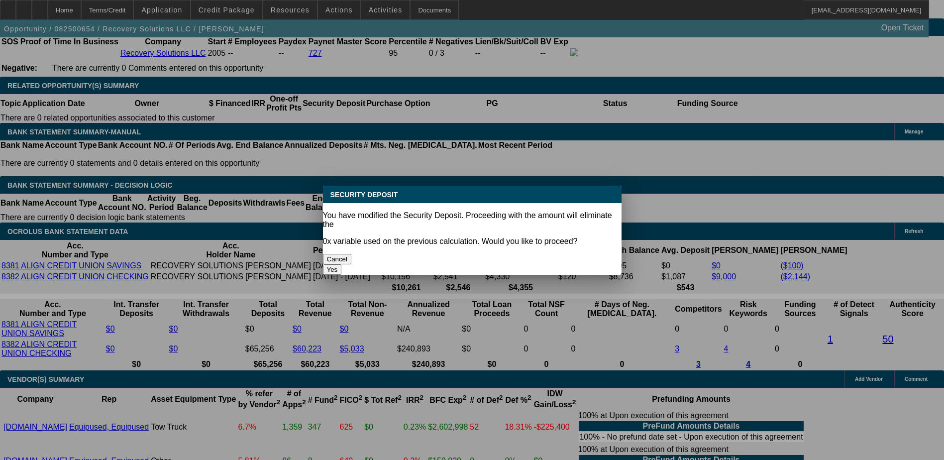
scroll to position [0, 0]
click at [342, 264] on button "Yes" at bounding box center [332, 269] width 19 height 10
type input "$0.00"
type input "UNKNOWN"
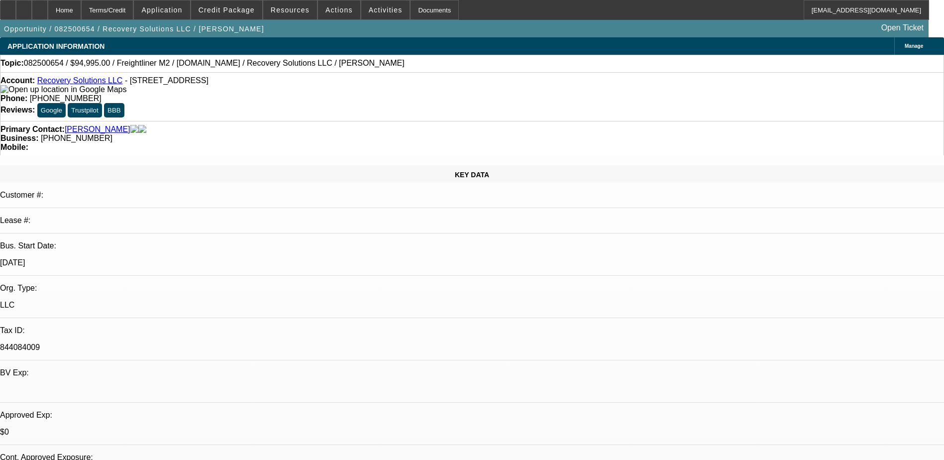
scroll to position [1555, 0]
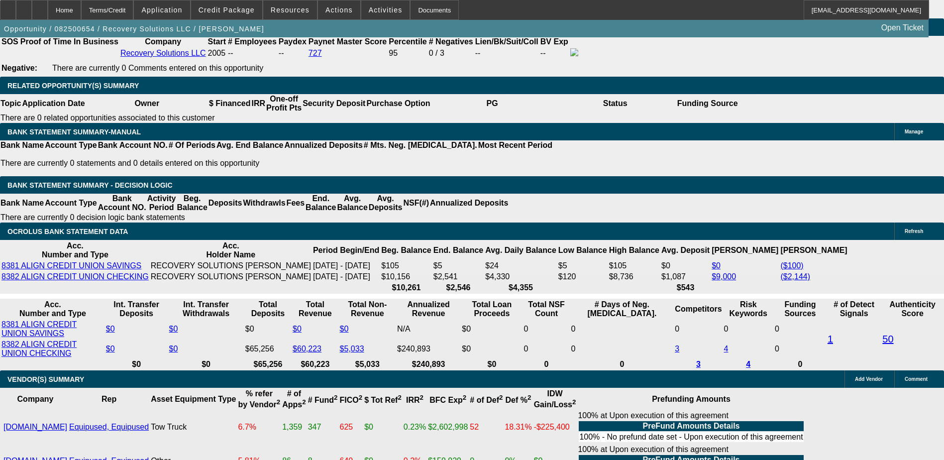
select select "1"
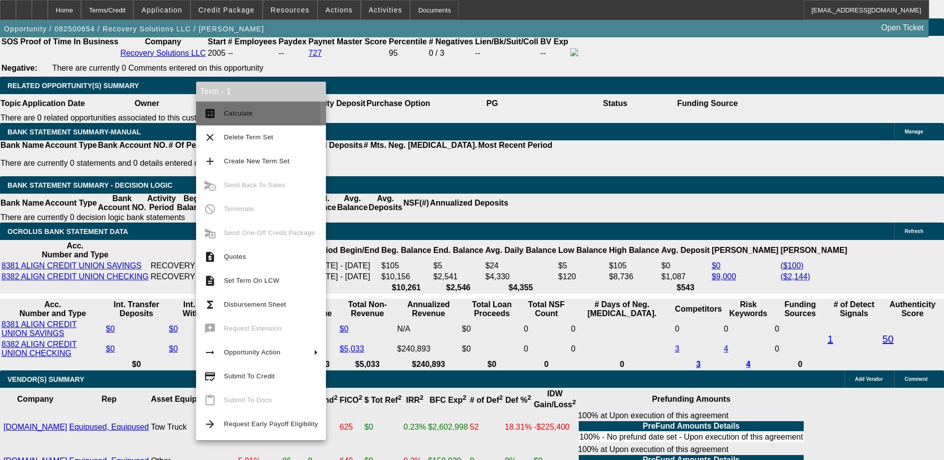
click at [220, 113] on button "calculate Calculate" at bounding box center [261, 114] width 130 height 24
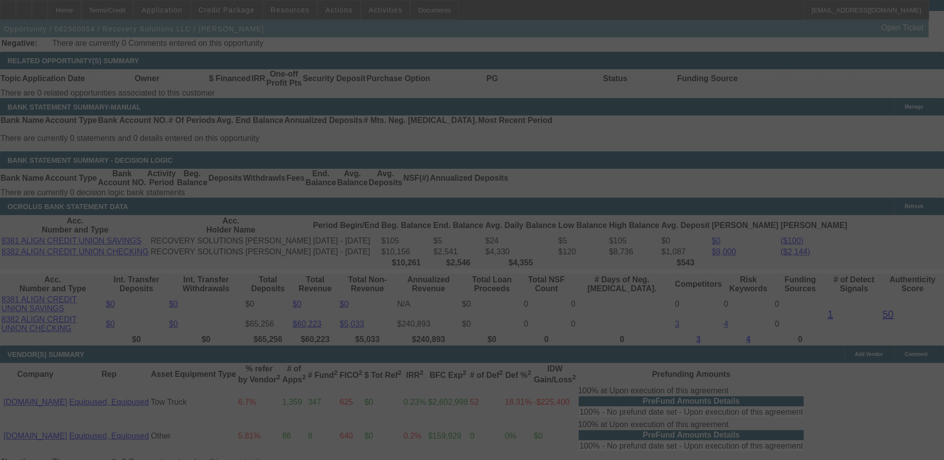
scroll to position [1605, 0]
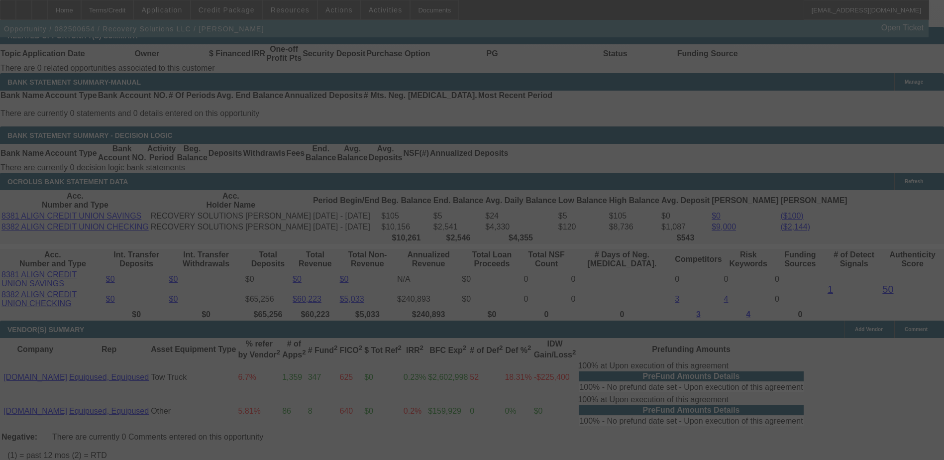
select select "0"
select select "6"
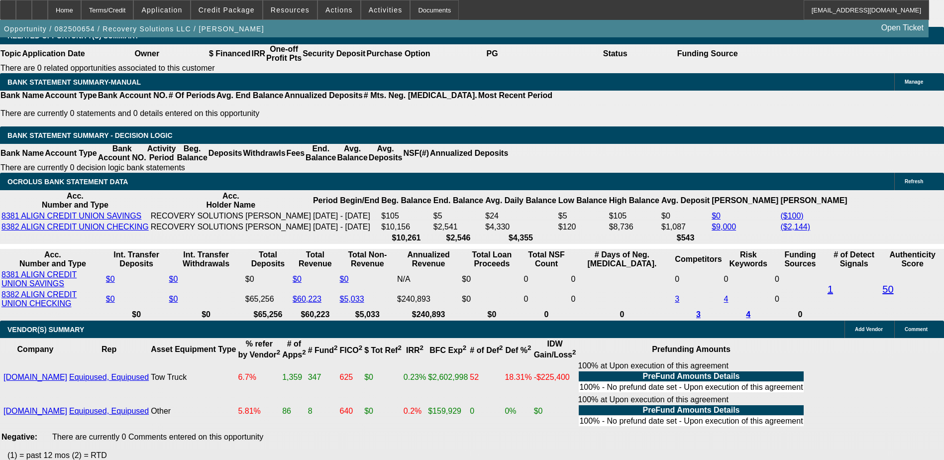
click at [880, 288] on div "APPLICATION INFORMATION Manage Topic: 082500654 / $94,995.00 / Freightliner M2 …" at bounding box center [472, 144] width 944 height 3423
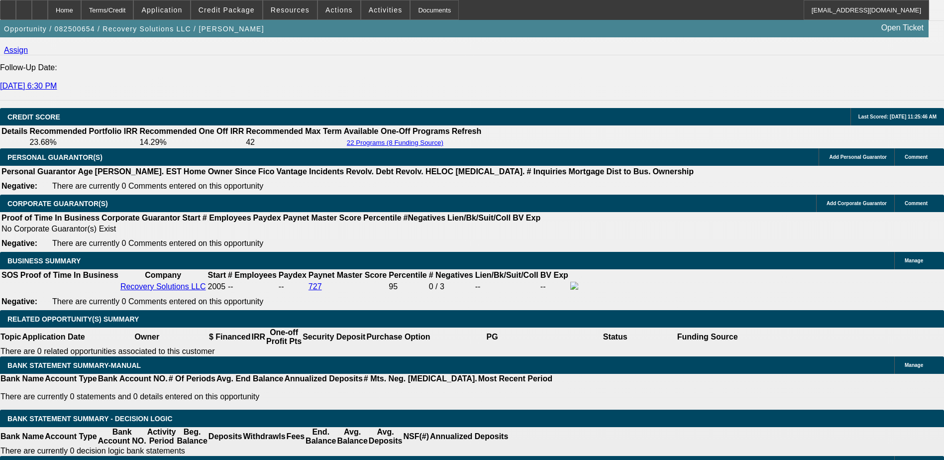
scroll to position [1505, 0]
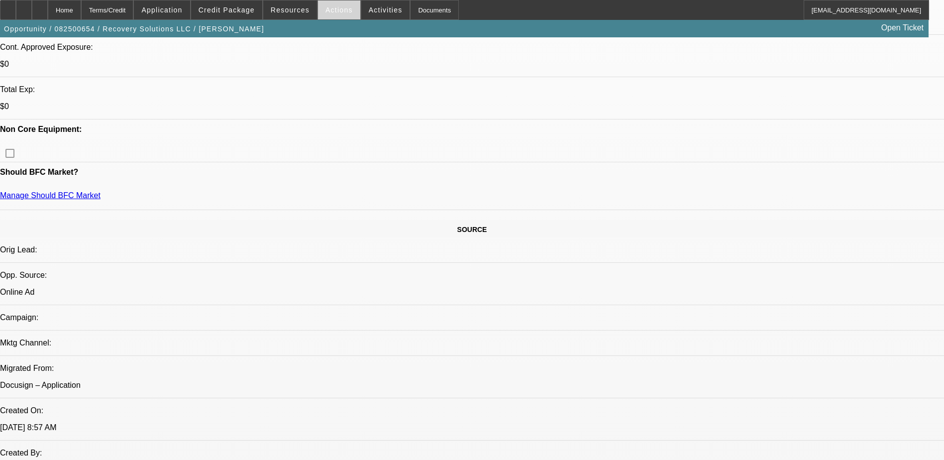
scroll to position [261, 0]
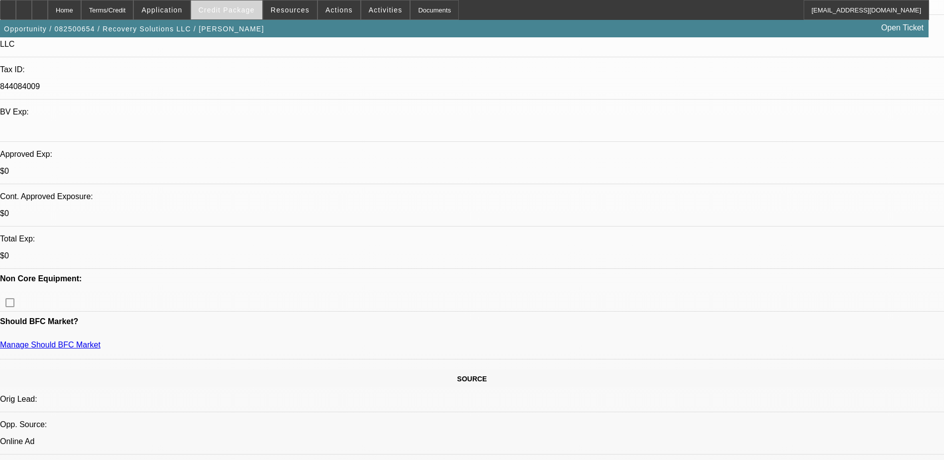
click at [236, 15] on span at bounding box center [226, 10] width 71 height 24
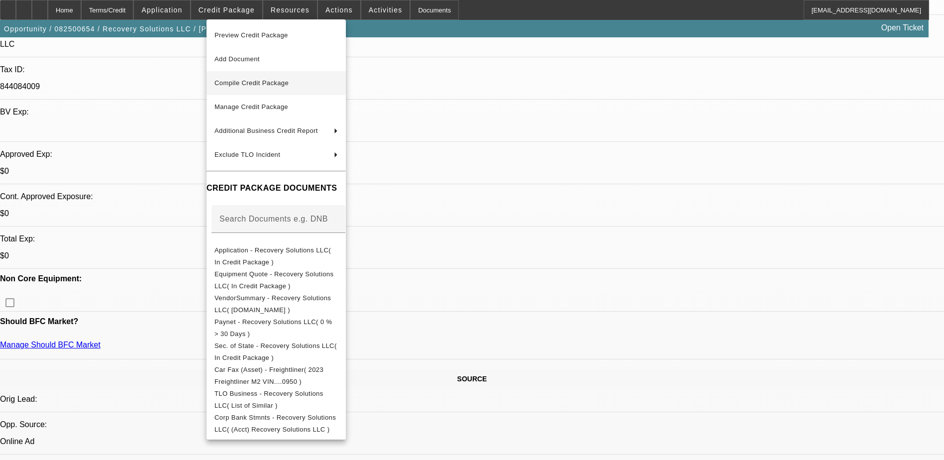
click at [273, 81] on span "Compile Credit Package" at bounding box center [252, 82] width 74 height 7
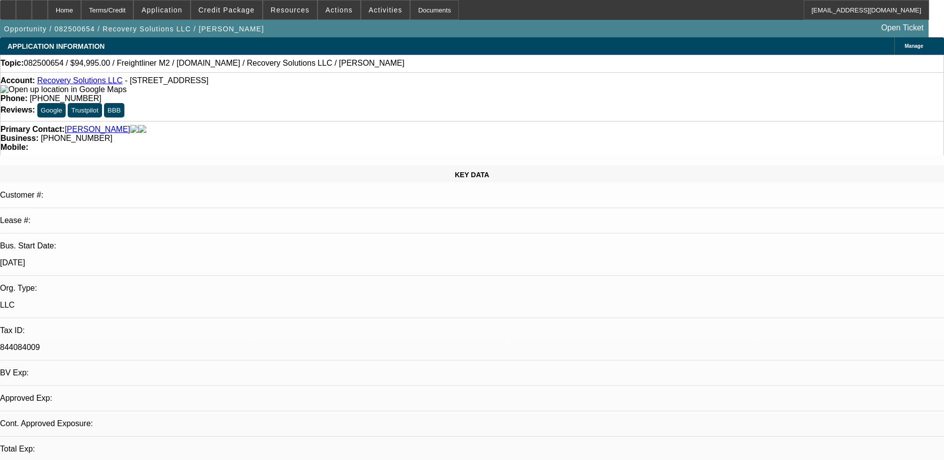
select select "0"
select select "6"
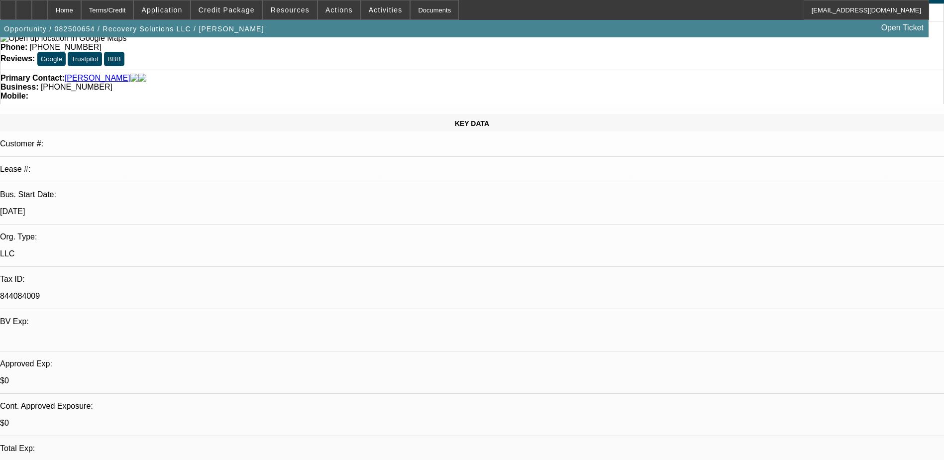
scroll to position [149, 0]
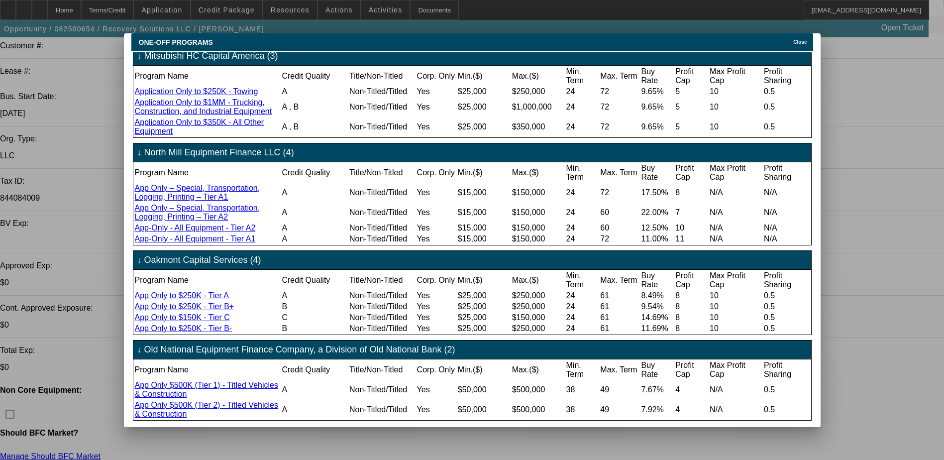
scroll to position [429, 0]
click at [803, 39] on span "Close" at bounding box center [799, 41] width 13 height 5
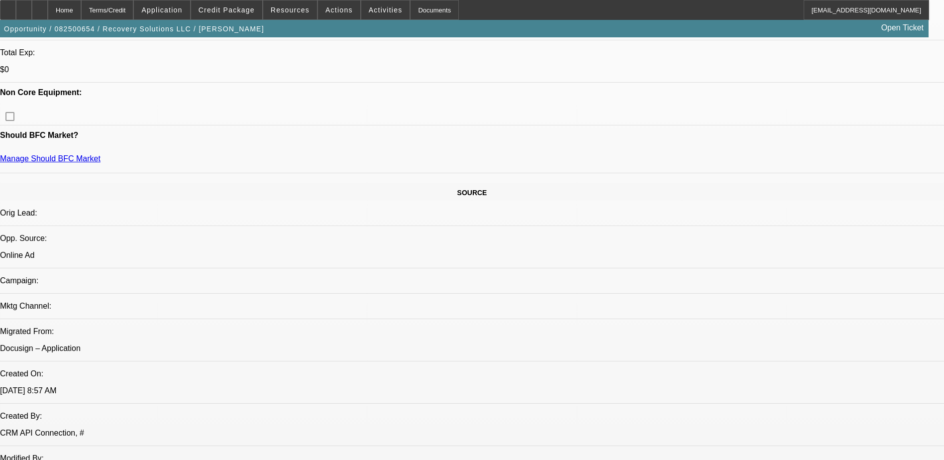
scroll to position [448, 0]
click at [226, 8] on span "Credit Package" at bounding box center [227, 10] width 56 height 8
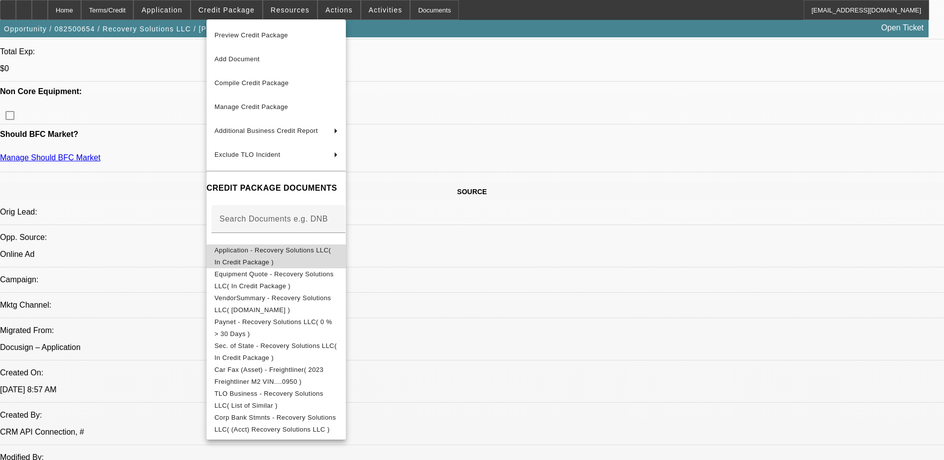
click at [325, 247] on span "Application - Recovery Solutions LLC( In Credit Package )" at bounding box center [276, 256] width 123 height 24
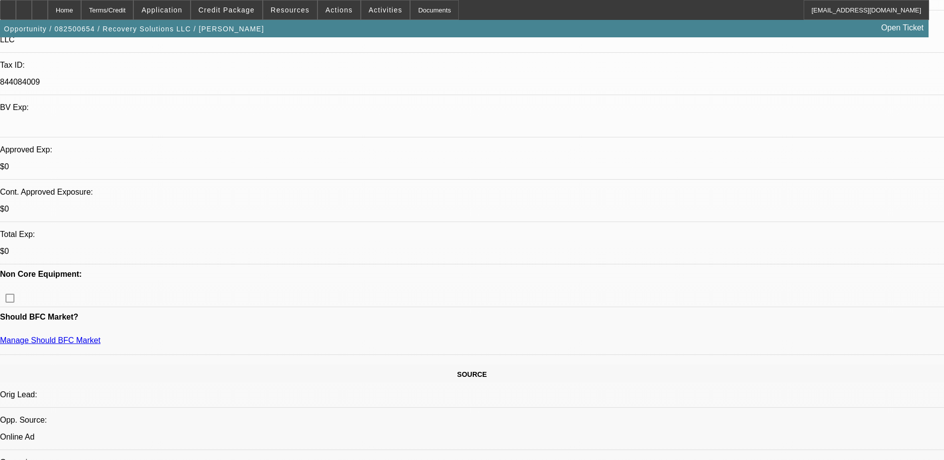
scroll to position [0, 0]
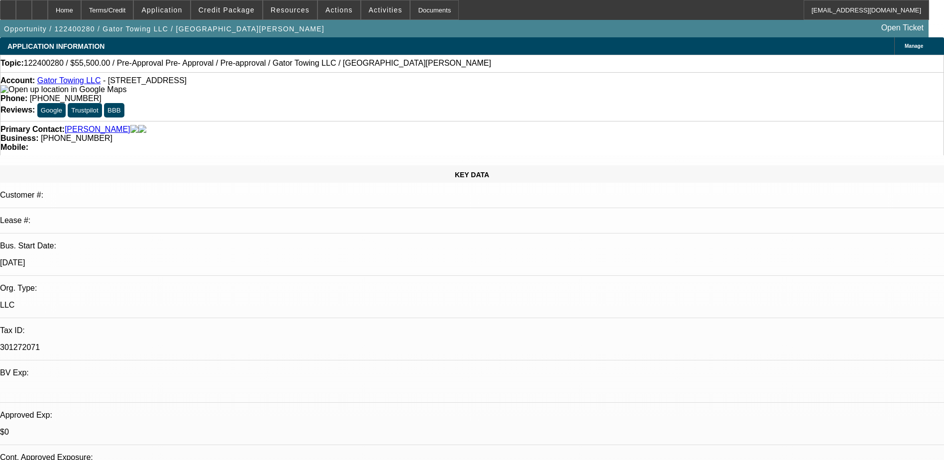
select select "0"
select select "0.1"
select select "0"
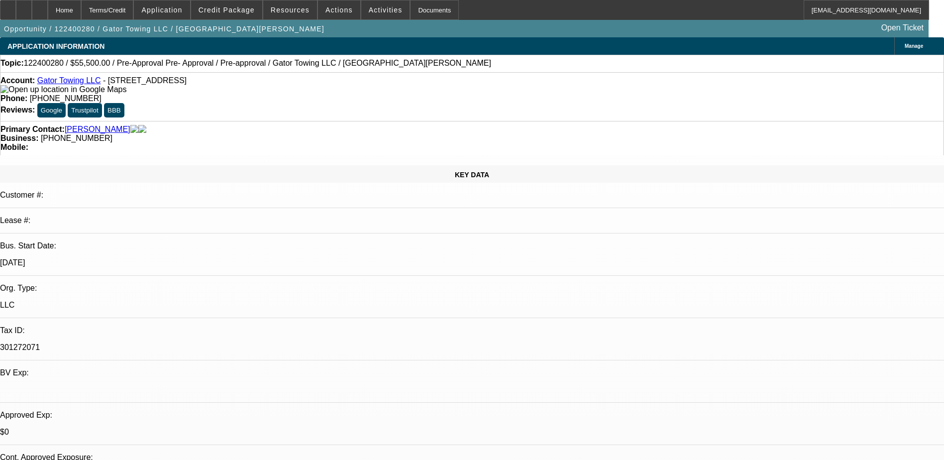
select select "0.1"
select select "0"
select select "0.1"
select select "0"
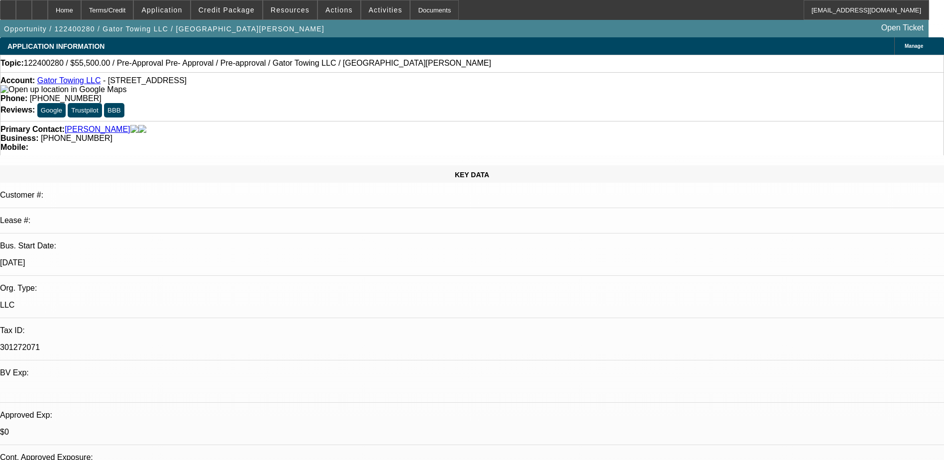
select select "0"
select select "0.1"
select select "1"
select select "2"
select select "4"
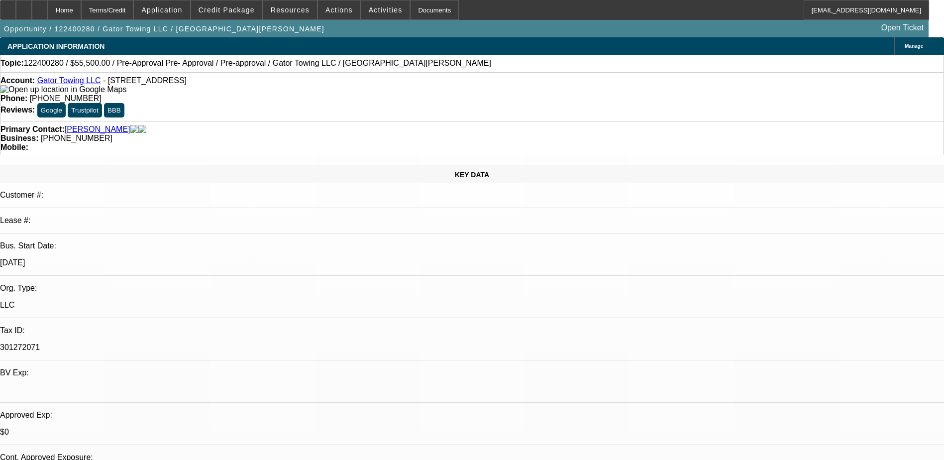
select select "1"
select select "2"
select select "4"
select select "1"
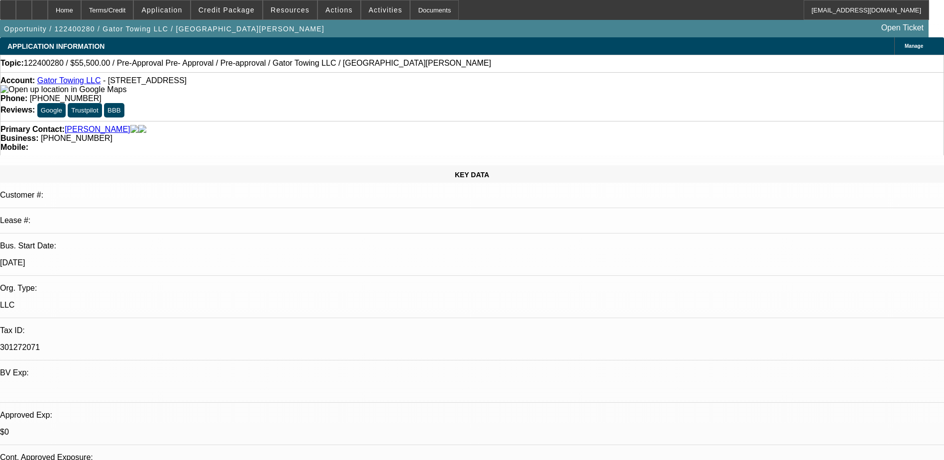
select select "4"
select select "1"
select select "4"
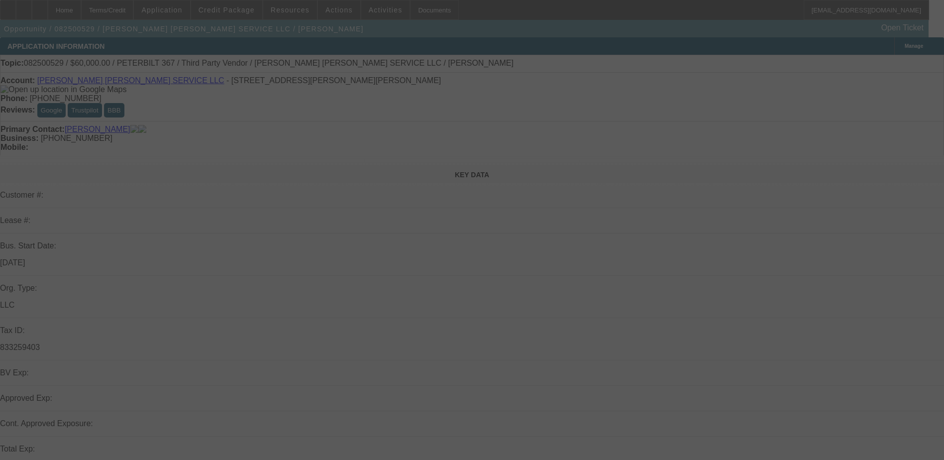
select select "0"
select select "2"
select select "0"
select select "6"
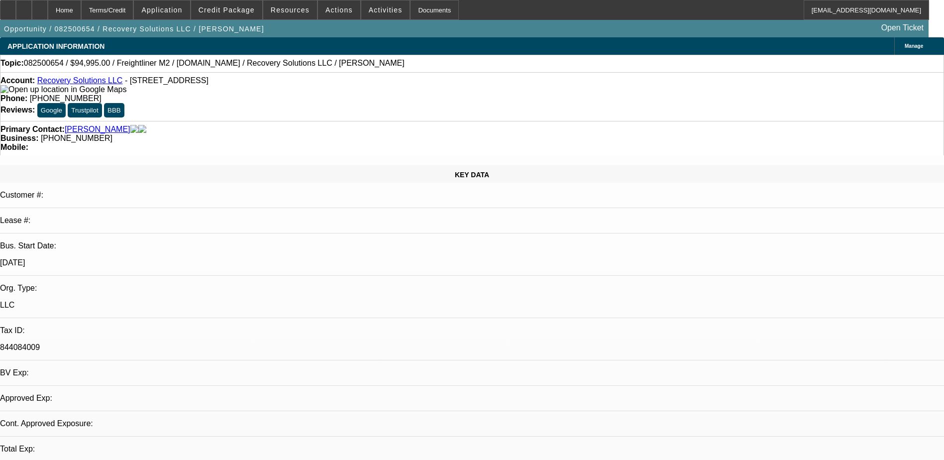
select select "0"
select select "6"
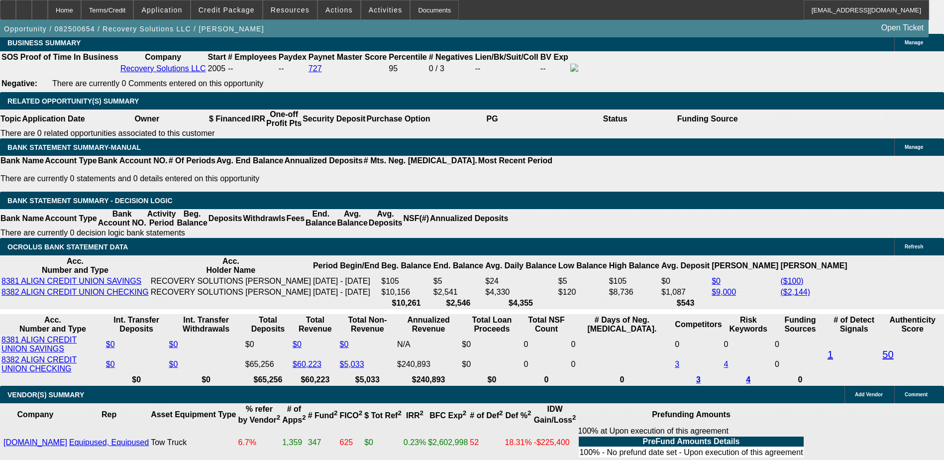
scroll to position [1543, 0]
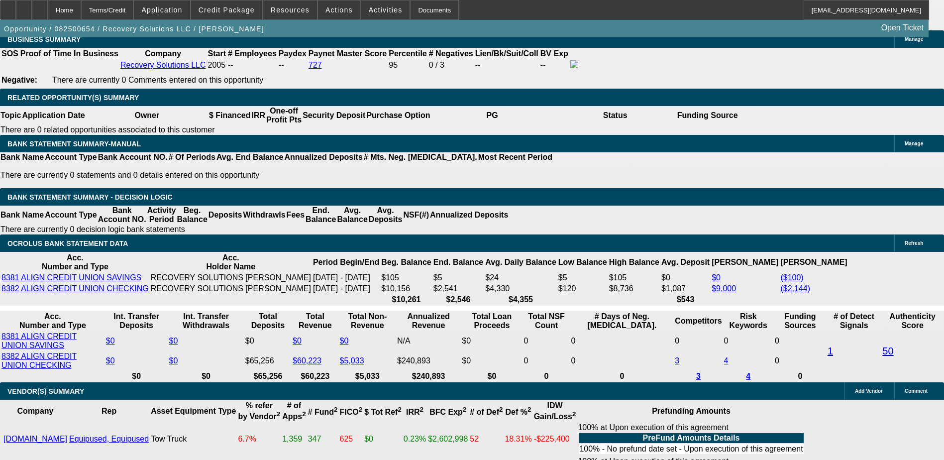
type input "1"
type input "UNKNOWN"
type input "11"
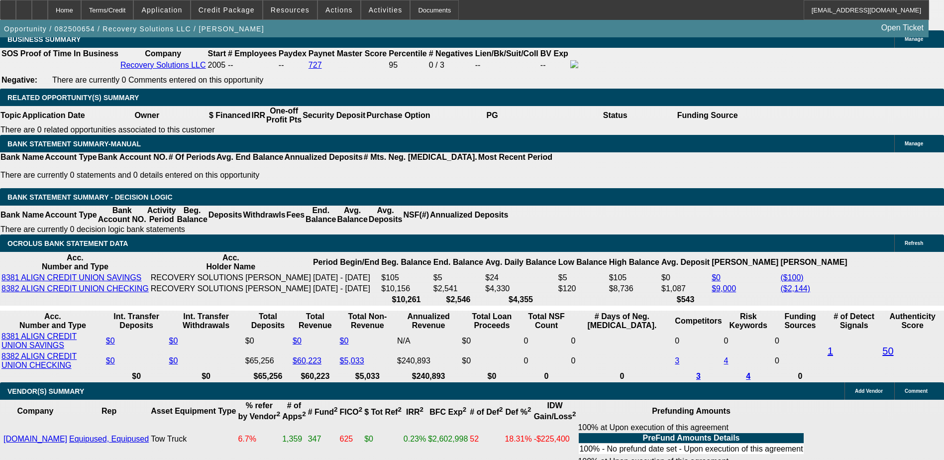
type input "$2,019.73"
type input "11"
type input "24"
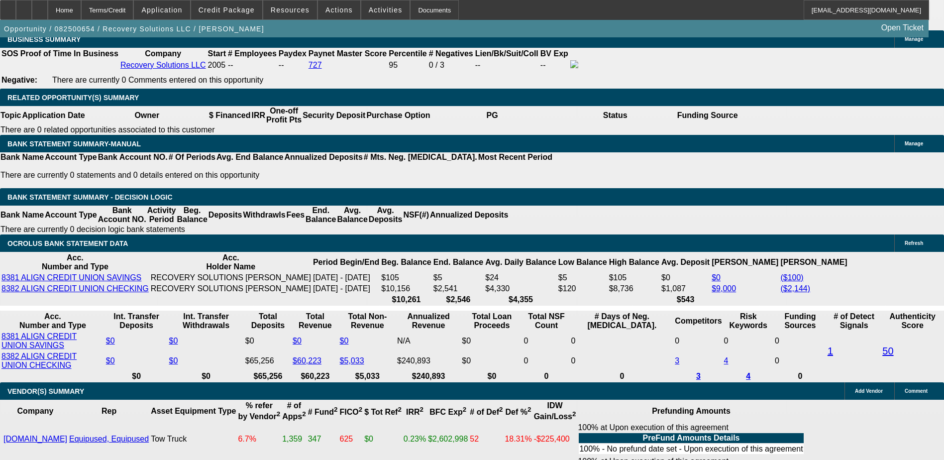
type input "2495"
type input "11.9"
type input "$2,495.00"
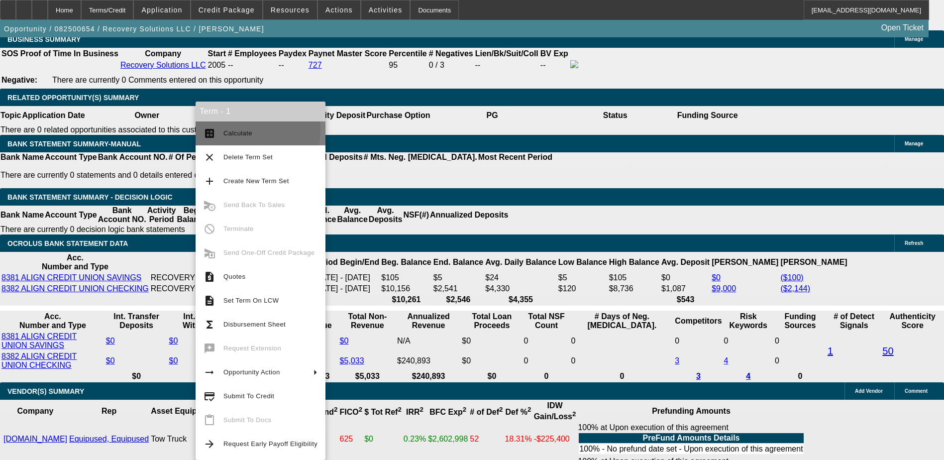
click at [216, 129] on button "calculate Calculate" at bounding box center [261, 133] width 130 height 24
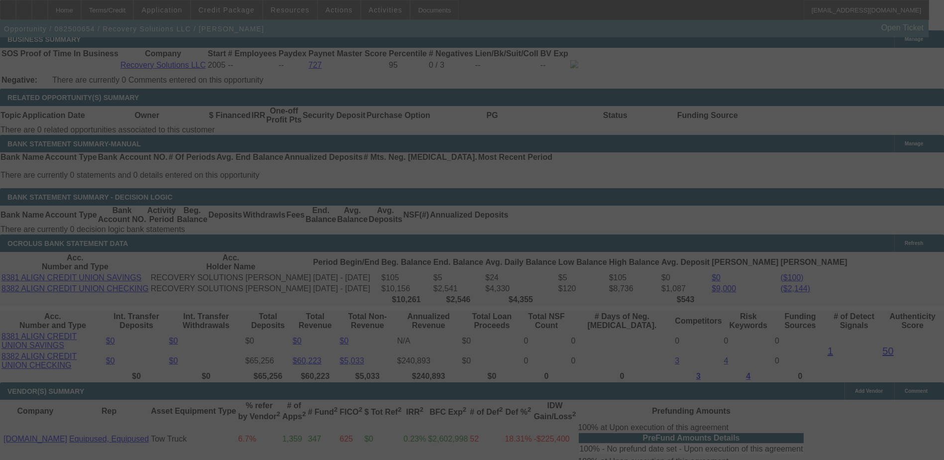
select select "0"
select select "6"
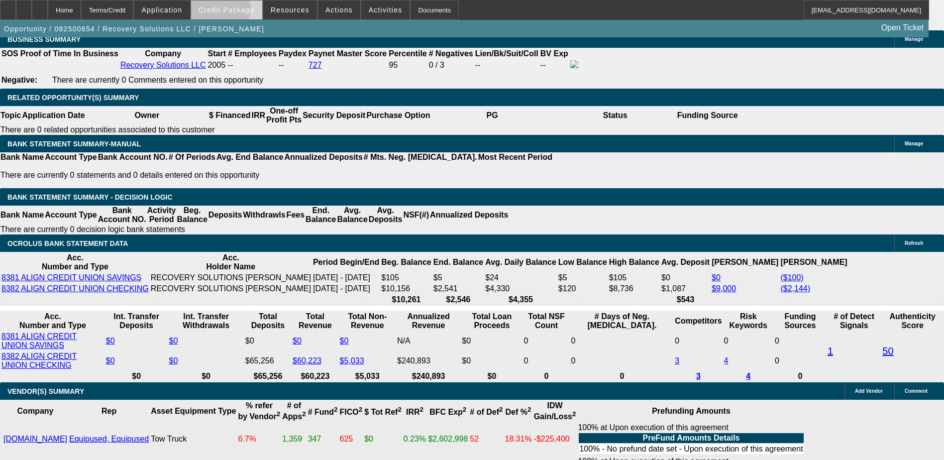
click at [234, 10] on span "Credit Package" at bounding box center [227, 10] width 56 height 8
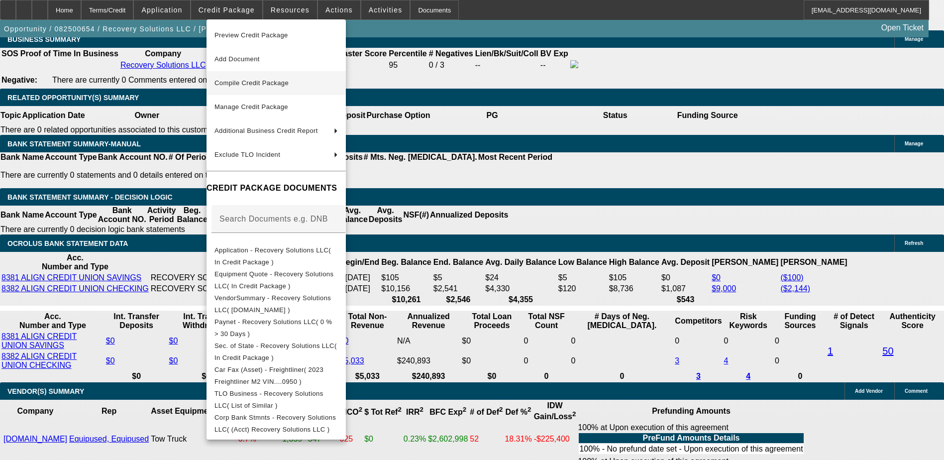
click at [285, 75] on button "Compile Credit Package" at bounding box center [276, 83] width 139 height 24
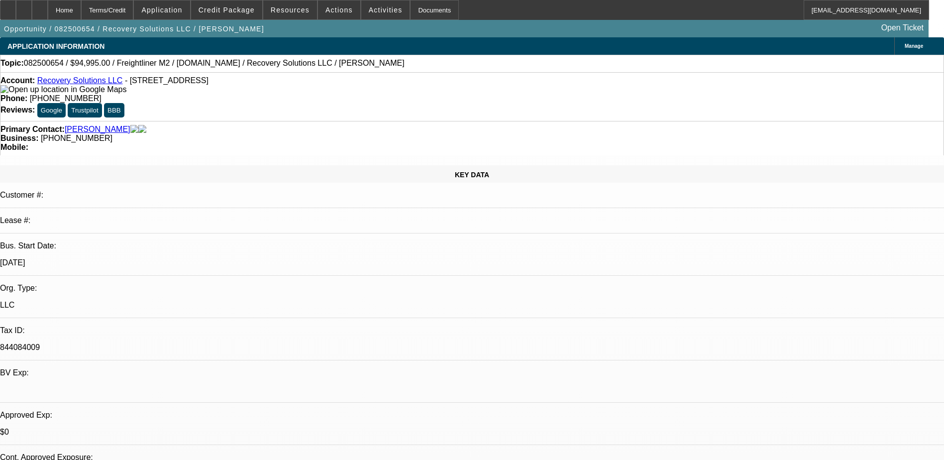
select select "0"
select select "6"
click at [260, 12] on span at bounding box center [226, 10] width 71 height 24
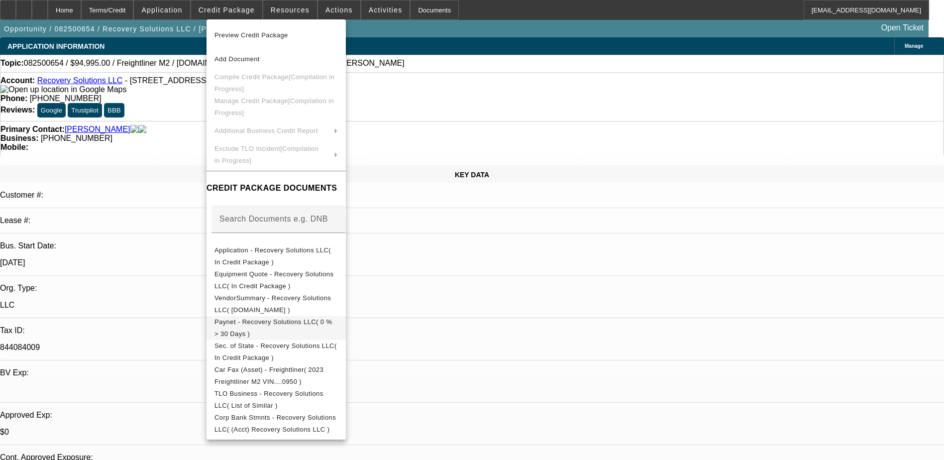
click at [297, 318] on span "Paynet - Recovery Solutions LLC( 0 % > 30 Days )" at bounding box center [276, 328] width 123 height 24
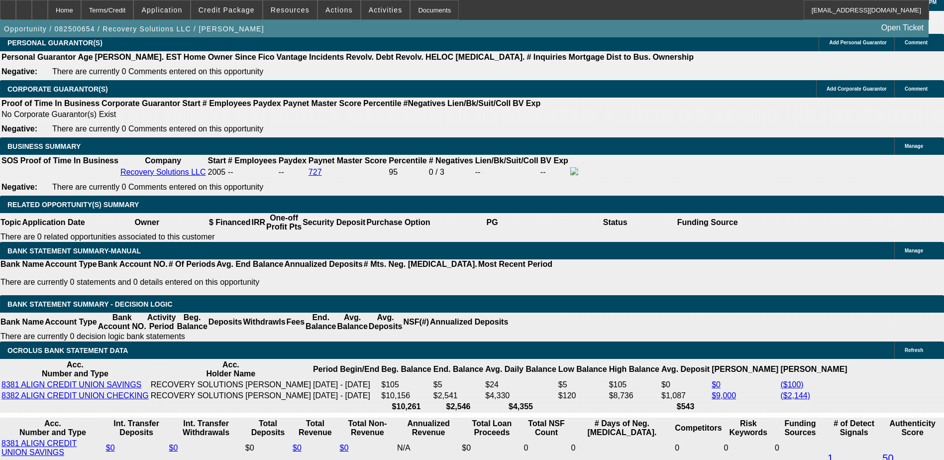
scroll to position [1244, 0]
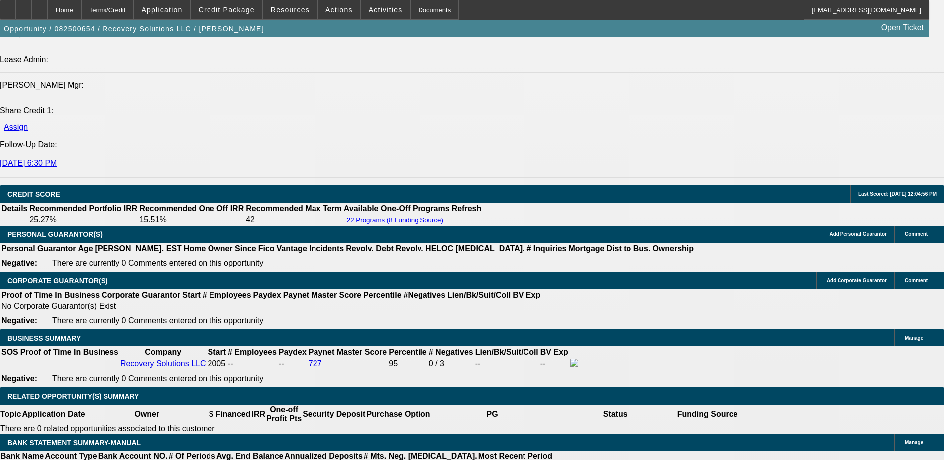
click at [247, 8] on span "Credit Package" at bounding box center [227, 10] width 56 height 8
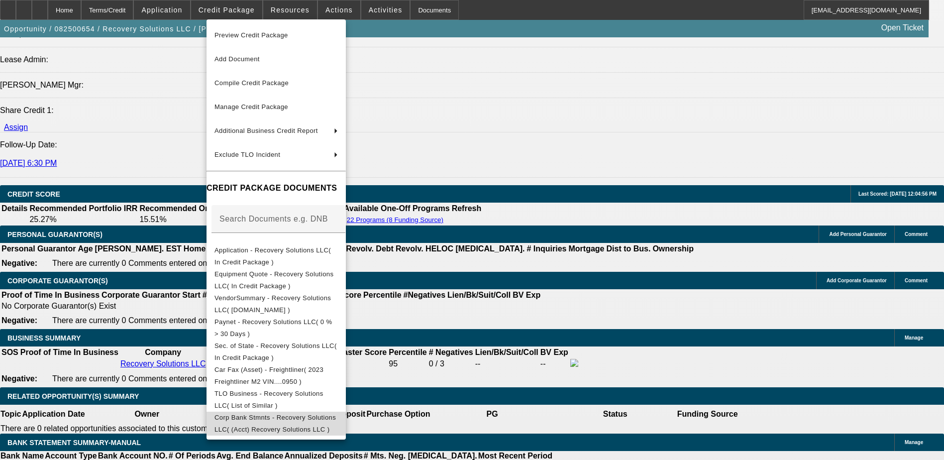
click at [296, 423] on span "Corp Bank Stmnts - Recovery Solutions LLC( (Acct) Recovery Solutions LLC )" at bounding box center [275, 423] width 121 height 19
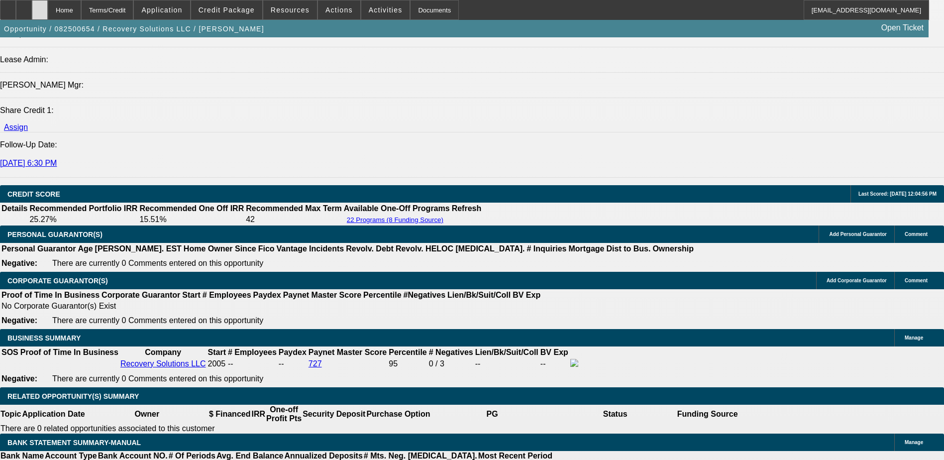
click at [48, 8] on div at bounding box center [40, 10] width 16 height 20
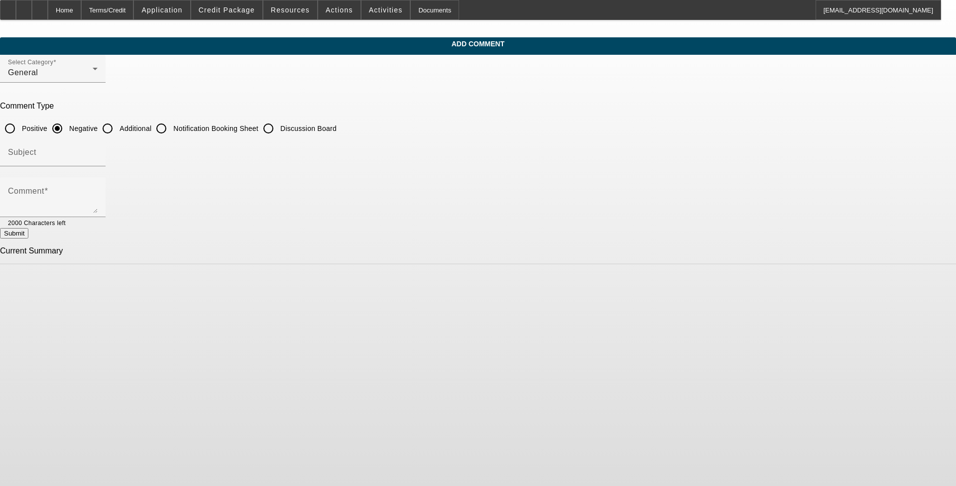
click at [117, 124] on input "Additional" at bounding box center [108, 128] width 20 height 20
radio input "true"
click at [98, 159] on input "Subject" at bounding box center [53, 156] width 90 height 12
type input "Write Up"
click at [98, 210] on textarea "20 Year towing business looking to purchase a used Freightliner from our Equip …" at bounding box center [53, 201] width 90 height 24
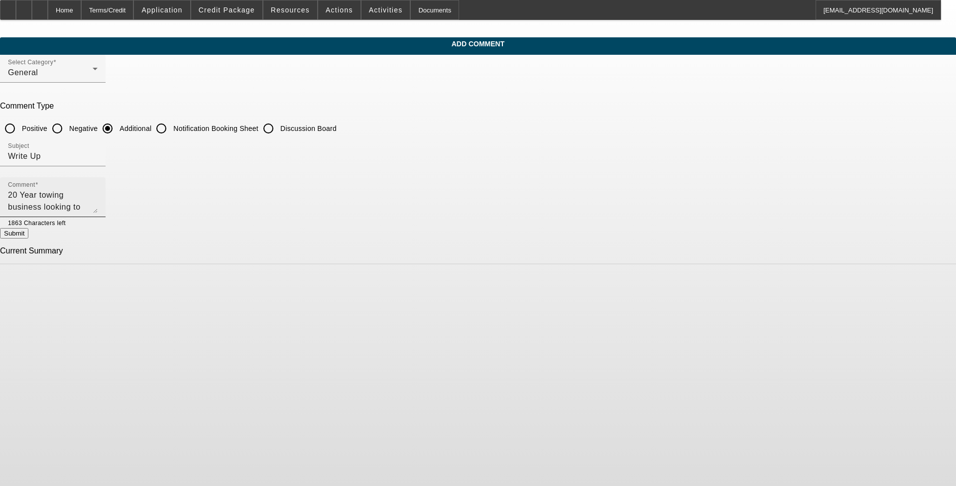
click at [106, 206] on div "Comment 20 Year towing business looking to purchase a used Freightliner from ou…" at bounding box center [53, 197] width 106 height 40
click at [98, 205] on textarea "20 Year towing business looking to purchase a used Freightliner from our Equip …" at bounding box center [53, 201] width 90 height 24
click at [98, 203] on textarea "20 Year towing business looking to purchase a used Freightliner from our Equip …" at bounding box center [53, 201] width 90 height 24
type textarea "20 Year towing business looking to purchase a used Freightliner from our Equip …"
click at [28, 236] on button "Submit" at bounding box center [14, 233] width 28 height 10
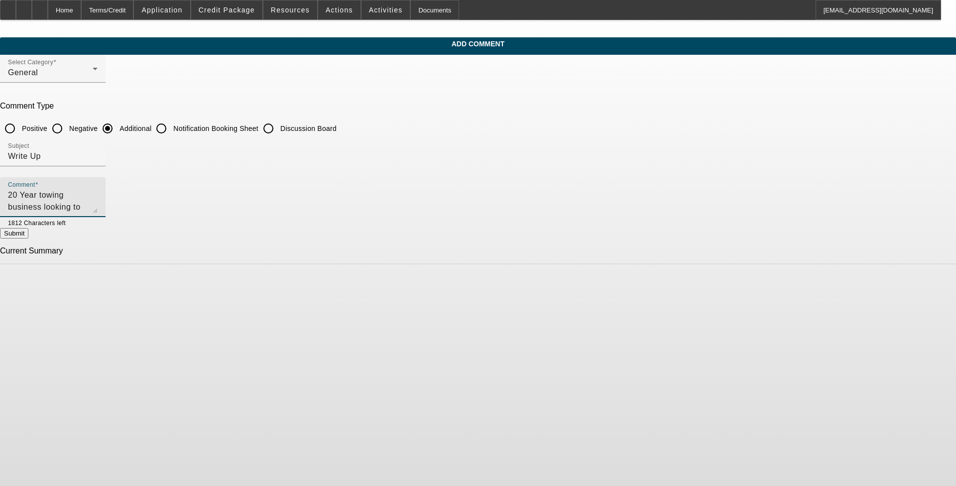
radio input "true"
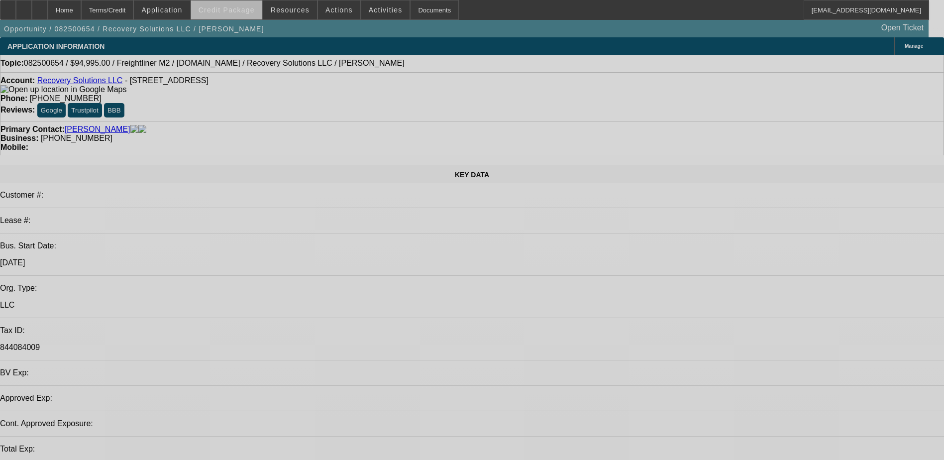
select select "0"
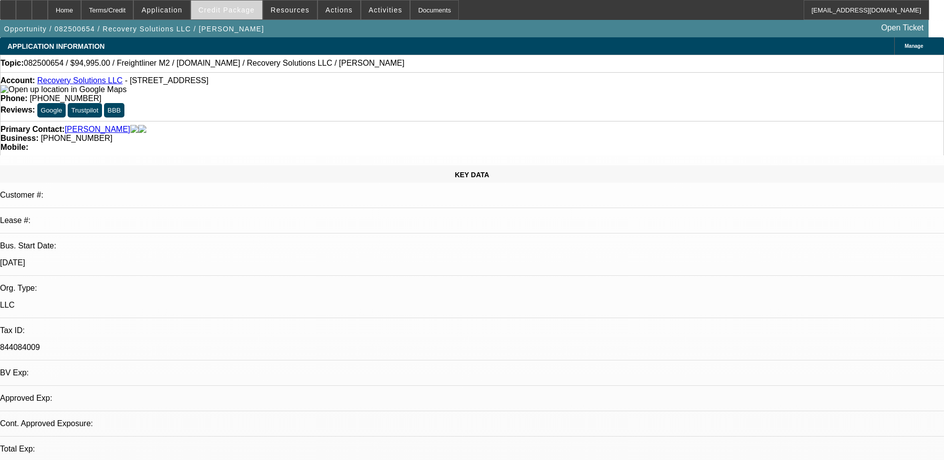
select select "0"
select select "6"
click at [229, 12] on span "Credit Package" at bounding box center [227, 10] width 56 height 8
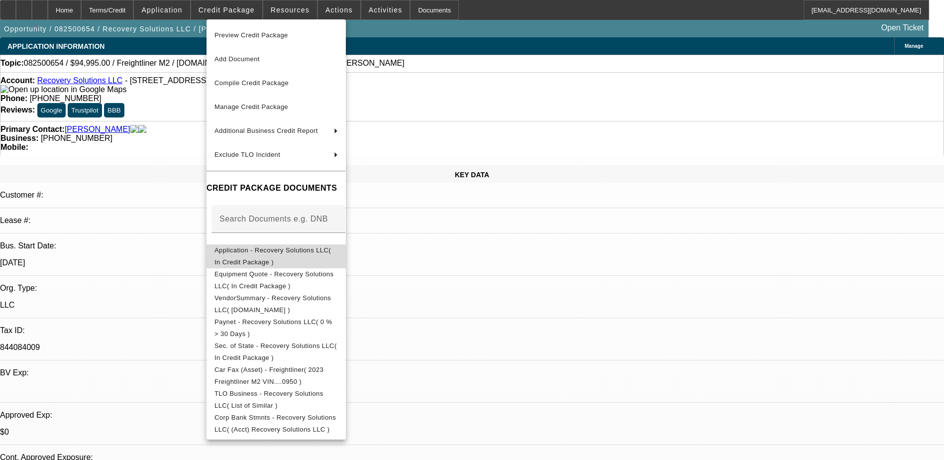
click at [306, 256] on span "Application - Recovery Solutions LLC( In Credit Package )" at bounding box center [276, 256] width 123 height 24
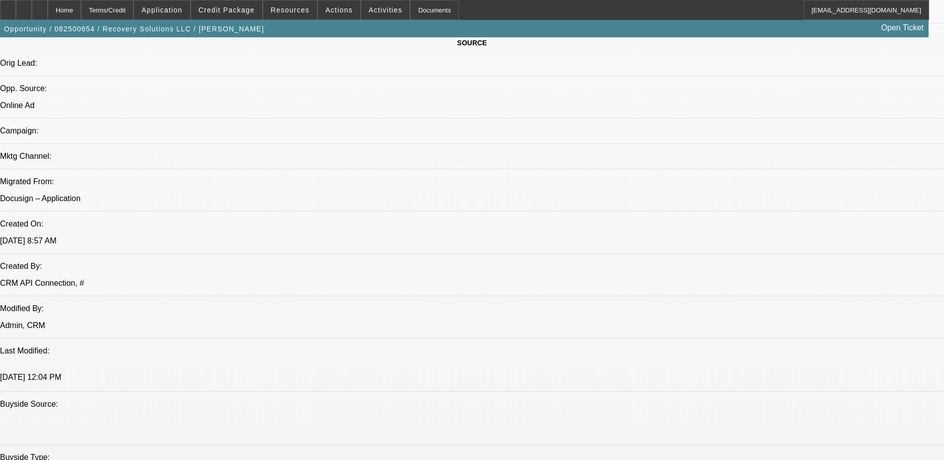
scroll to position [597, 0]
click at [228, 4] on span at bounding box center [226, 10] width 71 height 24
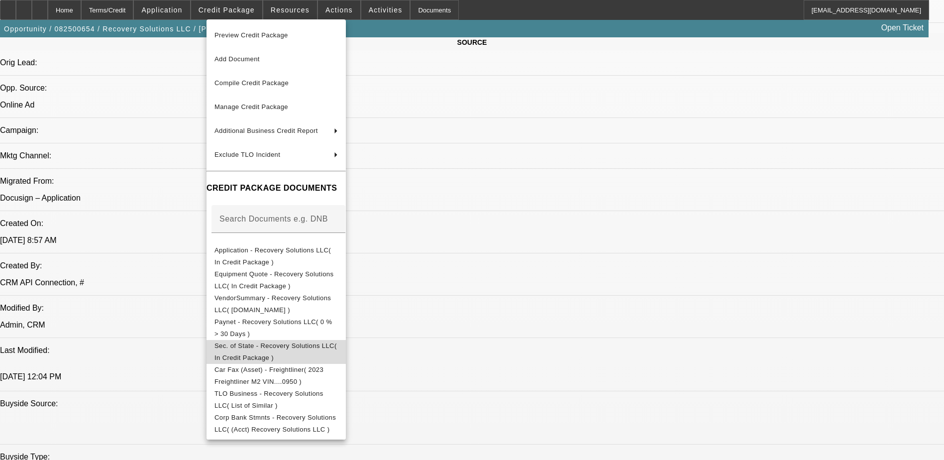
click at [315, 349] on span "Sec. of State - Recovery Solutions LLC( In Credit Package )" at bounding box center [276, 351] width 122 height 19
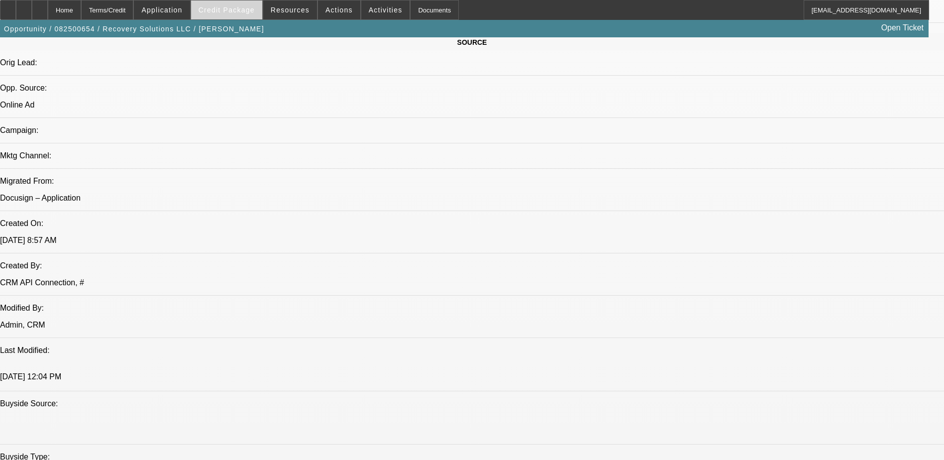
click at [224, 9] on span "Credit Package" at bounding box center [227, 10] width 56 height 8
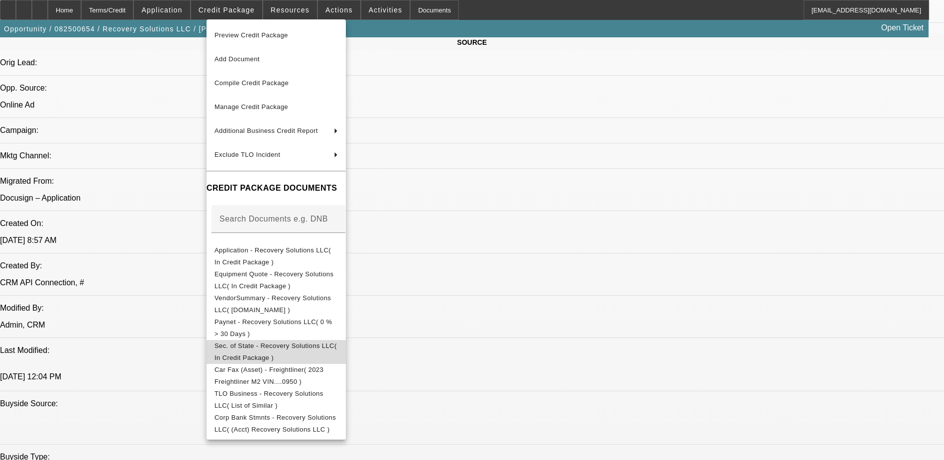
click at [296, 345] on span "Sec. of State - Recovery Solutions LLC( In Credit Package )" at bounding box center [276, 351] width 122 height 19
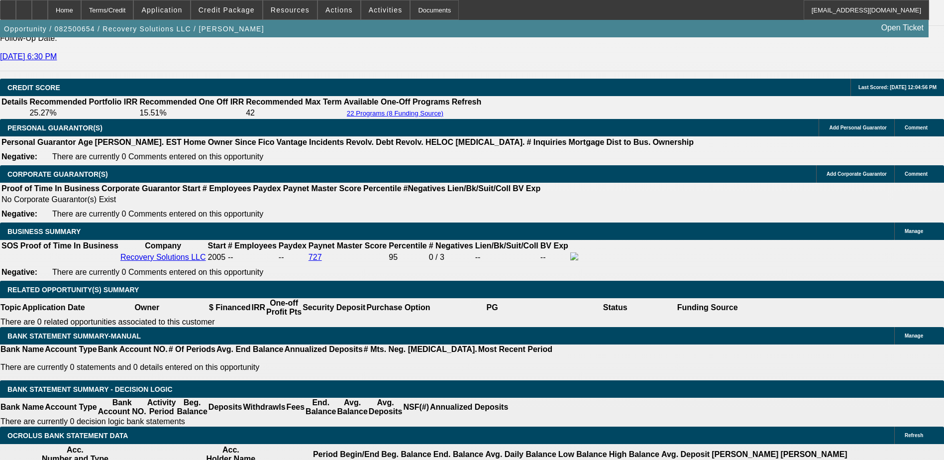
scroll to position [1493, 0]
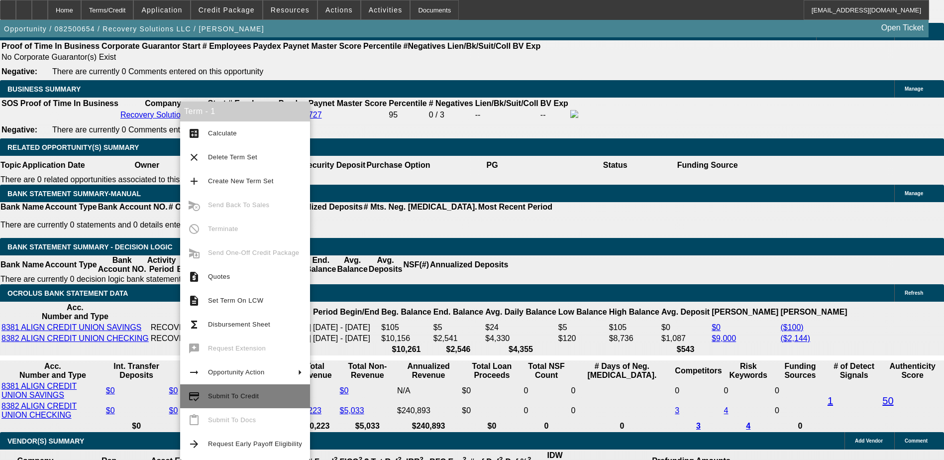
click at [243, 396] on span "Submit To Credit" at bounding box center [233, 395] width 51 height 7
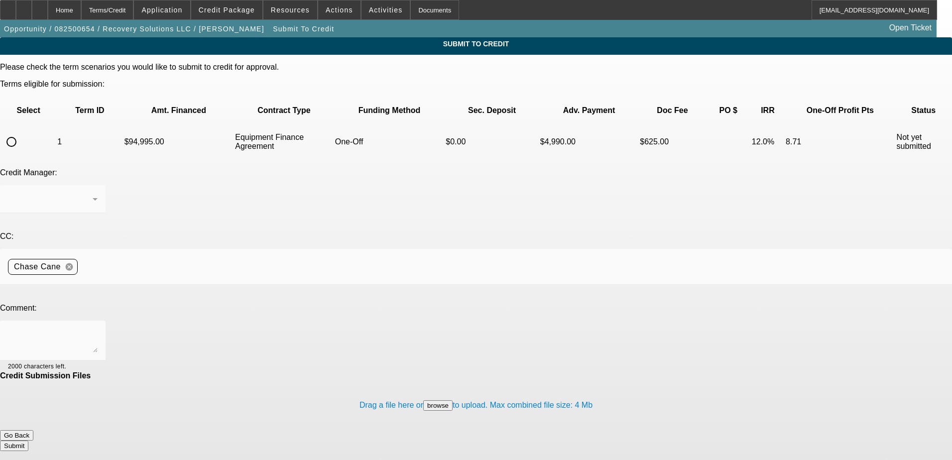
click at [21, 132] on input "radio" at bounding box center [11, 142] width 20 height 20
radio input "true"
click at [98, 328] on textarea at bounding box center [53, 340] width 90 height 24
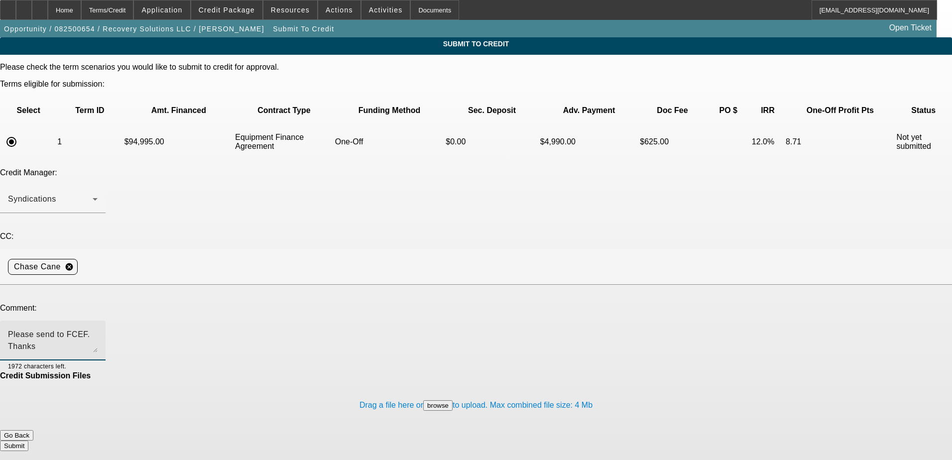
type textarea "Please send to FCEF. Thanks"
click at [28, 440] on button "Submit" at bounding box center [14, 445] width 28 height 10
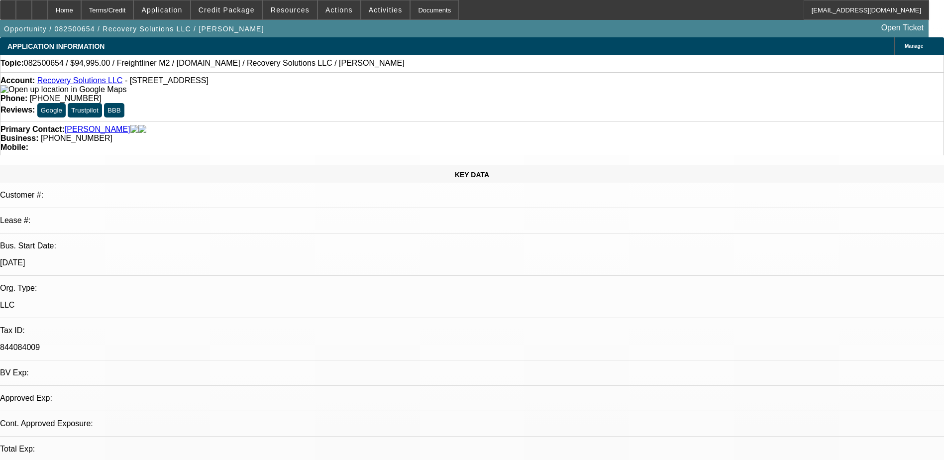
select select "0"
select select "6"
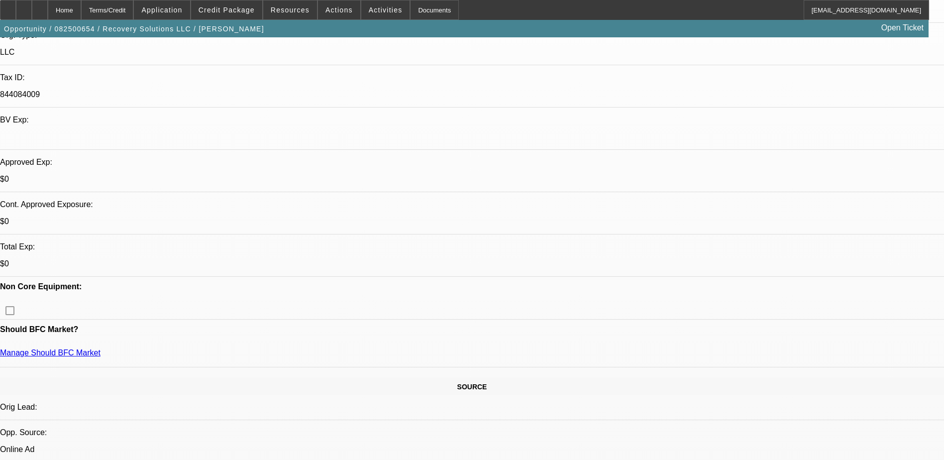
scroll to position [249, 0]
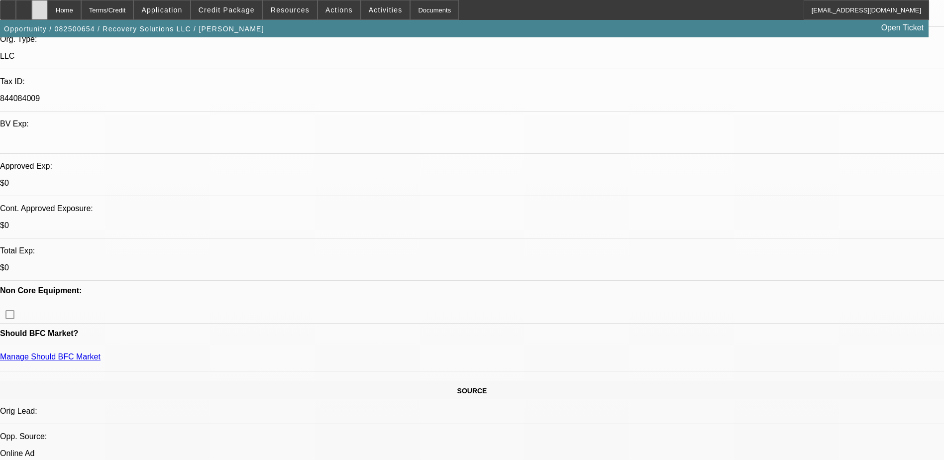
click at [48, 8] on div at bounding box center [40, 10] width 16 height 20
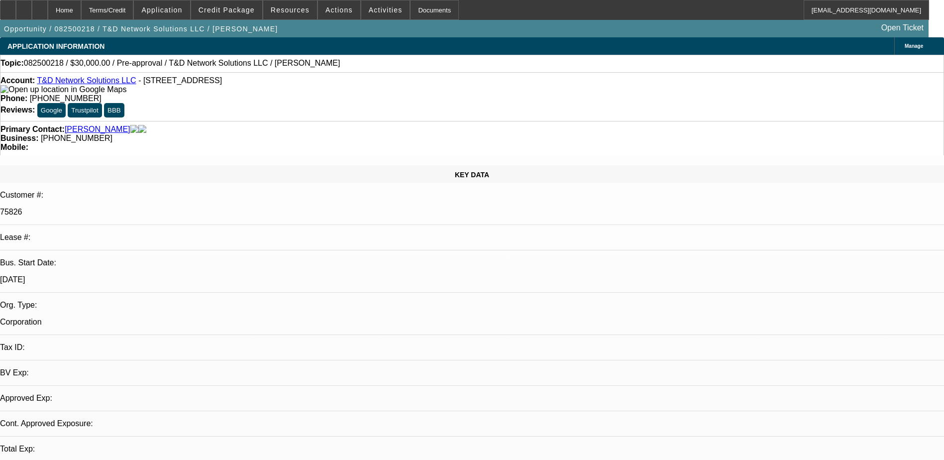
select select "0"
select select "2"
select select "0.1"
select select "1"
select select "2"
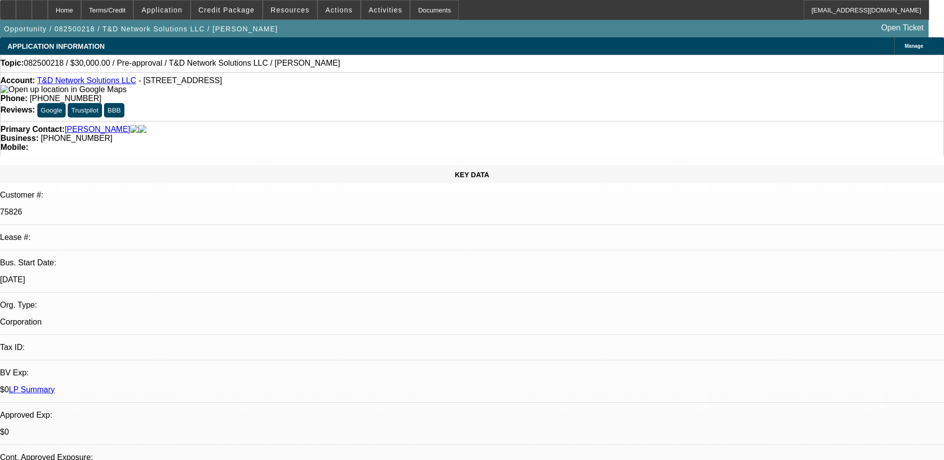
select select "4"
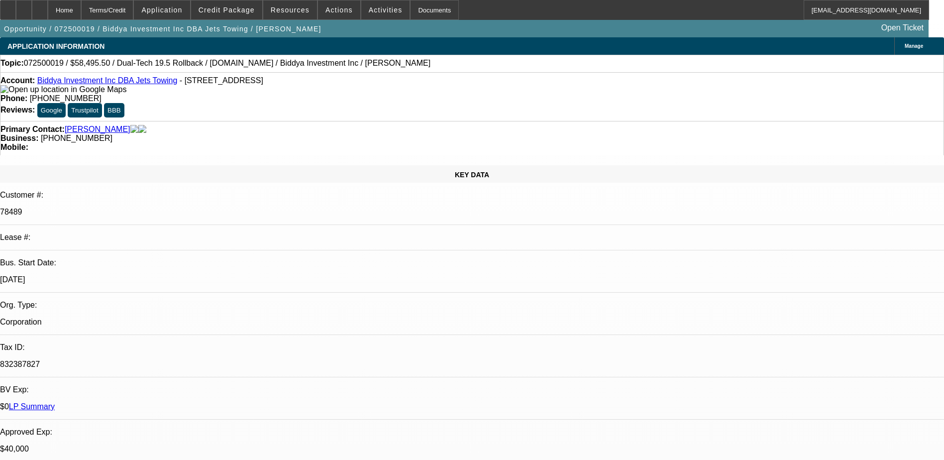
select select "0.1"
select select "0"
select select "0.1"
select select "0"
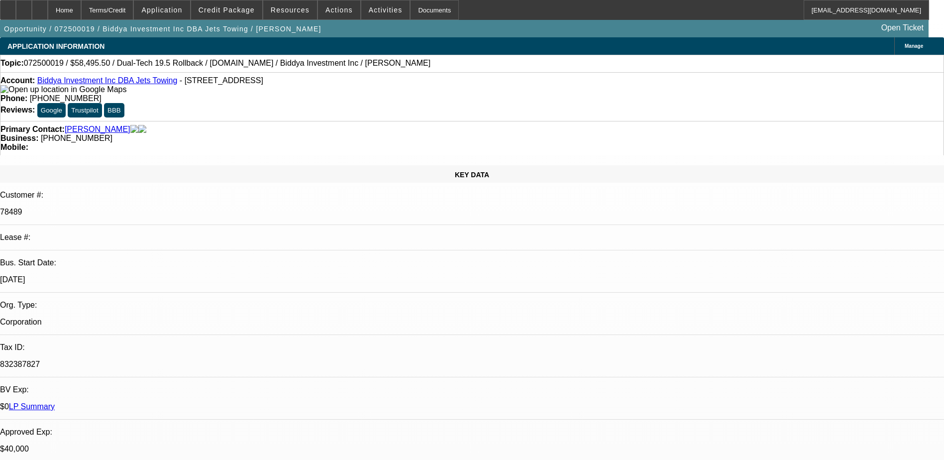
select select "0"
select select "0.1"
select select "0"
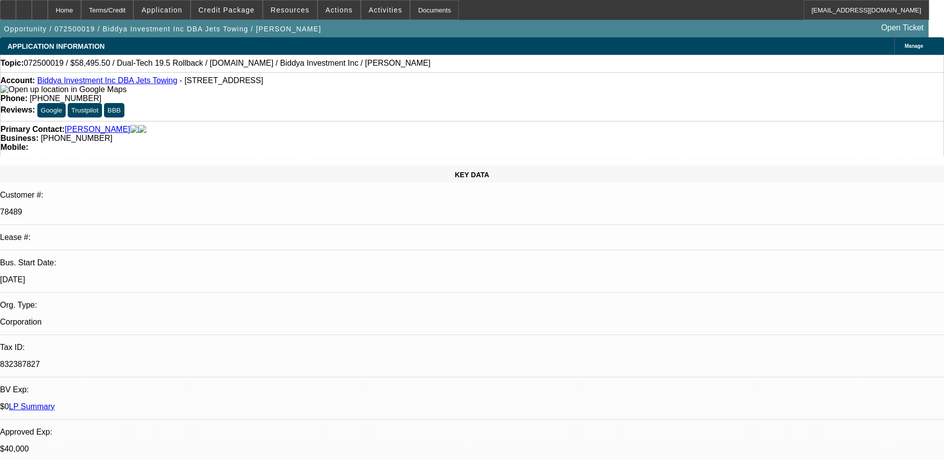
select select "2"
select select "0"
select select "1"
select select "6"
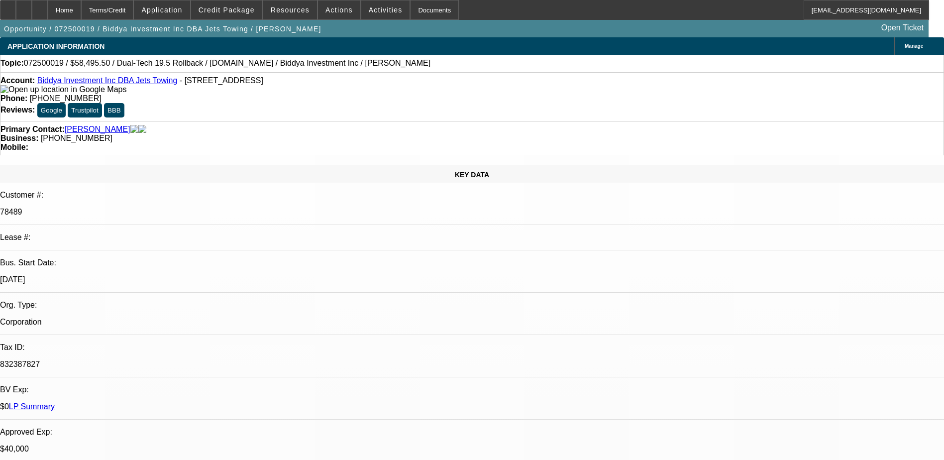
select select "1"
select select "6"
select select "1"
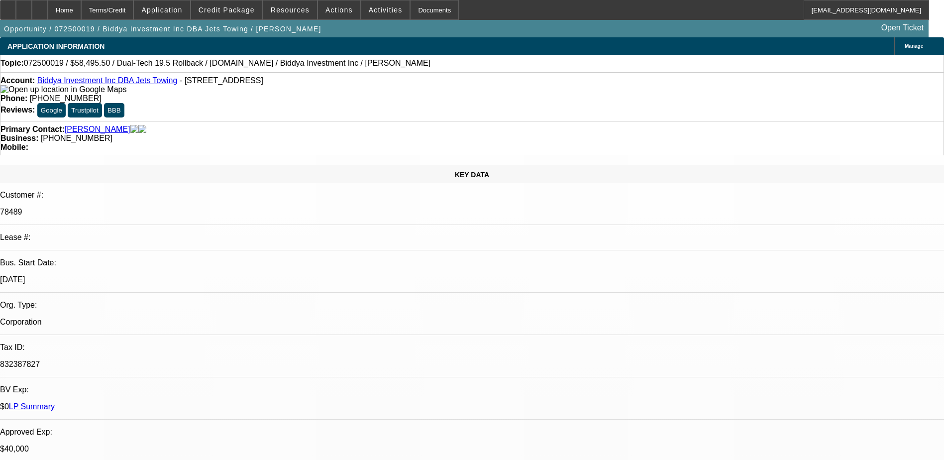
select select "6"
select select "1"
select select "2"
select select "6"
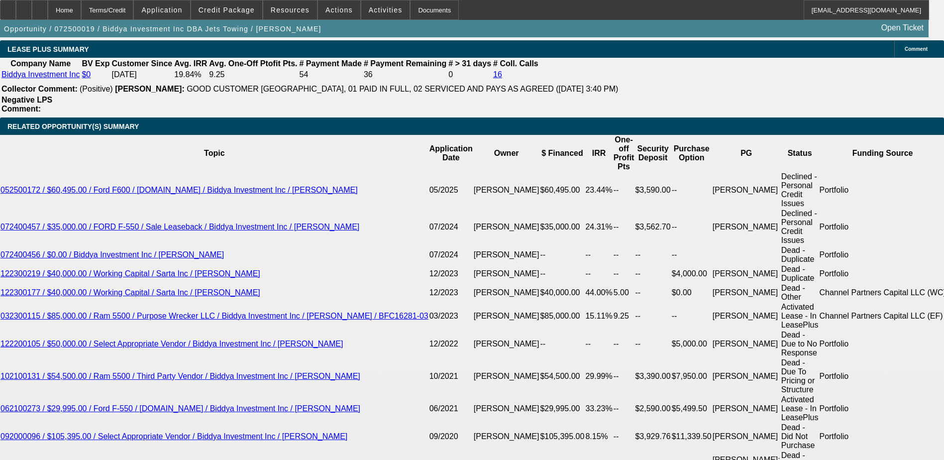
scroll to position [1543, 0]
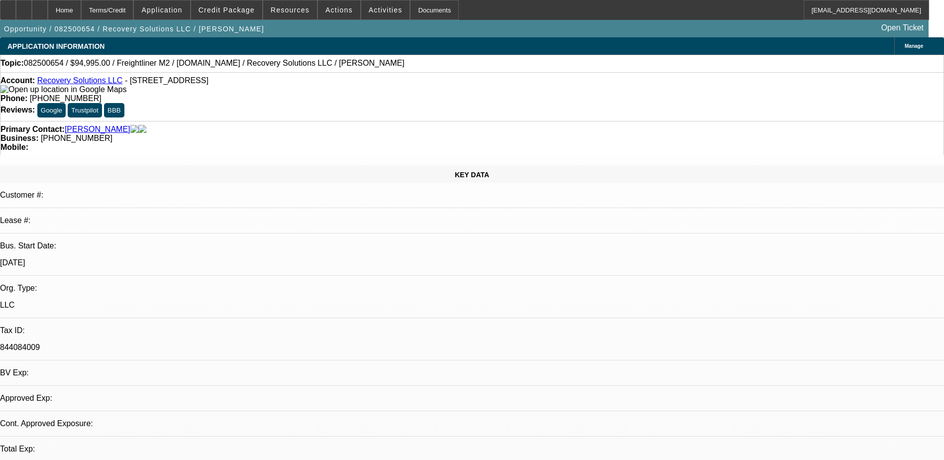
select select "0"
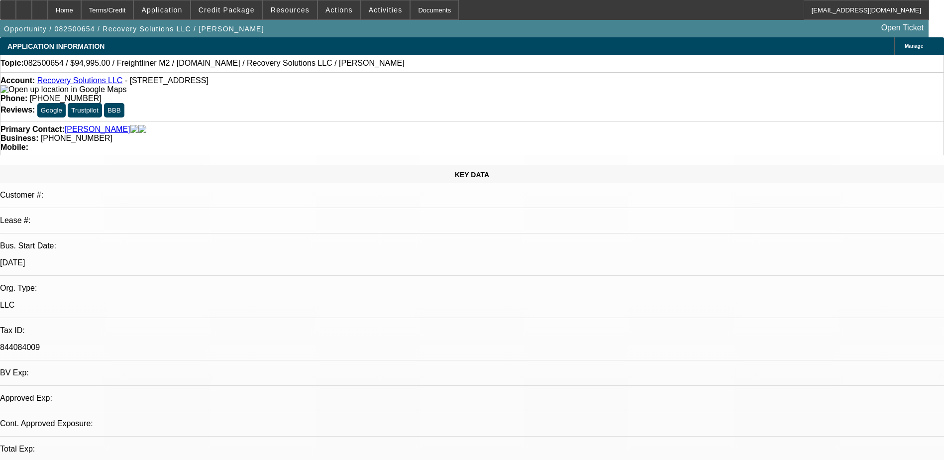
select select "0"
select select "1"
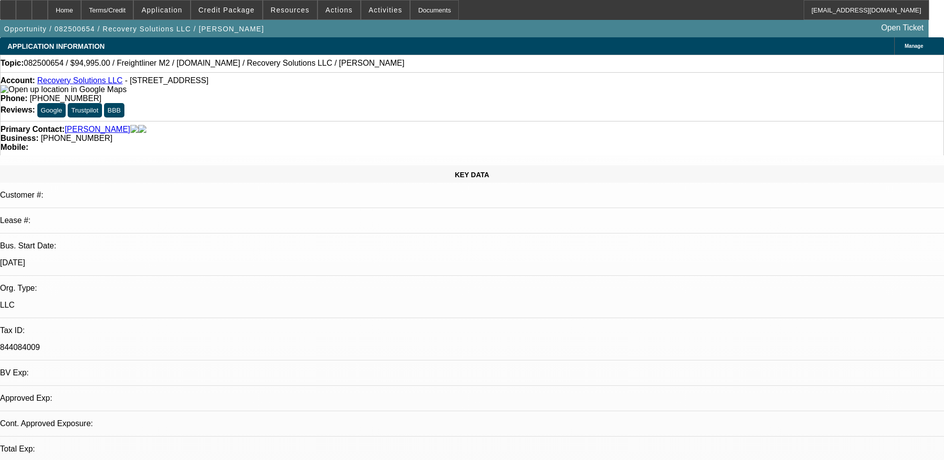
select select "1"
select select "6"
select select "1"
select select "6"
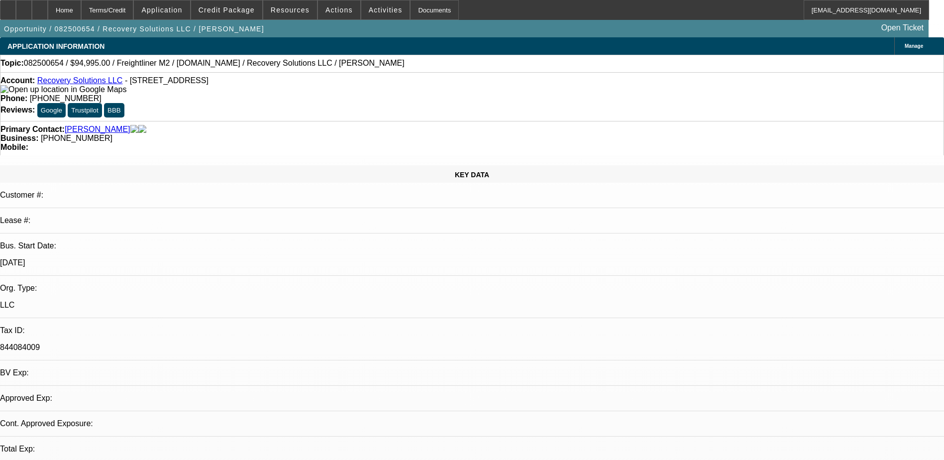
select select "1"
select select "6"
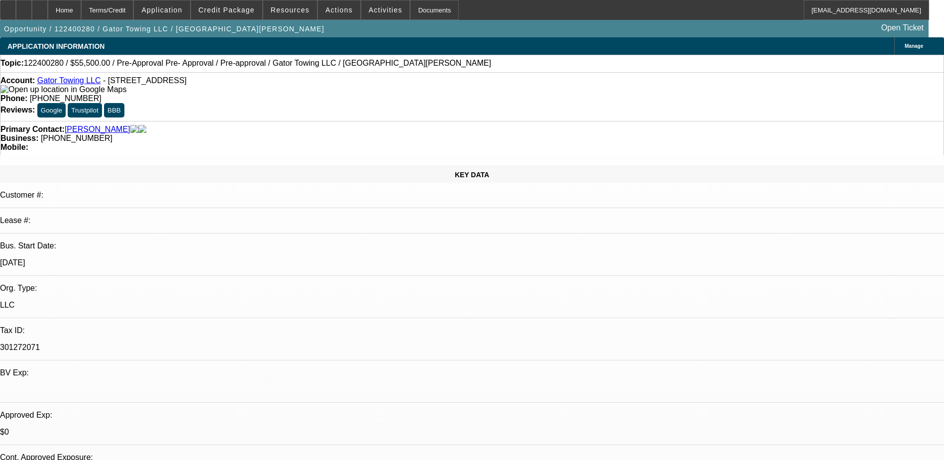
select select "0"
select select "2"
select select "0.1"
select select "4"
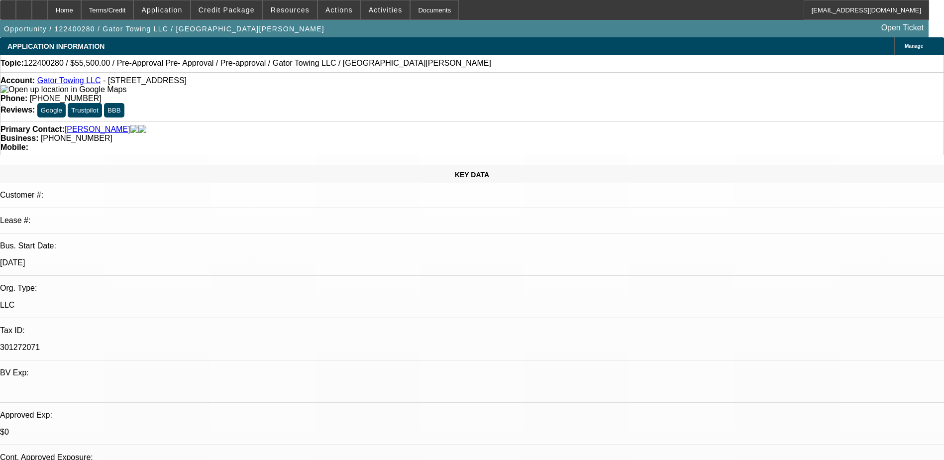
select select "0"
select select "2"
select select "0.1"
select select "4"
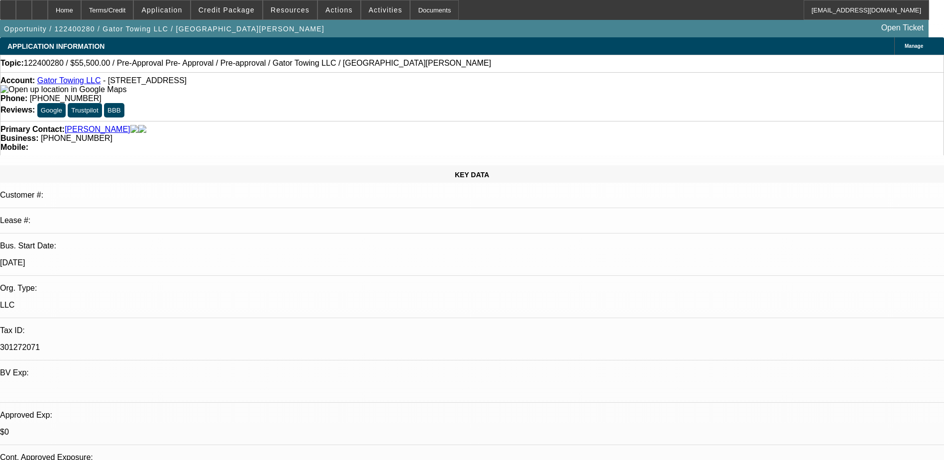
select select "0"
select select "0.1"
select select "4"
select select "0"
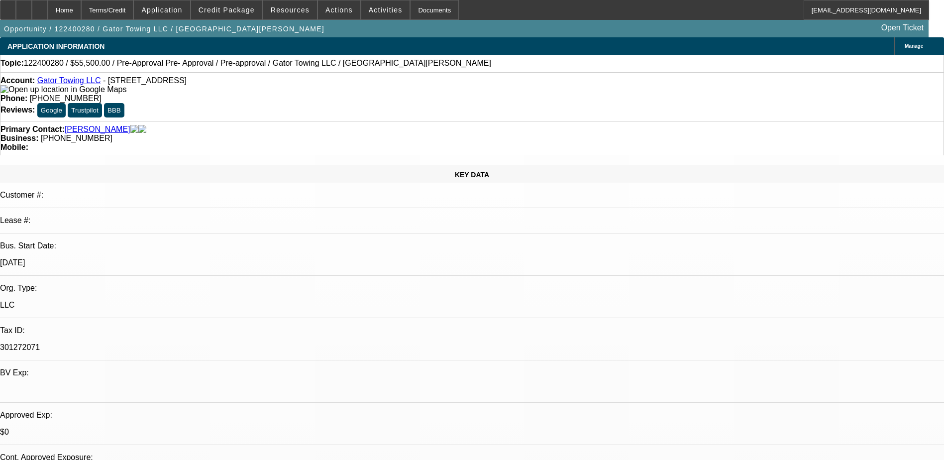
select select "0"
select select "0.1"
select select "4"
drag, startPoint x: 410, startPoint y: 111, endPoint x: 355, endPoint y: 110, distance: 54.8
click at [355, 134] on div "Business: (941) 412-7556" at bounding box center [471, 138] width 943 height 9
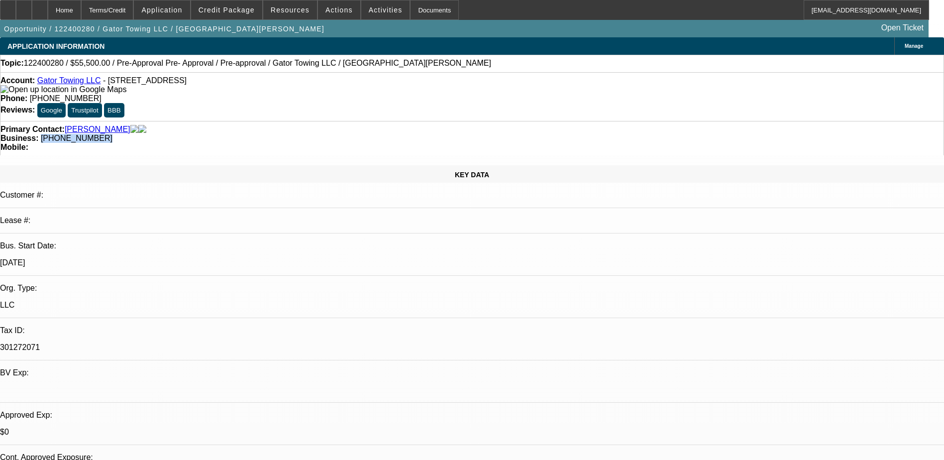
copy span "(941) 412-7556"
drag, startPoint x: 364, startPoint y: 237, endPoint x: 360, endPoint y: 244, distance: 8.5
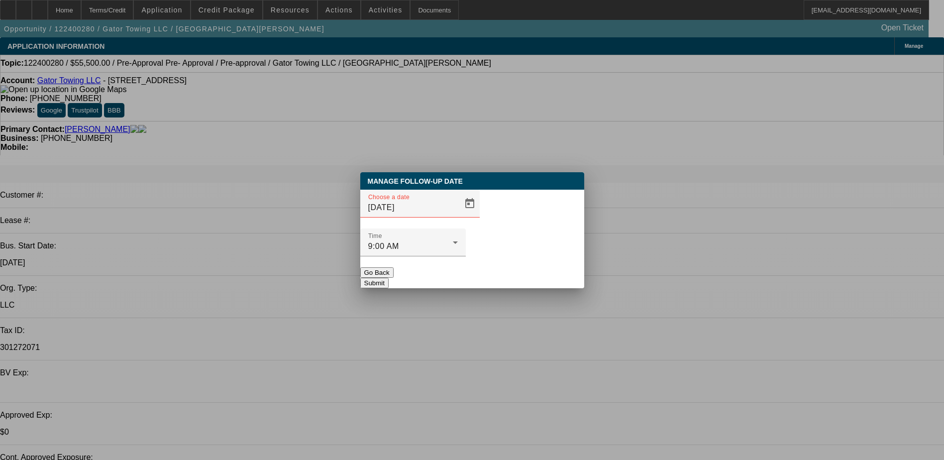
click at [473, 174] on div at bounding box center [472, 230] width 944 height 460
click at [394, 267] on button "Go Back" at bounding box center [376, 272] width 33 height 10
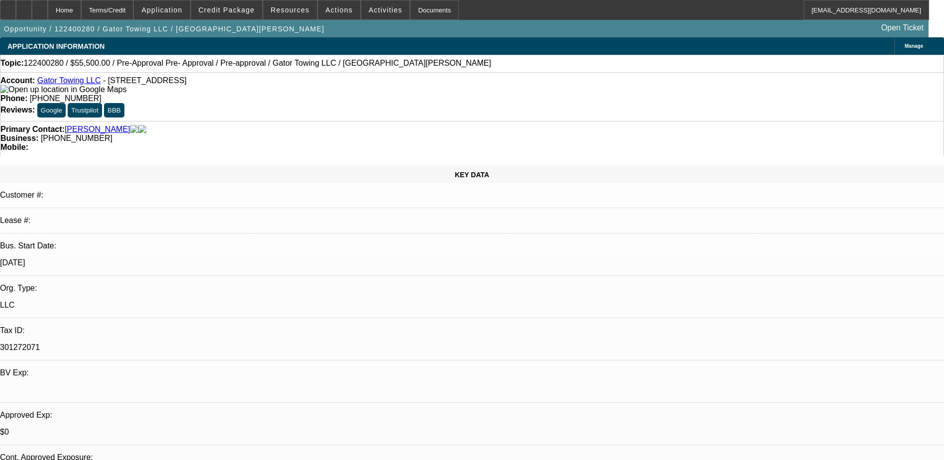
drag, startPoint x: 874, startPoint y: 339, endPoint x: 868, endPoint y: 339, distance: 6.5
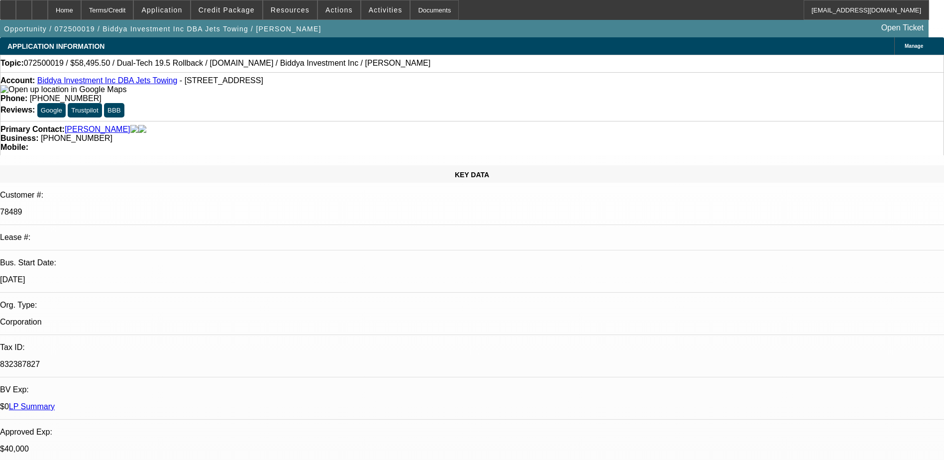
select select "0.1"
select select "0"
select select "6"
select select "0.1"
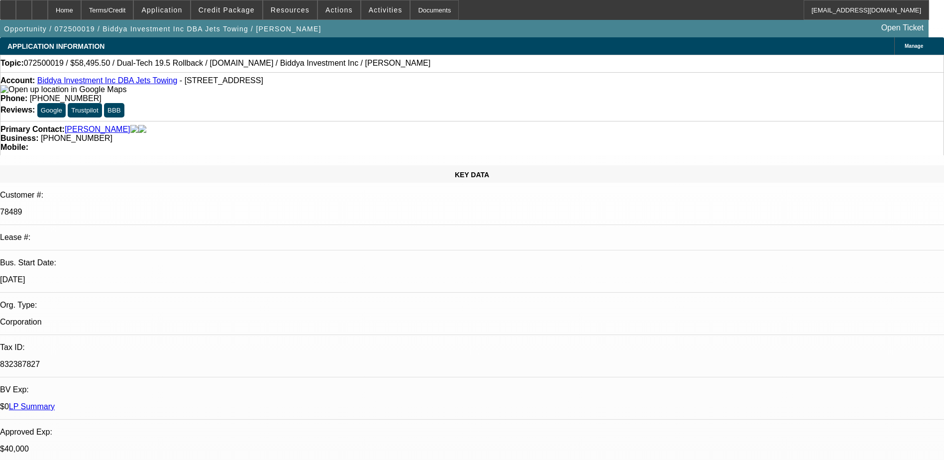
select select "0"
select select "6"
select select "0.1"
select select "0"
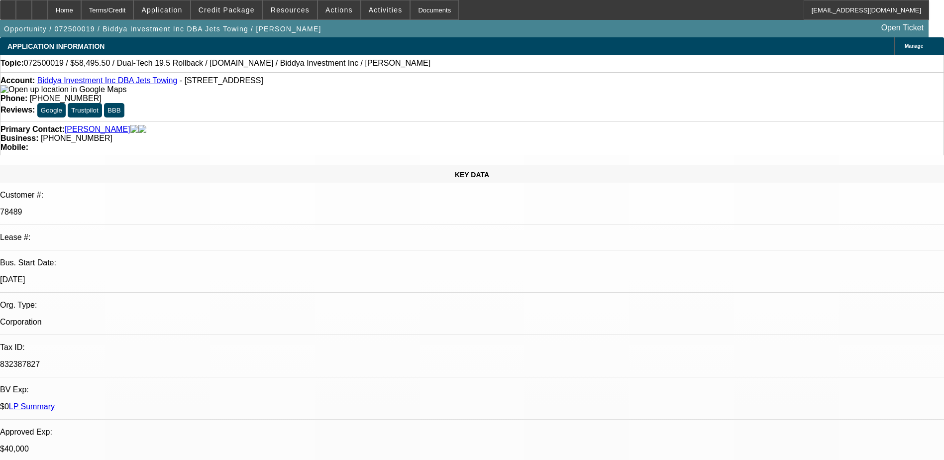
select select "0"
select select "6"
select select "0"
select select "2"
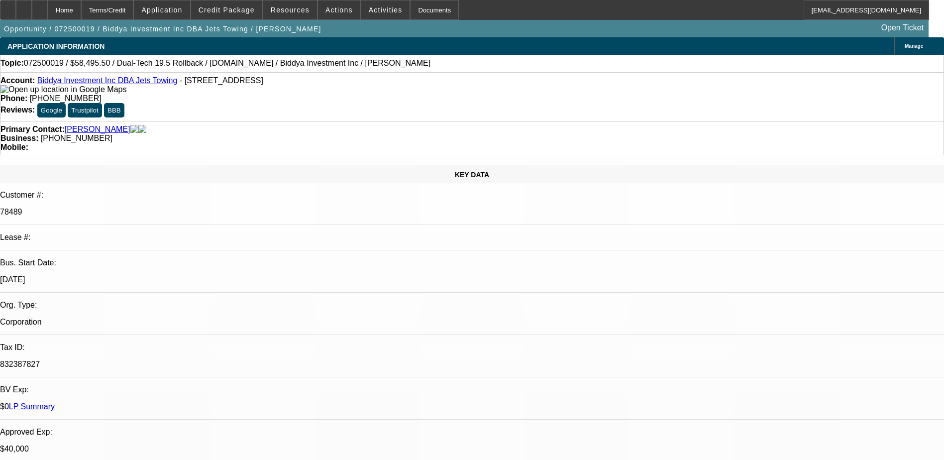
select select "0"
select select "6"
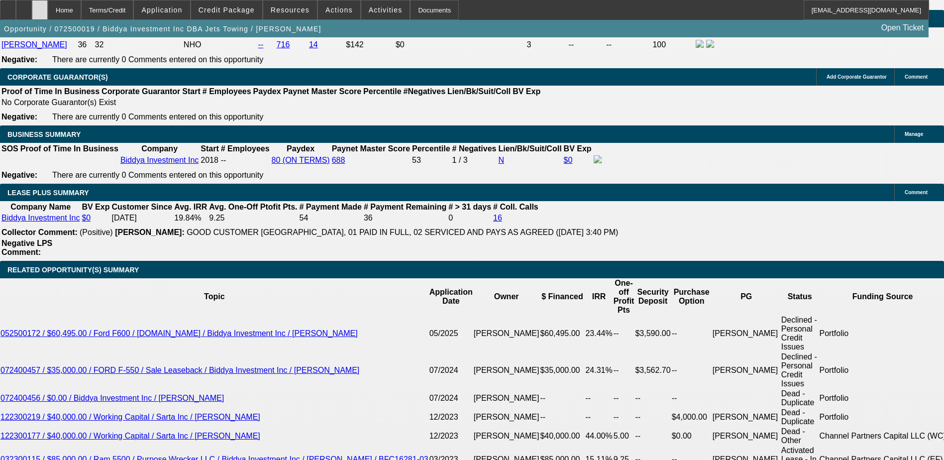
click at [40, 6] on icon at bounding box center [40, 6] width 0 height 0
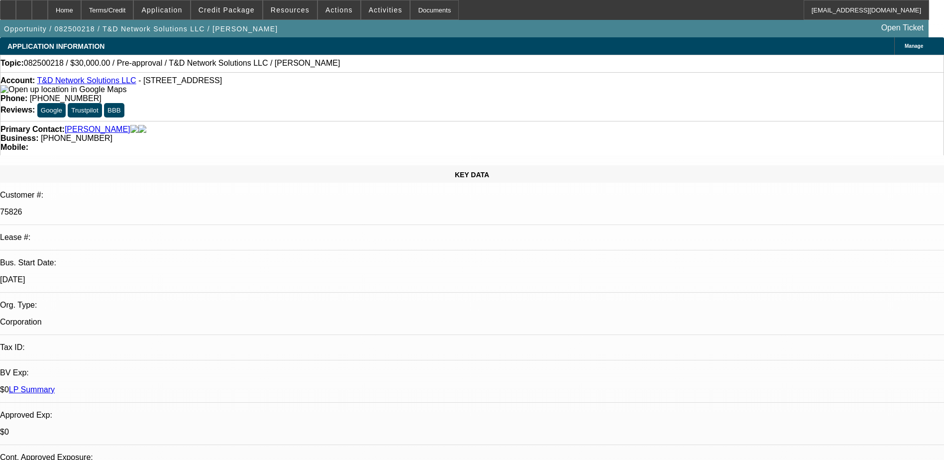
select select "0"
select select "2"
select select "0.1"
select select "4"
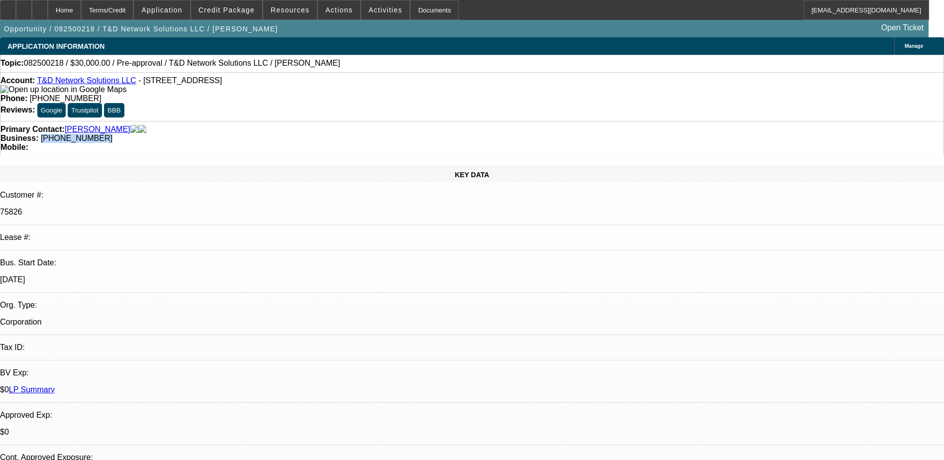
drag, startPoint x: 411, startPoint y: 111, endPoint x: 355, endPoint y: 111, distance: 56.2
click at [355, 134] on div "Business: [PHONE_NUMBER]" at bounding box center [471, 138] width 943 height 9
drag, startPoint x: 355, startPoint y: 111, endPoint x: 378, endPoint y: 109, distance: 23.5
copy span "[PHONE_NUMBER]"
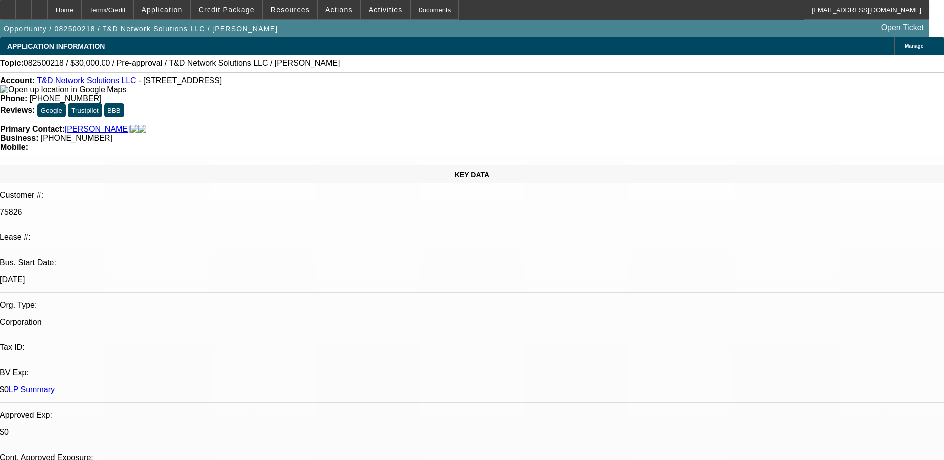
click at [233, 21] on div "Opportunity / 082500218 / T&D Network Solutions LLC / Owens, Theodore Open Tick…" at bounding box center [464, 28] width 929 height 17
click at [234, 13] on span "Credit Package" at bounding box center [227, 10] width 56 height 8
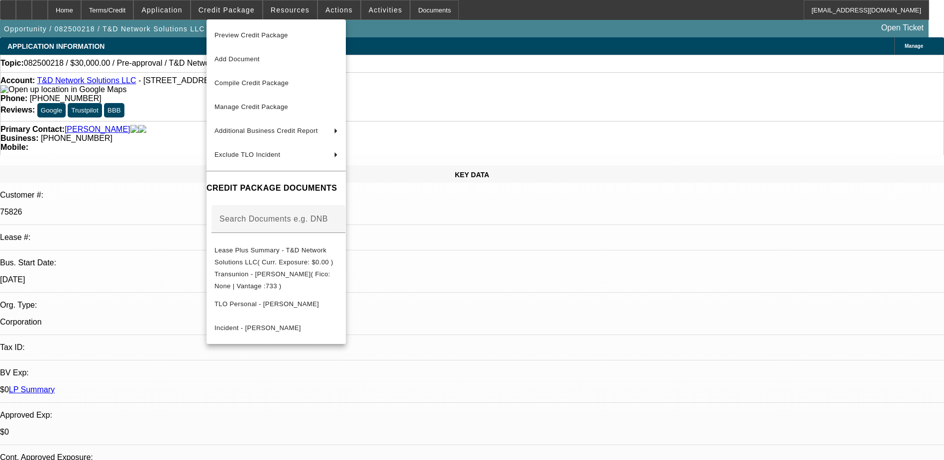
click at [528, 256] on div at bounding box center [472, 230] width 944 height 460
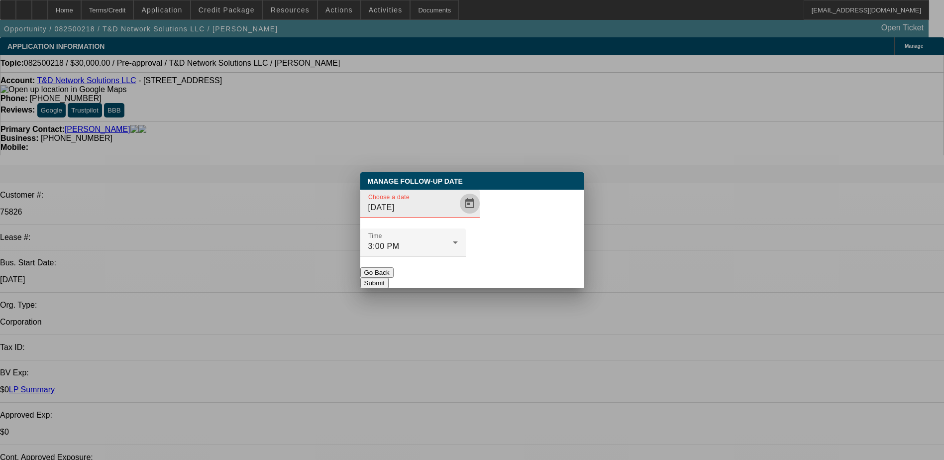
click at [458, 216] on span "Open calendar" at bounding box center [470, 204] width 24 height 24
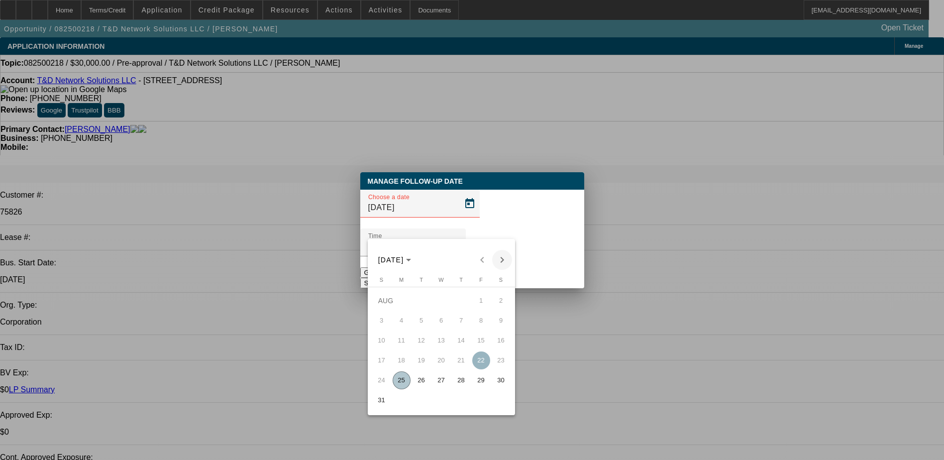
click at [506, 258] on span "Next month" at bounding box center [502, 260] width 20 height 20
click at [402, 344] on span "8" at bounding box center [402, 340] width 18 height 18
type input "9/8/2025"
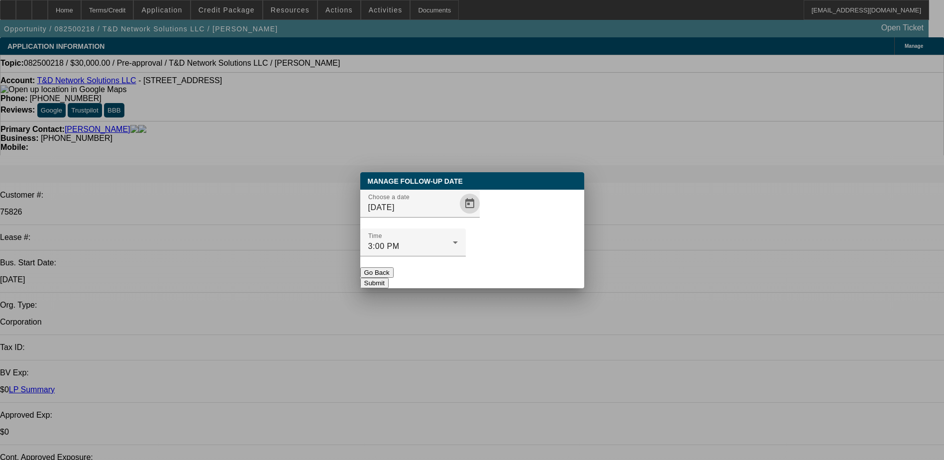
click at [389, 278] on button "Submit" at bounding box center [374, 283] width 28 height 10
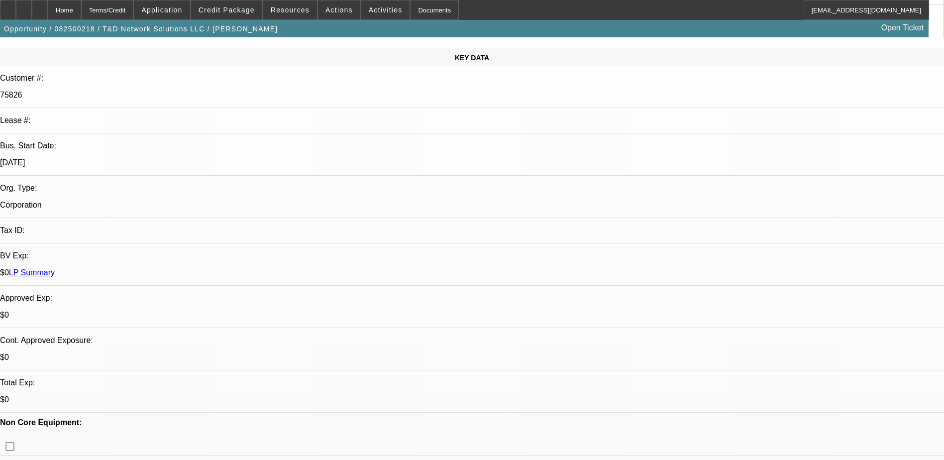
scroll to position [0, 0]
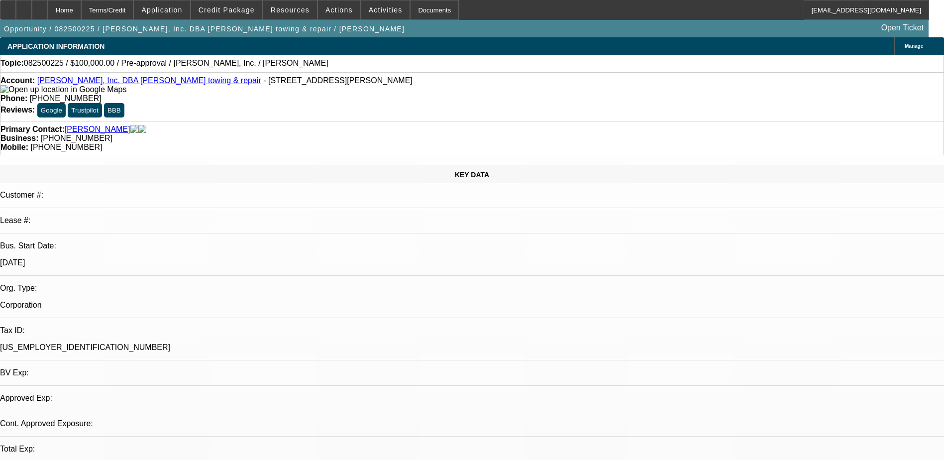
select select "0"
select select "2"
select select "0.1"
select select "1"
select select "2"
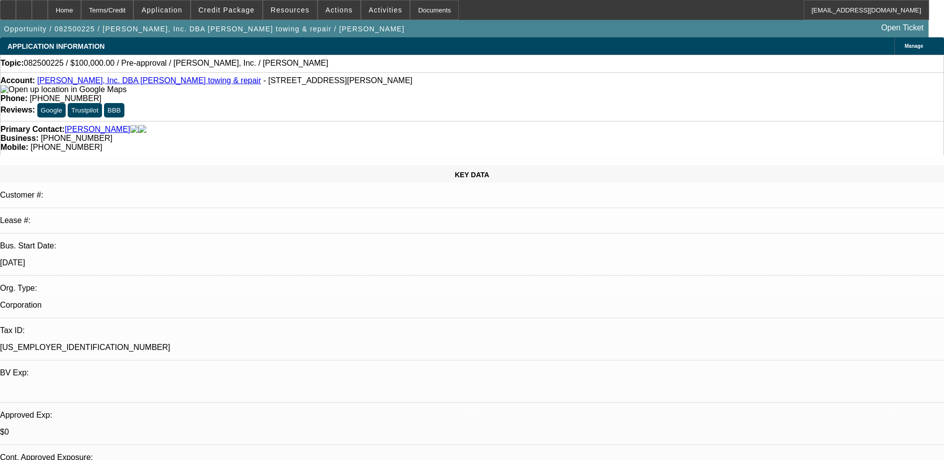
select select "4"
drag, startPoint x: 558, startPoint y: 114, endPoint x: 500, endPoint y: 113, distance: 58.2
click at [500, 143] on div "Mobile: [PHONE_NUMBER]" at bounding box center [471, 147] width 943 height 9
copy span "[PHONE_NUMBER]"
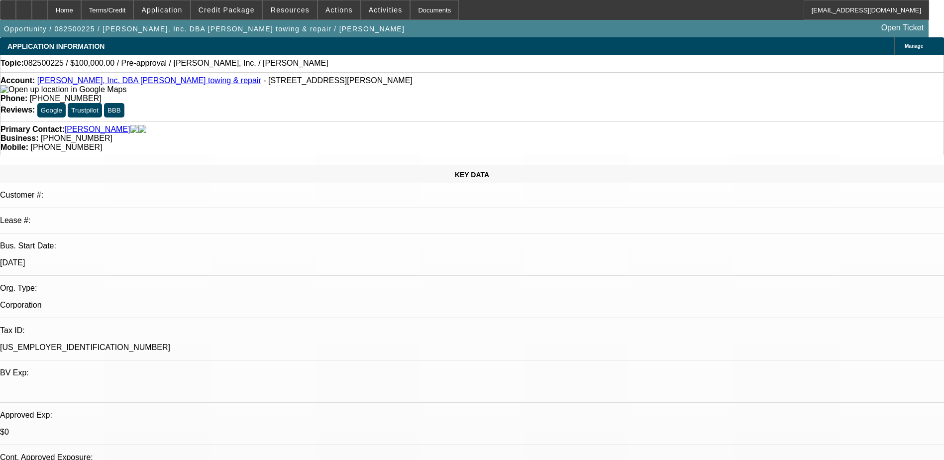
click at [136, 83] on link "[PERSON_NAME], Inc. DBA [PERSON_NAME] towing & repair" at bounding box center [149, 80] width 224 height 8
click at [253, 4] on span at bounding box center [226, 10] width 71 height 24
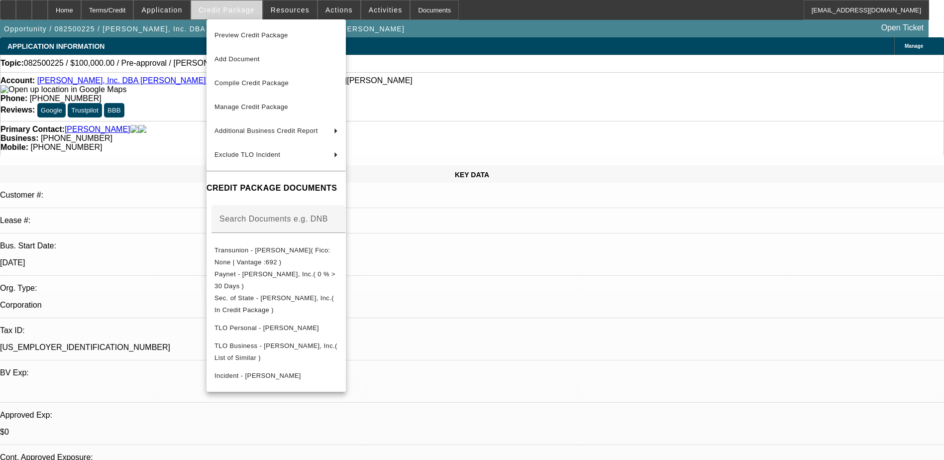
click at [253, 4] on div at bounding box center [472, 230] width 944 height 460
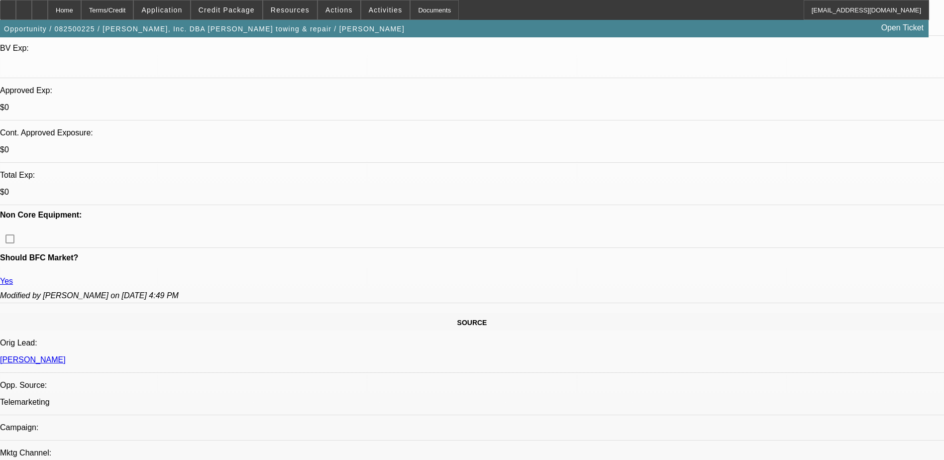
scroll to position [348, 0]
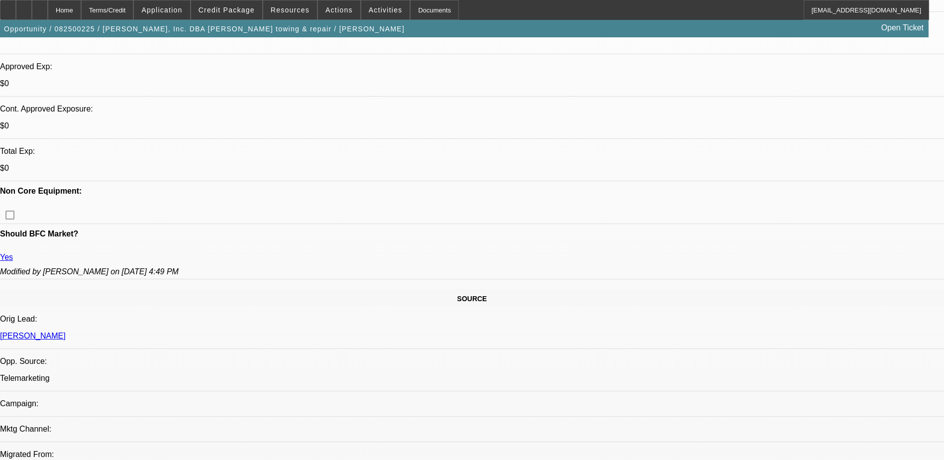
drag, startPoint x: 903, startPoint y: 324, endPoint x: 749, endPoint y: 227, distance: 182.4
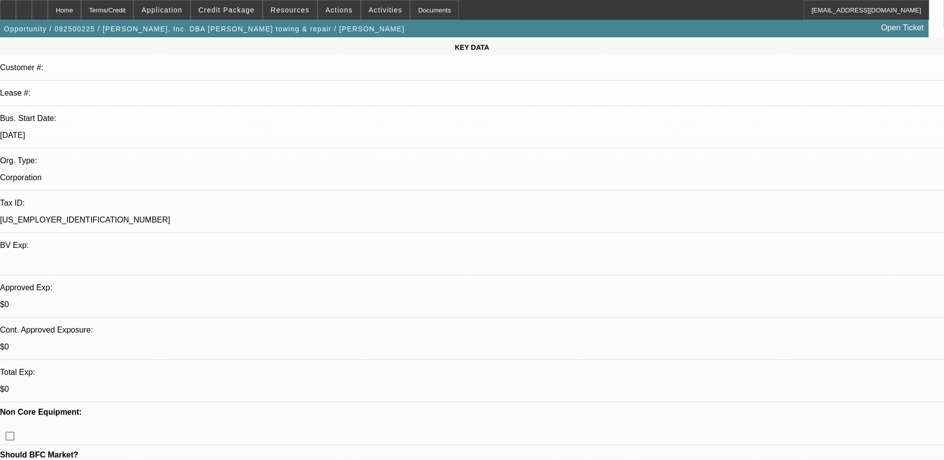
scroll to position [0, 0]
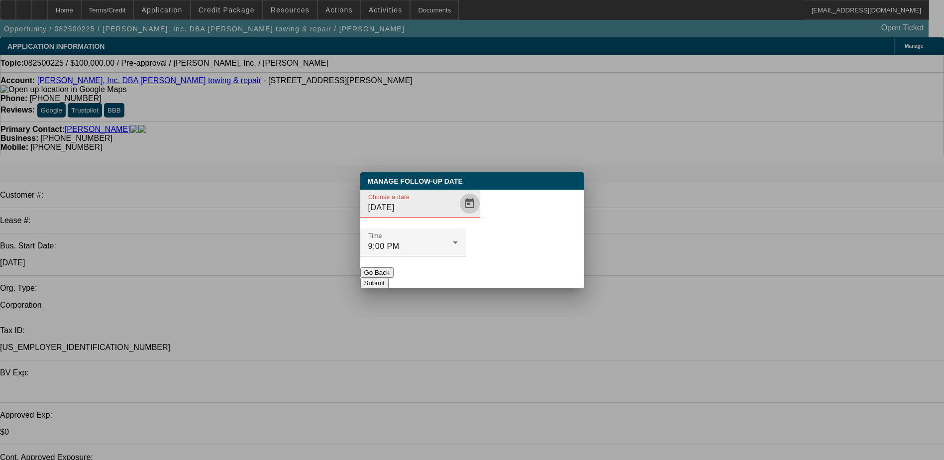
click at [458, 216] on span "Open calendar" at bounding box center [470, 204] width 24 height 24
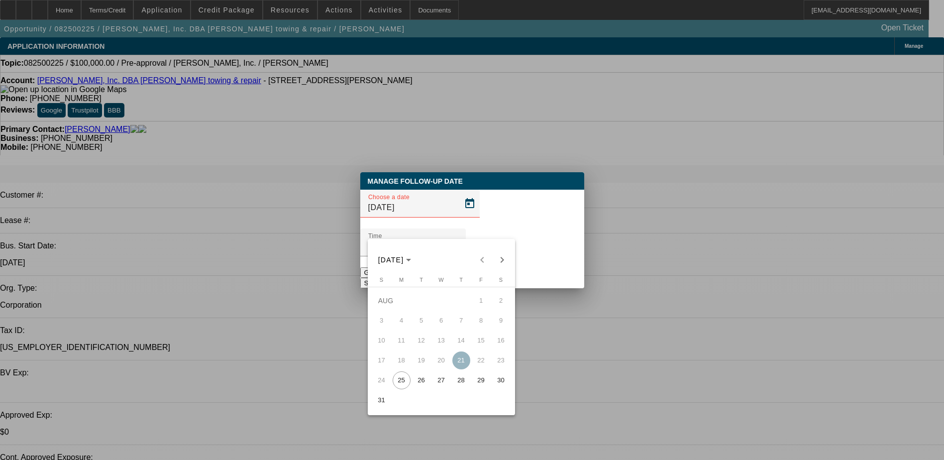
click at [436, 376] on span "27" at bounding box center [442, 380] width 18 height 18
type input "[DATE]"
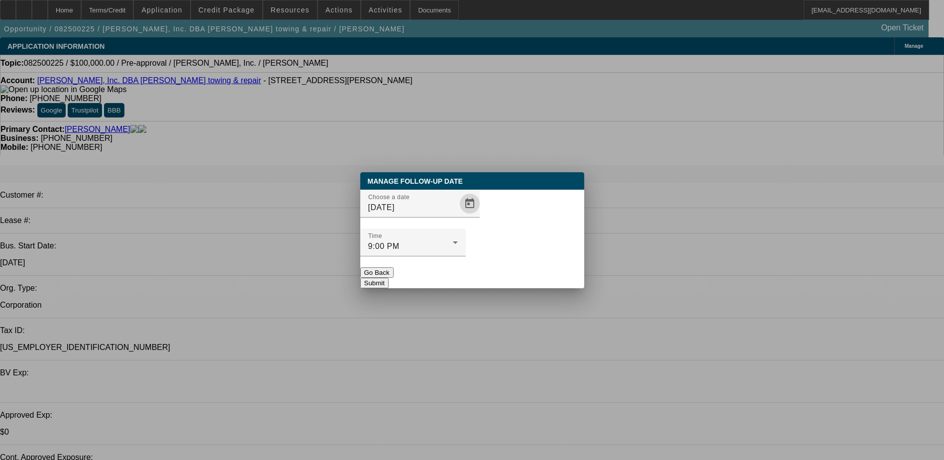
click at [484, 268] on div "Manage Follow-Up Date Choose a date [DATE] Time 9:00 PM Go Back Submit" at bounding box center [472, 230] width 224 height 116
click at [389, 278] on button "Submit" at bounding box center [374, 283] width 28 height 10
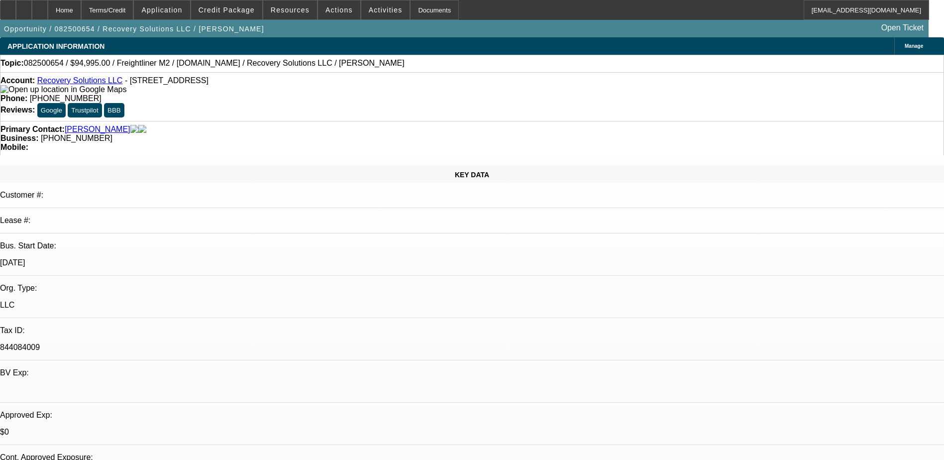
select select "0"
select select "6"
select select "0"
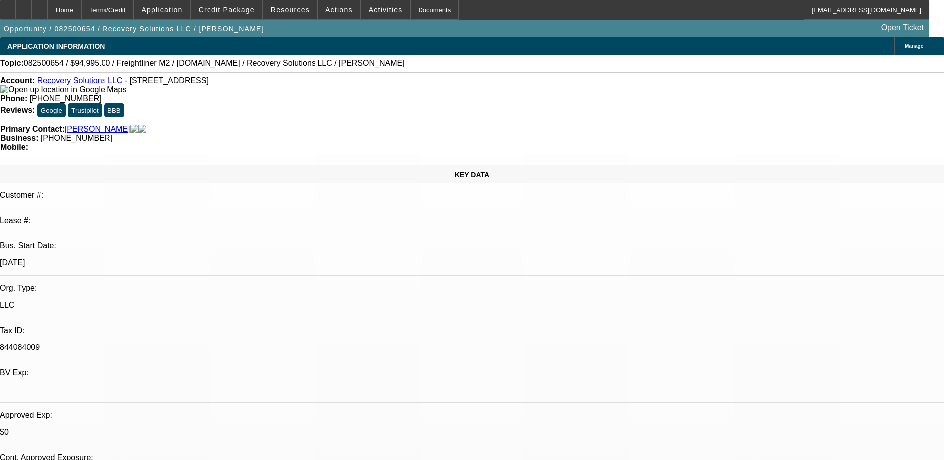
select select "0"
select select "6"
select select "0"
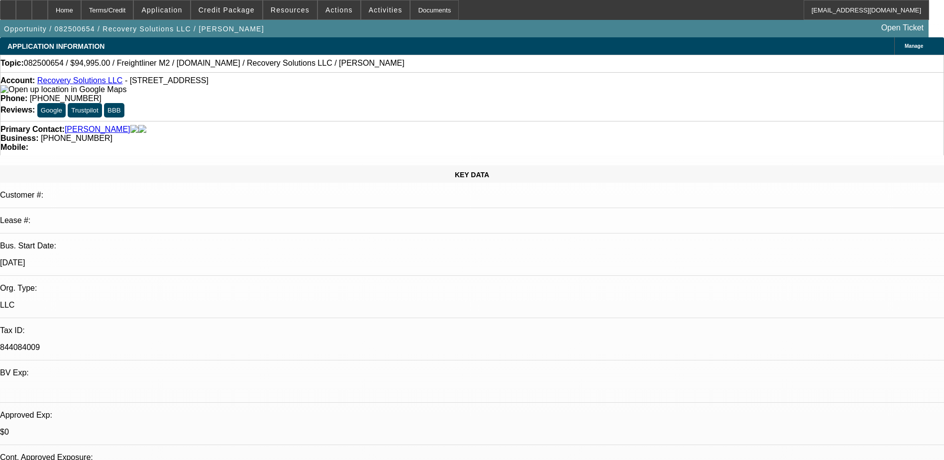
select select "0"
select select "6"
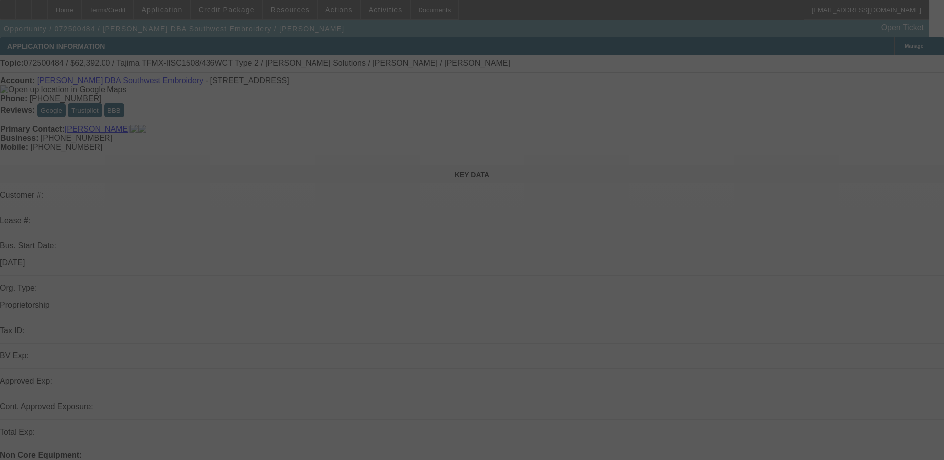
click at [885, 340] on div at bounding box center [472, 230] width 944 height 460
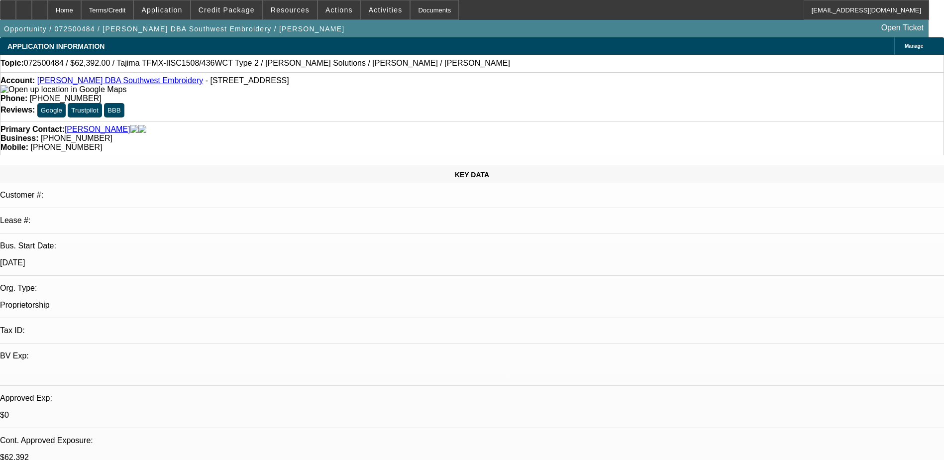
select select "0.2"
select select "2"
select select "0.1"
select select "0.2"
select select "2"
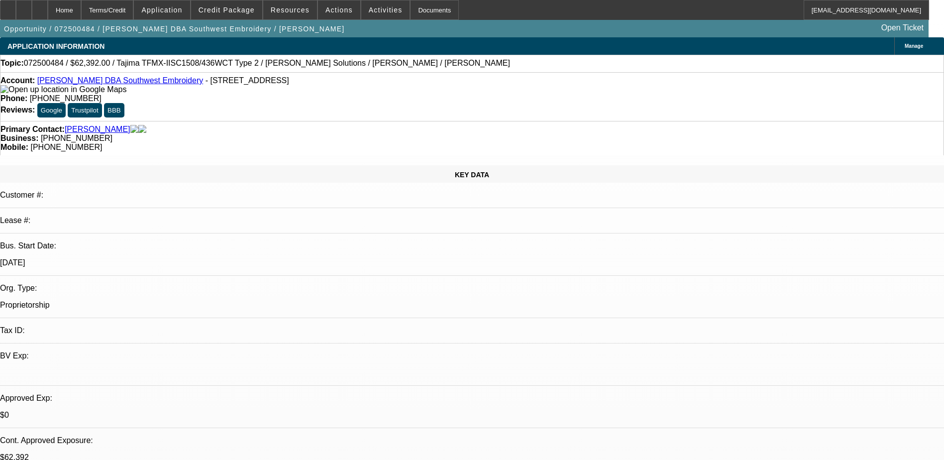
select select "0.1"
select select "0.15"
select select "2"
select select "0.1"
select select "0.15"
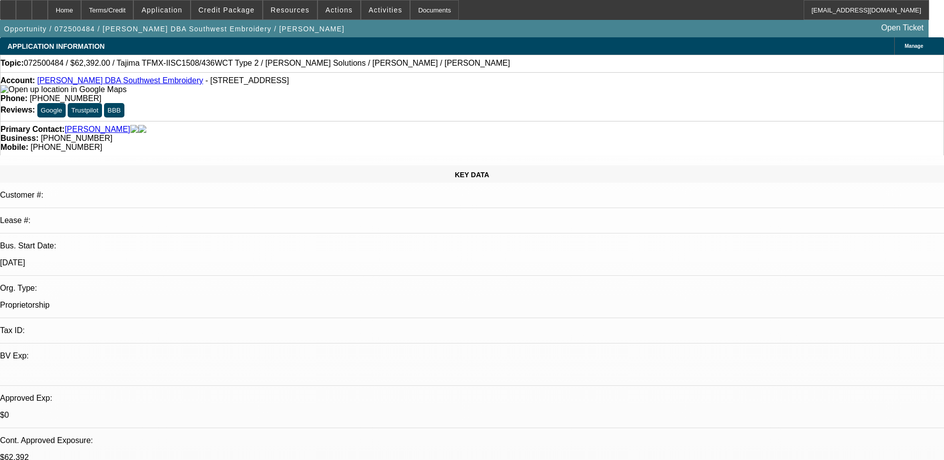
select select "2"
select select "0.1"
select select "1"
select select "2"
select select "4"
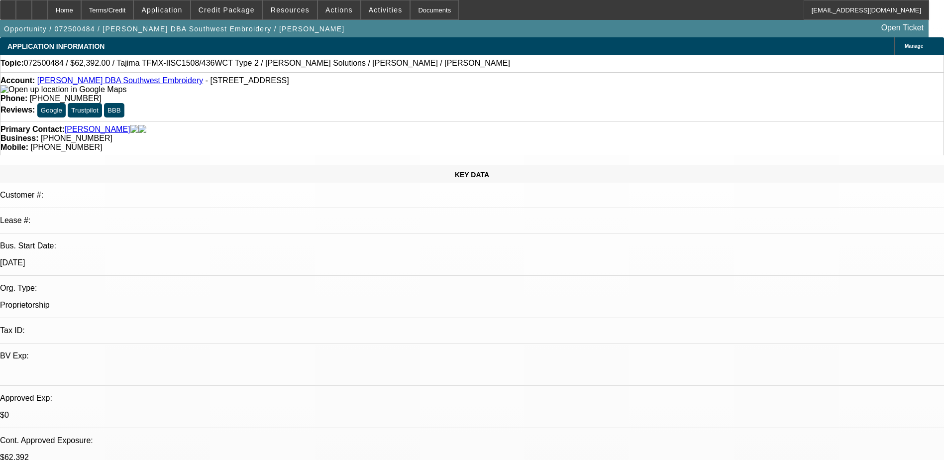
select select "1"
select select "2"
select select "4"
select select "1"
select select "2"
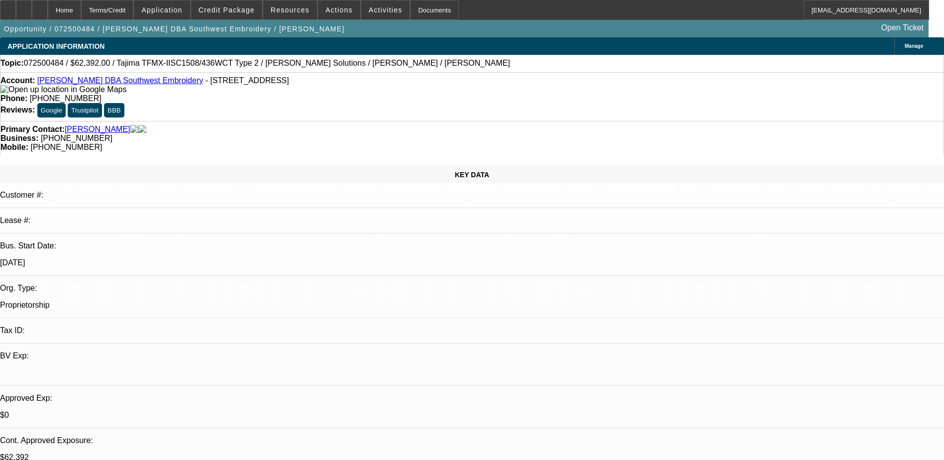
select select "4"
select select "1"
select select "2"
select select "4"
click at [142, 85] on link "Johnny Olvera DBA Southwest Embroidery" at bounding box center [120, 80] width 166 height 8
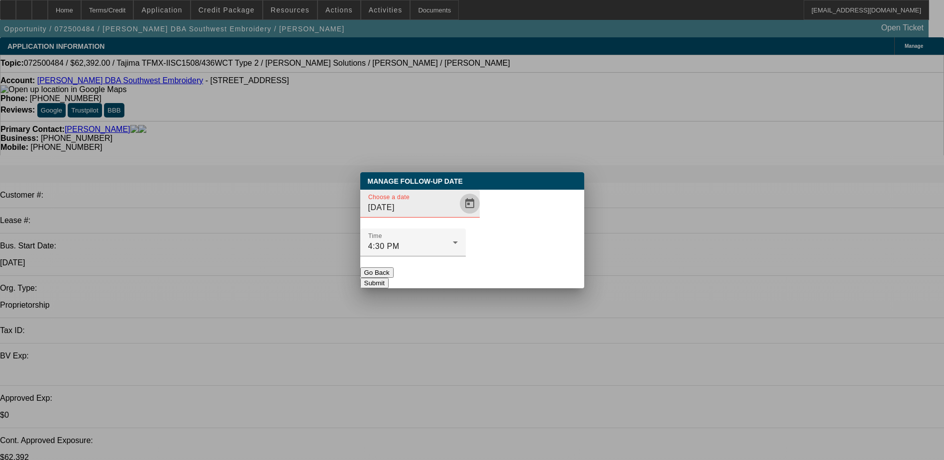
click at [458, 216] on span "Open calendar" at bounding box center [470, 204] width 24 height 24
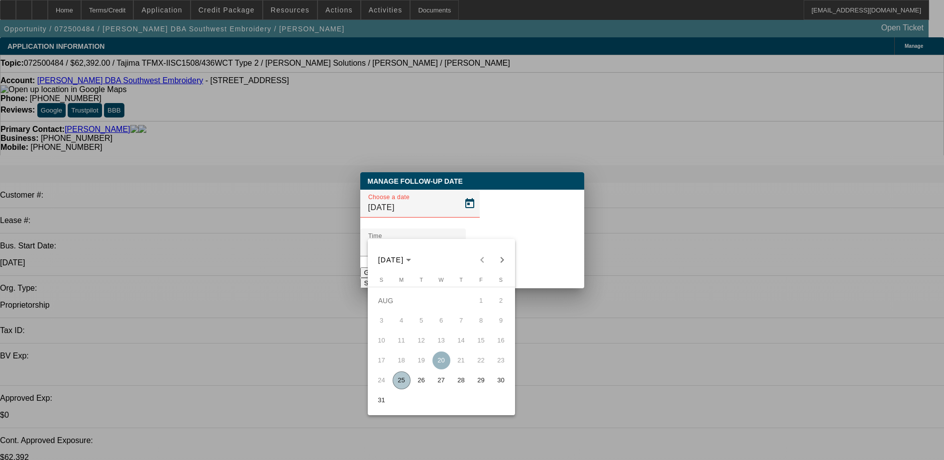
click at [463, 381] on span "28" at bounding box center [461, 380] width 18 height 18
type input "8/28/2025"
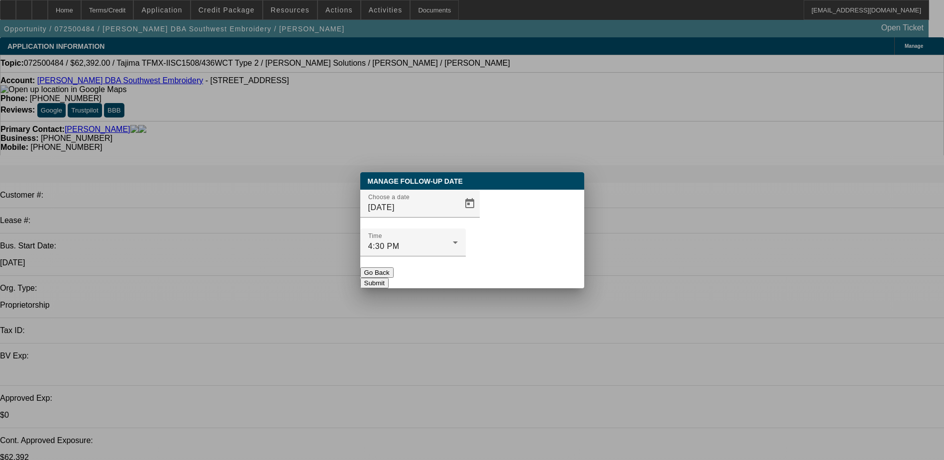
click at [389, 278] on button "Submit" at bounding box center [374, 283] width 28 height 10
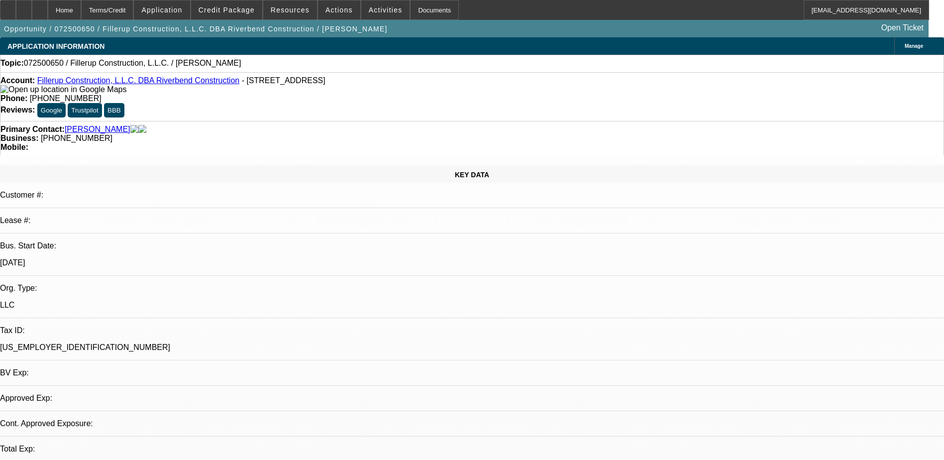
select select "0"
select select "2"
select select "0.1"
select select "1"
select select "2"
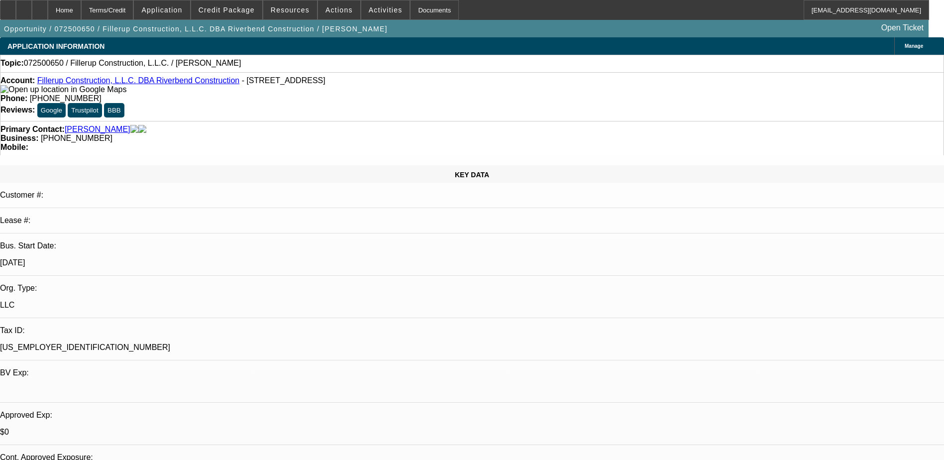
select select "4"
drag, startPoint x: 381, startPoint y: 116, endPoint x: 356, endPoint y: 116, distance: 25.4
click at [356, 134] on div "Business: [PHONE_NUMBER]" at bounding box center [471, 138] width 943 height 9
drag, startPoint x: 356, startPoint y: 116, endPoint x: 362, endPoint y: 116, distance: 6.5
copy span "(801) 631-6043"
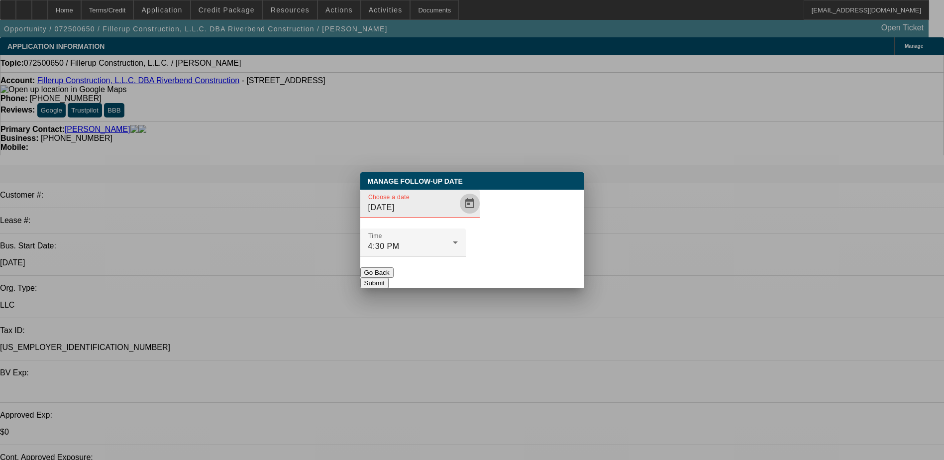
click at [458, 216] on span "Open calendar" at bounding box center [470, 204] width 24 height 24
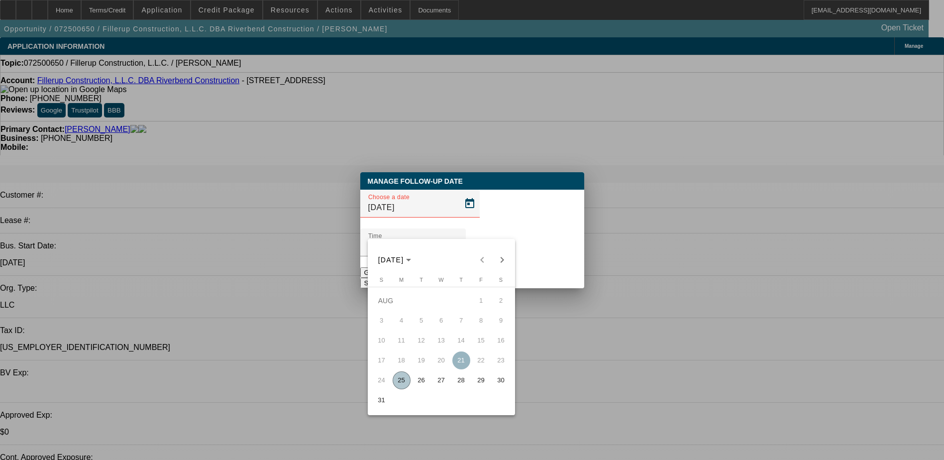
click at [469, 382] on span "29" at bounding box center [481, 380] width 18 height 18
type input "8/29/2025"
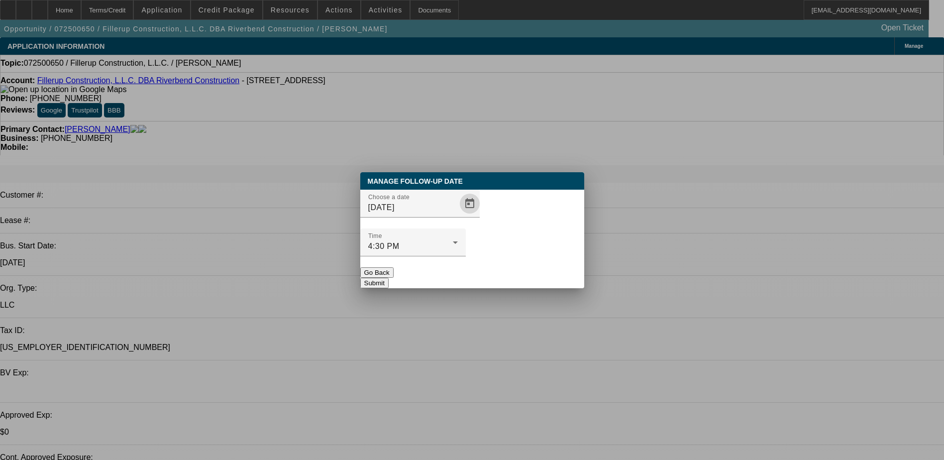
click at [389, 278] on button "Submit" at bounding box center [374, 283] width 28 height 10
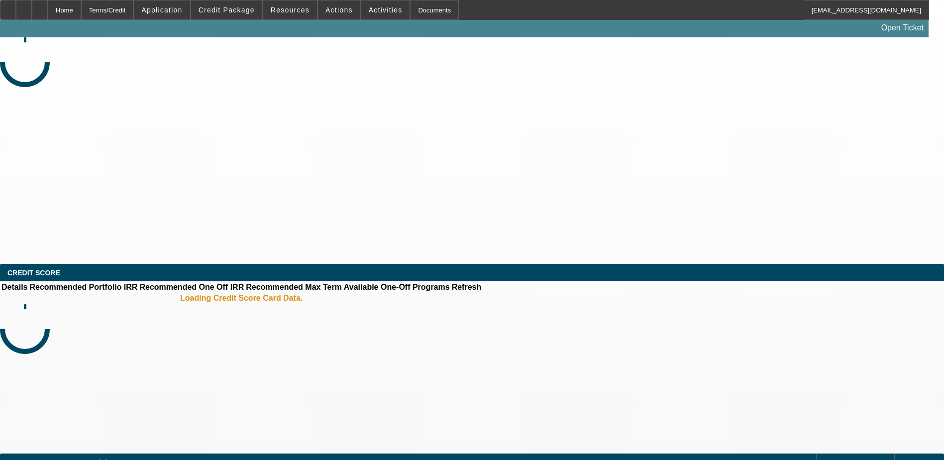
select select "0"
select select "1"
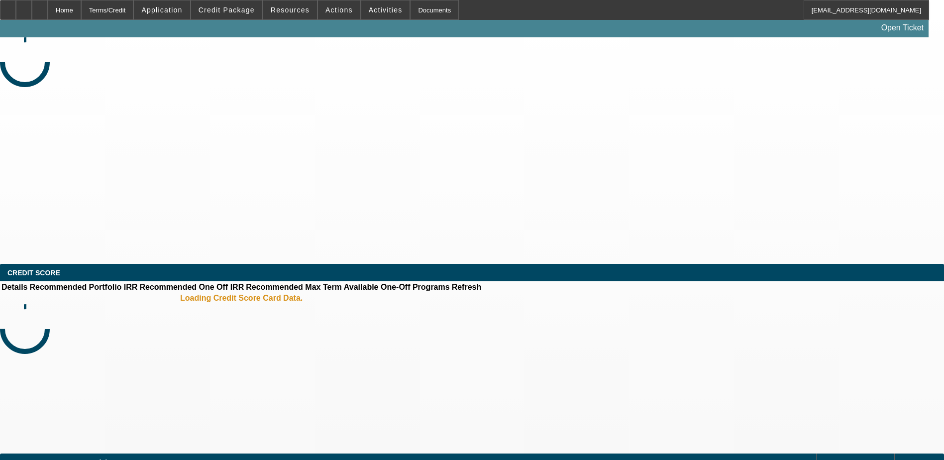
select select "6"
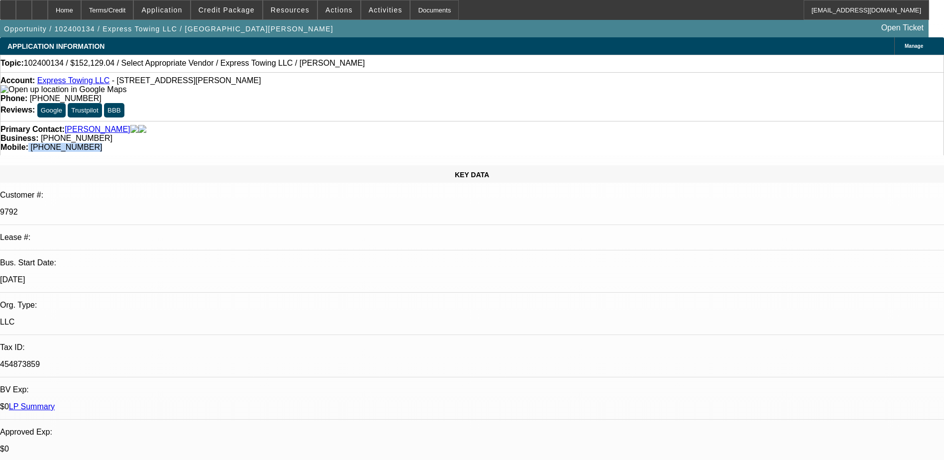
drag, startPoint x: 541, startPoint y: 110, endPoint x: 498, endPoint y: 112, distance: 43.3
click at [498, 143] on div "Mobile: [PHONE_NUMBER]" at bounding box center [471, 147] width 943 height 9
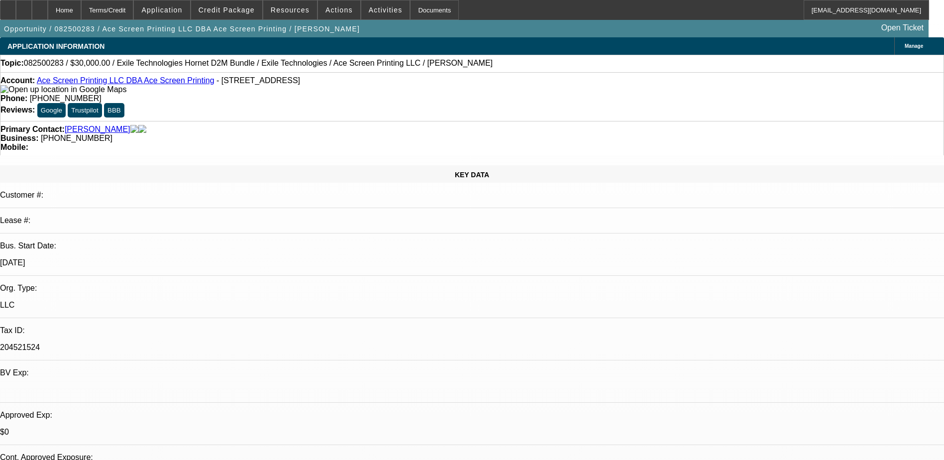
select select "0"
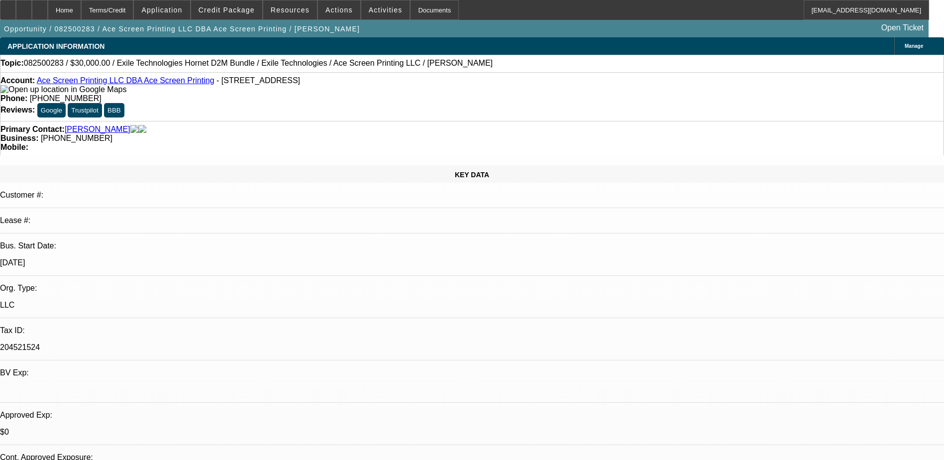
select select "0"
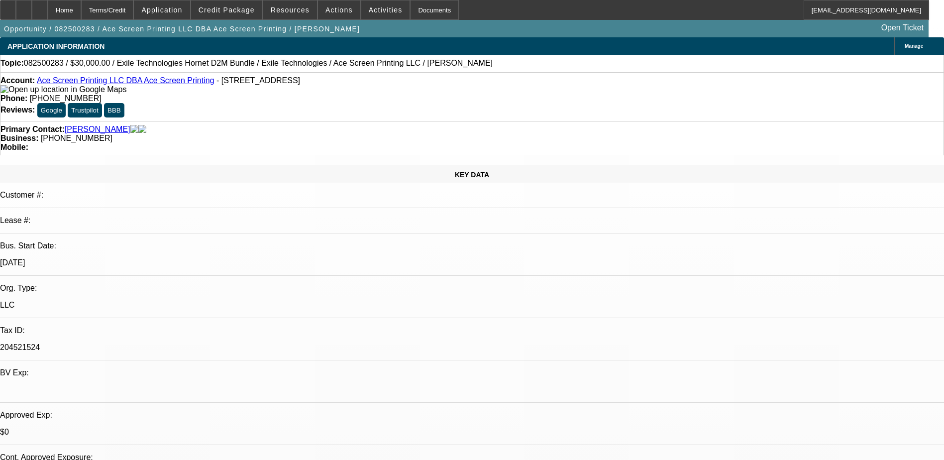
select select "0"
select select "1"
select select "2"
select select "6"
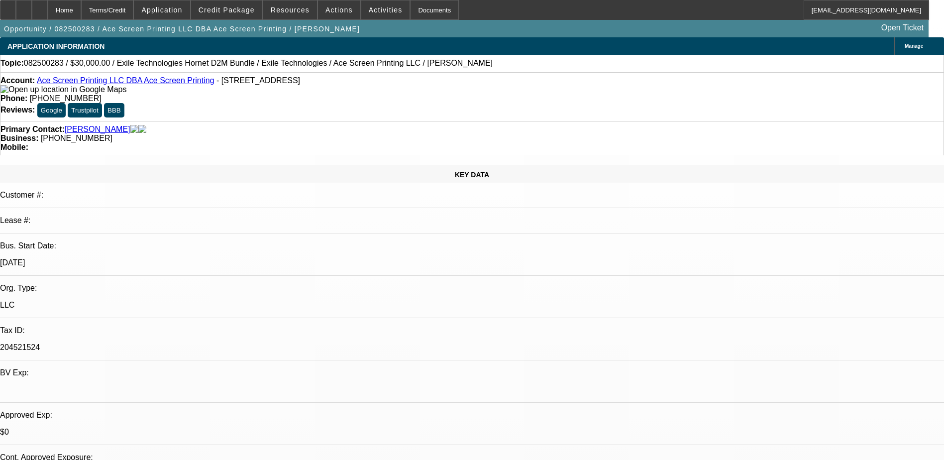
select select "1"
select select "2"
select select "6"
select select "1"
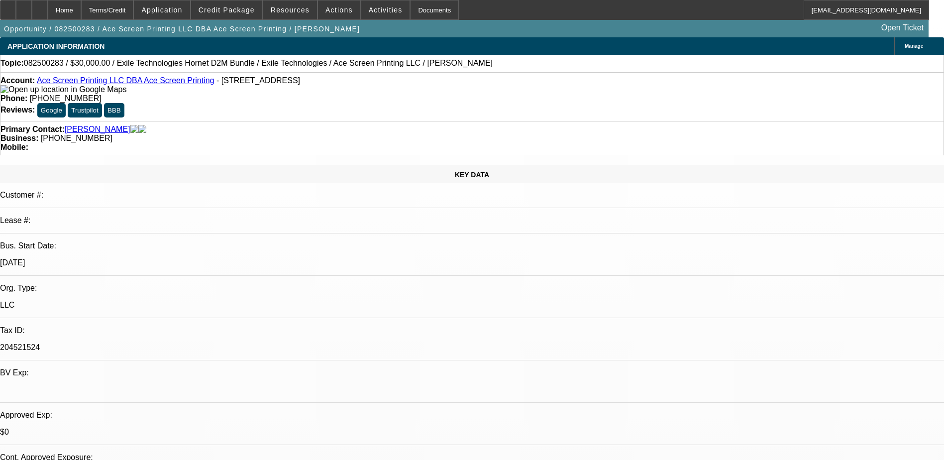
select select "6"
select select "1"
select select "2"
select select "6"
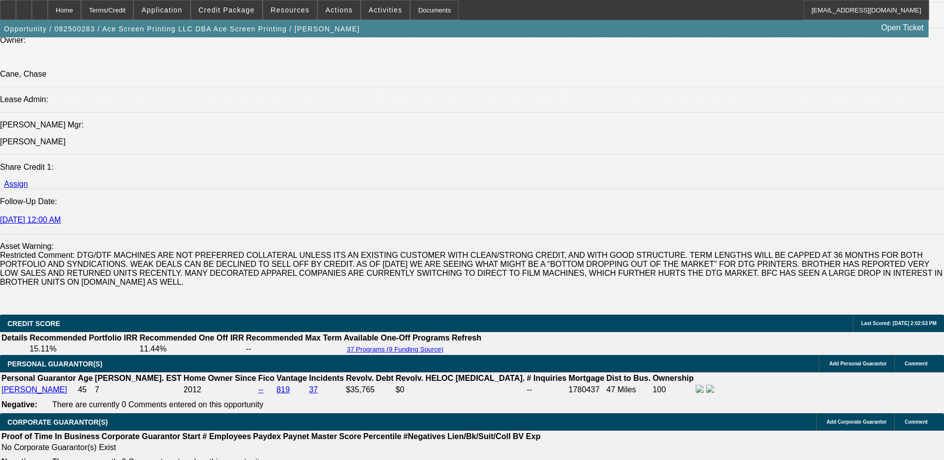
scroll to position [1194, 0]
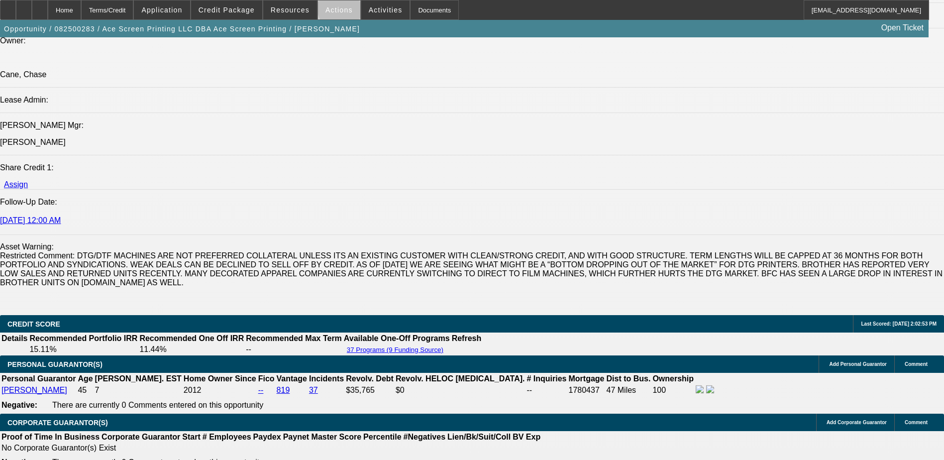
click at [345, 7] on span at bounding box center [339, 10] width 42 height 24
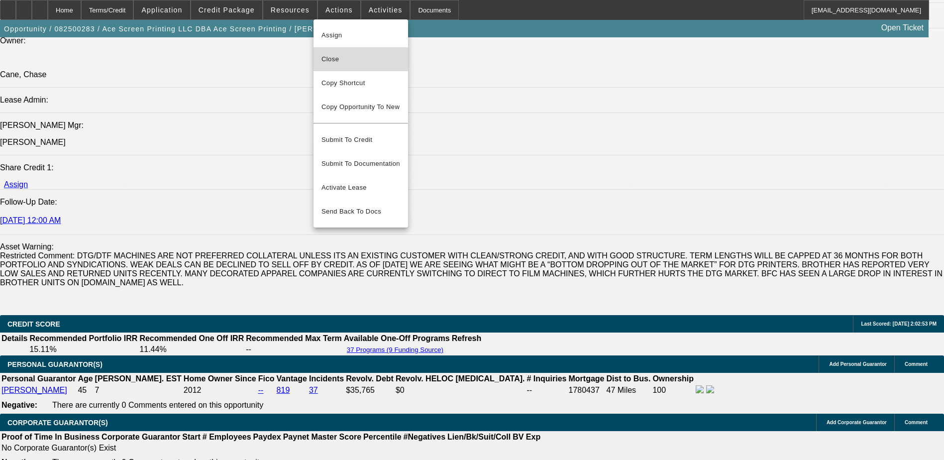
click at [366, 60] on span "Close" at bounding box center [361, 59] width 79 height 12
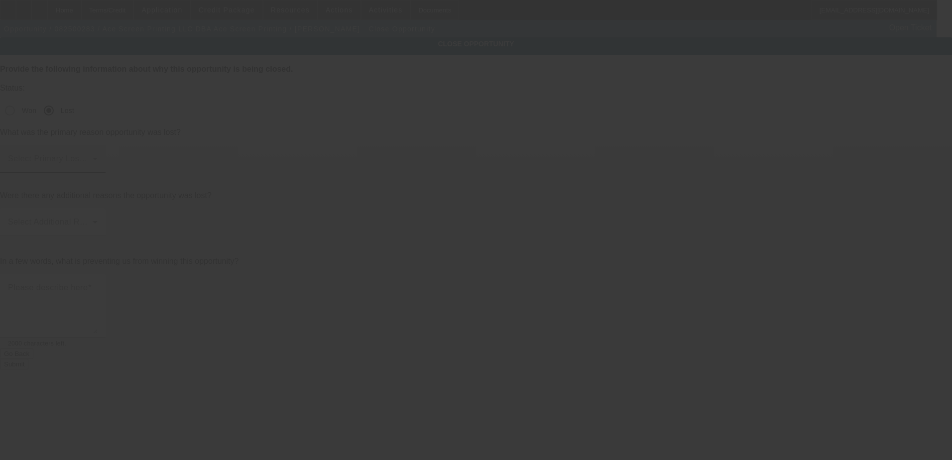
click at [113, 154] on mat-label "Select Primary Lost Reason" at bounding box center [60, 158] width 105 height 8
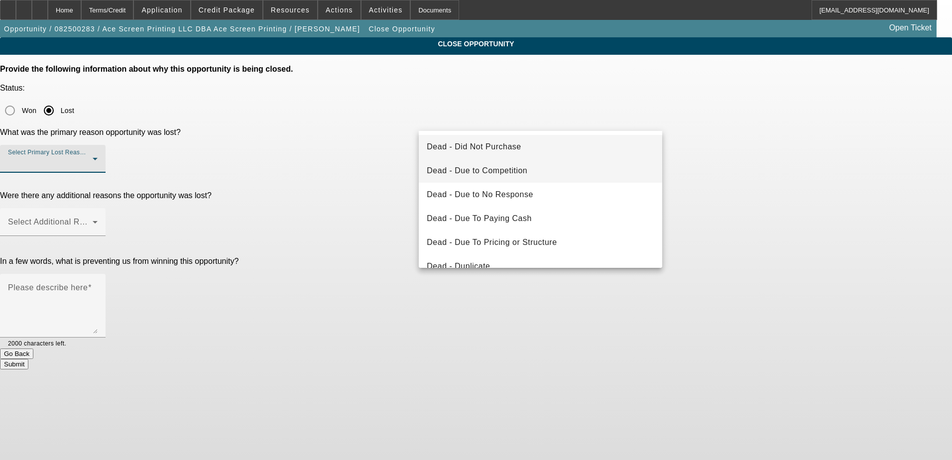
click at [548, 166] on mat-option "Dead - Due to Competition" at bounding box center [540, 171] width 243 height 24
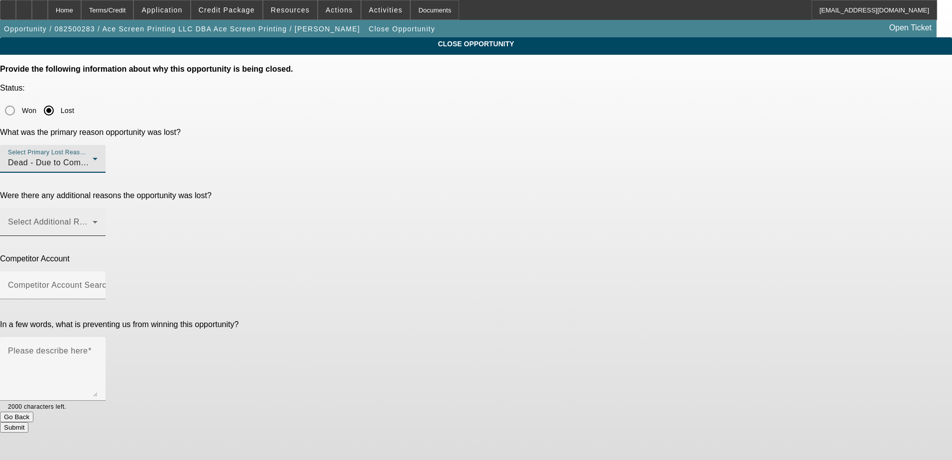
click at [93, 220] on span at bounding box center [50, 226] width 85 height 12
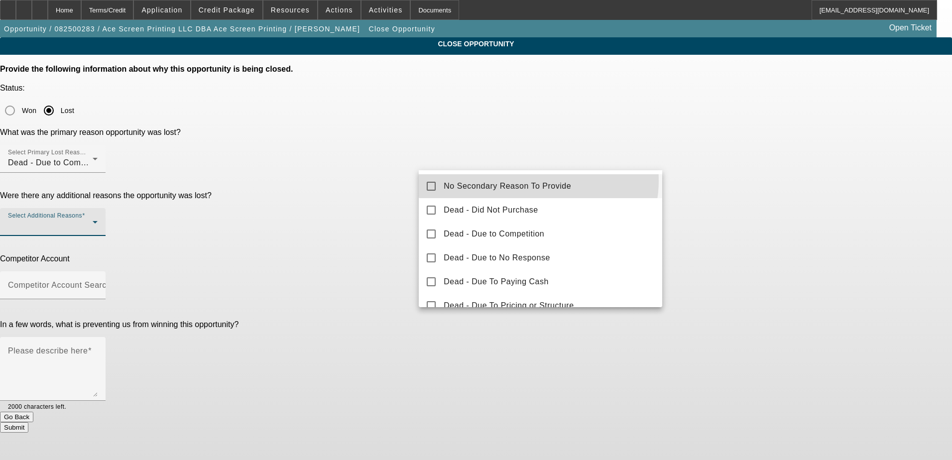
click at [538, 181] on span "No Secondary Reason To Provide" at bounding box center [506, 186] width 127 height 12
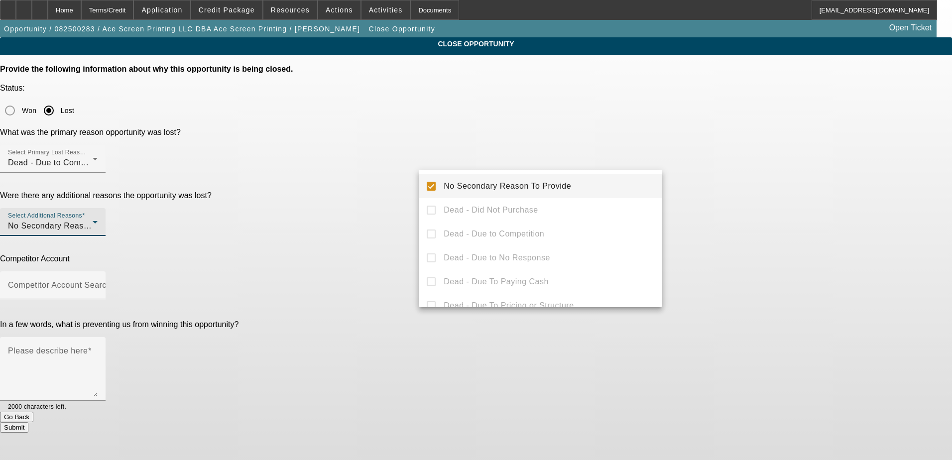
click at [646, 181] on mat-option "No Secondary Reason To Provide" at bounding box center [540, 186] width 243 height 24
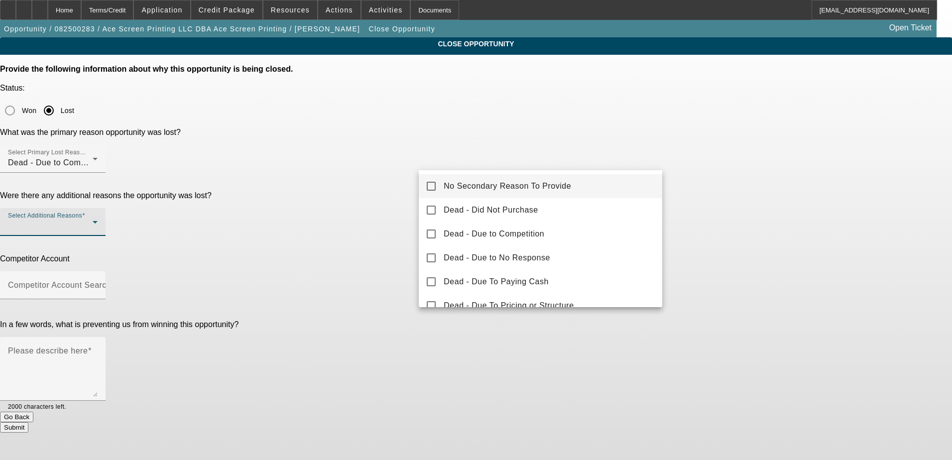
click at [564, 183] on mat-option "No Secondary Reason To Provide" at bounding box center [540, 186] width 243 height 24
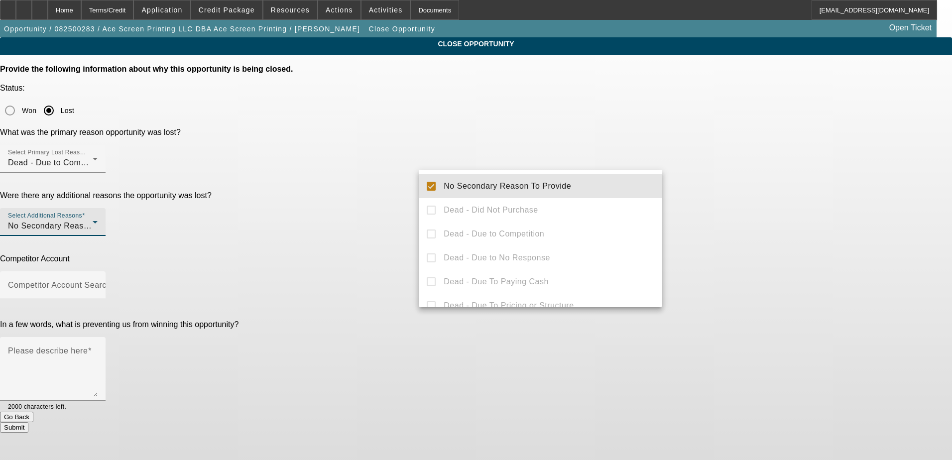
click at [751, 185] on div at bounding box center [476, 230] width 952 height 460
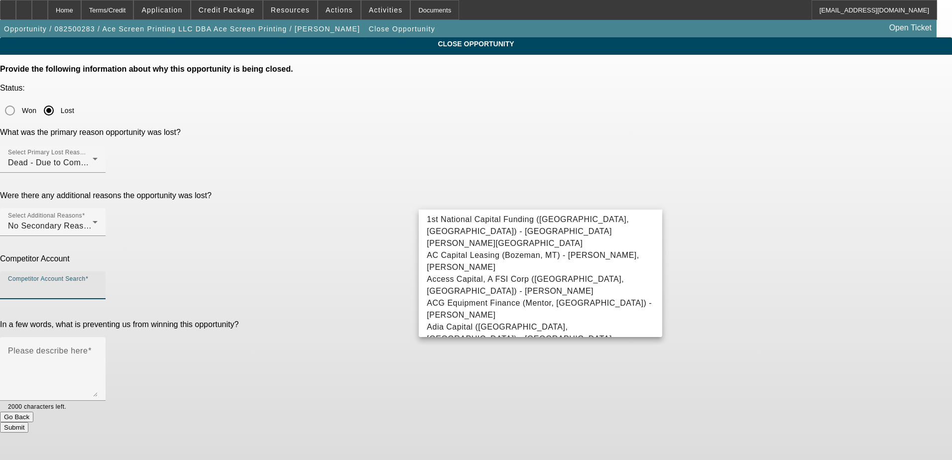
click at [98, 283] on input "Competitor Account Search" at bounding box center [53, 289] width 90 height 12
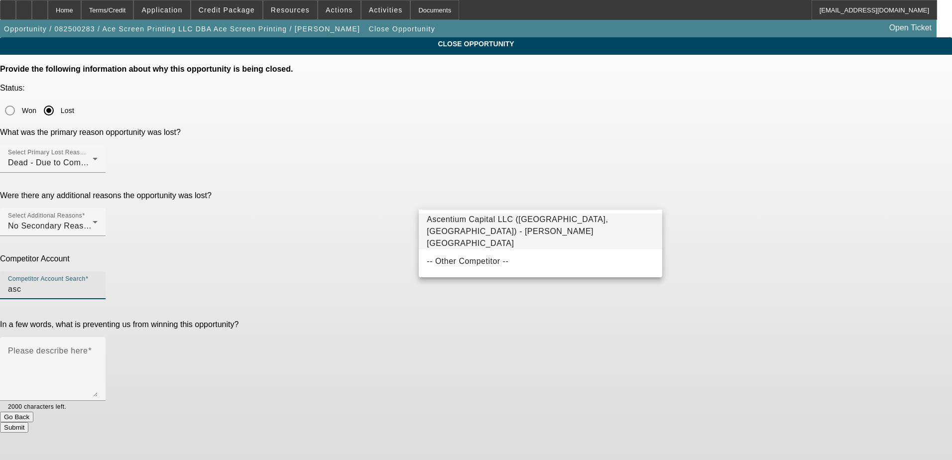
click at [526, 214] on mat-option "Ascentium Capital LLC (Kingwood, TX) - Wheeler, Bryan" at bounding box center [540, 232] width 243 height 36
type input "Ascentium Capital LLC (Kingwood, TX) - Wheeler, Bryan"
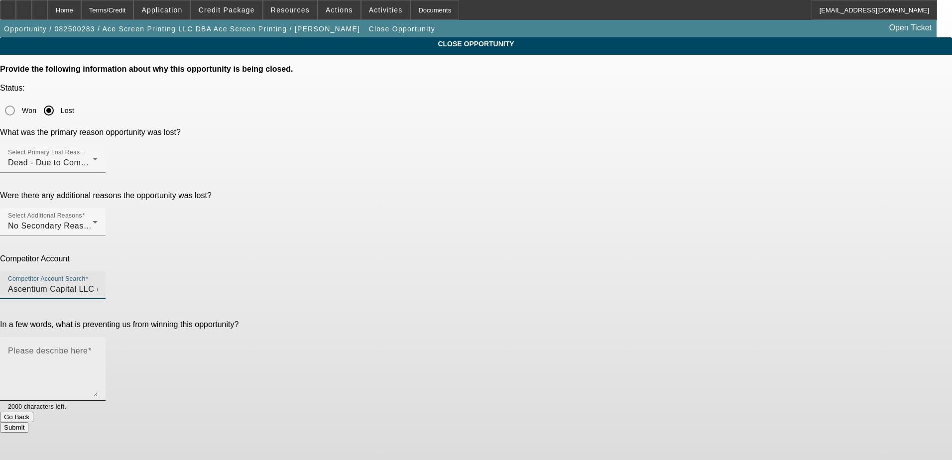
click at [98, 349] on textarea "Please describe here" at bounding box center [53, 373] width 90 height 48
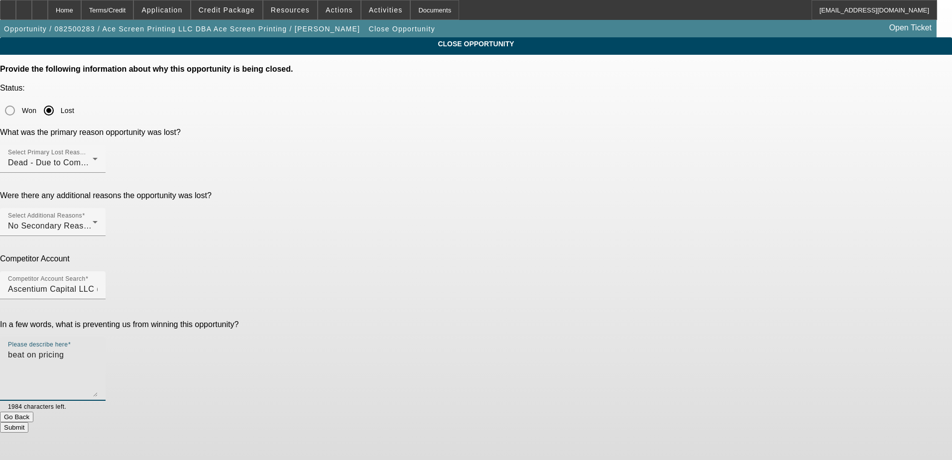
type textarea "beat on pricing"
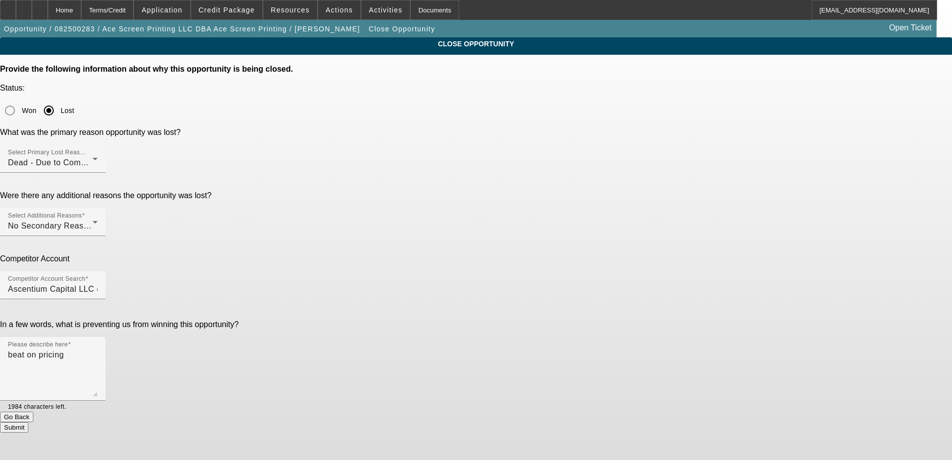
click at [28, 422] on button "Submit" at bounding box center [14, 427] width 28 height 10
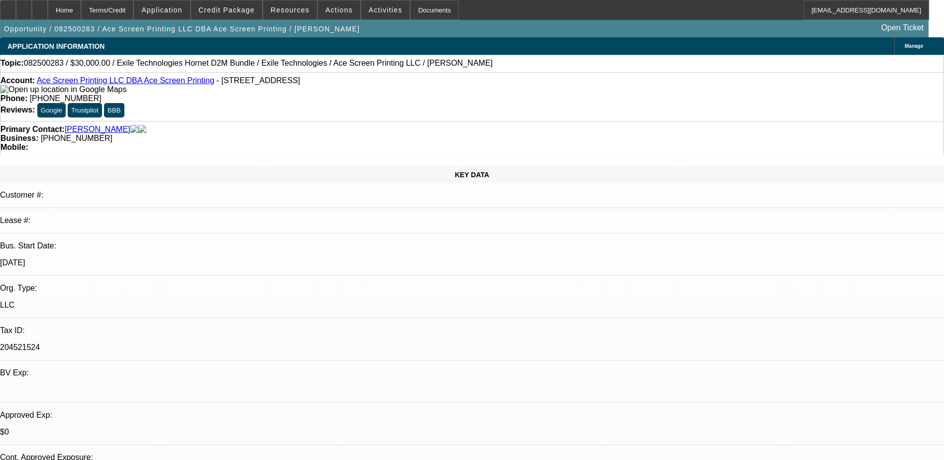
select select "0"
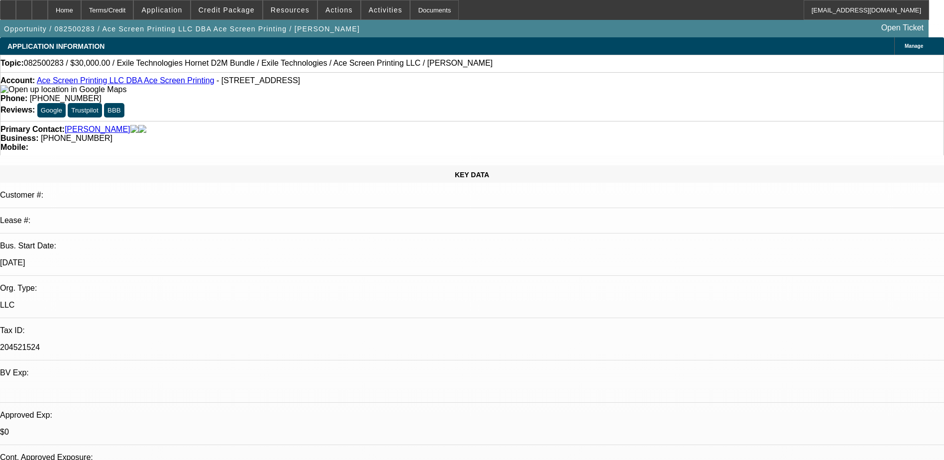
select select "0"
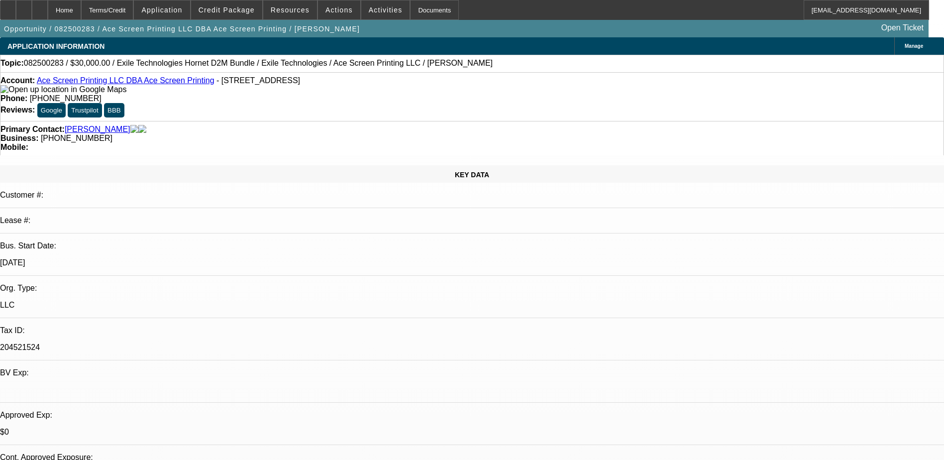
select select "0"
select select "1"
select select "2"
select select "6"
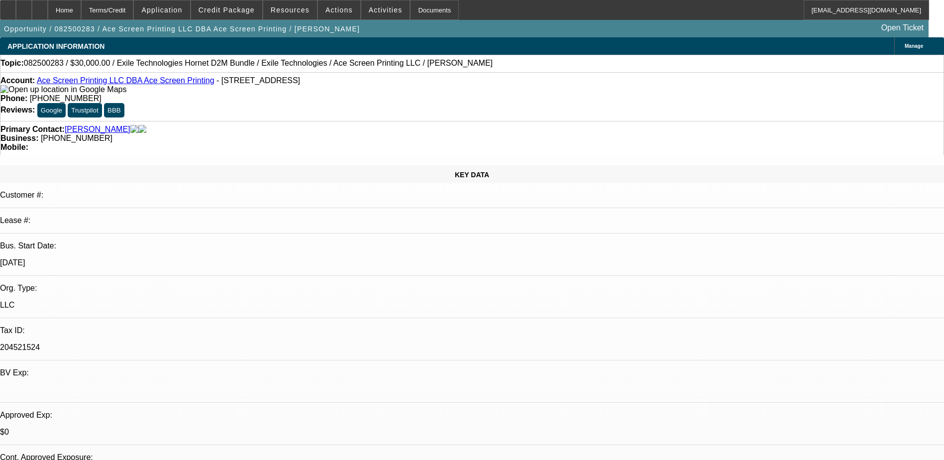
select select "1"
select select "2"
select select "6"
select select "1"
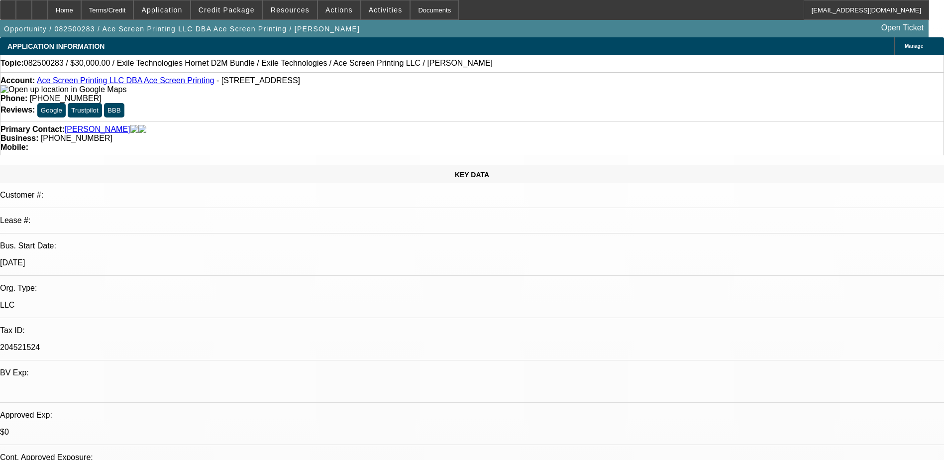
select select "6"
select select "1"
select select "2"
select select "6"
select select "0.15"
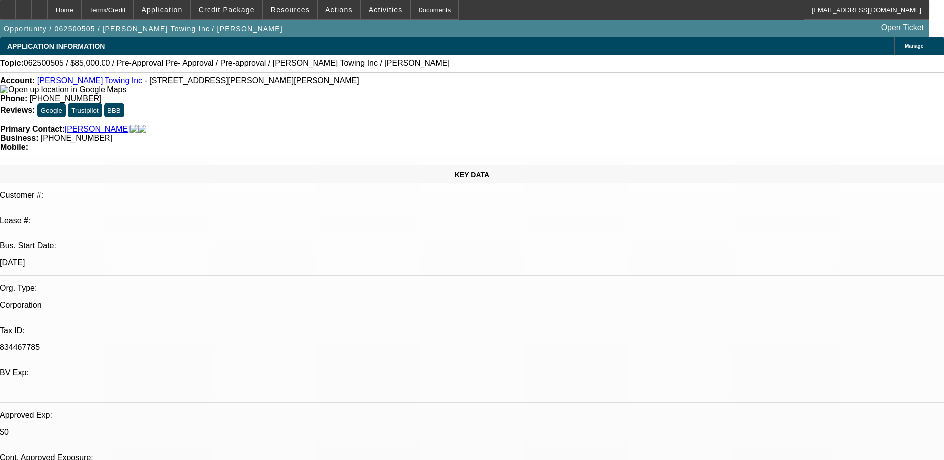
select select "2"
select select "0"
select select "0.15"
select select "2"
select select "0"
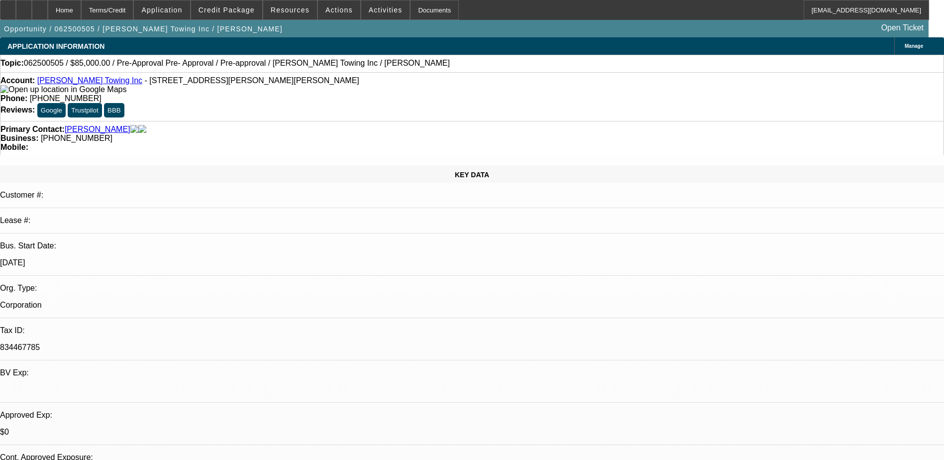
select select "0.1"
select select "2"
select select "0"
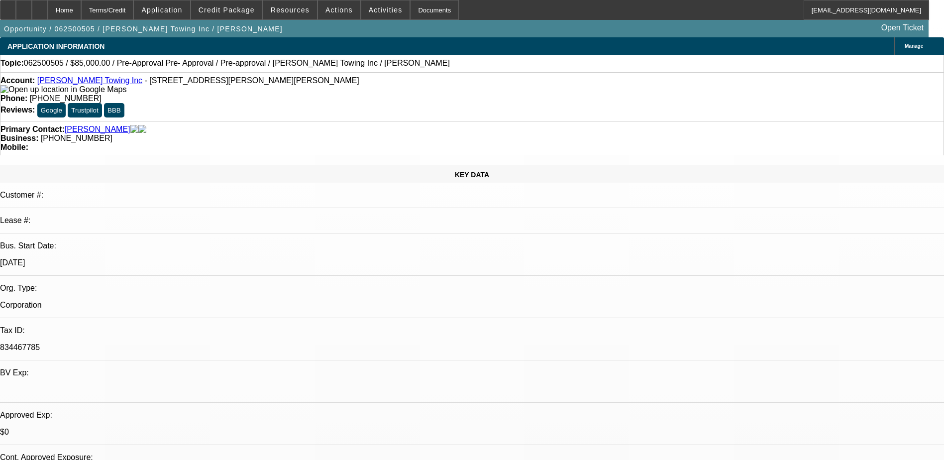
select select "0"
select select "1"
select select "2"
select select "6"
select select "1"
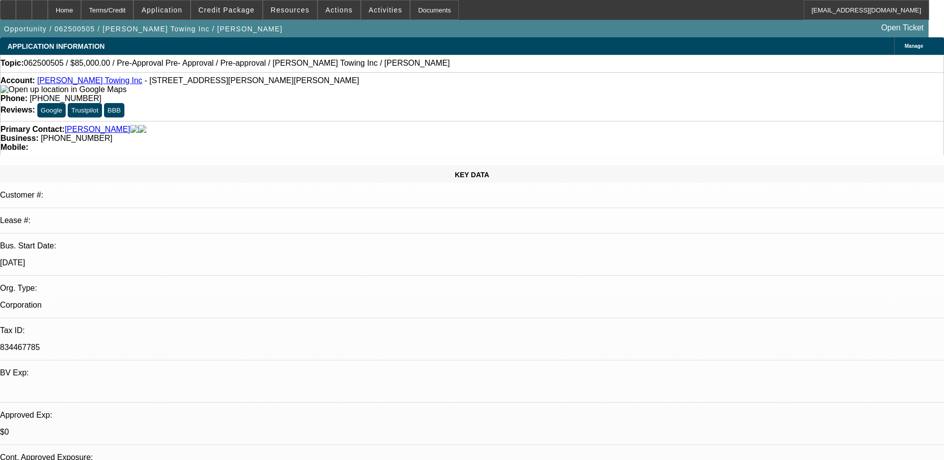
select select "2"
select select "6"
select select "1"
select select "2"
select select "6"
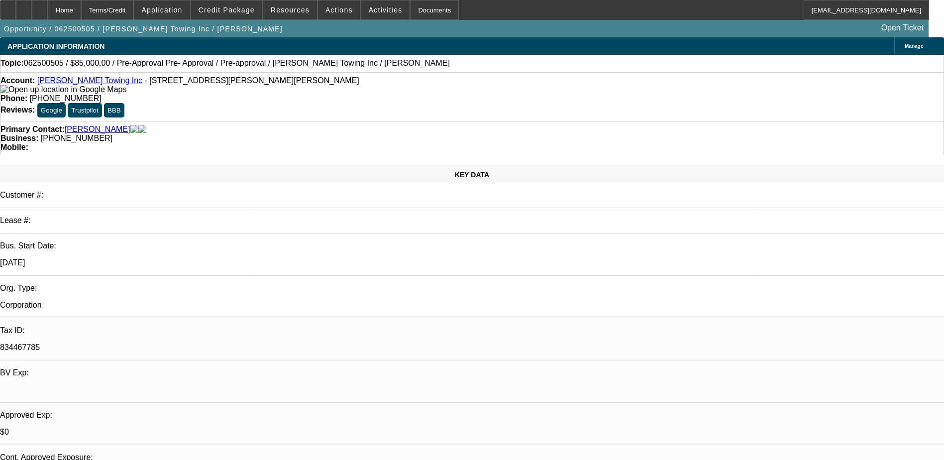
select select "1"
select select "6"
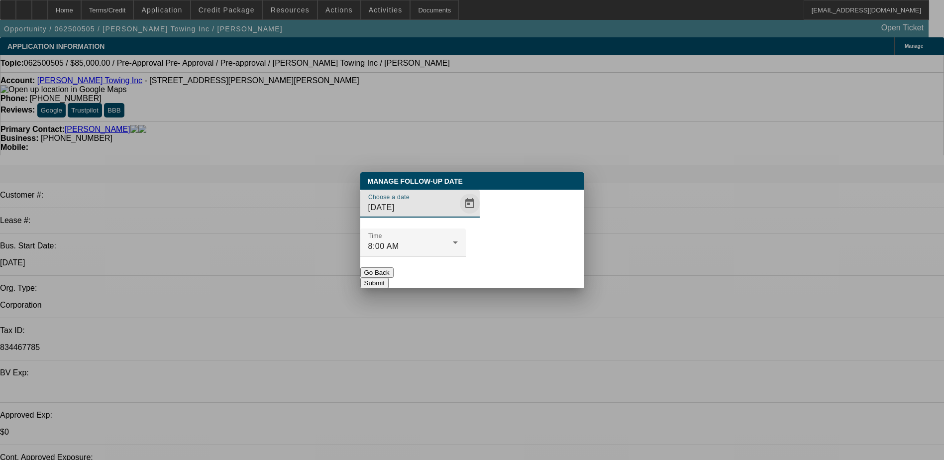
click at [458, 216] on span "Open calendar" at bounding box center [470, 204] width 24 height 24
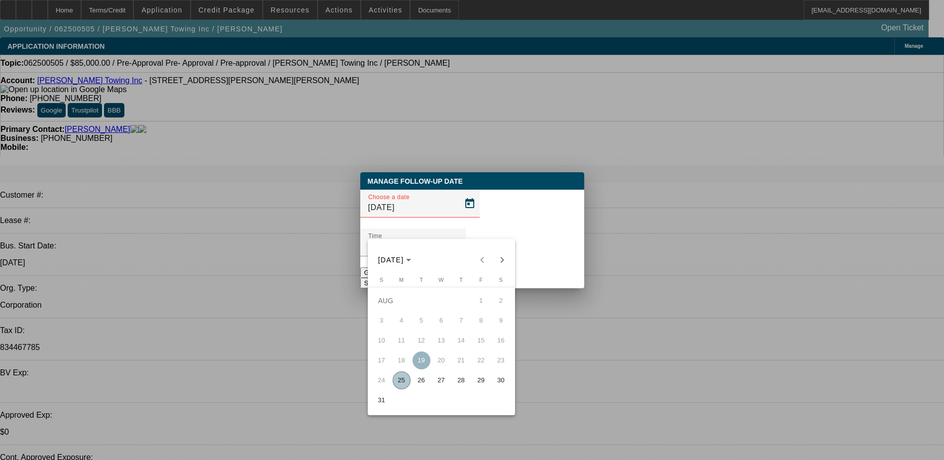
click at [458, 382] on span "28" at bounding box center [461, 380] width 18 height 18
type input "8/28/2025"
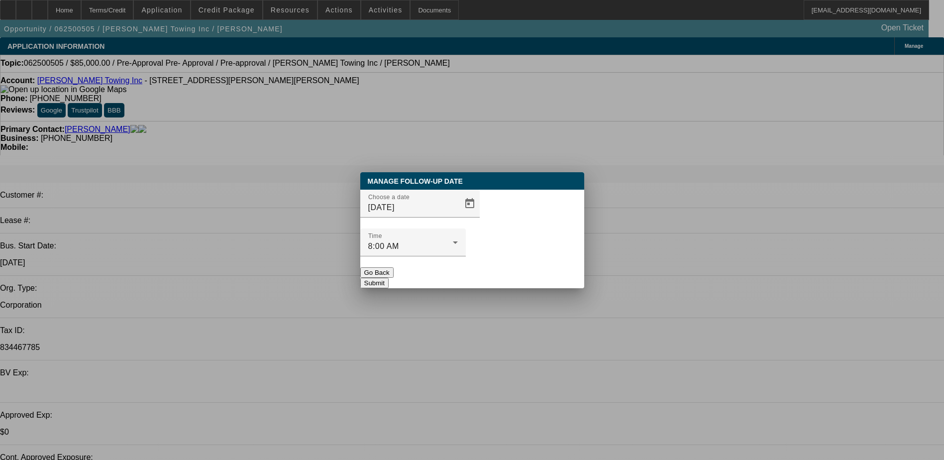
click at [466, 256] on div at bounding box center [413, 261] width 106 height 11
click at [389, 278] on button "Submit" at bounding box center [374, 283] width 28 height 10
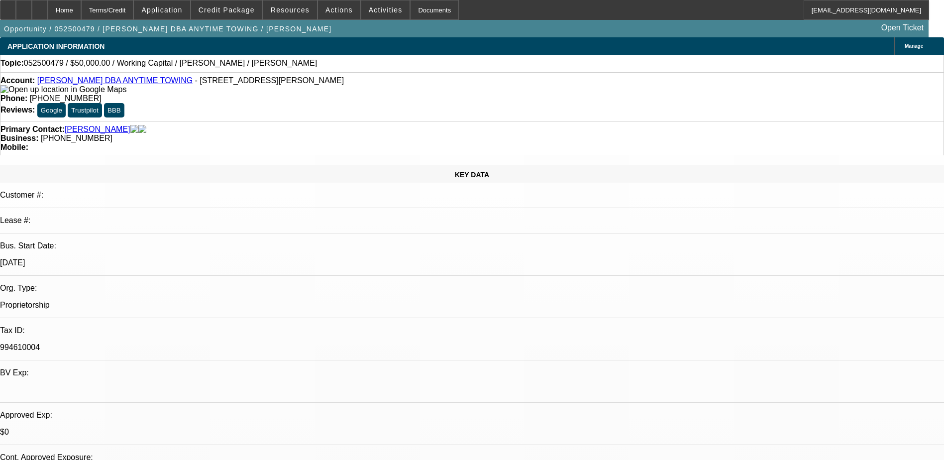
select select "0"
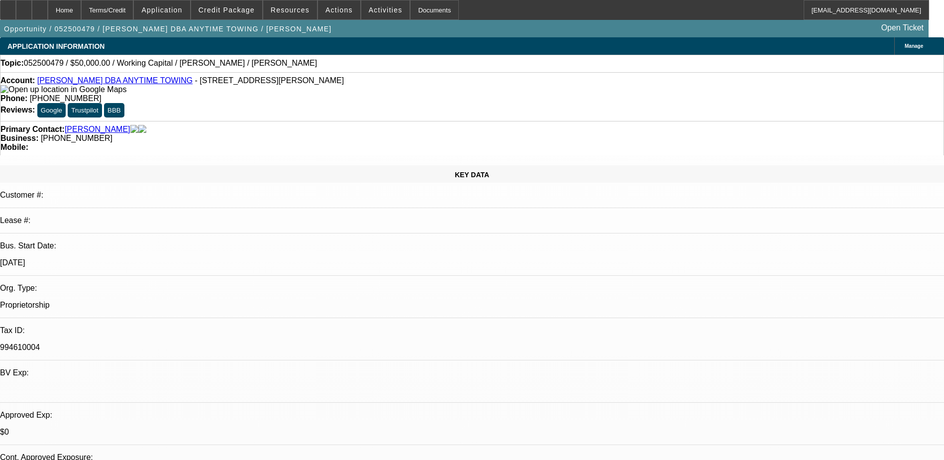
select select "0"
select select "1"
select select "2"
select select "6"
select select "1"
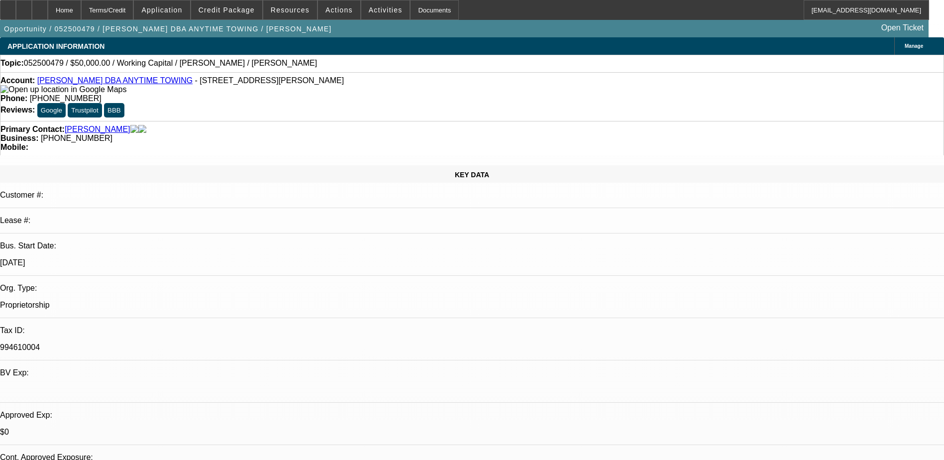
select select "2"
select select "6"
click at [102, 76] on div "Account: [PERSON_NAME] DBA ANYTIME TOWING - [STREET_ADDRESS][PERSON_NAME] Phone…" at bounding box center [472, 96] width 944 height 49
click at [104, 85] on link "[PERSON_NAME] DBA ANYTIME TOWING" at bounding box center [114, 80] width 155 height 8
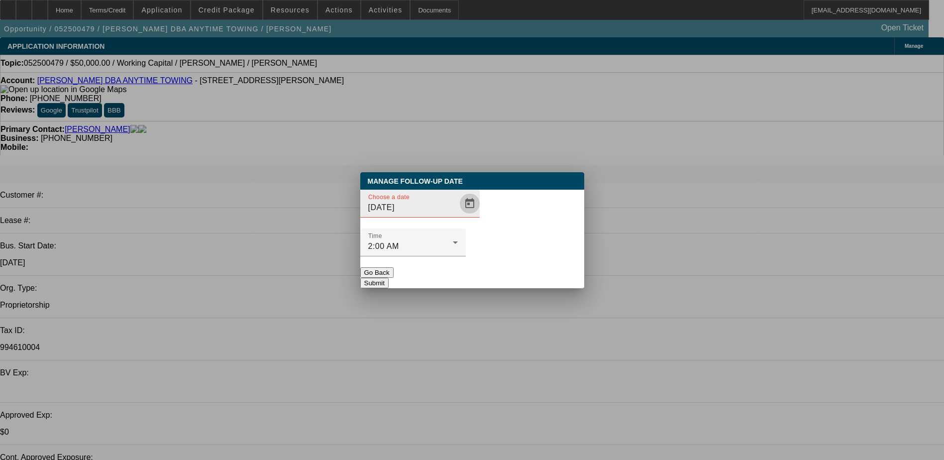
click at [458, 216] on span "Open calendar" at bounding box center [470, 204] width 24 height 24
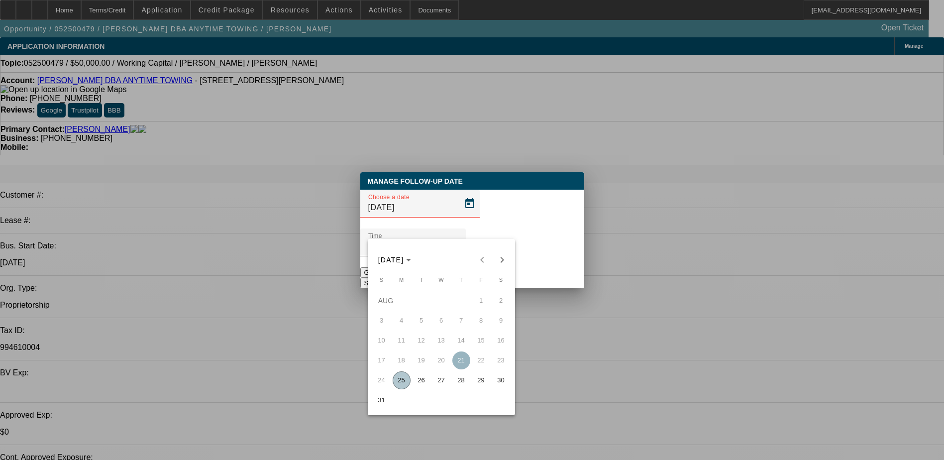
click at [461, 387] on span "28" at bounding box center [461, 380] width 18 height 18
type input "8/28/2025"
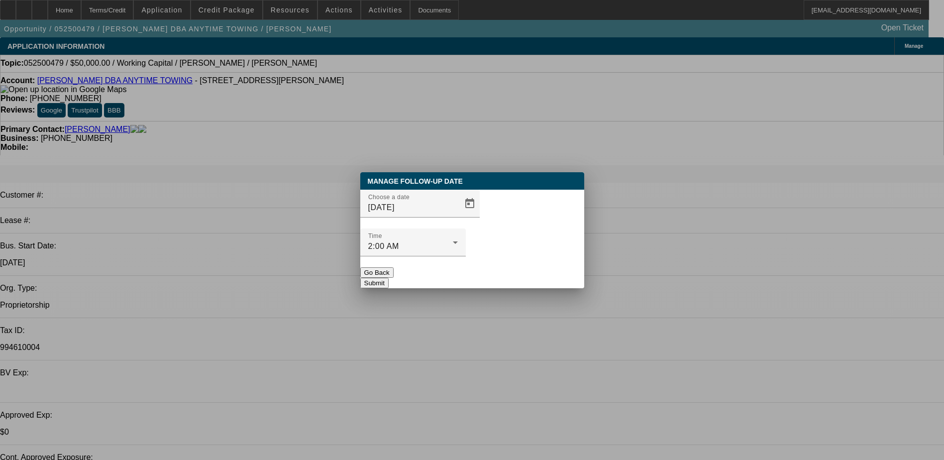
click at [389, 278] on button "Submit" at bounding box center [374, 283] width 28 height 10
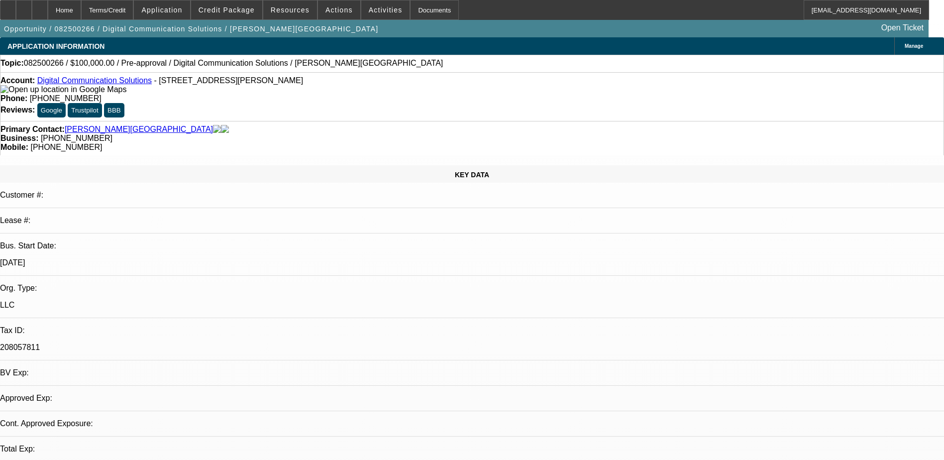
select select "0"
select select "2"
select select "0.1"
select select "4"
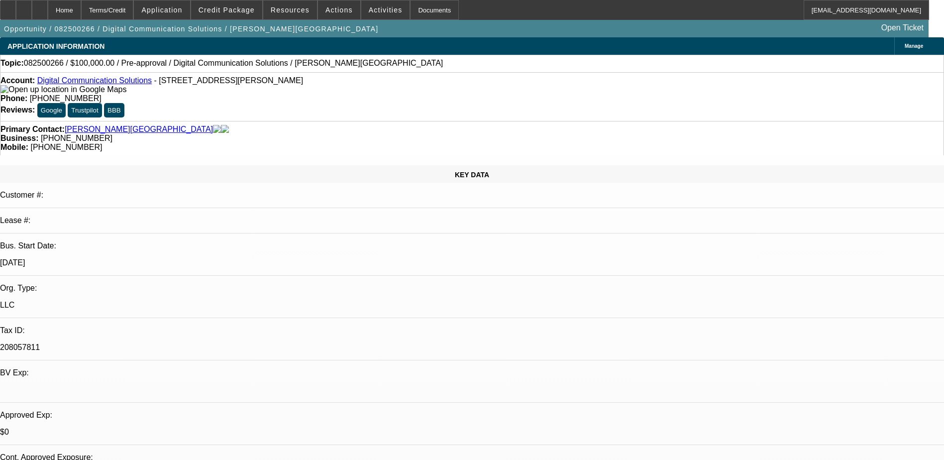
click at [89, 85] on link "Digital Communication Solutions" at bounding box center [94, 80] width 114 height 8
drag, startPoint x: 893, startPoint y: 382, endPoint x: 887, endPoint y: 379, distance: 6.2
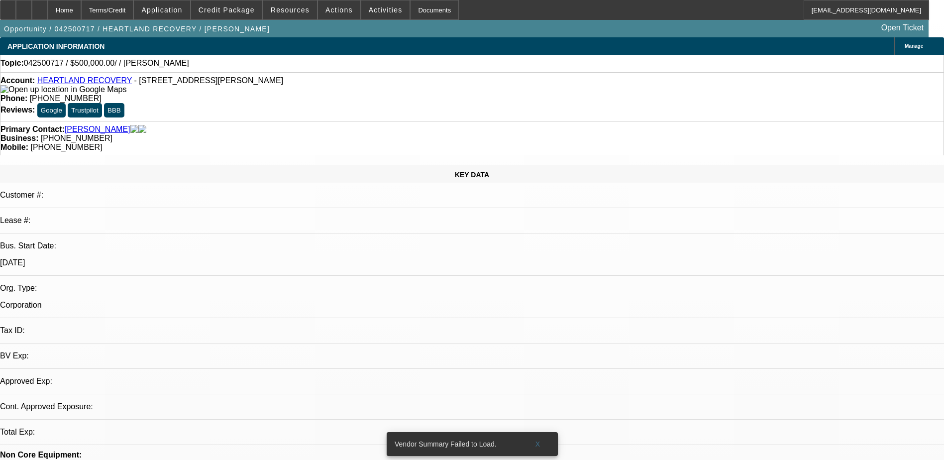
select select "0"
select select "2"
select select "0.1"
select select "4"
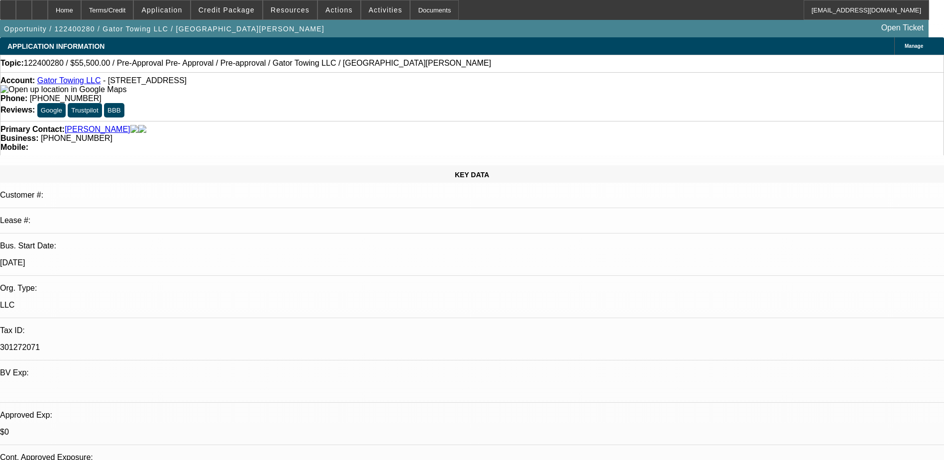
select select "0"
select select "2"
select select "0.1"
select select "4"
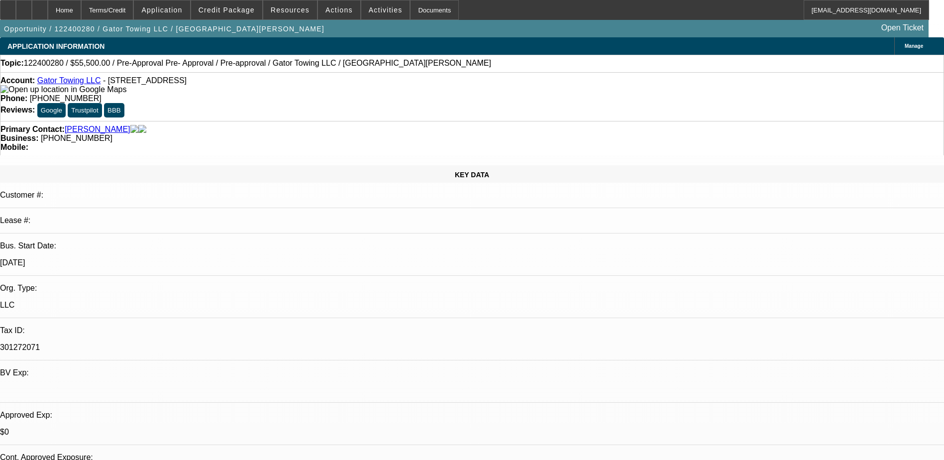
select select "0"
select select "2"
select select "0.1"
select select "4"
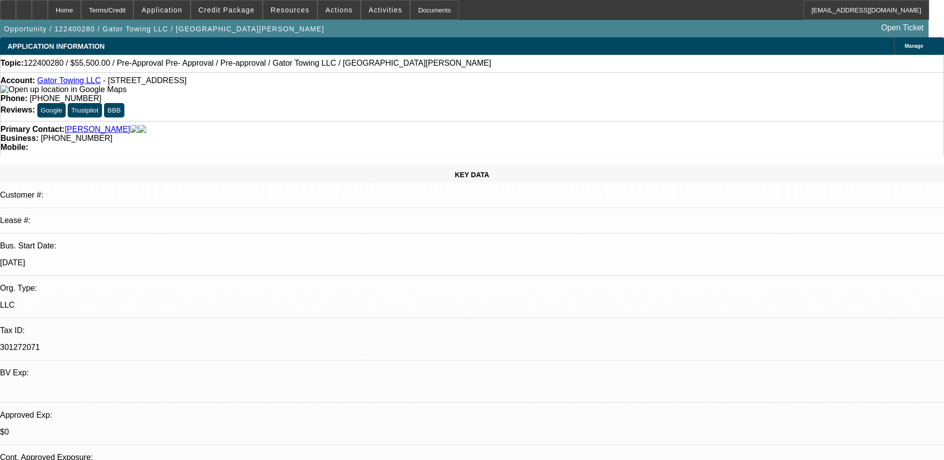
select select "0"
select select "0.1"
select select "4"
select select "0"
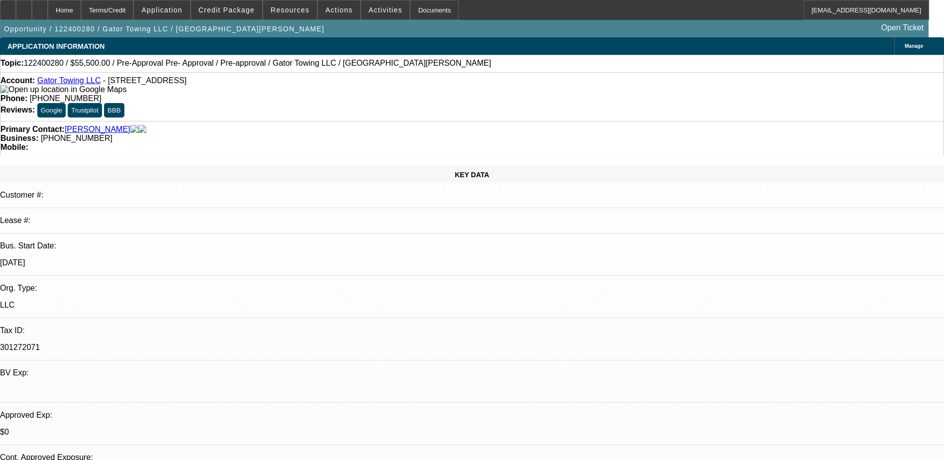
select select "0"
select select "0.1"
select select "4"
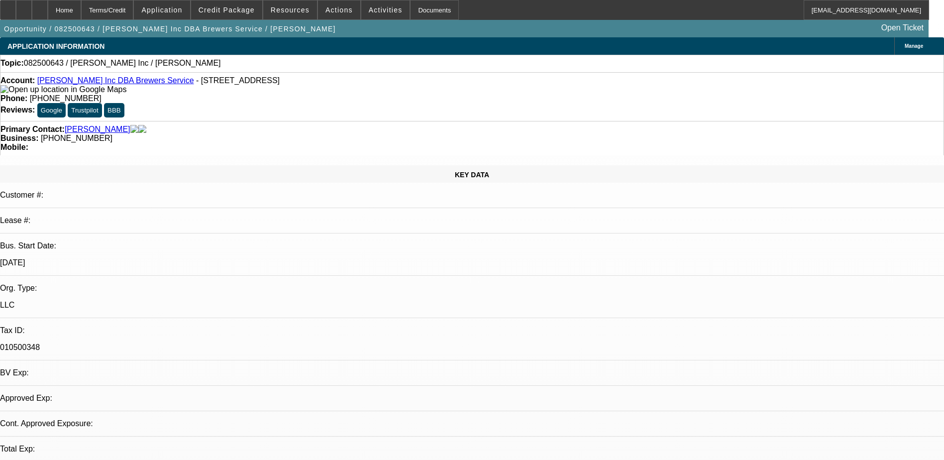
select select "0"
select select "2"
select select "0.1"
select select "1"
select select "2"
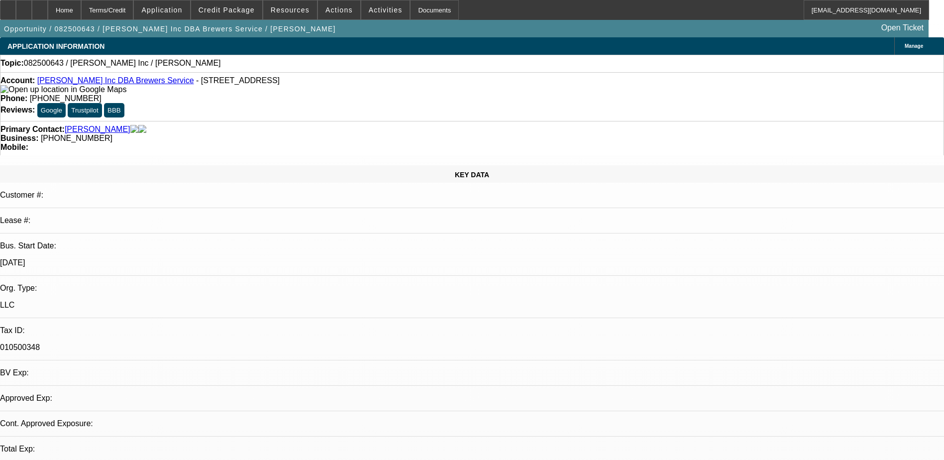
select select "4"
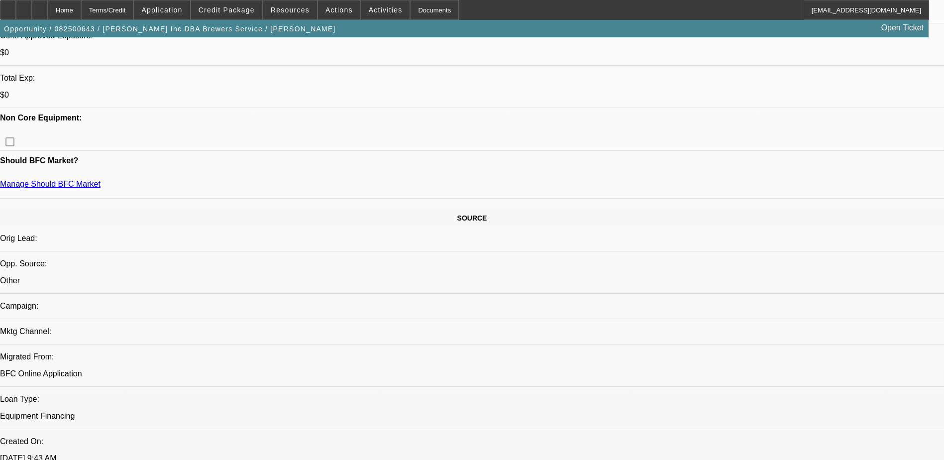
scroll to position [299, 0]
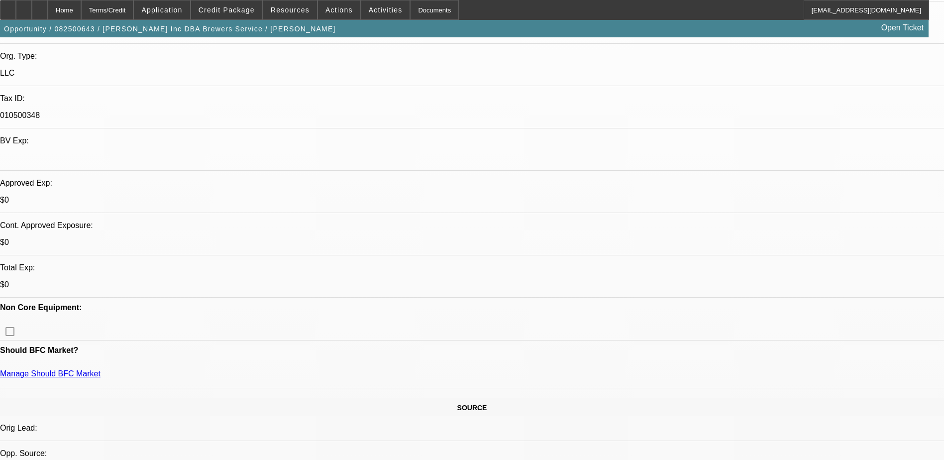
scroll to position [199, 0]
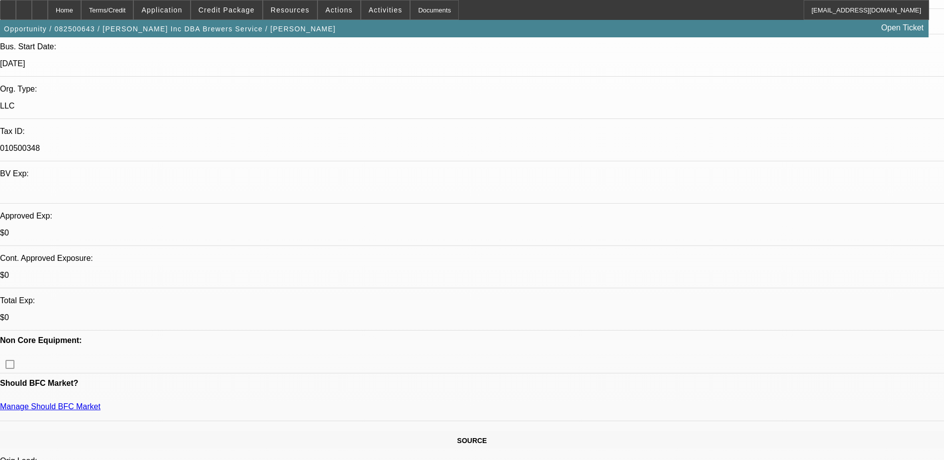
drag, startPoint x: 105, startPoint y: 187, endPoint x: 132, endPoint y: 187, distance: 26.9
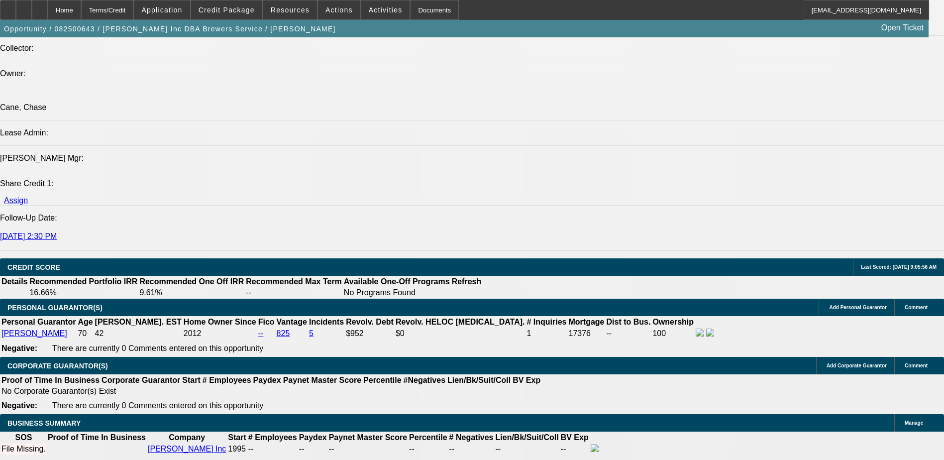
scroll to position [1344, 0]
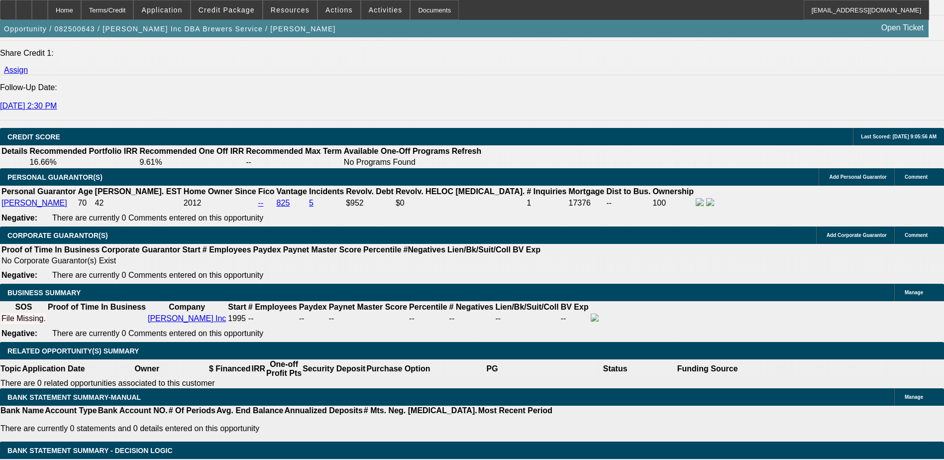
drag, startPoint x: 199, startPoint y: 210, endPoint x: 234, endPoint y: 210, distance: 35.3
type input "UNKNOWN"
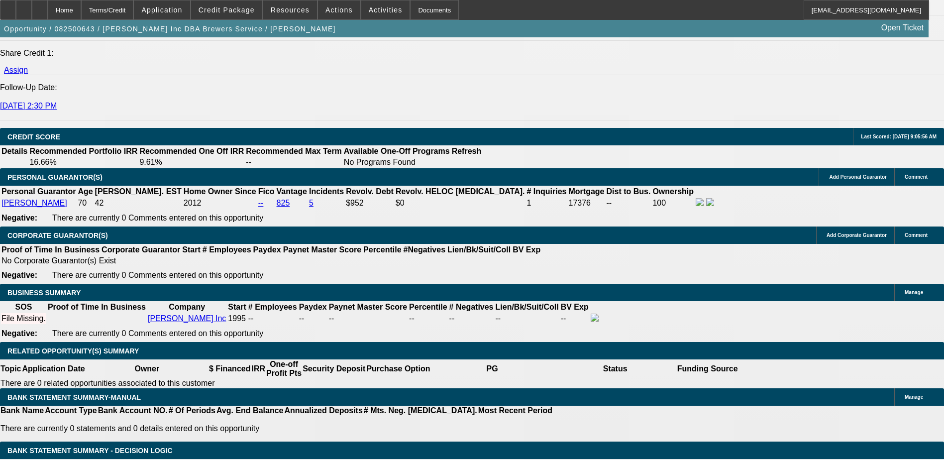
type input "84"
type input "12"
type input "$5,302.44"
type input "$2,651.22"
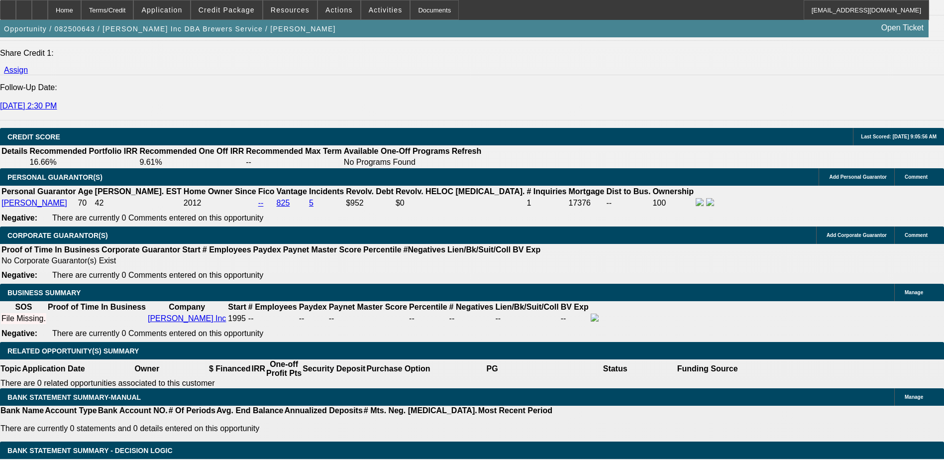
type input "$7,590.68"
type input "$3,795.34"
type input "12"
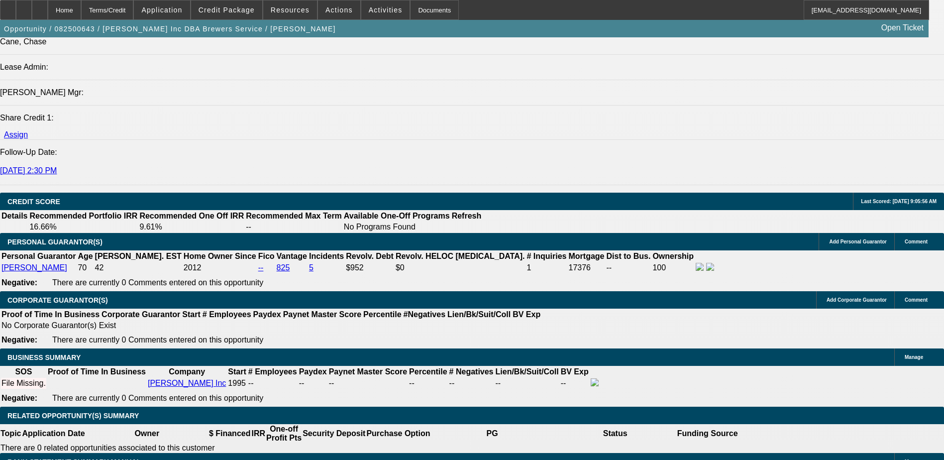
scroll to position [1194, 0]
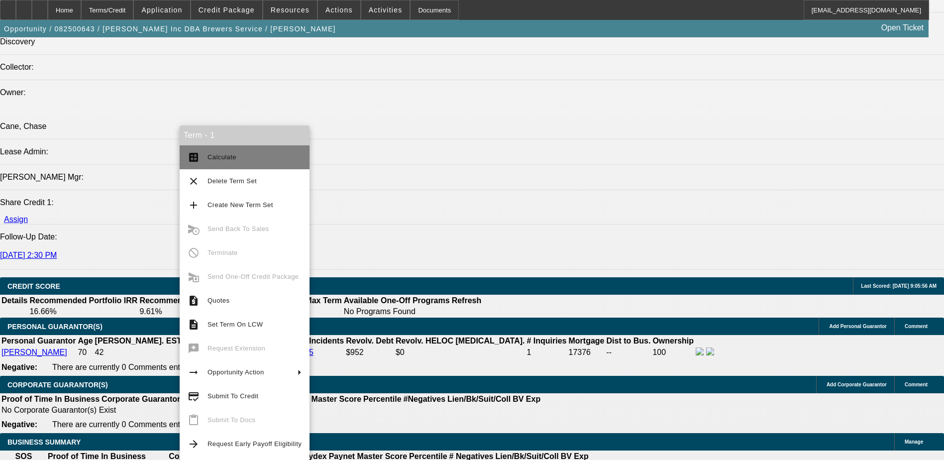
click at [206, 163] on button "calculate Calculate" at bounding box center [245, 157] width 130 height 24
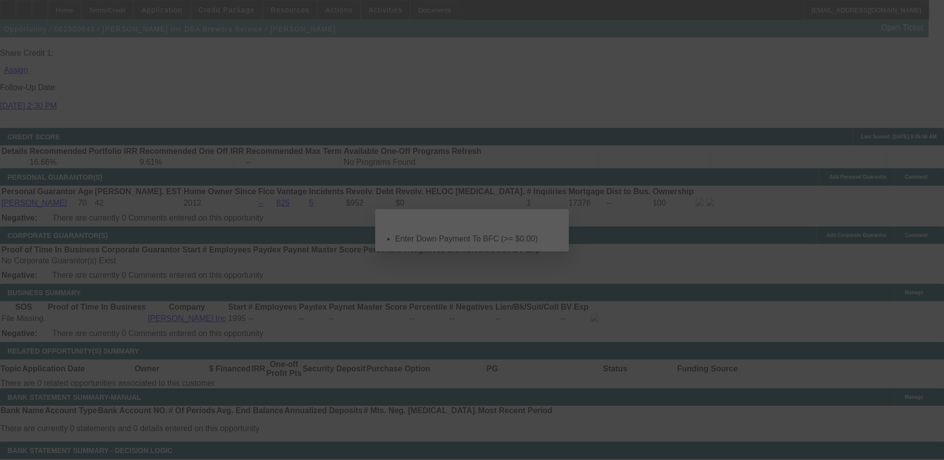
scroll to position [0, 0]
select select "0"
select select "2"
select select "0.1"
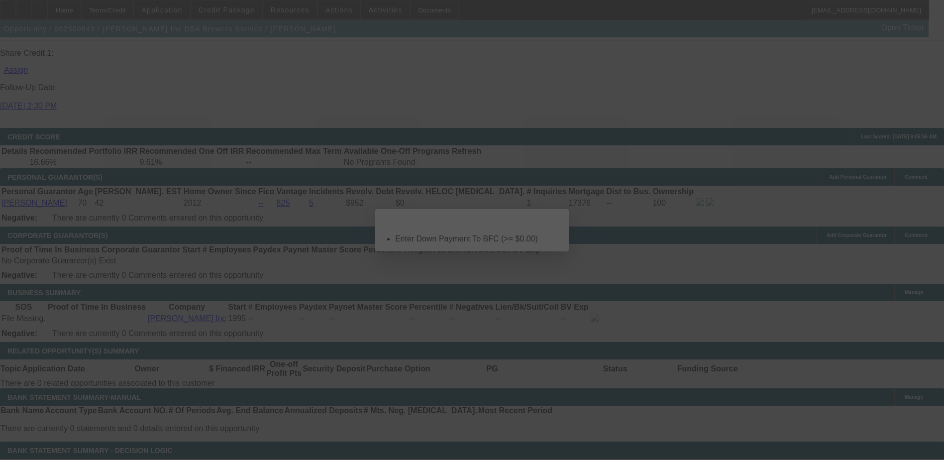
select select "4"
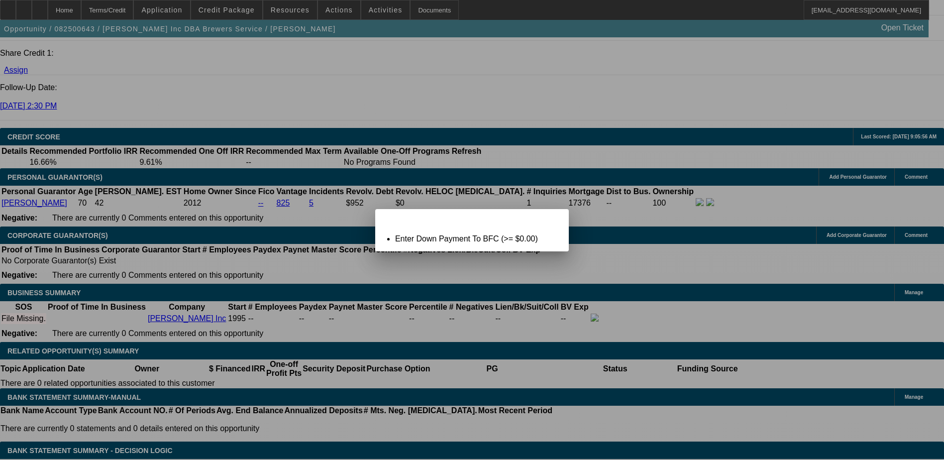
click at [552, 220] on span "Close" at bounding box center [555, 217] width 13 height 5
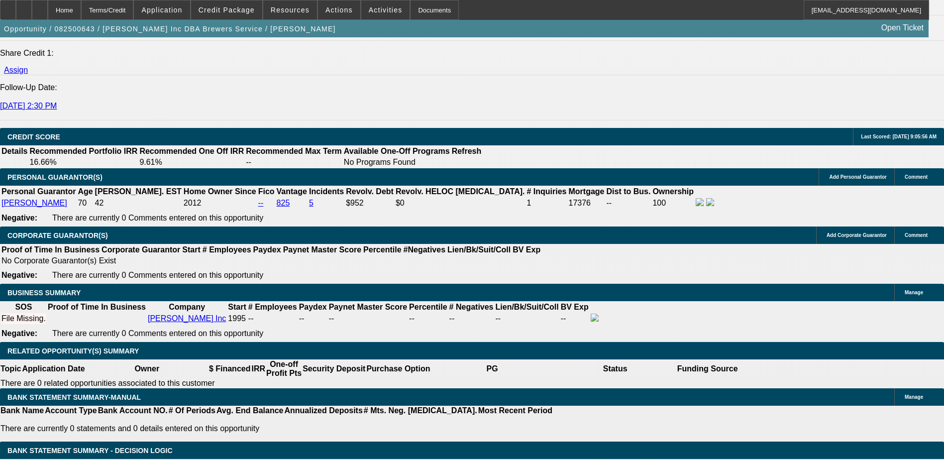
drag, startPoint x: 194, startPoint y: 136, endPoint x: 200, endPoint y: 137, distance: 5.5
type input "$0.00"
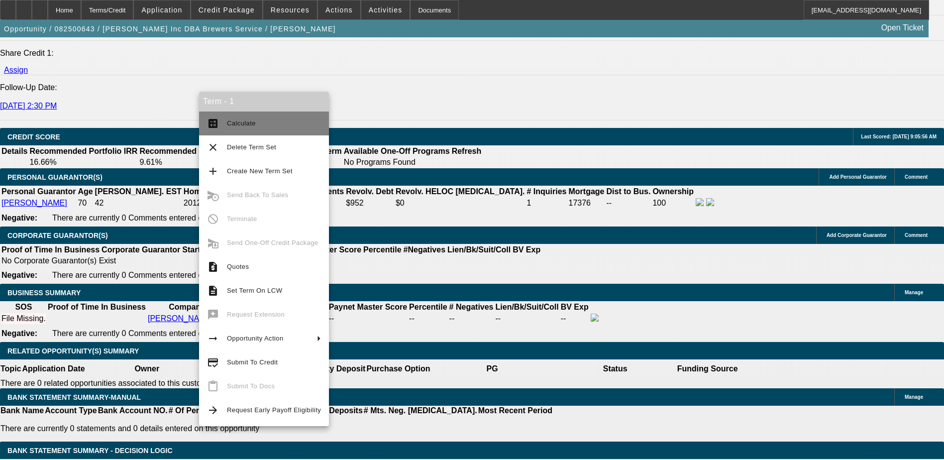
click at [226, 122] on button "calculate Calculate" at bounding box center [264, 123] width 130 height 24
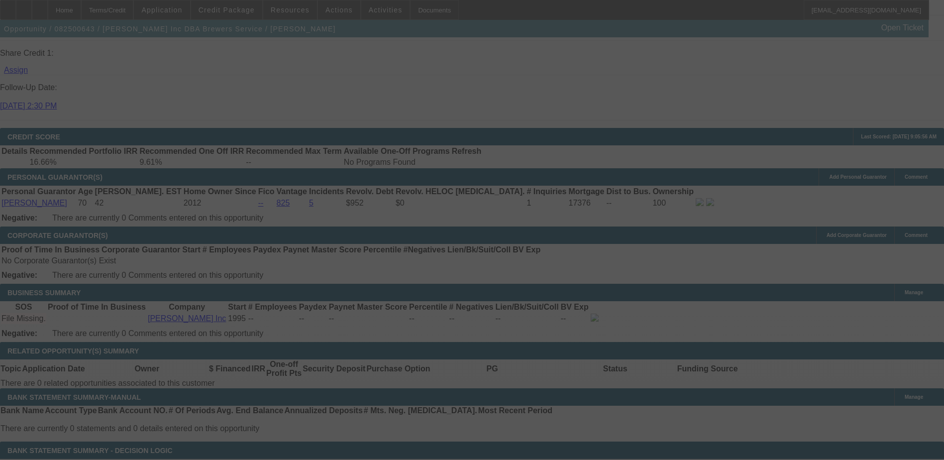
select select "0"
select select "2"
select select "0.1"
select select "4"
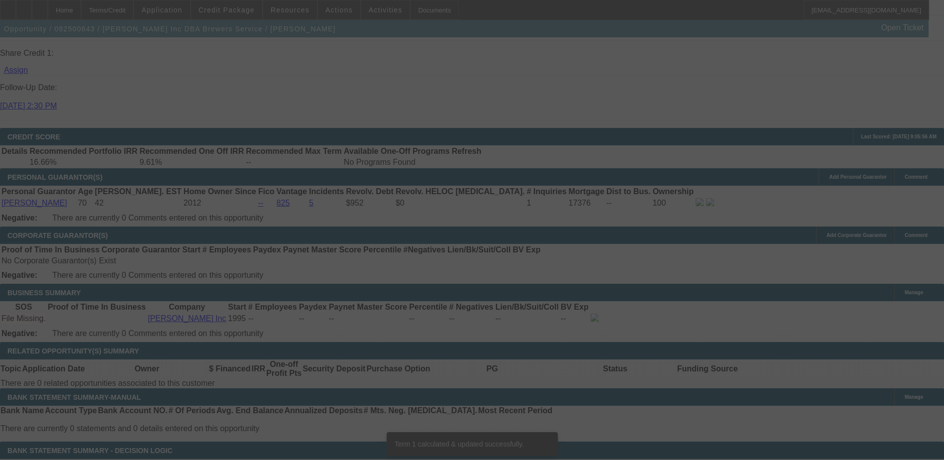
scroll to position [1338, 0]
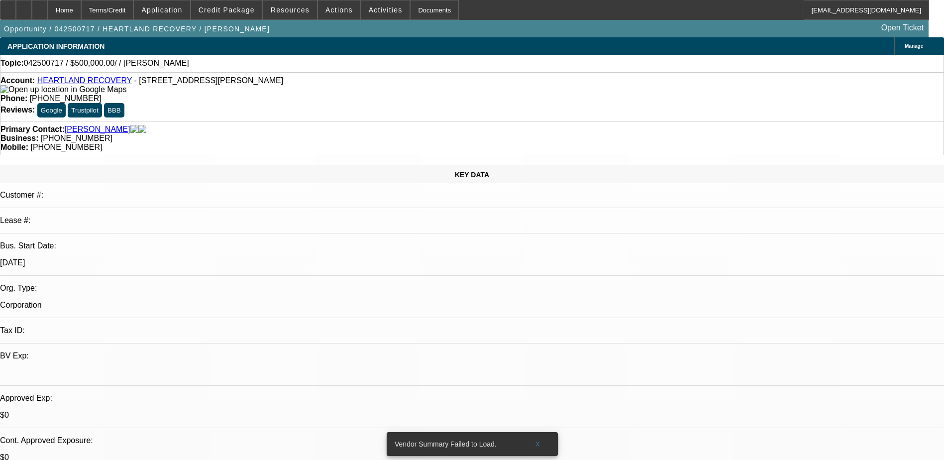
select select "0"
select select "2"
select select "0.1"
select select "4"
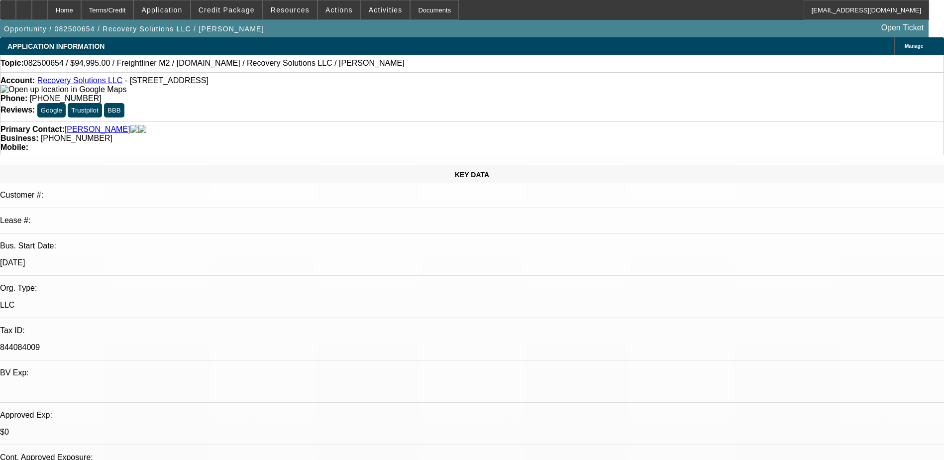
select select "0"
select select "6"
select select "0"
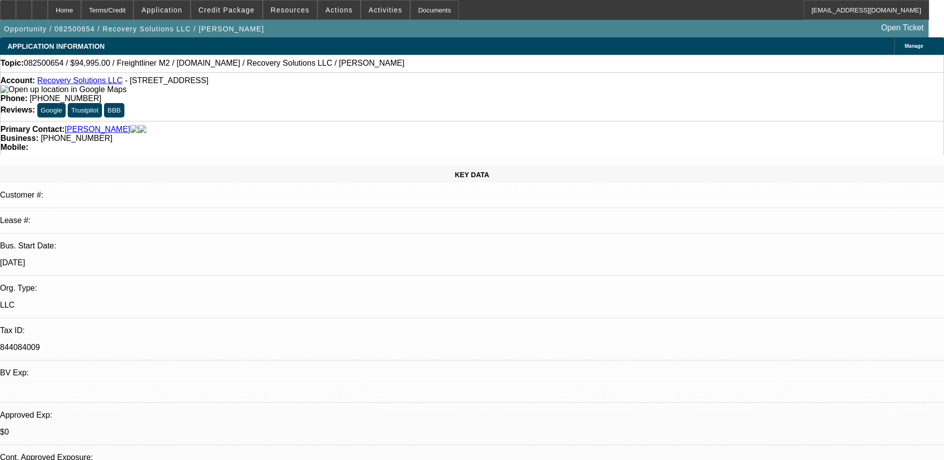
select select "0"
select select "6"
select select "0"
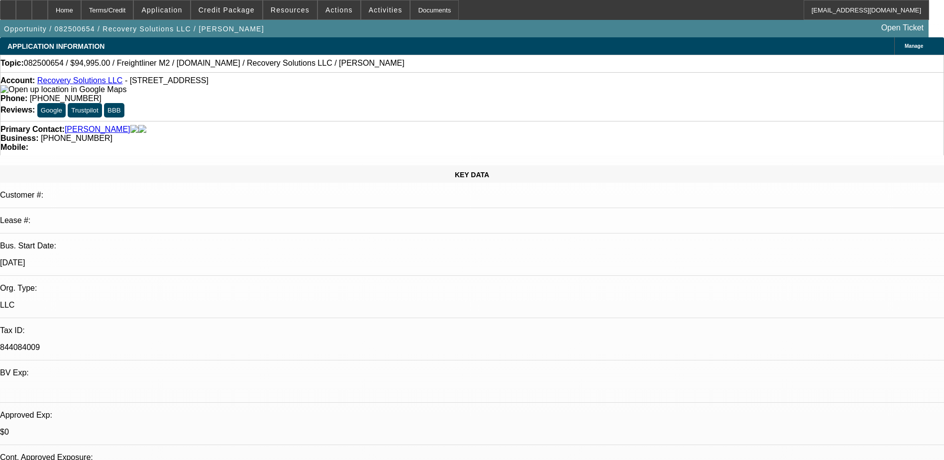
select select "0"
select select "6"
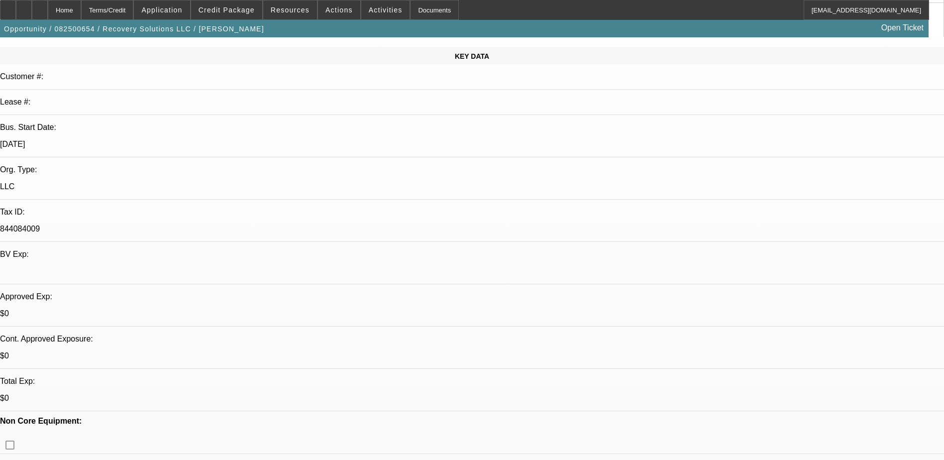
scroll to position [149, 0]
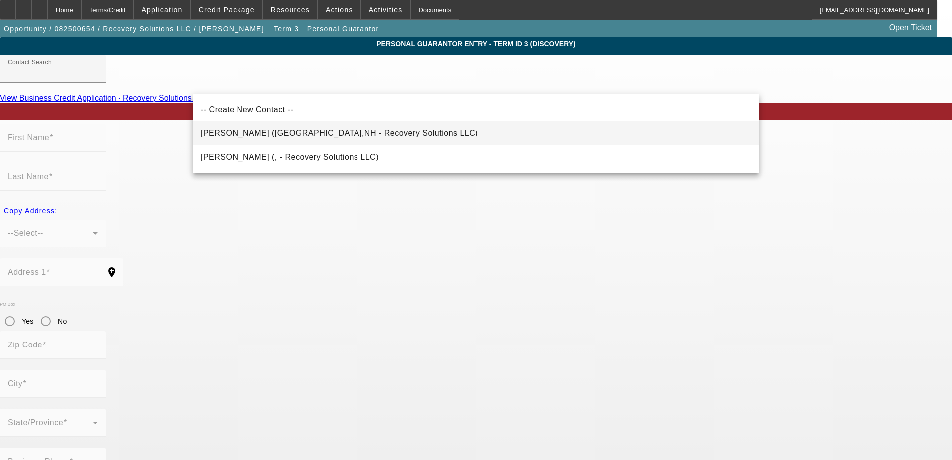
click at [282, 133] on span "Murray, Richard (Derry,NH - Recovery Solutions LLC)" at bounding box center [339, 133] width 277 height 8
type input "Murray, Richard (Derry,NH - Recovery Solutions LLC)"
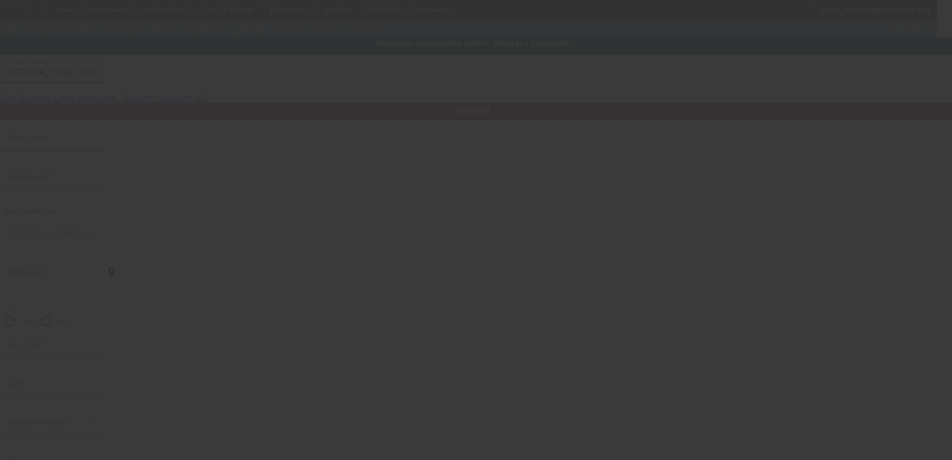
type input "Richard"
type input "Murray"
type input "189 Rockingham Road"
radio input "true"
type input "03038"
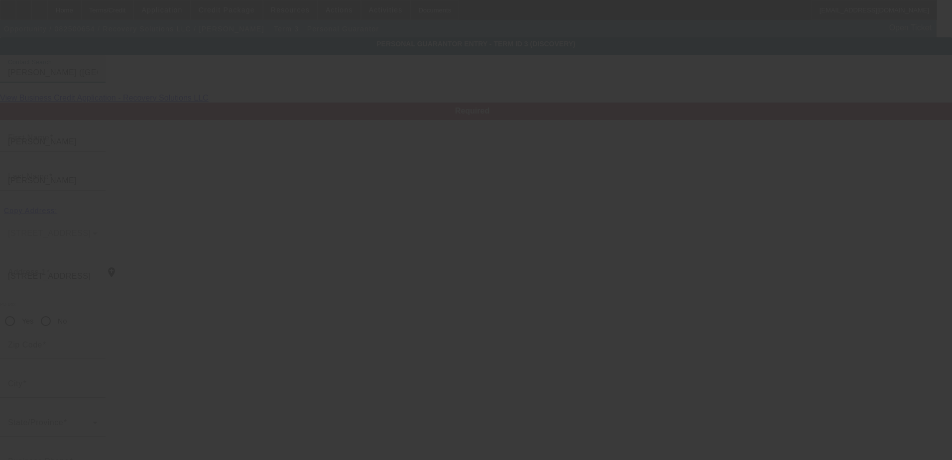
type input "Derry"
type input "(603) 425-6860"
type input "100"
type input "026-56-0671"
type input "recoverysolutions@comcast.net"
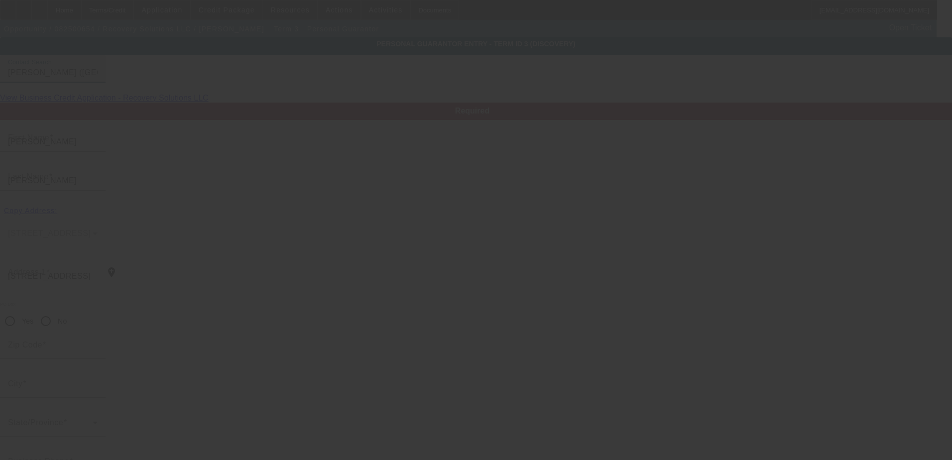
type input "(603) 425-6860"
type input "(603) 534-9631"
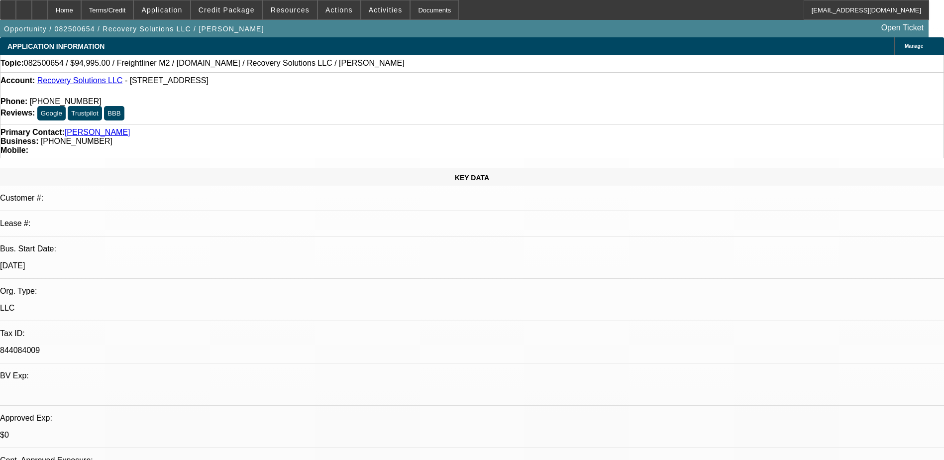
select select "0"
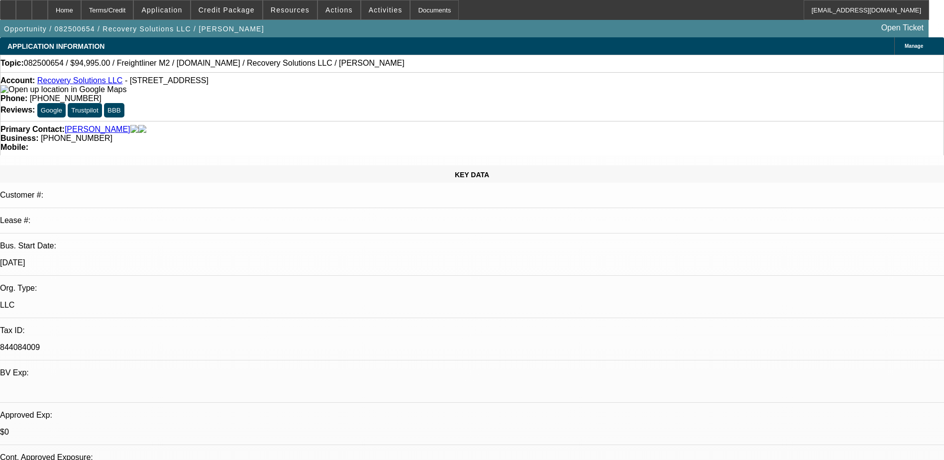
select select "0"
select select "6"
select select "0"
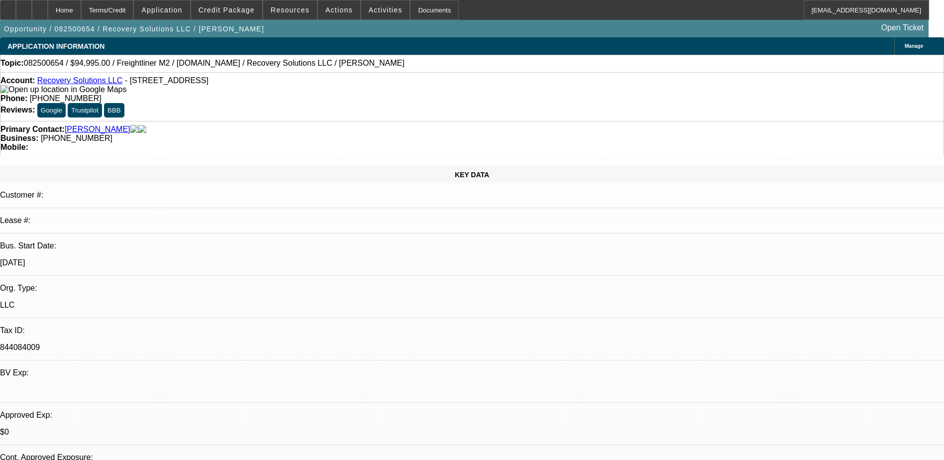
select select "0"
select select "6"
select select "0"
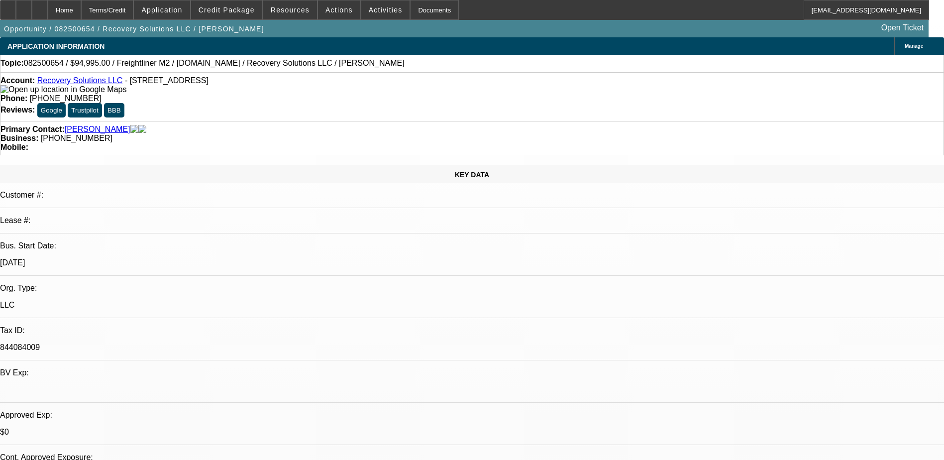
select select "6"
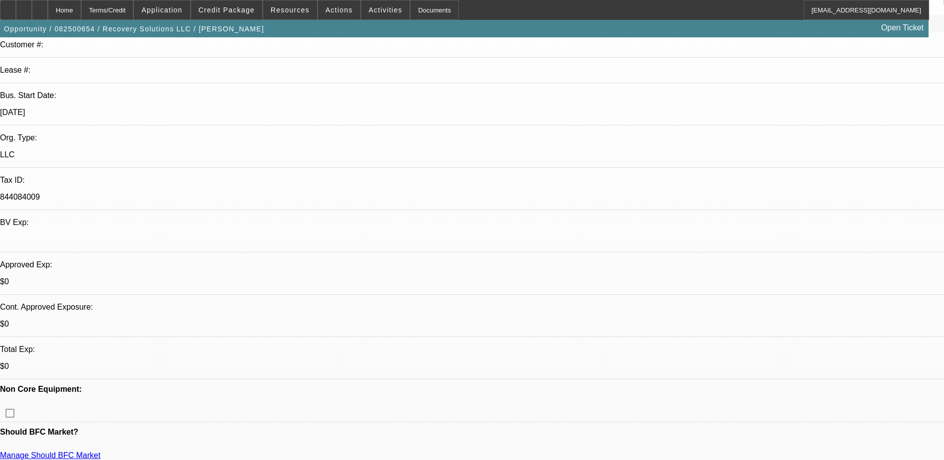
scroll to position [199, 0]
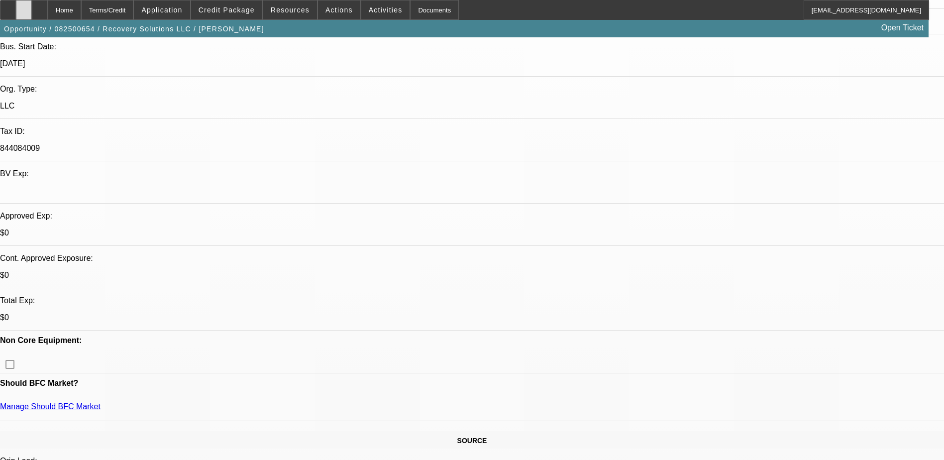
click at [24, 6] on icon at bounding box center [24, 6] width 0 height 0
click at [222, 12] on span "Credit Package" at bounding box center [227, 10] width 56 height 8
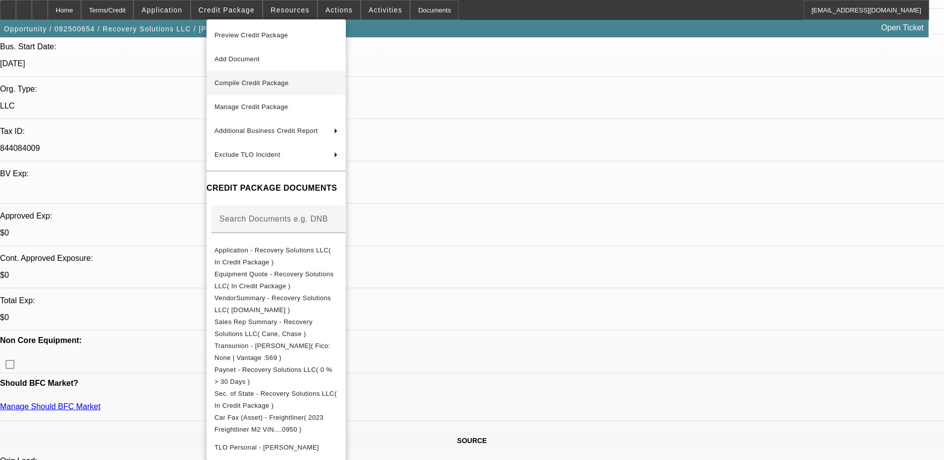
click at [256, 84] on span "Compile Credit Package" at bounding box center [252, 82] width 74 height 7
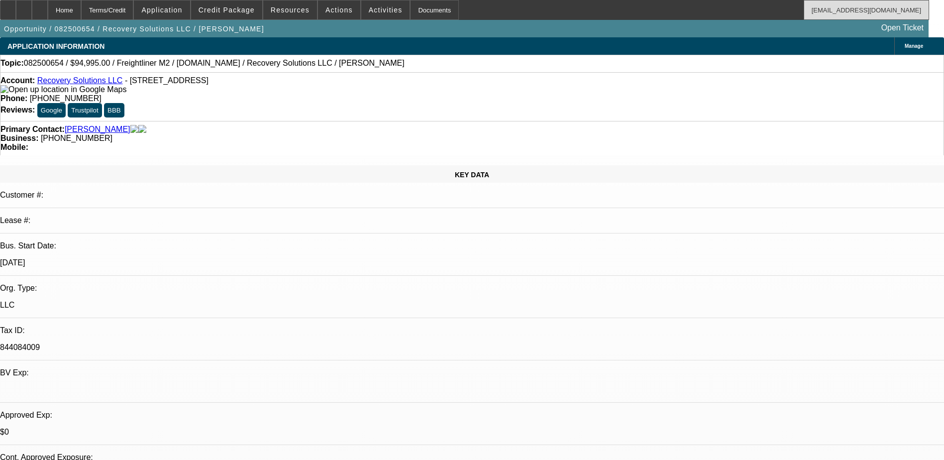
select select "0"
select select "6"
select select "0"
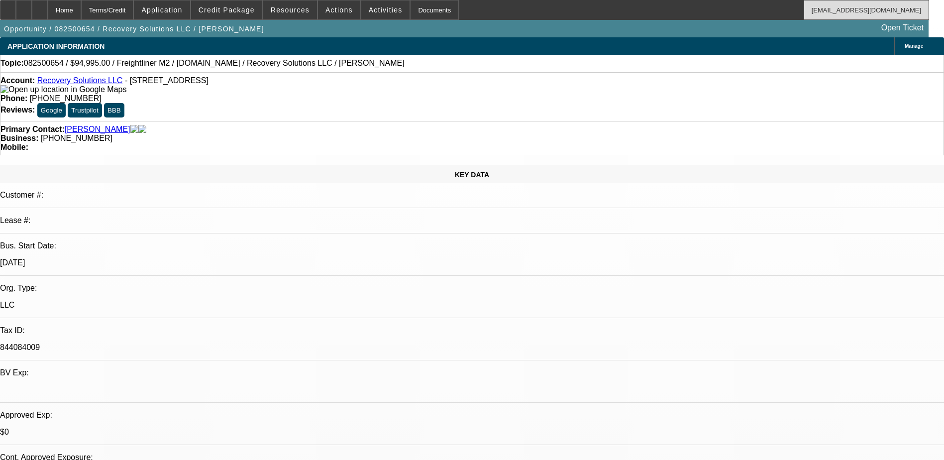
select select "0"
select select "6"
select select "0"
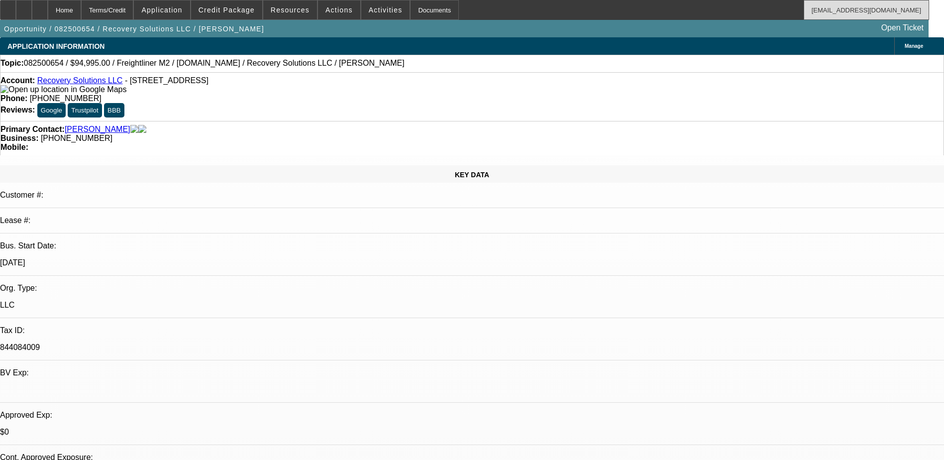
select select "0"
select select "6"
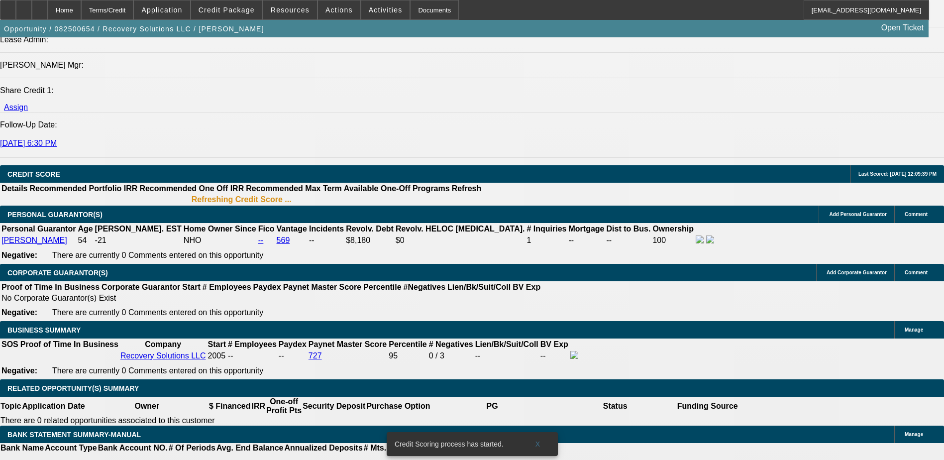
scroll to position [1413, 0]
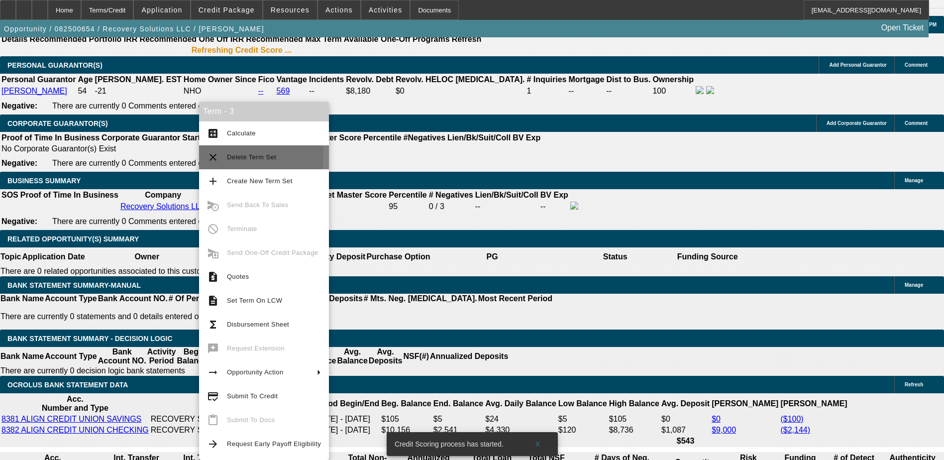
click at [245, 156] on span "Delete Term Set" at bounding box center [251, 156] width 49 height 7
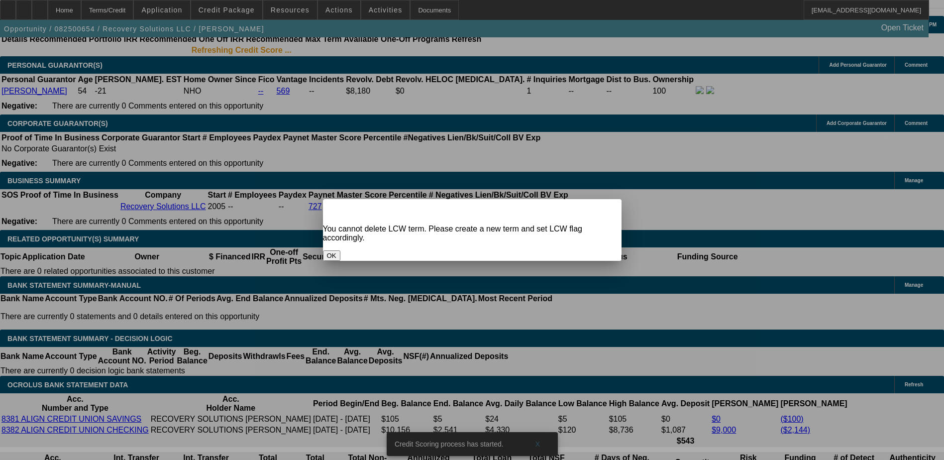
click at [340, 250] on button "OK" at bounding box center [331, 255] width 17 height 10
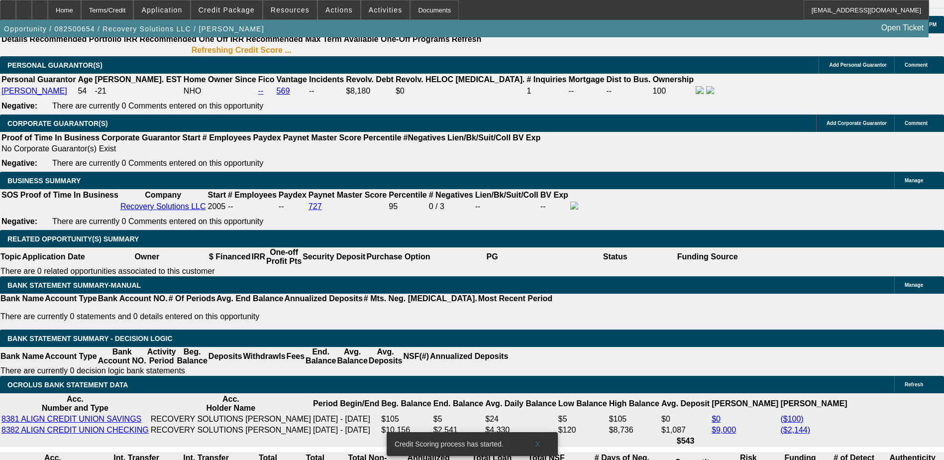
scroll to position [1413, 0]
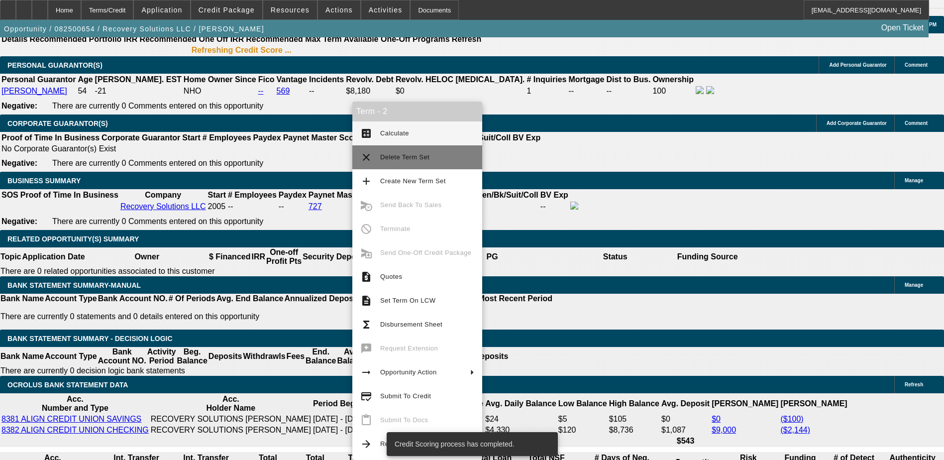
click at [409, 161] on span "Delete Term Set" at bounding box center [427, 157] width 94 height 12
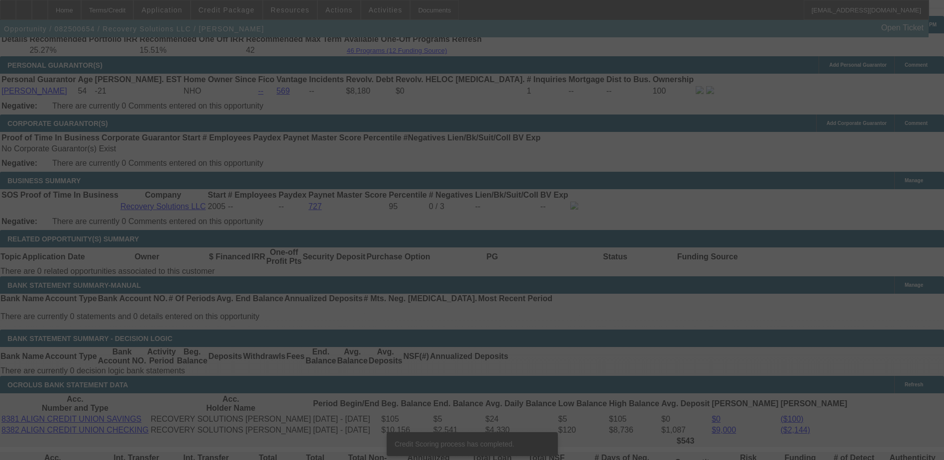
scroll to position [1409, 0]
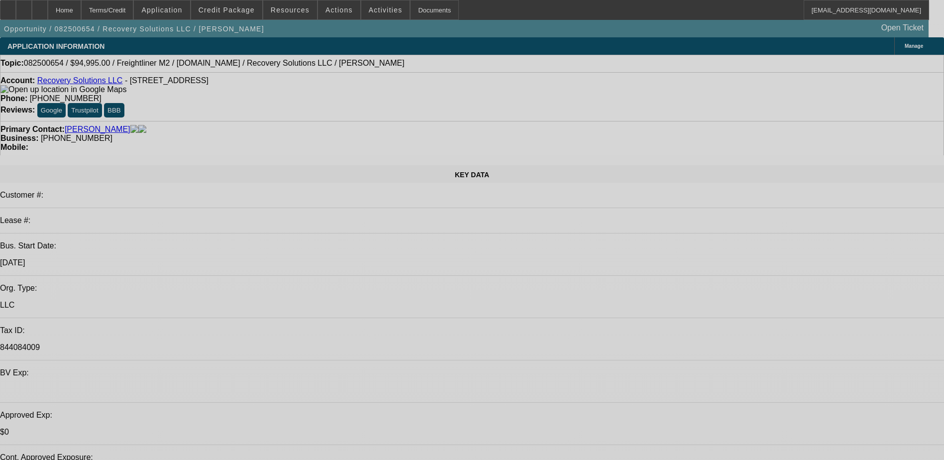
select select "0"
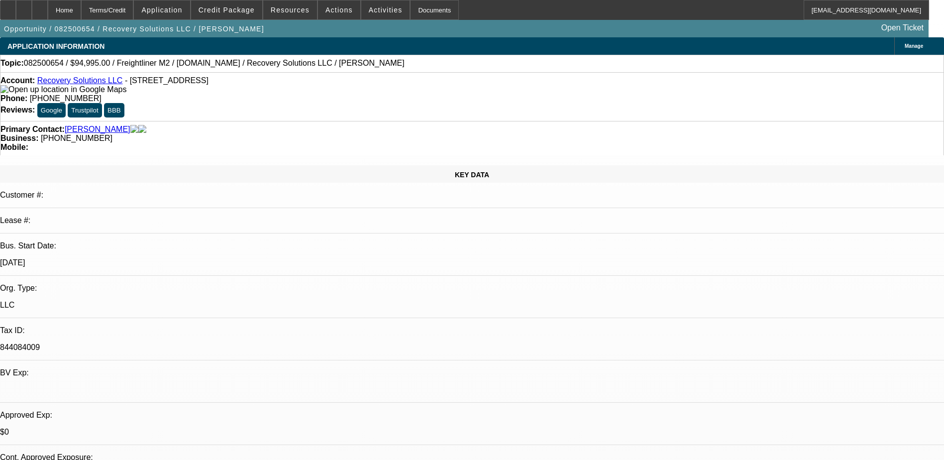
select select "0"
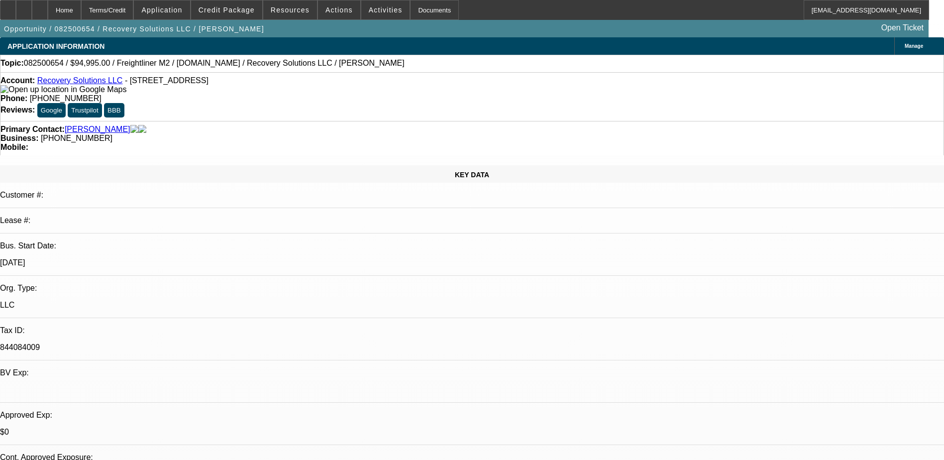
select select "1"
select select "6"
select select "1"
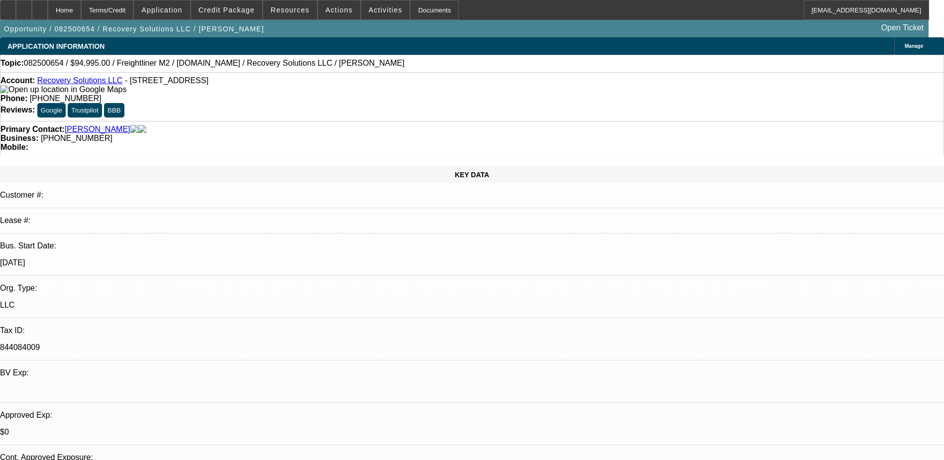
select select "6"
click at [248, 18] on span at bounding box center [226, 10] width 71 height 24
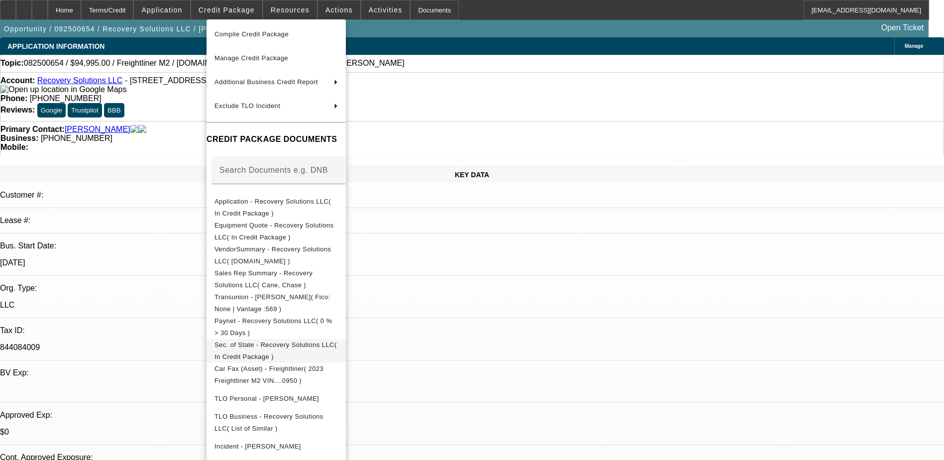
scroll to position [72, 0]
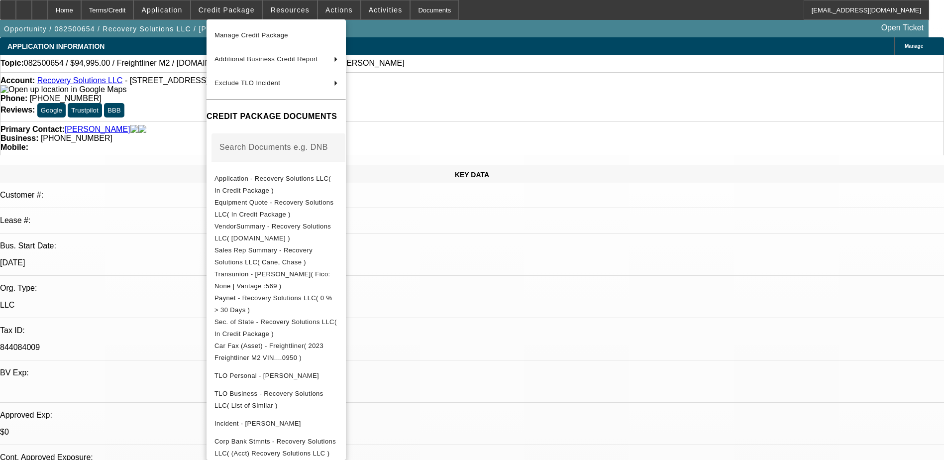
click at [512, 279] on div at bounding box center [472, 230] width 944 height 460
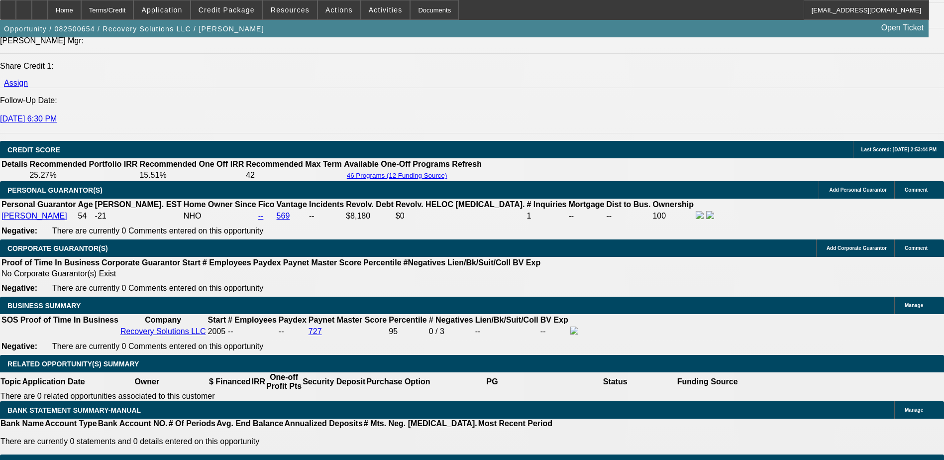
scroll to position [1443, 0]
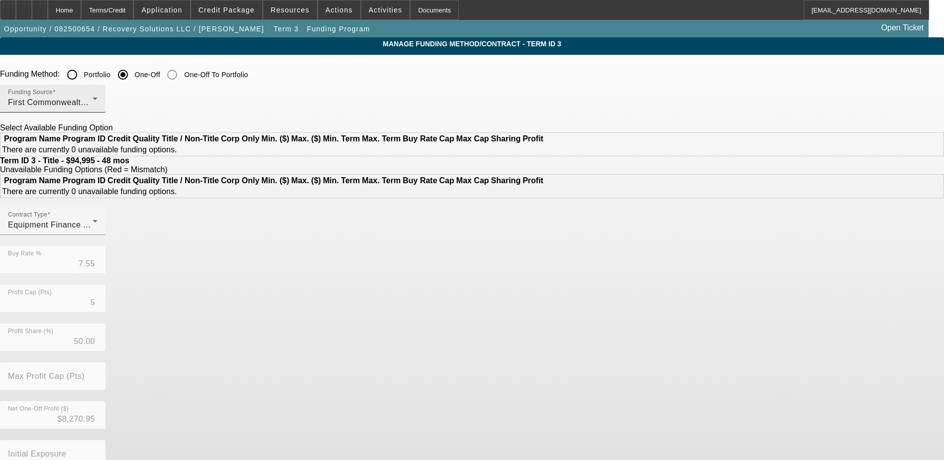
click at [98, 88] on div "Funding Source First Commonwealth Equipment Finance" at bounding box center [53, 99] width 90 height 28
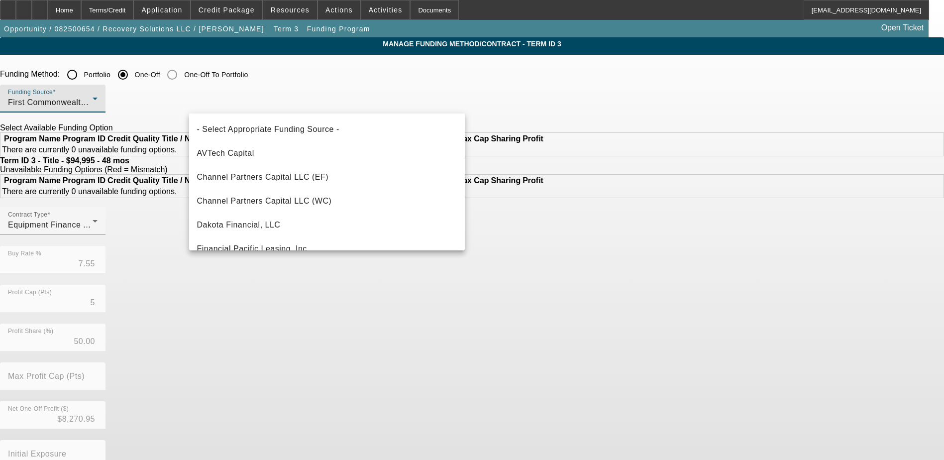
scroll to position [58, 0]
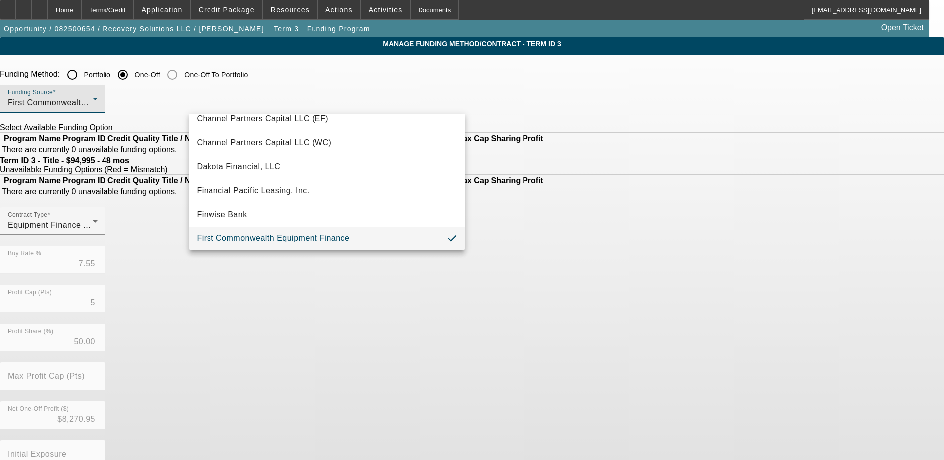
drag, startPoint x: 275, startPoint y: 70, endPoint x: 270, endPoint y: 72, distance: 5.2
click at [274, 70] on div at bounding box center [472, 230] width 944 height 460
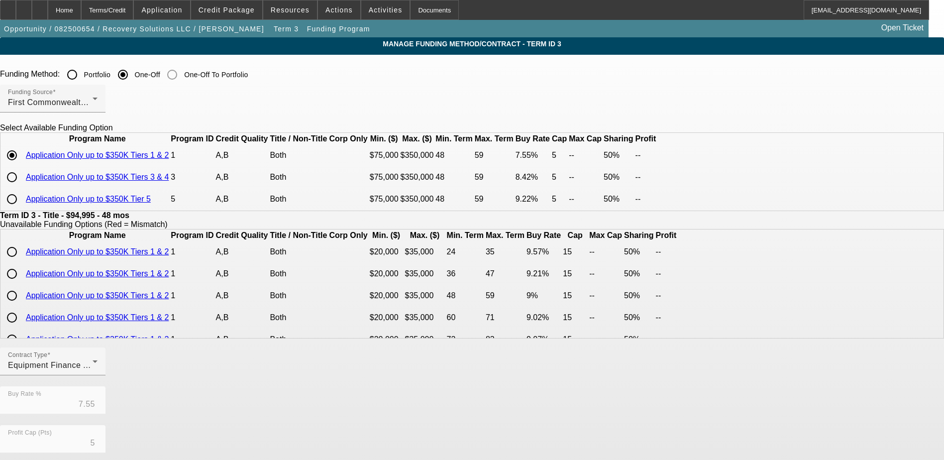
click at [82, 73] on input "Portfolio" at bounding box center [72, 75] width 20 height 20
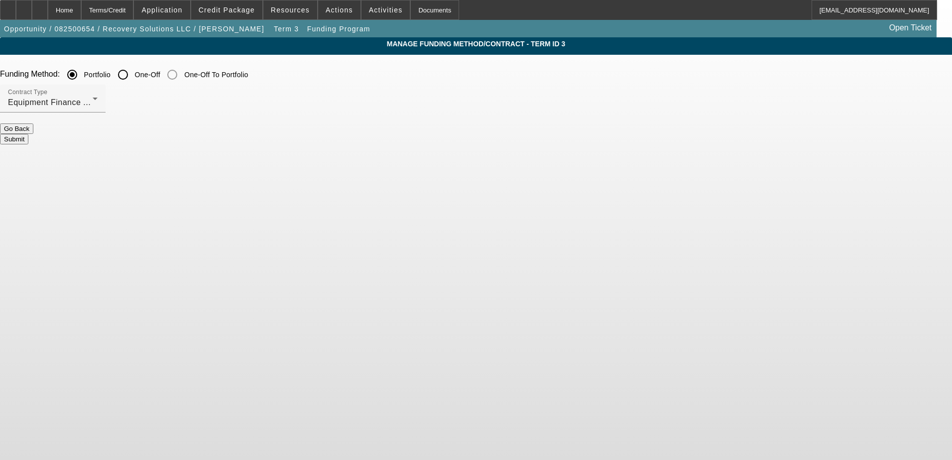
click at [28, 134] on button "Submit" at bounding box center [14, 139] width 28 height 10
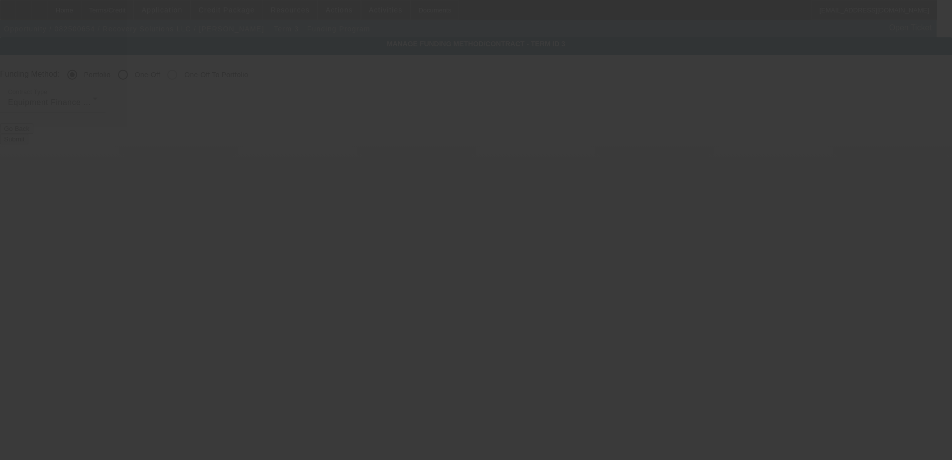
radio input "false"
radio input "true"
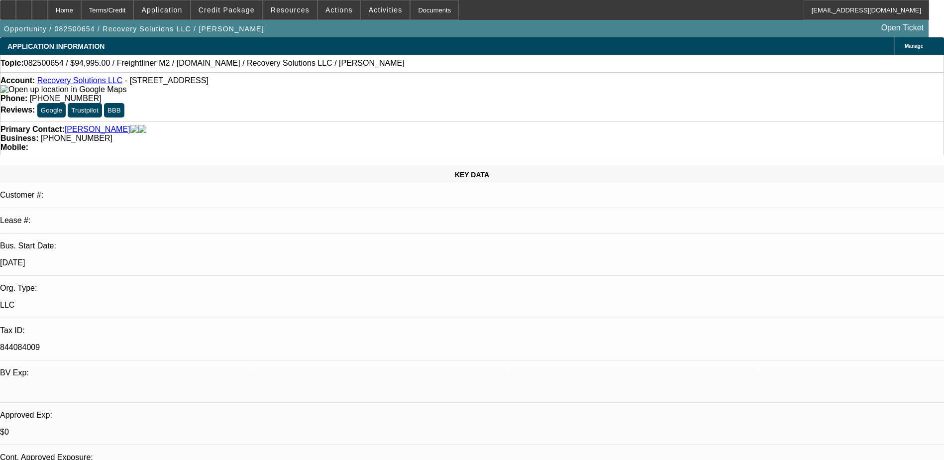
select select "0"
select select "6"
select select "0"
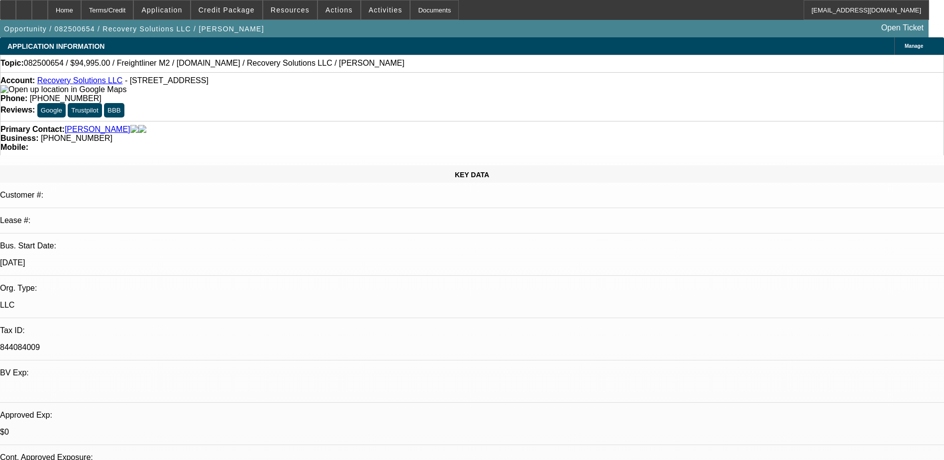
select select "0"
select select "6"
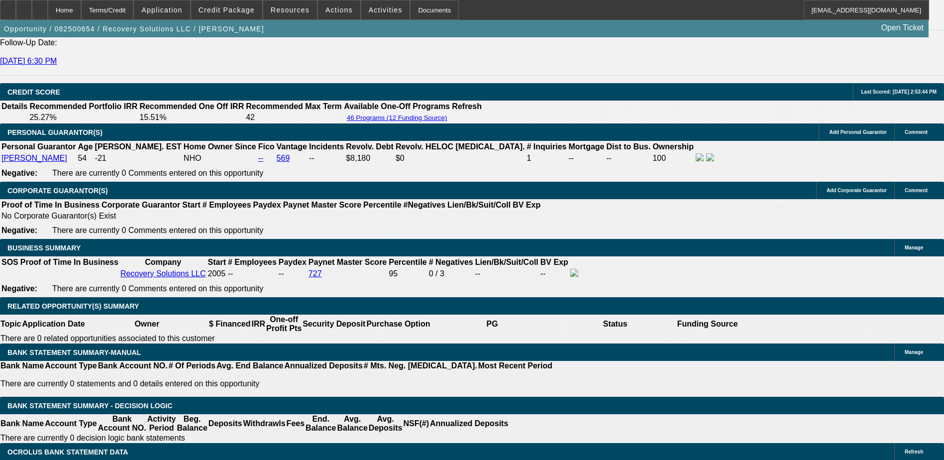
scroll to position [1443, 0]
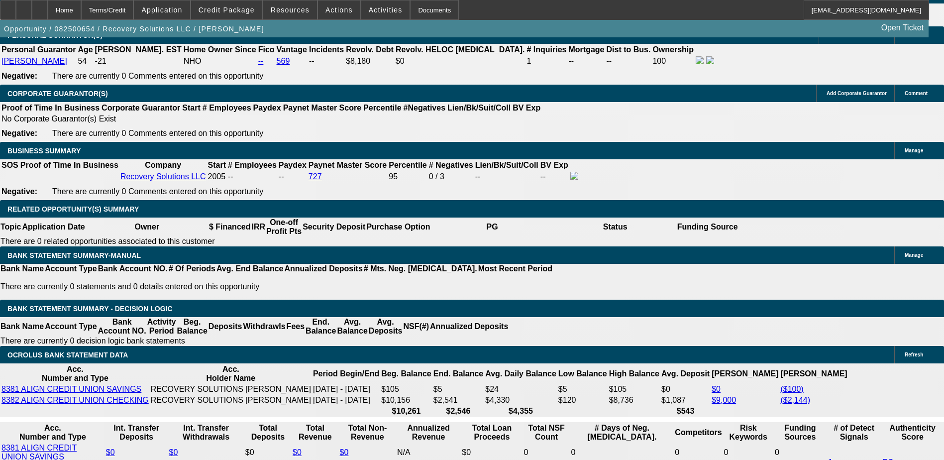
select select "0.05"
type input "$4,749.75"
type input "UNKNOWN"
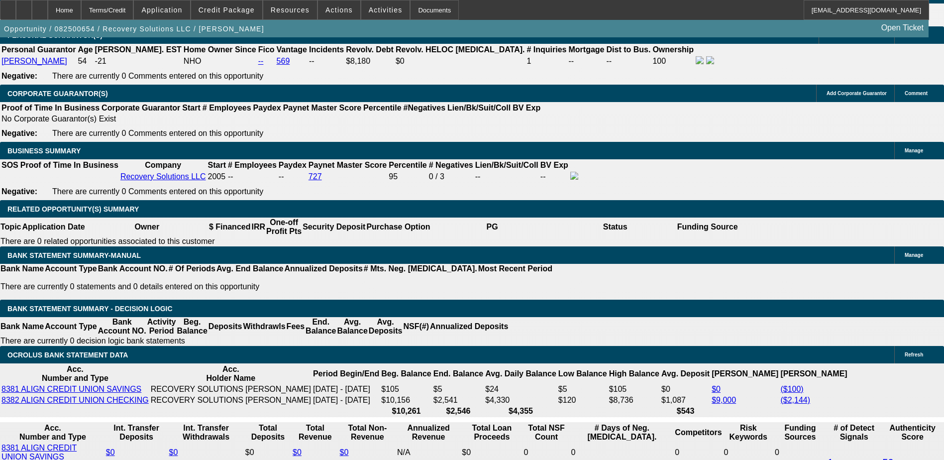
type input "$2,370.26"
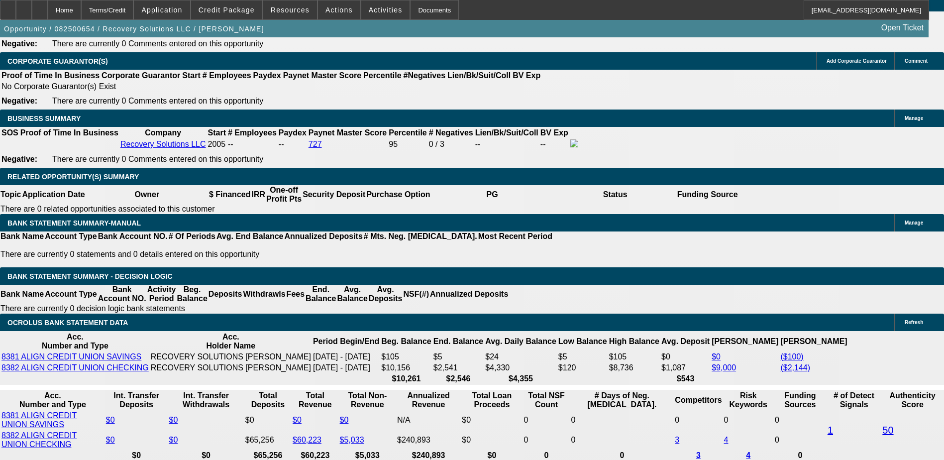
scroll to position [1493, 0]
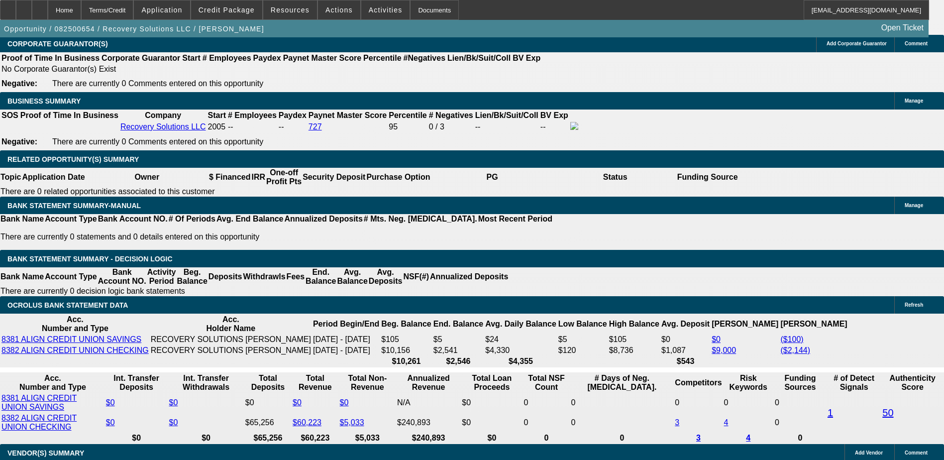
select select "2"
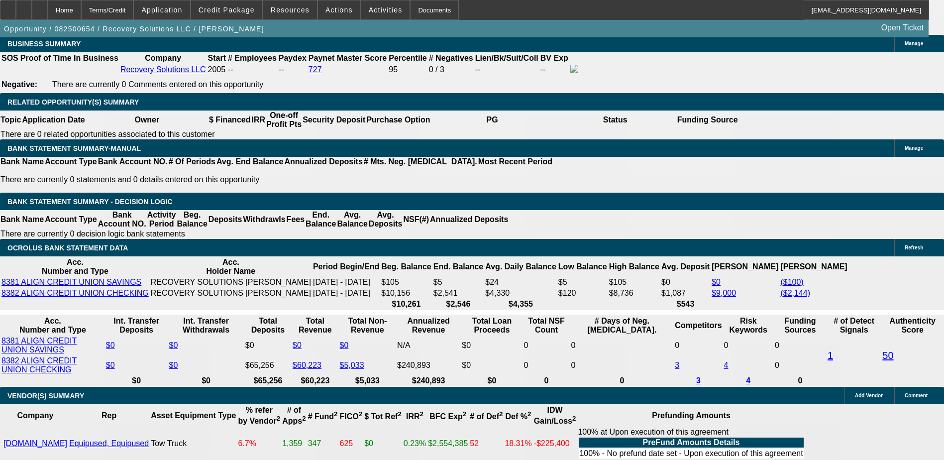
select select "2"
type input "$4,740.52"
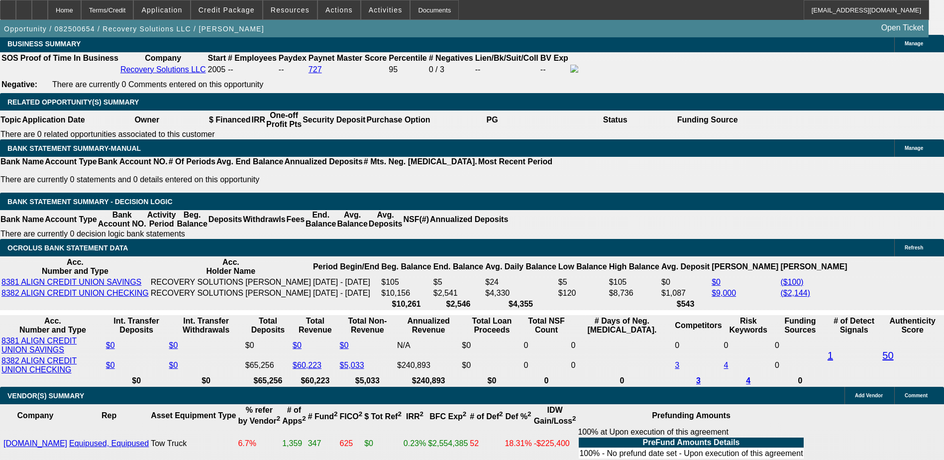
type input "2"
type input "$4.00"
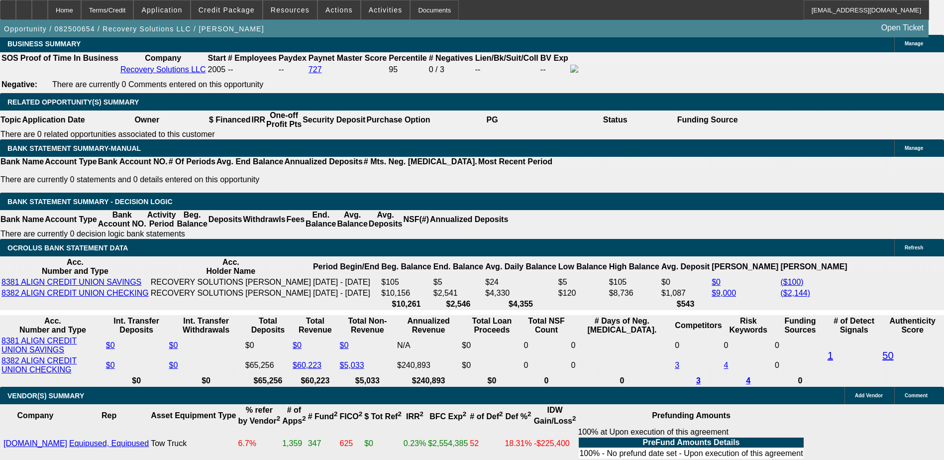
type input "2500"
type input "$5,000.00"
type input "14.7"
type input "$2,500.00"
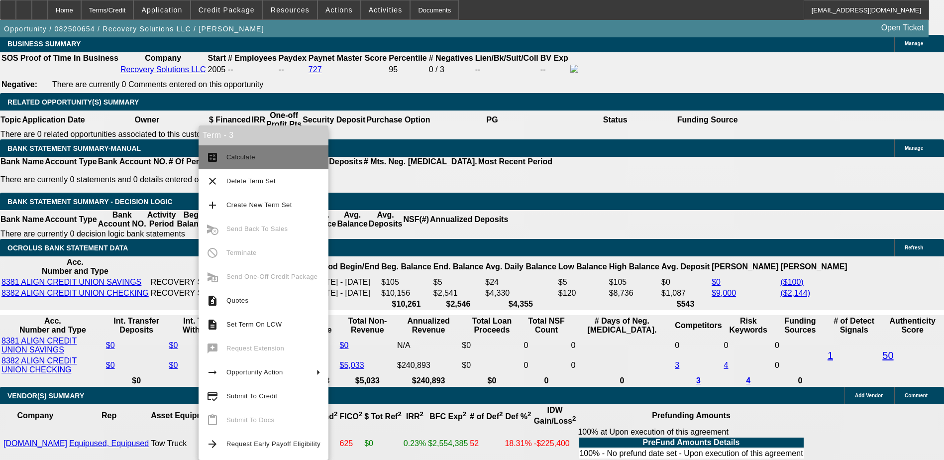
click at [263, 153] on span "Calculate" at bounding box center [273, 157] width 94 height 12
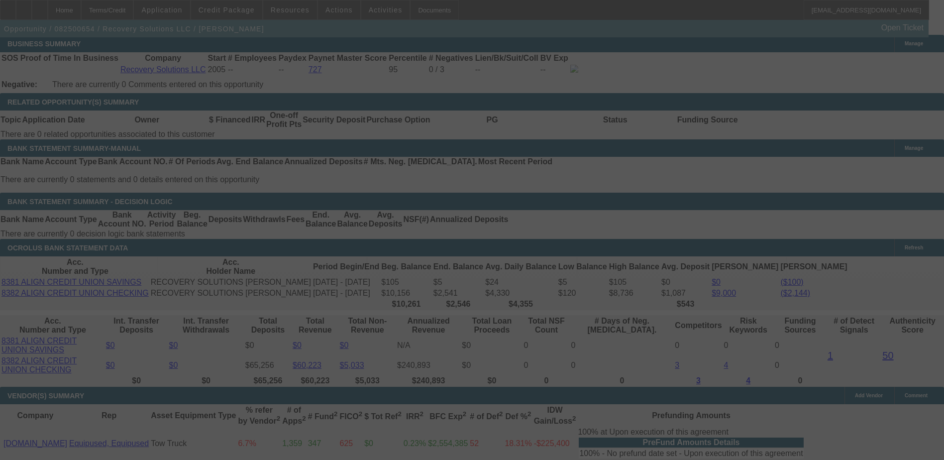
select select "2"
select select "0"
select select "6"
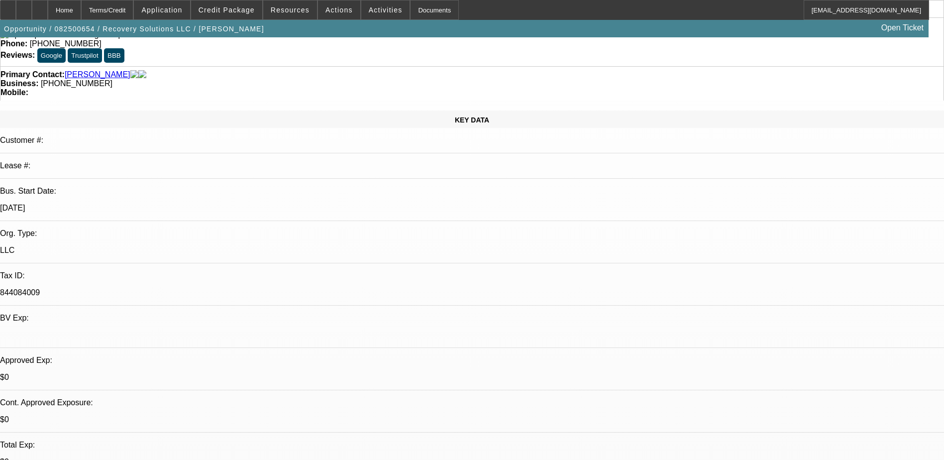
scroll to position [157, 0]
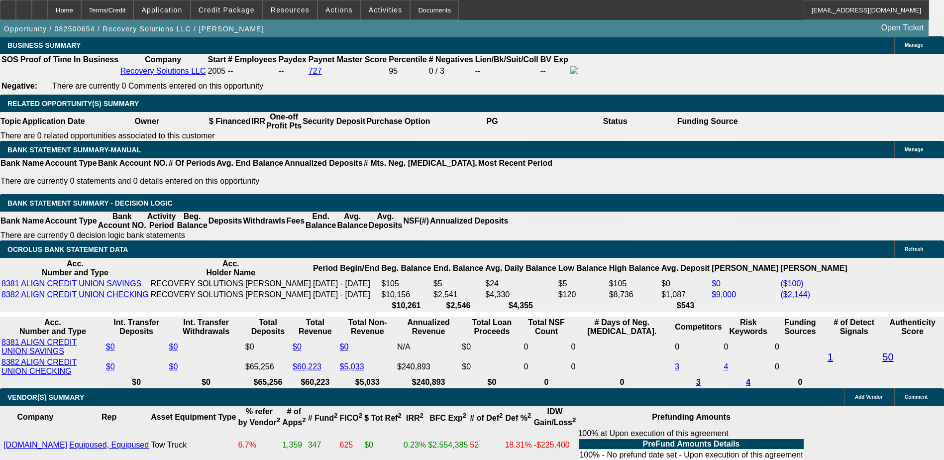
scroll to position [1550, 0]
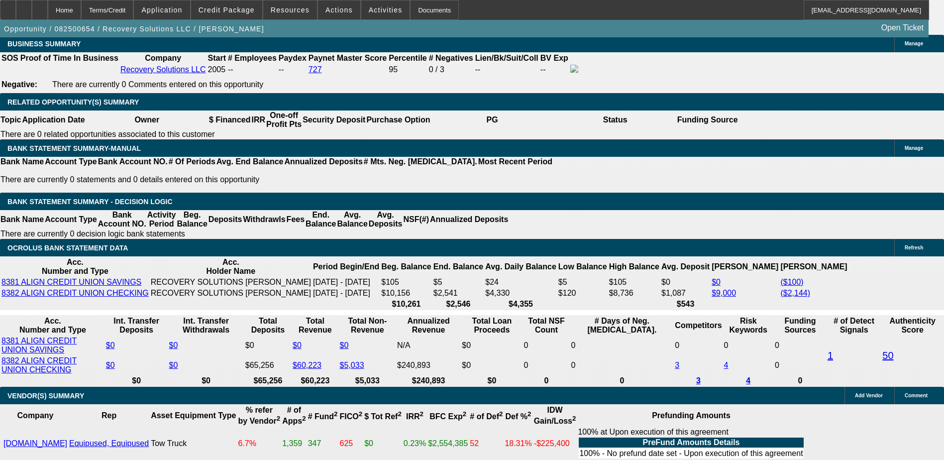
type input "26"
type input "$52.00"
type input "UNKNOWN"
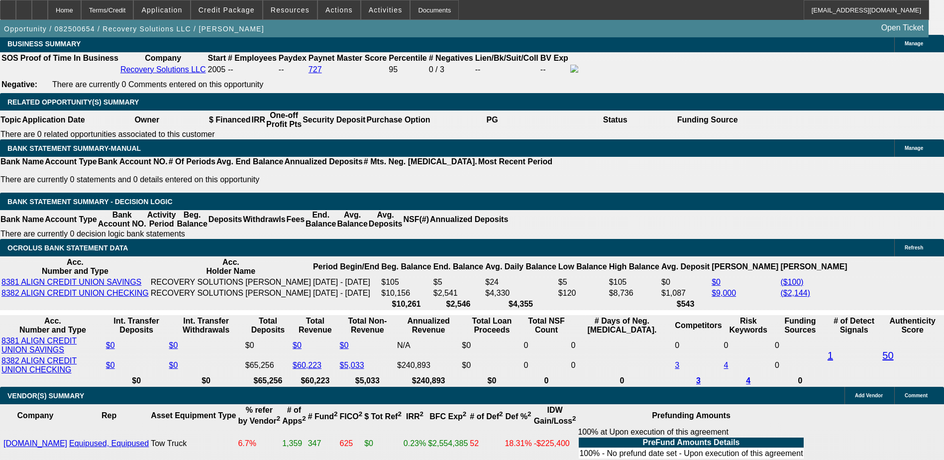
type input "2600"
type input "16.9"
type input "$5,200.00"
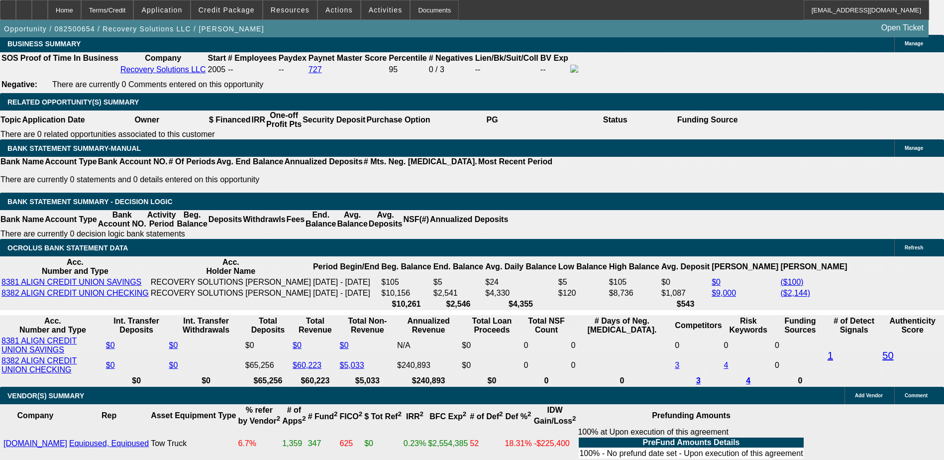
type input "2"
type input "$4.00"
type input "2595"
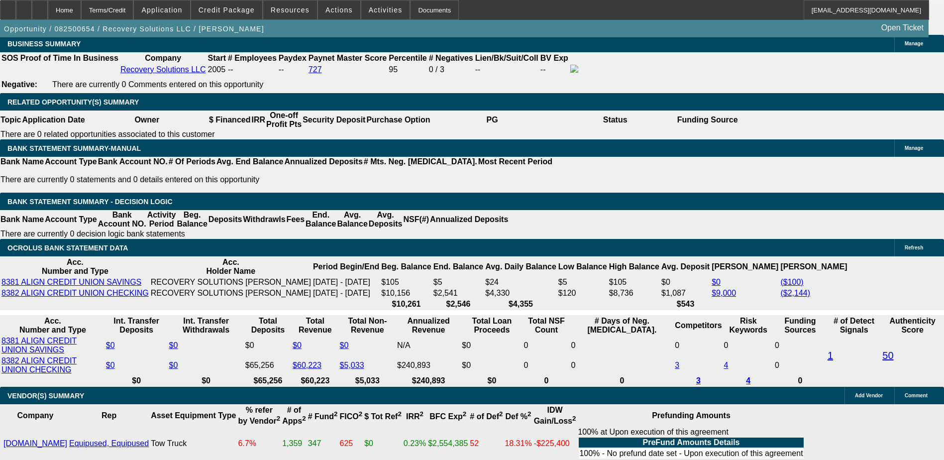
type input "$5,190.00"
type input "$2,595.00"
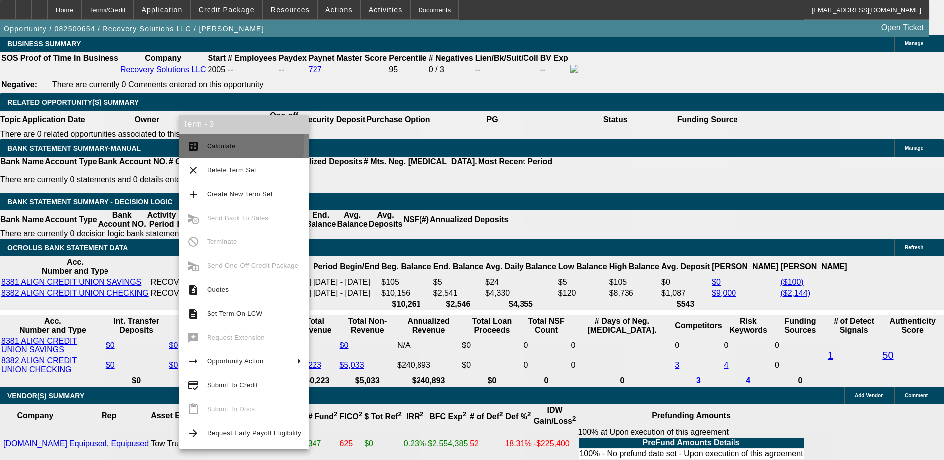
click at [218, 143] on span "Calculate" at bounding box center [221, 145] width 29 height 7
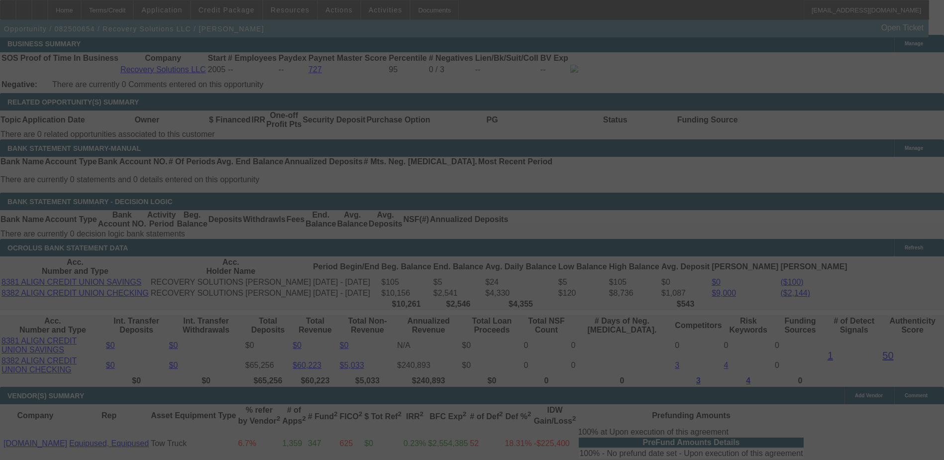
select select "2"
select select "0"
select select "6"
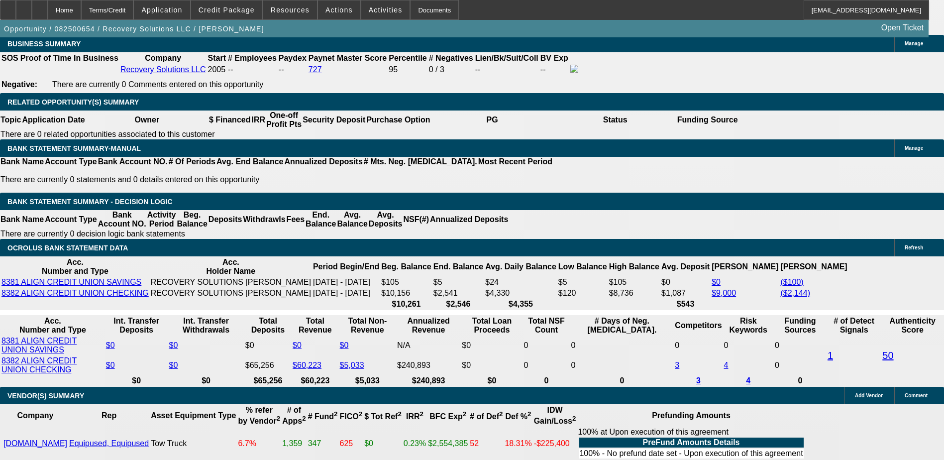
scroll to position [7, 0]
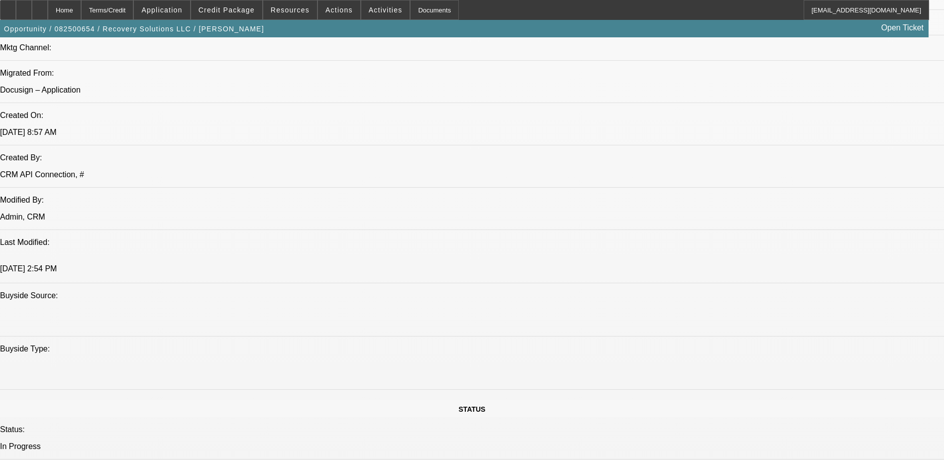
scroll to position [704, 0]
click at [248, 15] on span at bounding box center [226, 10] width 71 height 24
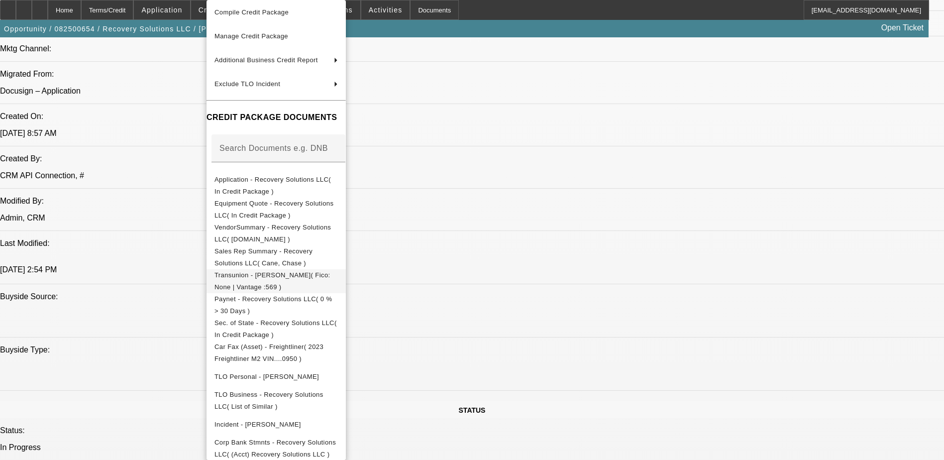
scroll to position [52, 0]
click at [303, 441] on span "Corp Bank Stmnts - Recovery Solutions LLC( (Acct) Recovery Solutions LLC )" at bounding box center [275, 446] width 121 height 19
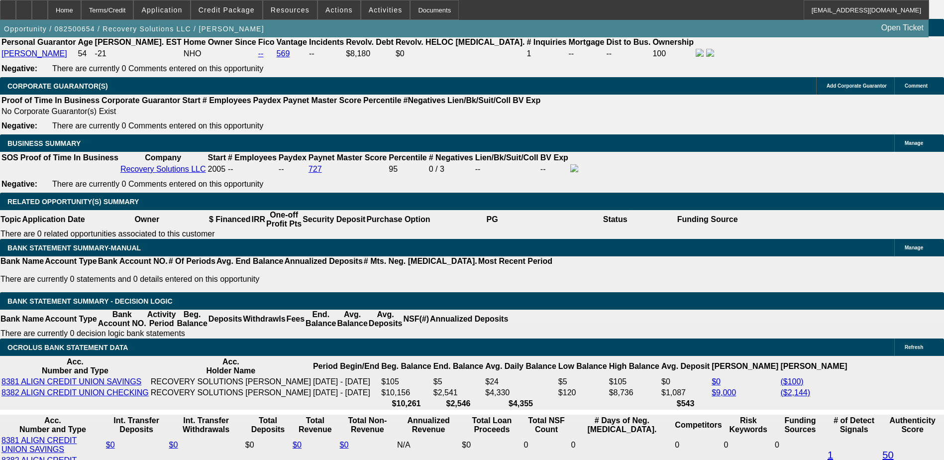
scroll to position [1501, 0]
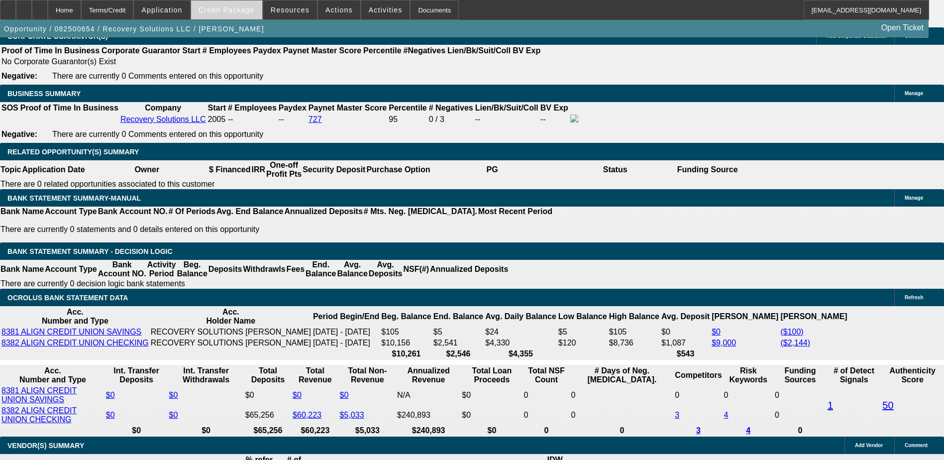
click at [233, 15] on span at bounding box center [226, 10] width 71 height 24
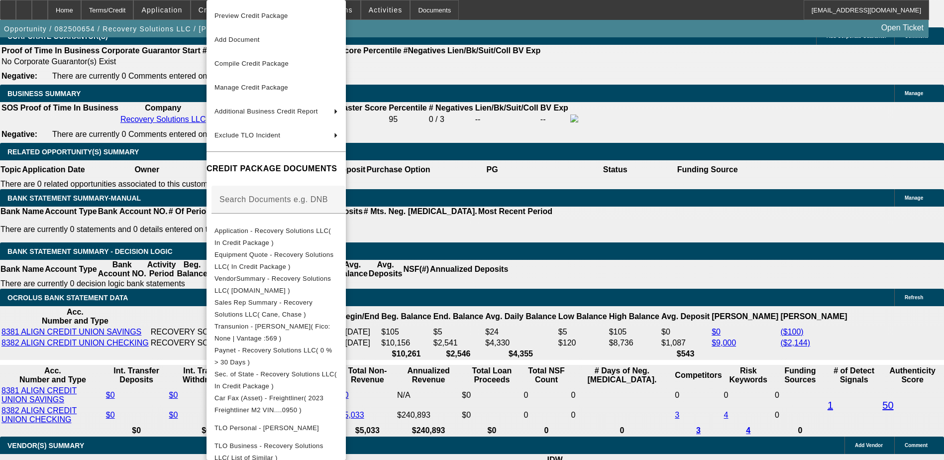
click at [526, 193] on div at bounding box center [472, 230] width 944 height 460
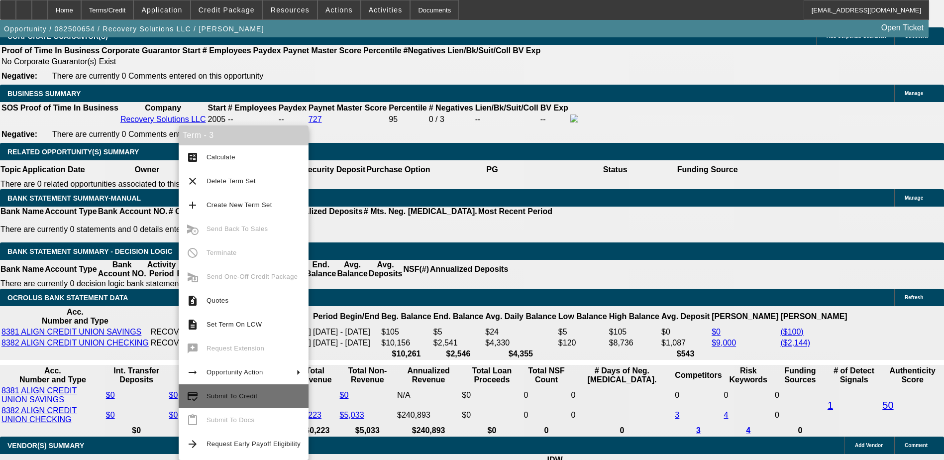
click at [272, 403] on button "credit_score Submit To Credit" at bounding box center [244, 396] width 130 height 24
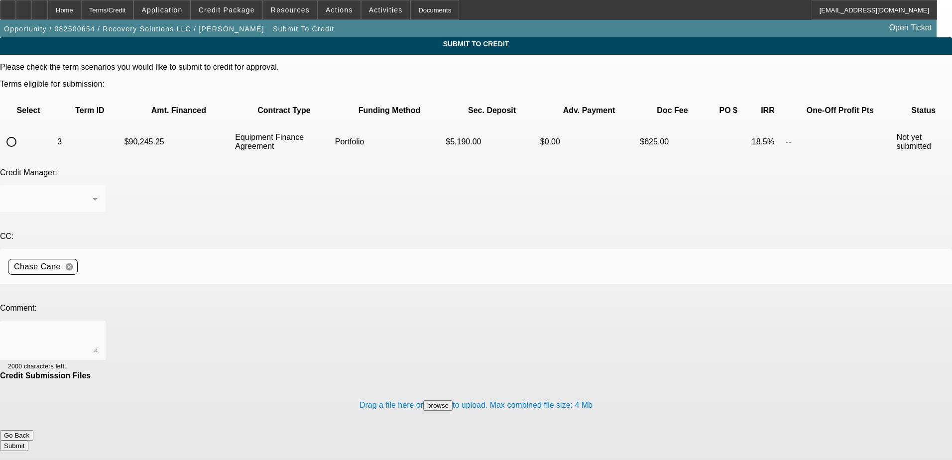
click at [21, 132] on input "radio" at bounding box center [11, 142] width 20 height 20
radio input "true"
click at [98, 185] on div "Arida, George" at bounding box center [53, 199] width 90 height 28
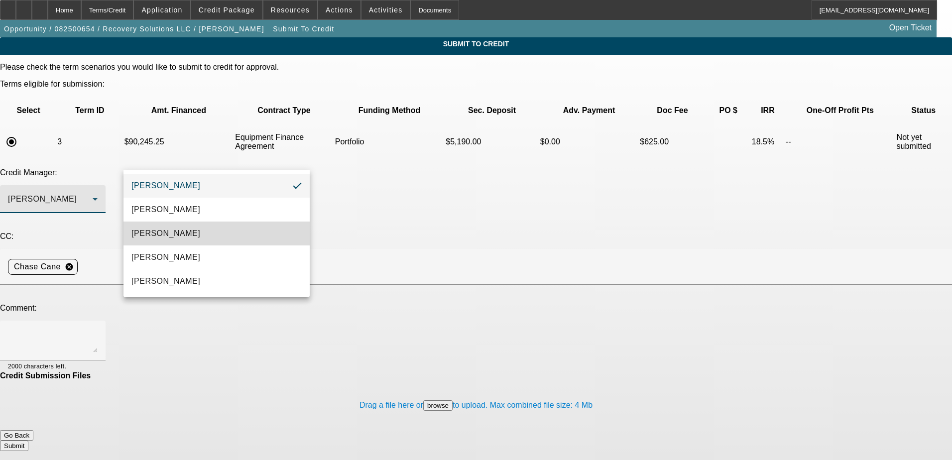
click at [210, 230] on mat-option "Arida, Michael" at bounding box center [216, 233] width 186 height 24
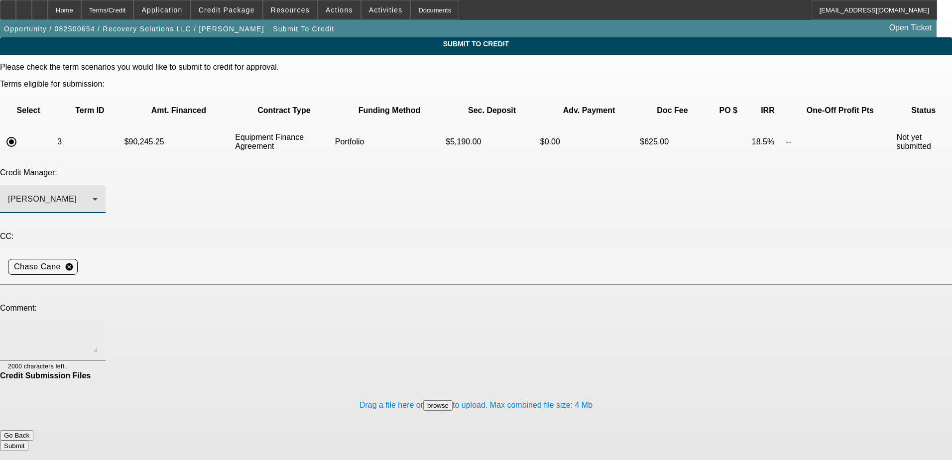
click at [98, 328] on textarea at bounding box center [53, 340] width 90 height 24
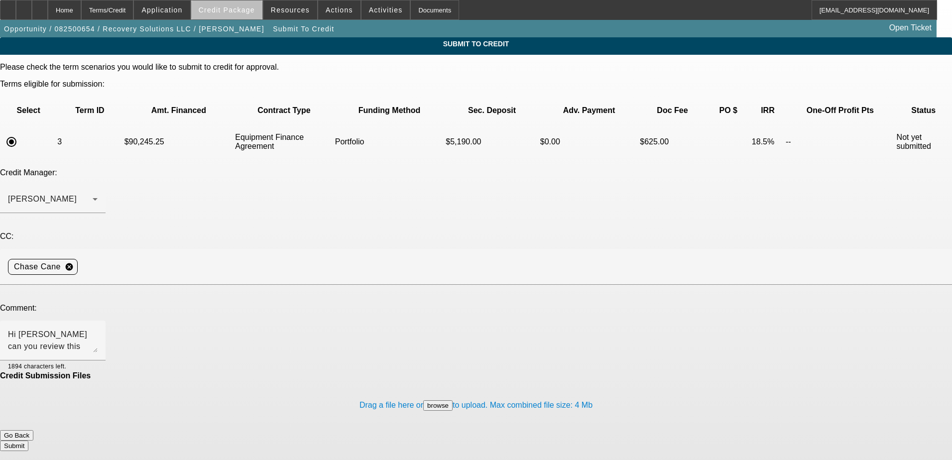
click at [247, 14] on span at bounding box center [226, 10] width 71 height 24
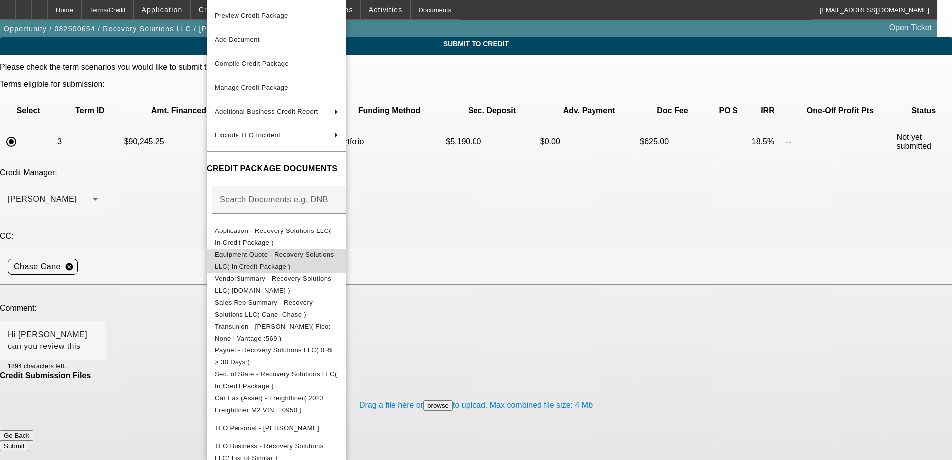
click at [299, 254] on span "Equipment Quote - Recovery Solutions LLC( In Credit Package )" at bounding box center [274, 260] width 119 height 19
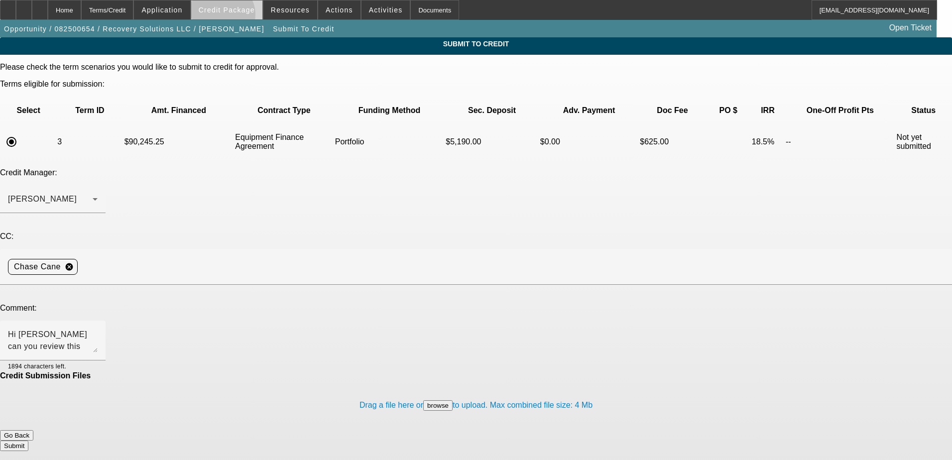
click at [237, 17] on span at bounding box center [226, 10] width 71 height 24
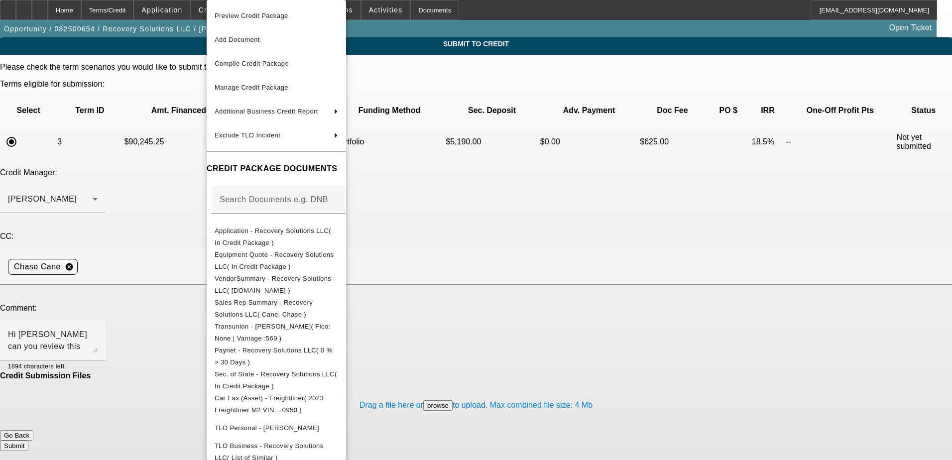
click at [514, 255] on div at bounding box center [476, 230] width 952 height 460
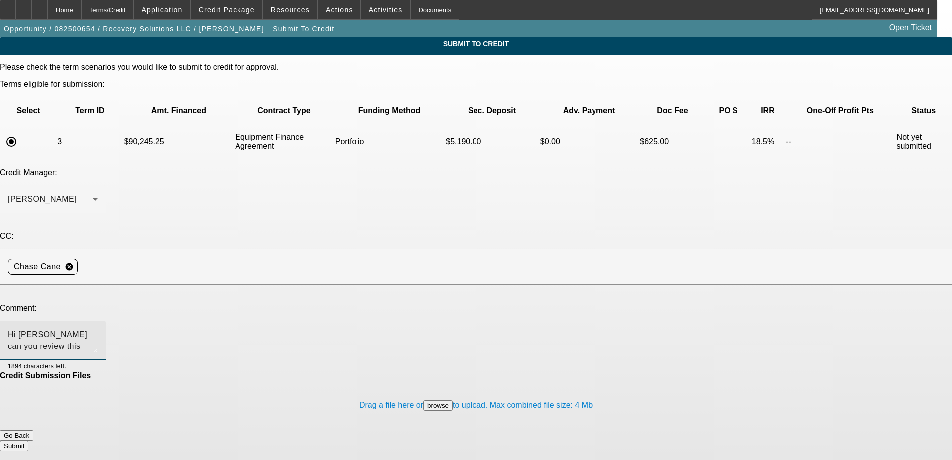
drag, startPoint x: 455, startPoint y: 241, endPoint x: 236, endPoint y: 238, distance: 218.5
click at [98, 328] on textarea "Hi Michael can you review this one? Business credit is clean but personal is we…" at bounding box center [53, 340] width 90 height 24
type textarea "Hi Michael can you review this one?"
click at [223, 11] on span "Credit Package" at bounding box center [227, 10] width 56 height 8
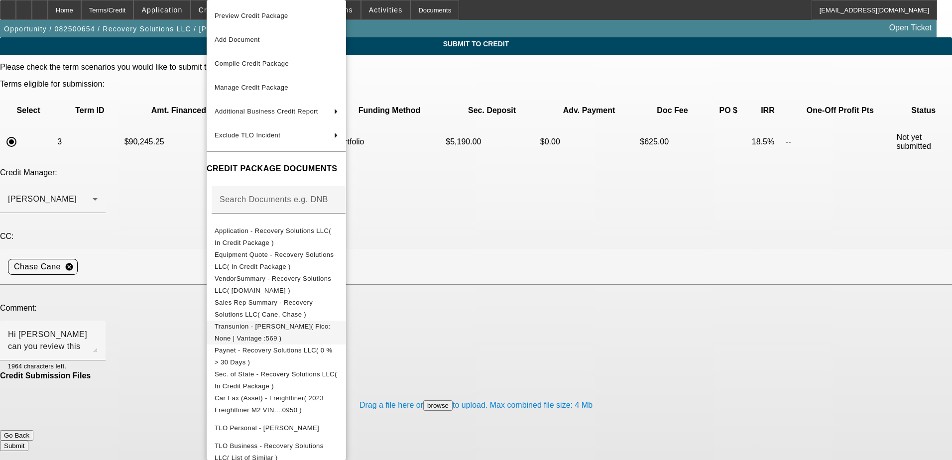
click at [287, 328] on span "Transunion - Murray, Richard( Fico: None | Vantage :569 )" at bounding box center [273, 332] width 116 height 19
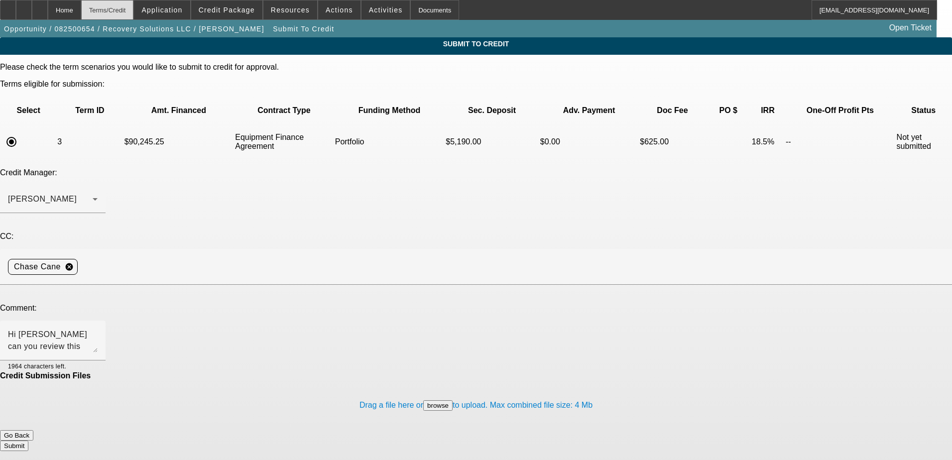
click at [134, 13] on div "Terms/Credit" at bounding box center [107, 10] width 53 height 20
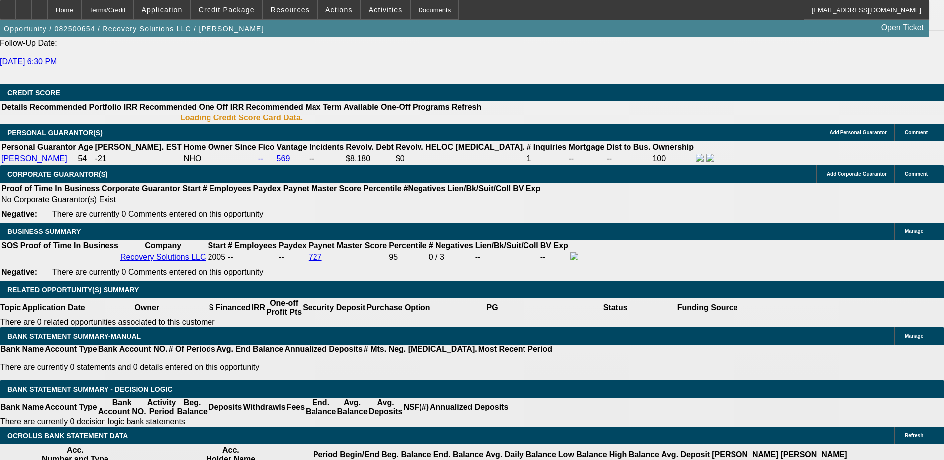
select select "2"
select select "0"
select select "6"
select select "0"
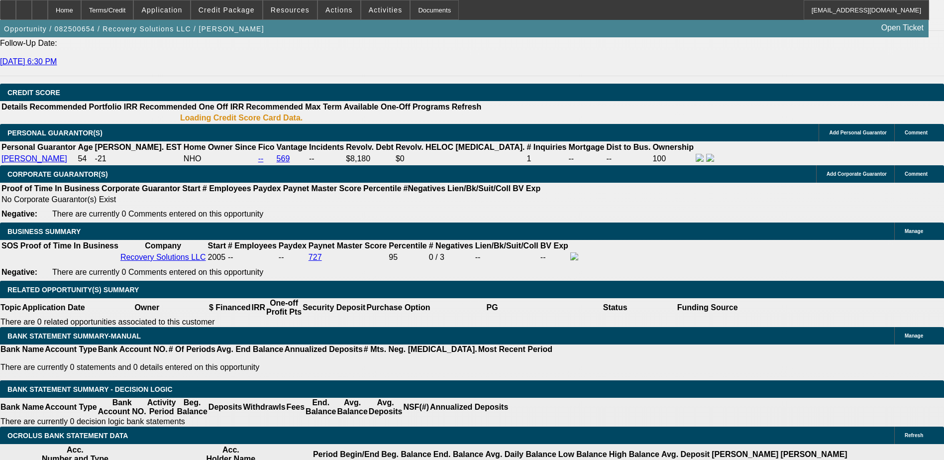
select select "0"
select select "6"
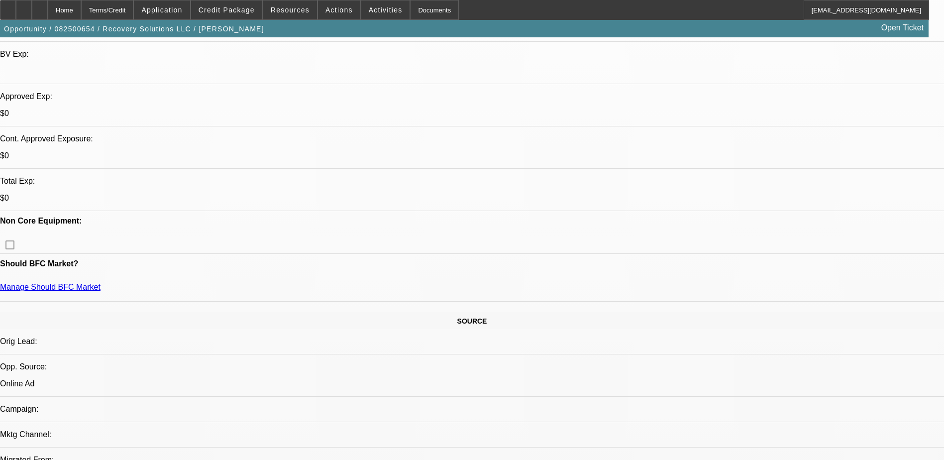
scroll to position [319, 0]
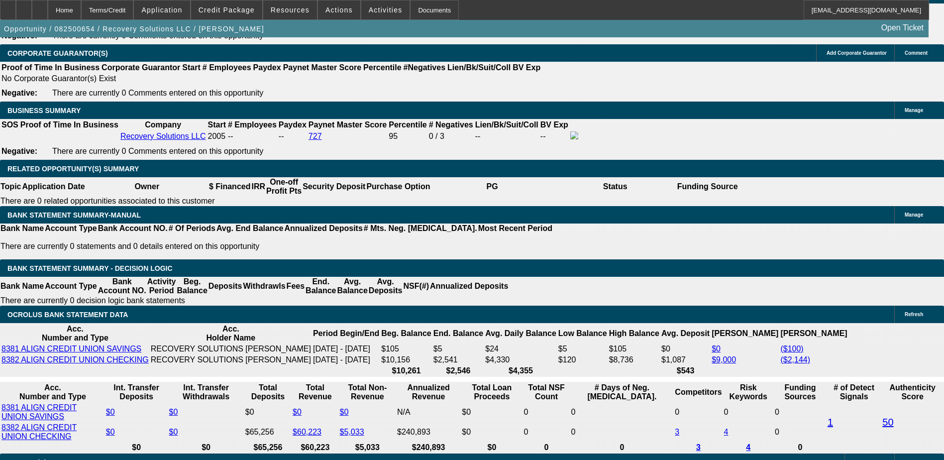
scroll to position [1563, 0]
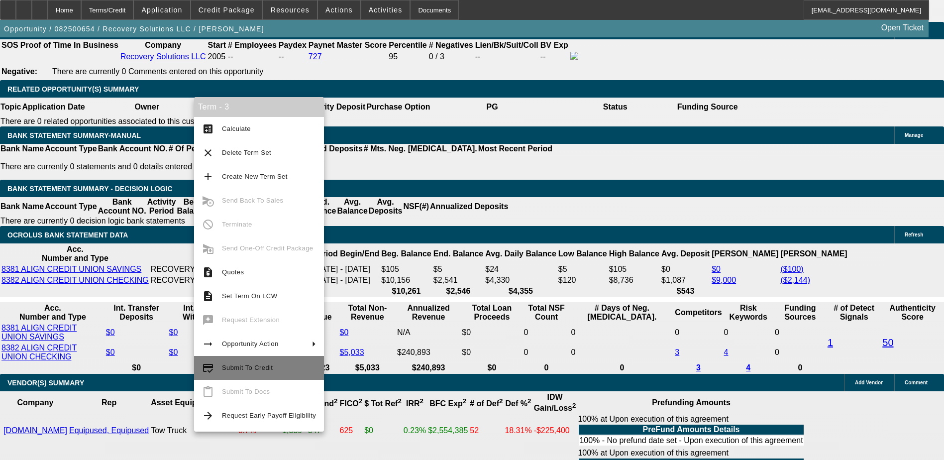
click at [255, 362] on span "Submit To Credit" at bounding box center [269, 368] width 94 height 12
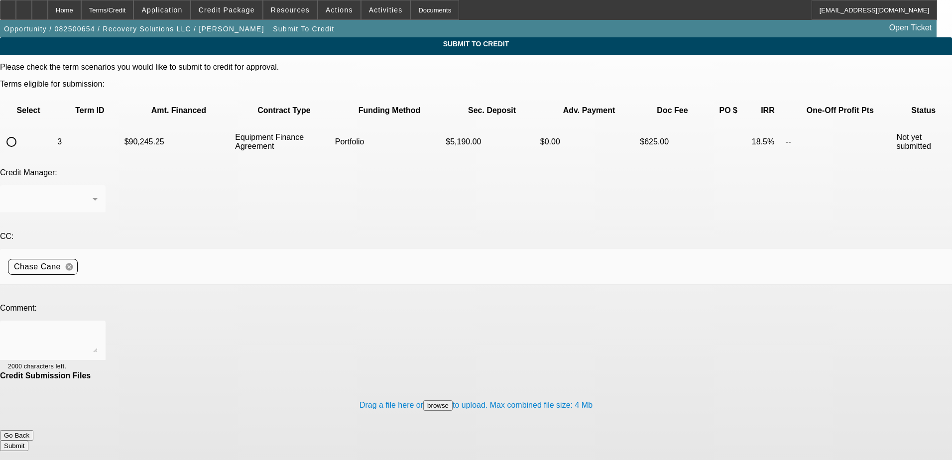
click at [21, 132] on input "radio" at bounding box center [11, 142] width 20 height 20
radio input "true"
click at [93, 193] on div "Arida, George" at bounding box center [50, 199] width 85 height 12
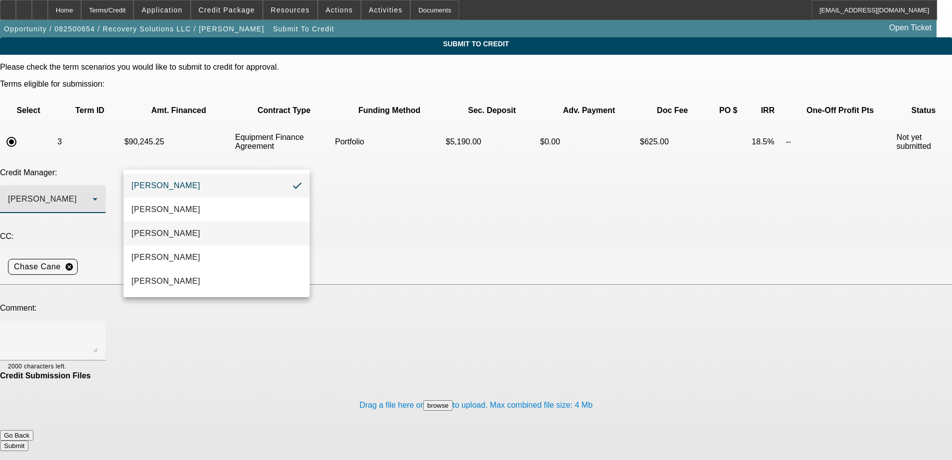
click at [214, 235] on mat-option "Arida, Michael" at bounding box center [216, 233] width 186 height 24
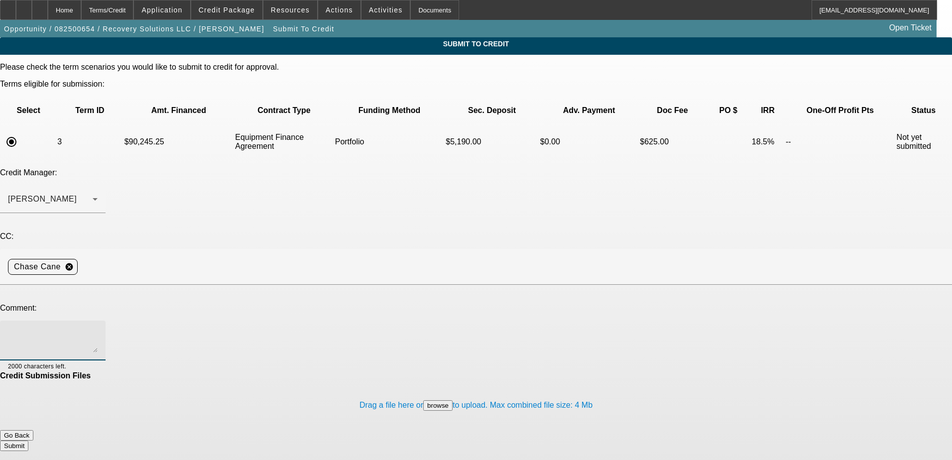
click at [98, 328] on textarea at bounding box center [53, 340] width 90 height 24
type textarea "Hi Michael can you review this one? Strong paynet score but weak personal. Cust…"
click at [28, 440] on button "Submit" at bounding box center [14, 445] width 28 height 10
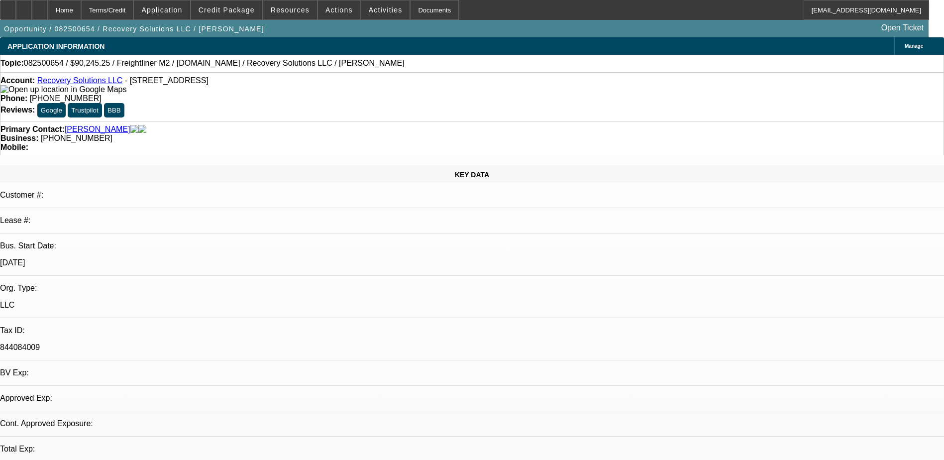
select select "2"
select select "0"
select select "6"
select select "0"
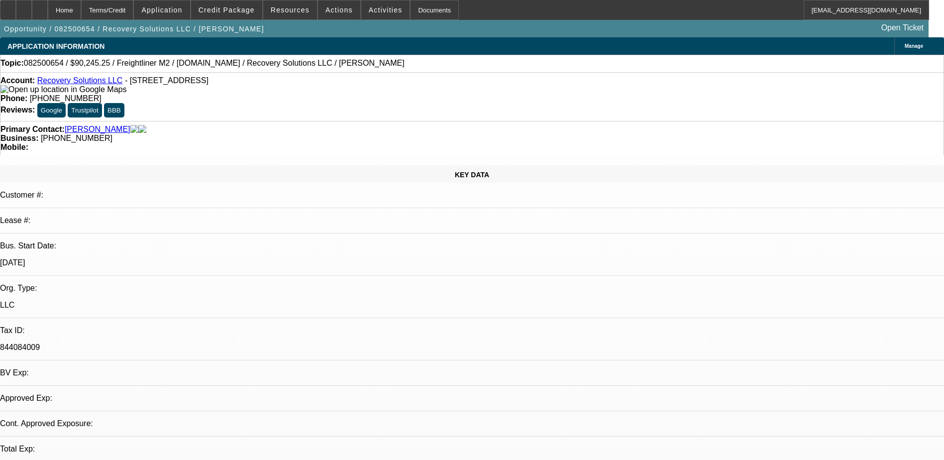
select select "0"
select select "6"
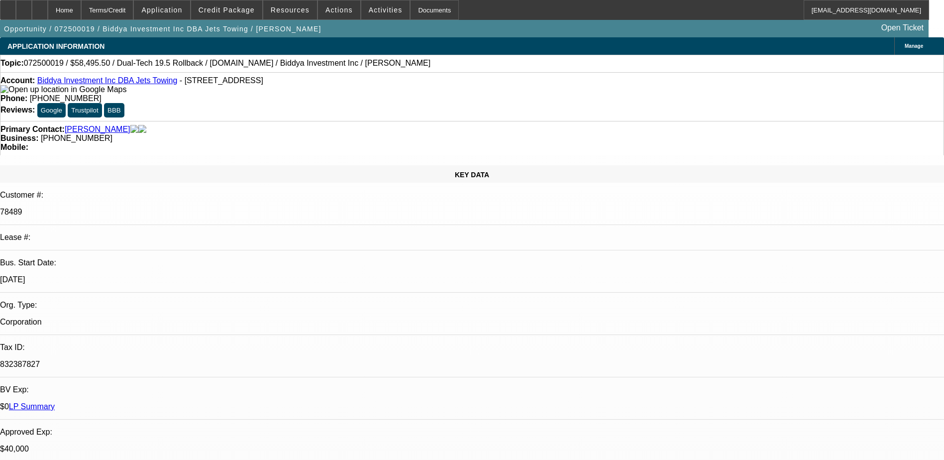
select select "0.1"
select select "0"
select select "6"
select select "0.1"
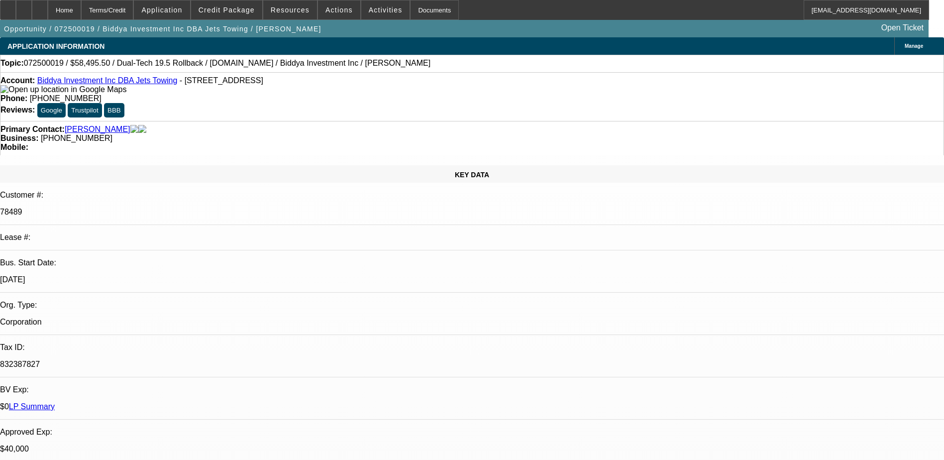
select select "0"
select select "6"
select select "0.1"
select select "0"
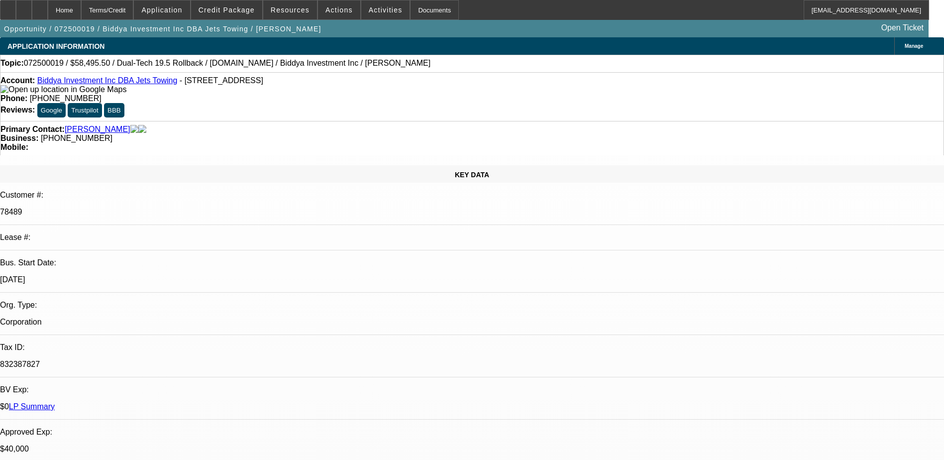
select select "0"
select select "6"
select select "0"
select select "2"
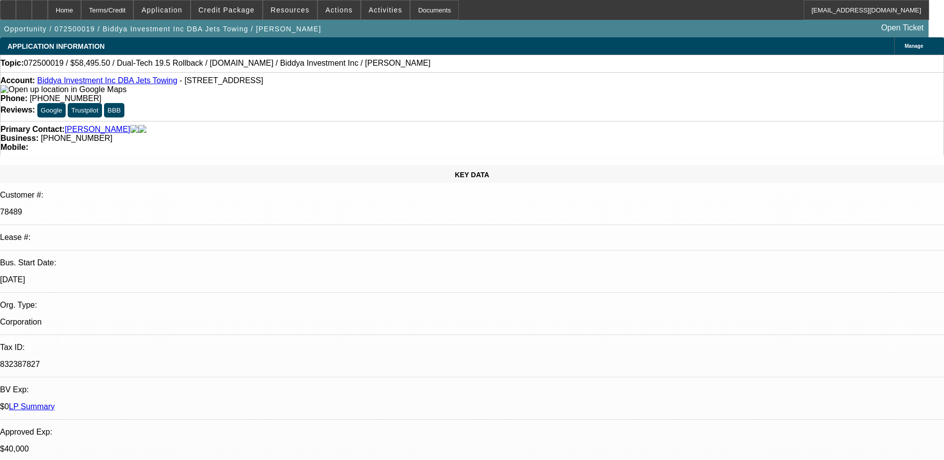
select select "0"
select select "6"
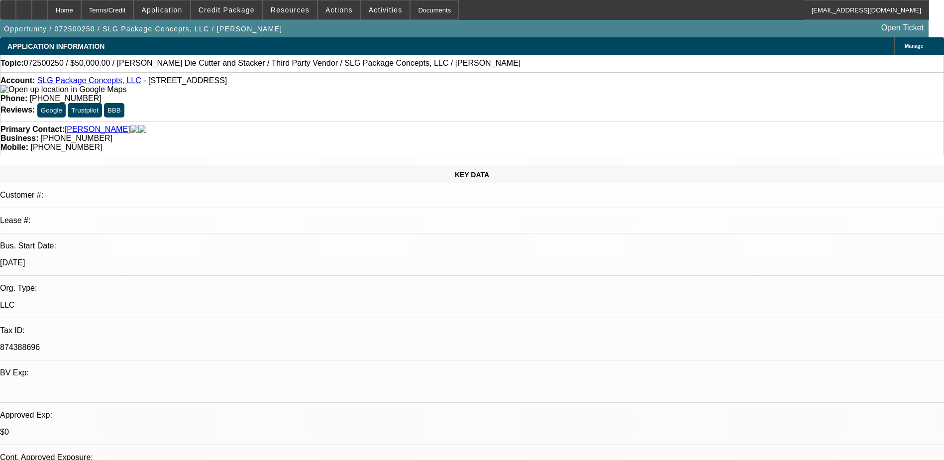
select select "0"
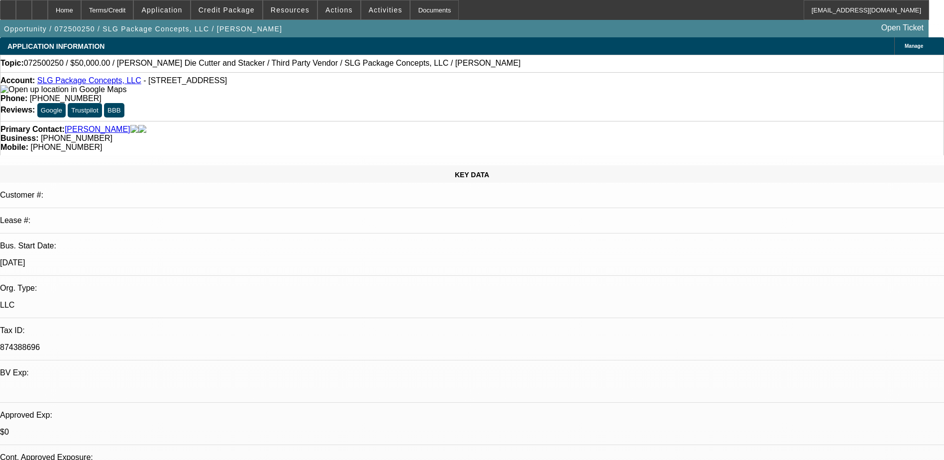
select select "0"
select select "1"
select select "6"
select select "1"
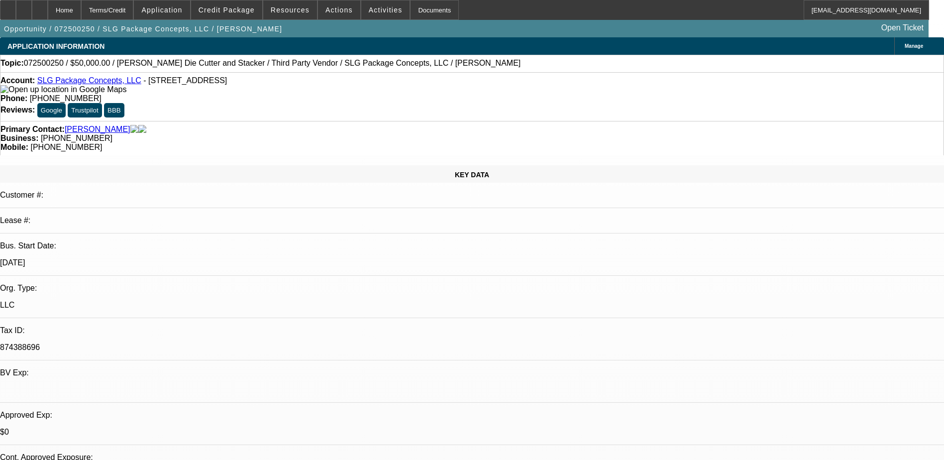
select select "1"
select select "6"
click at [341, 5] on span at bounding box center [339, 10] width 42 height 24
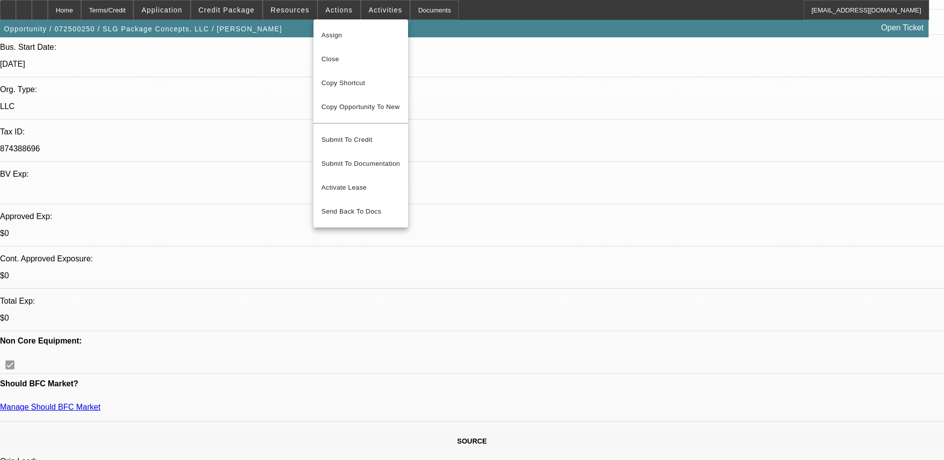
scroll to position [199, 0]
click at [336, 56] on span "Close" at bounding box center [361, 59] width 79 height 12
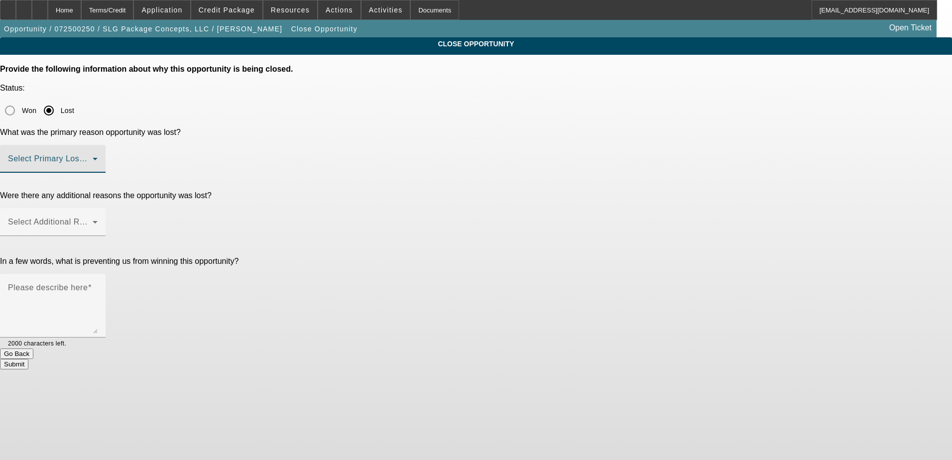
click at [93, 157] on span at bounding box center [50, 163] width 85 height 12
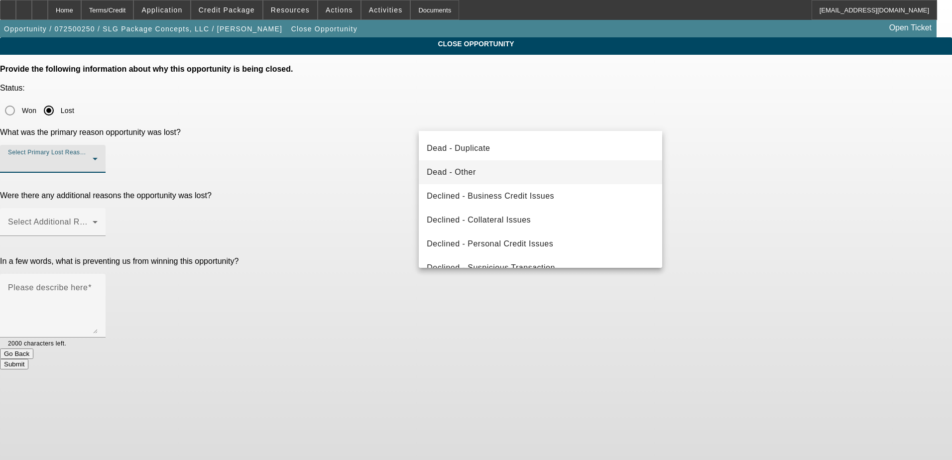
scroll to position [134, 0]
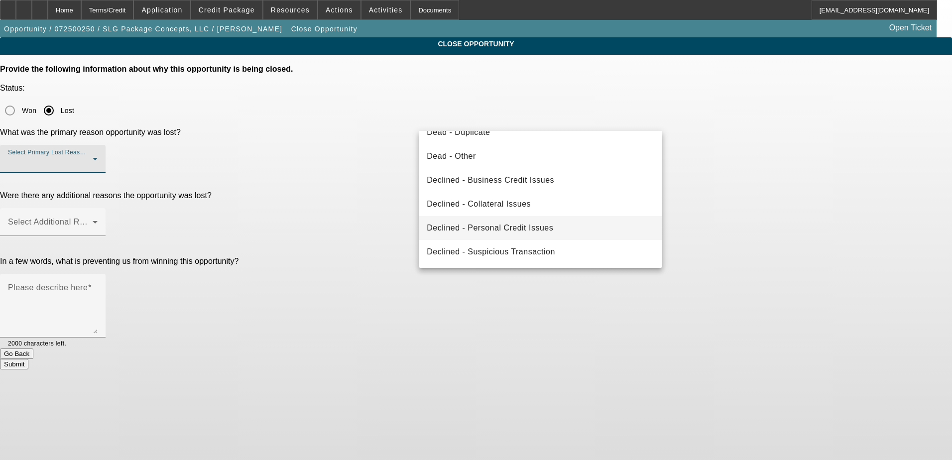
click at [537, 222] on span "Declined - Personal Credit Issues" at bounding box center [490, 228] width 126 height 12
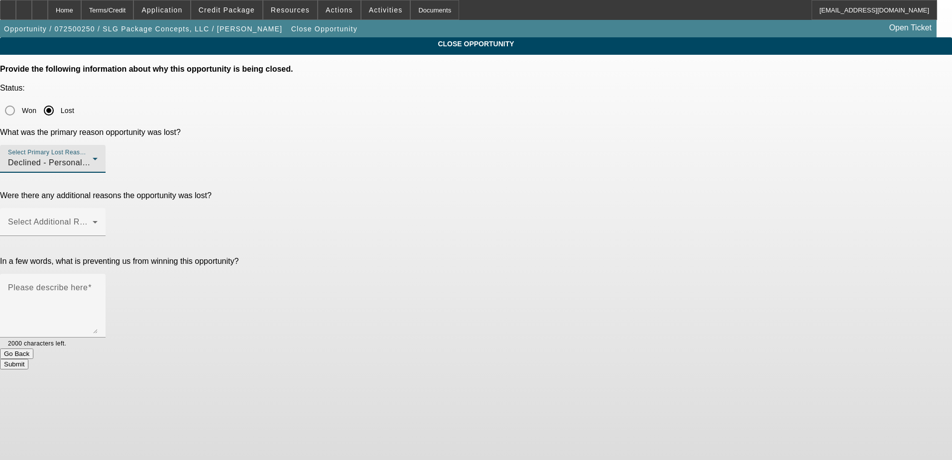
click at [718, 196] on div "CLOSE OPPORTUNITY Provide the following information about why this opportunity …" at bounding box center [476, 203] width 952 height 332
click at [93, 220] on span at bounding box center [50, 226] width 85 height 12
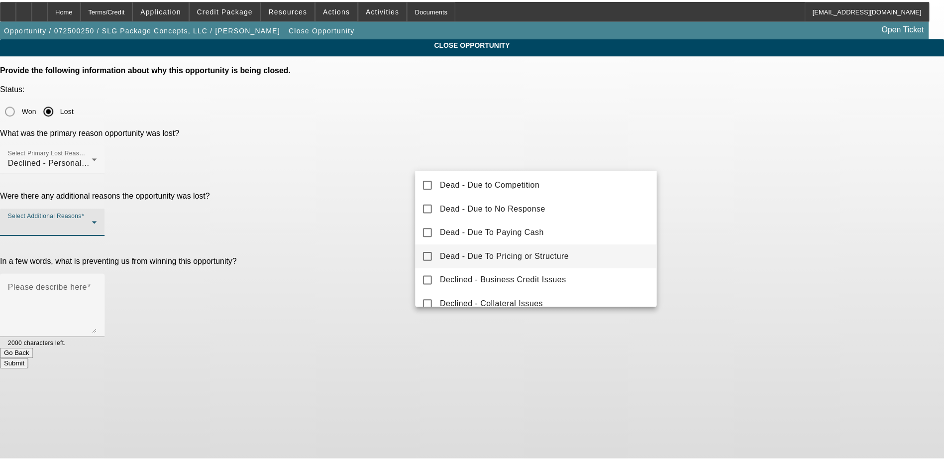
scroll to position [110, 0]
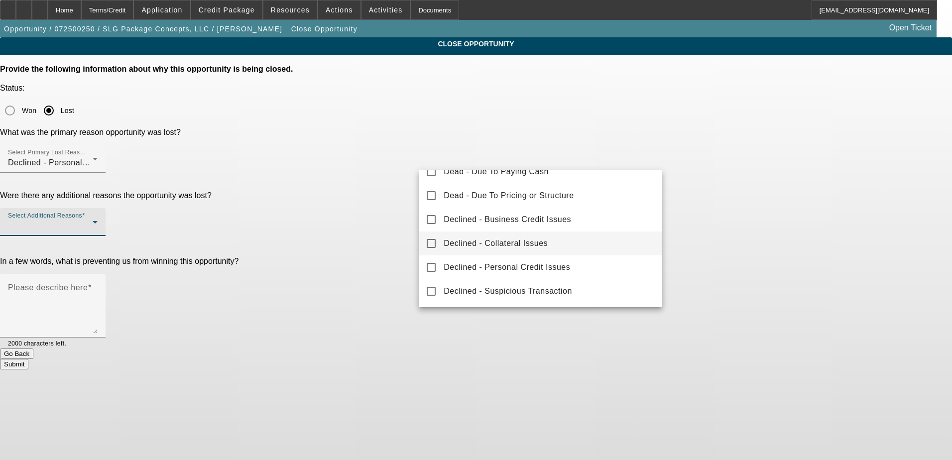
click at [544, 242] on span "Declined - Collateral Issues" at bounding box center [495, 243] width 104 height 12
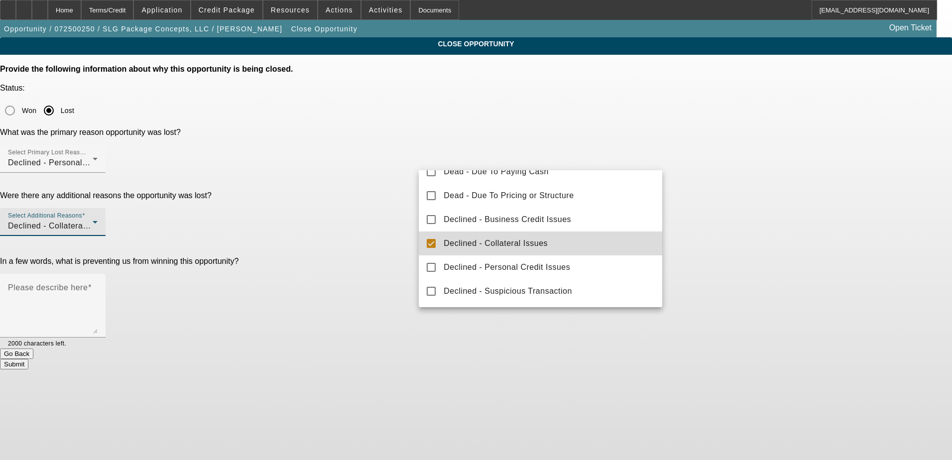
drag, startPoint x: 711, startPoint y: 220, endPoint x: 702, endPoint y: 220, distance: 8.5
click at [710, 220] on div at bounding box center [476, 230] width 952 height 460
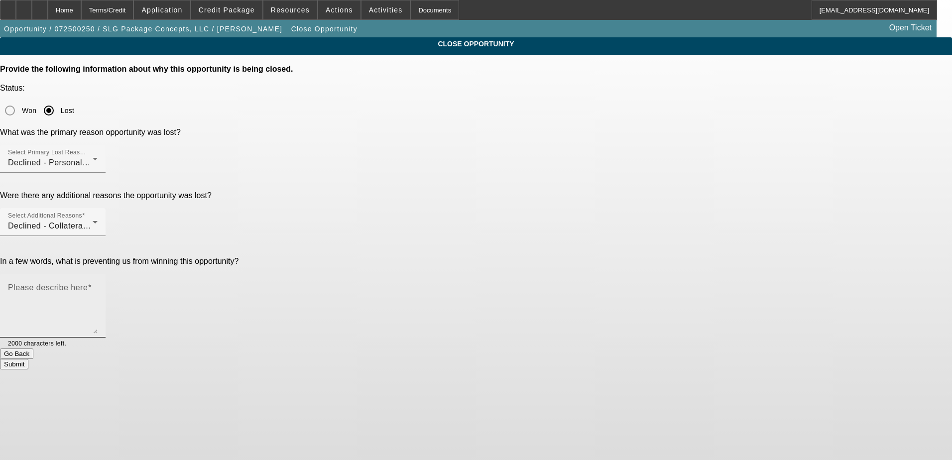
click at [98, 286] on textarea "Please describe here" at bounding box center [53, 310] width 90 height 48
type textarea "old equipment"
click at [28, 359] on button "Submit" at bounding box center [14, 364] width 28 height 10
